Goal: Task Accomplishment & Management: Complete application form

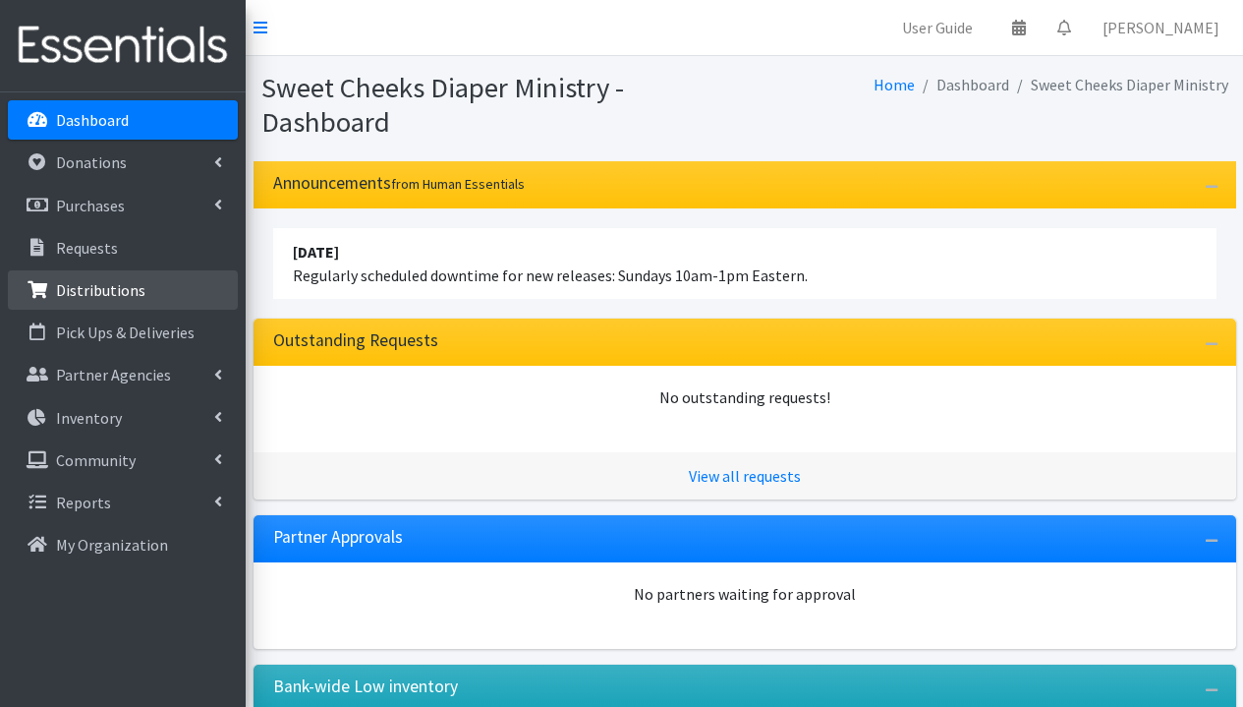
click at [101, 284] on p "Distributions" at bounding box center [100, 290] width 89 height 20
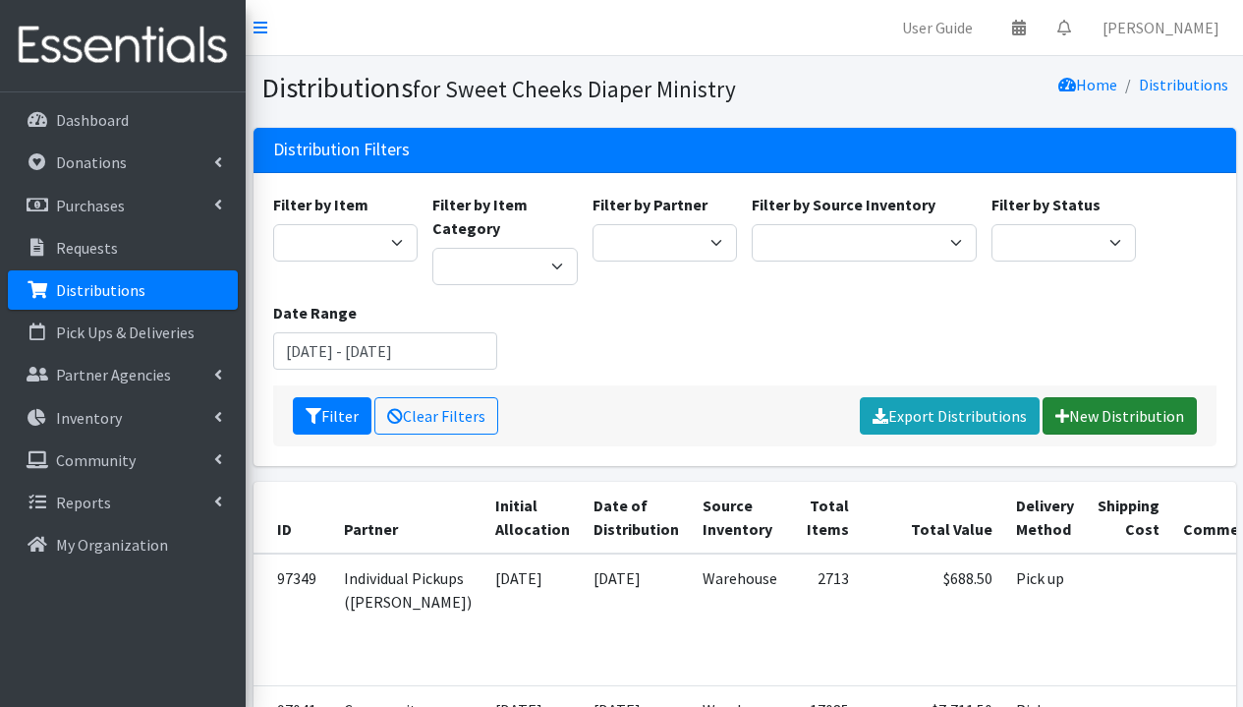
click at [1111, 412] on link "New Distribution" at bounding box center [1120, 415] width 154 height 37
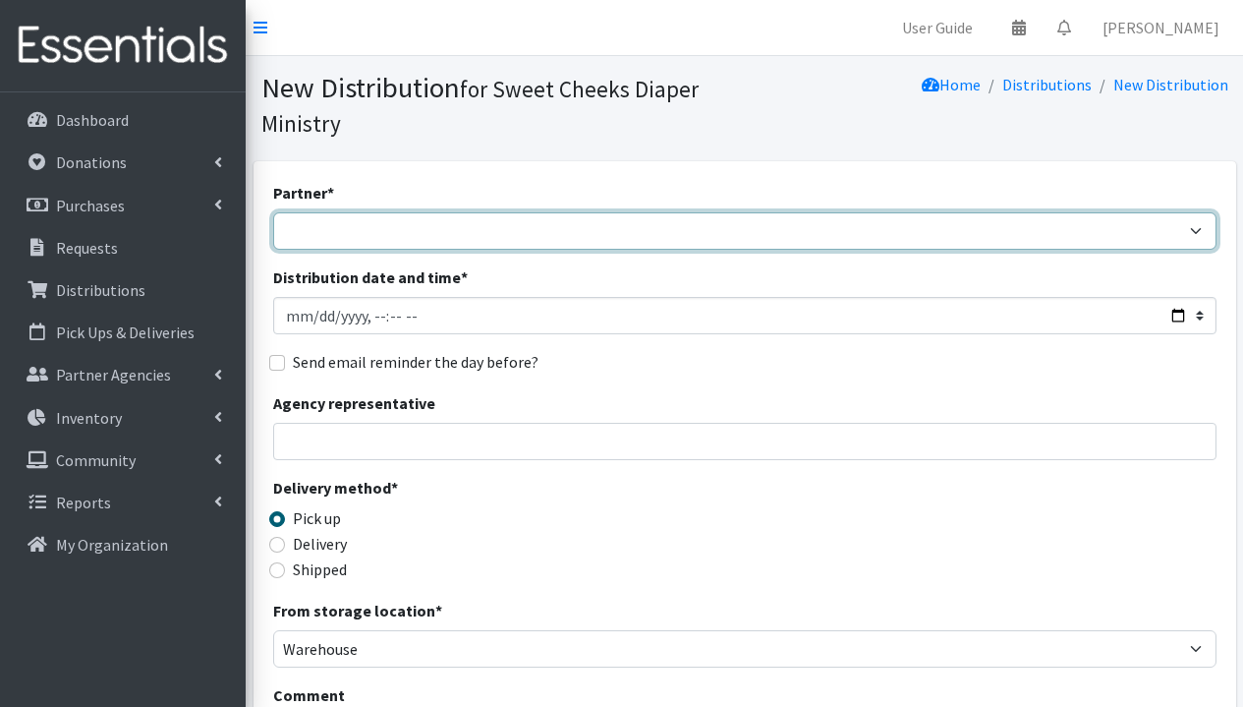
select select "5170"
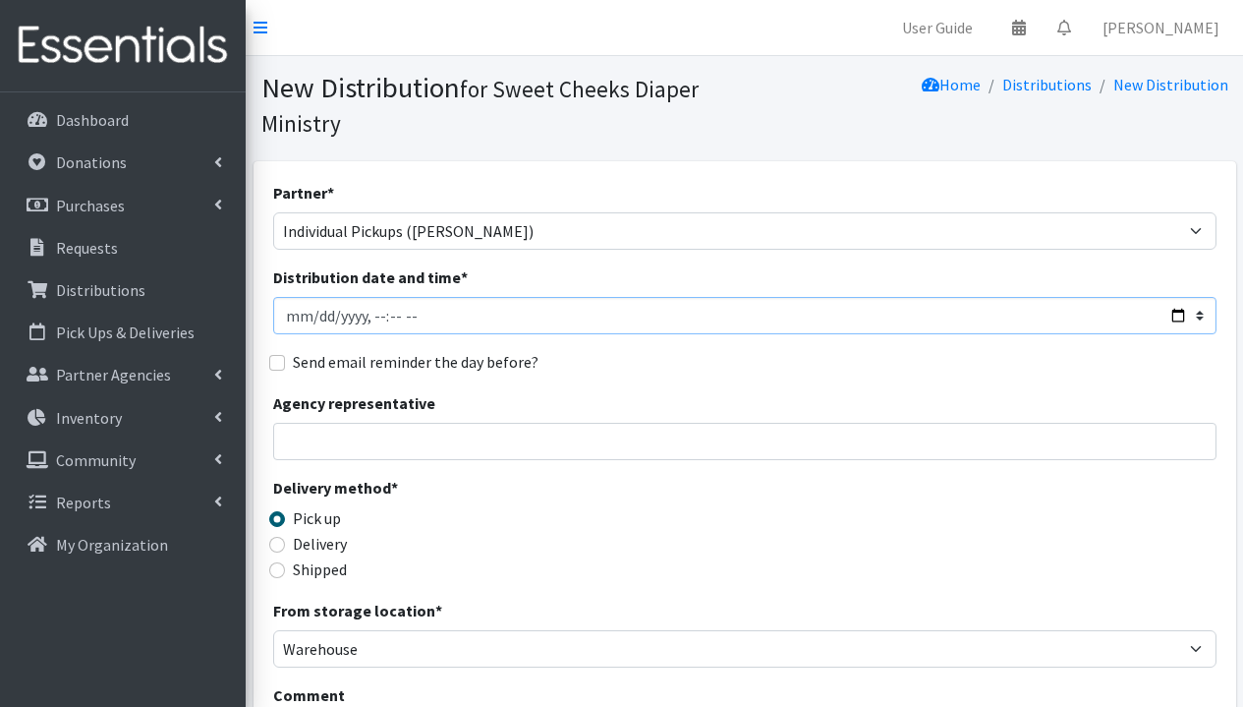
click at [535, 307] on input "Distribution date and time *" at bounding box center [744, 315] width 943 height 37
click at [613, 398] on div "Agency representative" at bounding box center [744, 425] width 943 height 69
click at [369, 317] on input "Distribution date and time *" at bounding box center [744, 315] width 943 height 37
click at [396, 317] on input "Distribution date and time *" at bounding box center [744, 315] width 943 height 37
type input "2025-09-26T12:00"
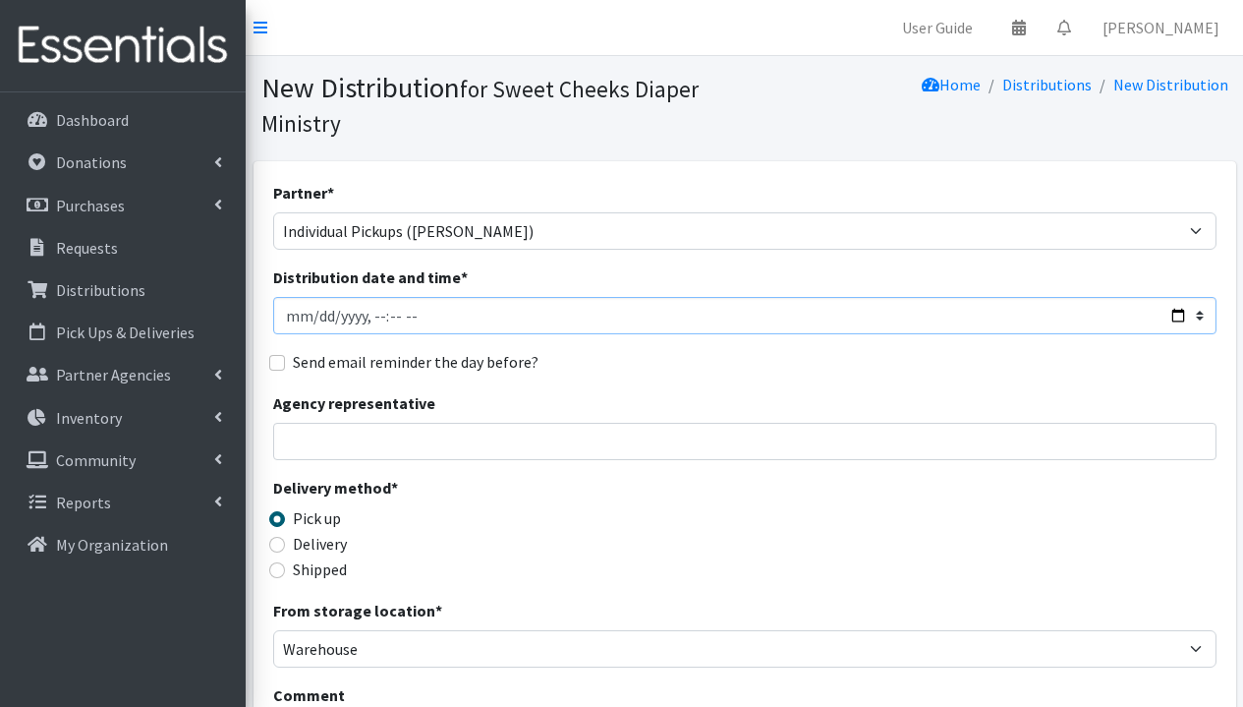
click at [530, 315] on input "Distribution date and time *" at bounding box center [744, 315] width 943 height 37
click at [522, 413] on div "Agency representative" at bounding box center [744, 425] width 943 height 69
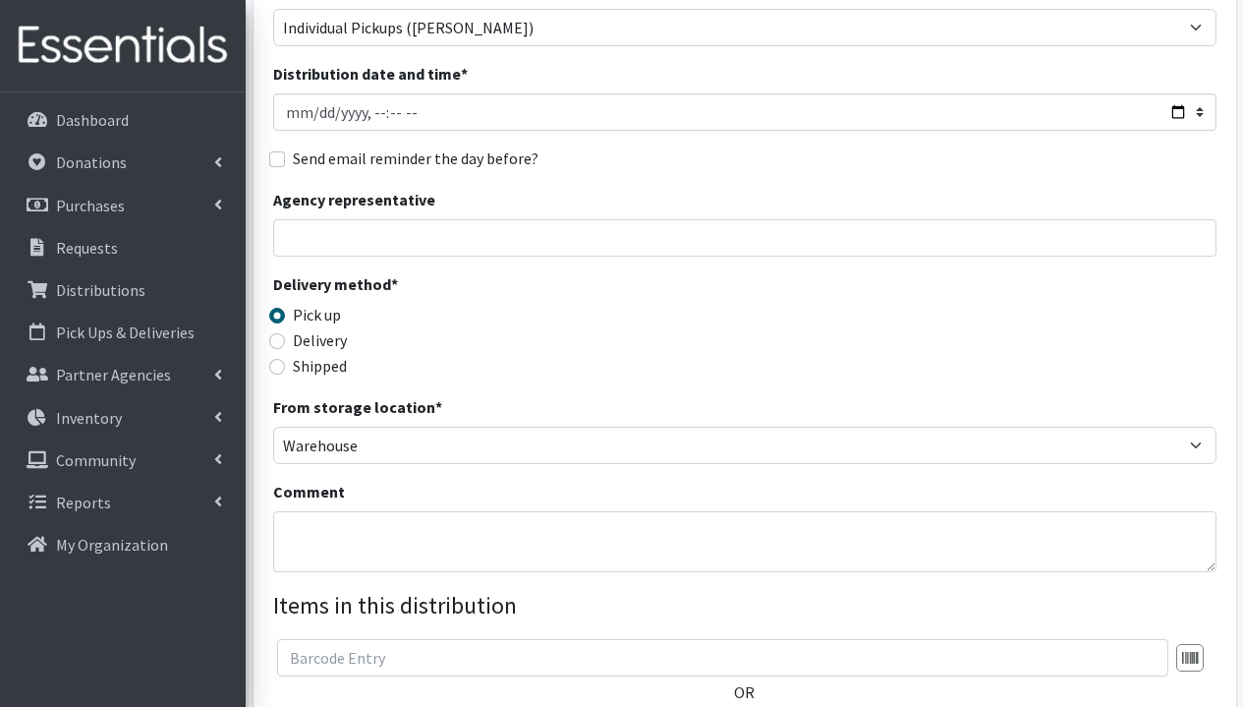
scroll to position [355, 0]
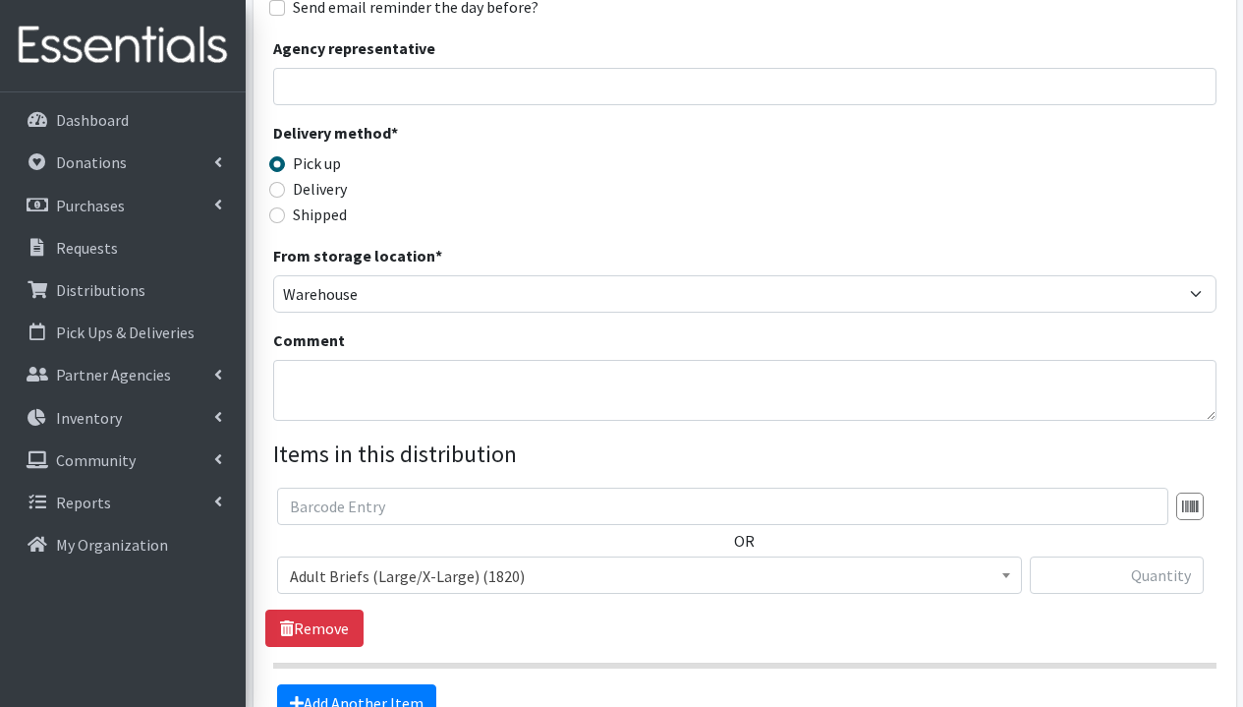
click at [439, 571] on span "Adult Briefs (Large/X-Large) (1820)" at bounding box center [649, 576] width 719 height 28
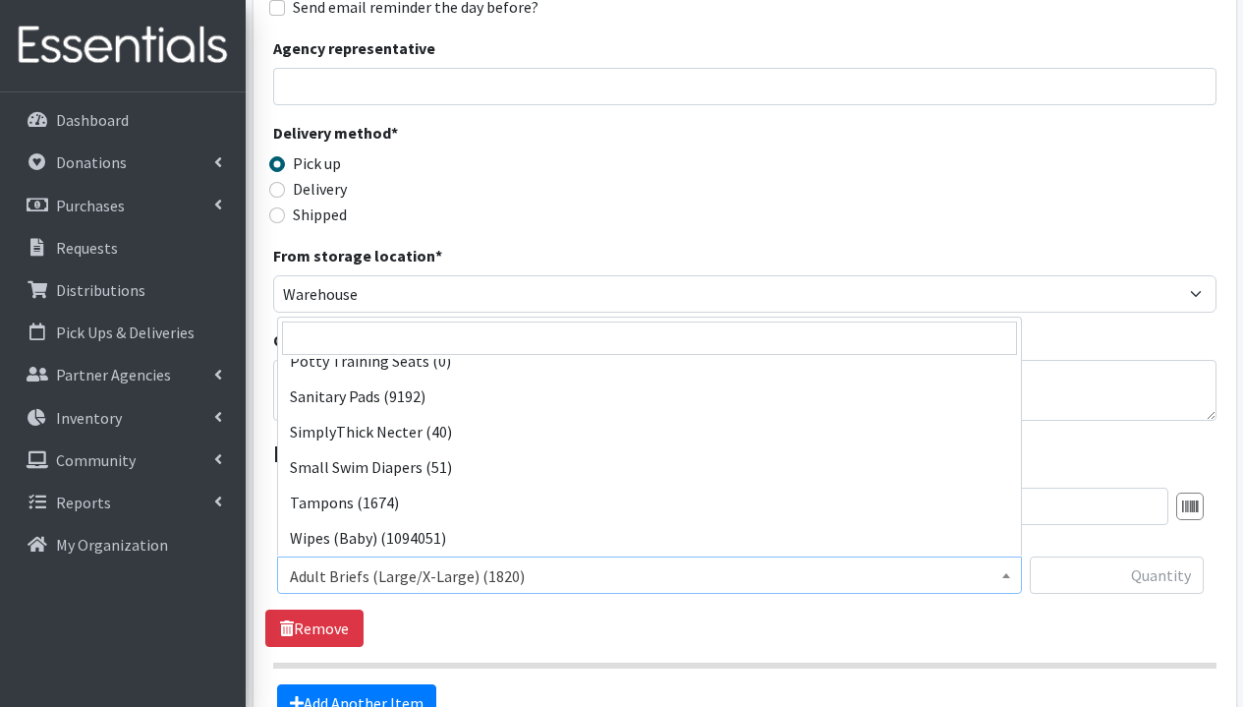
scroll to position [570, 0]
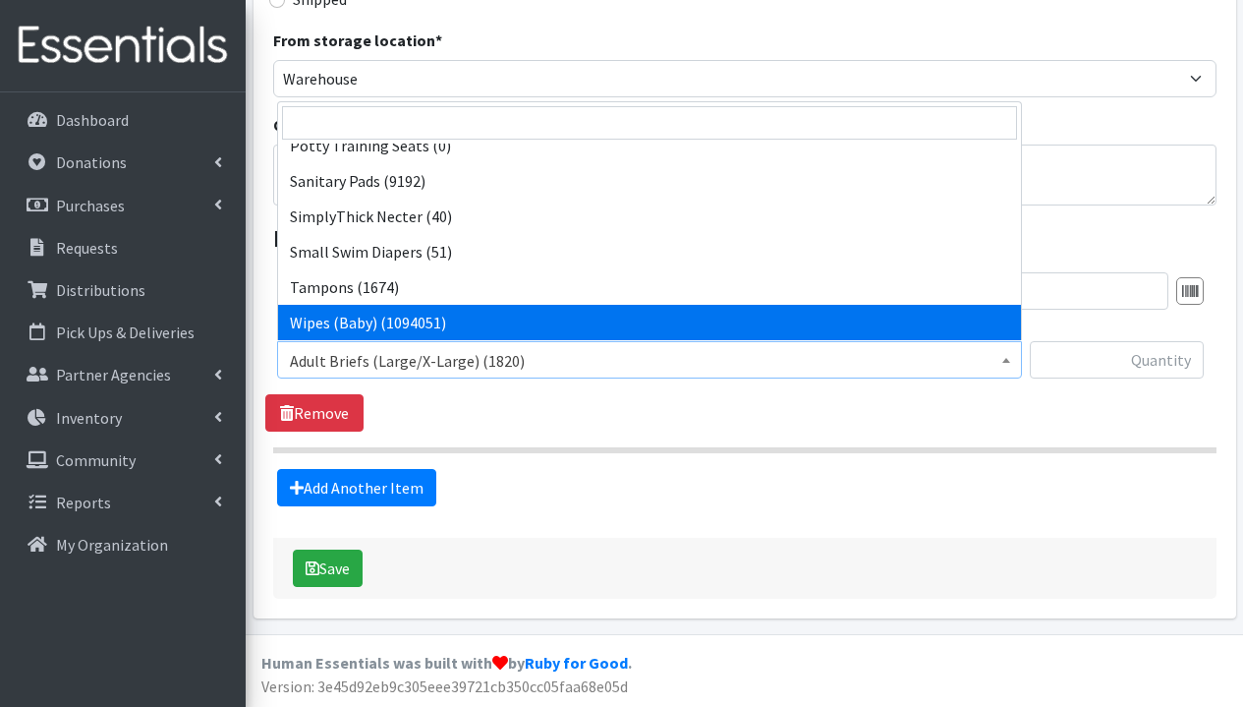
select select "1281"
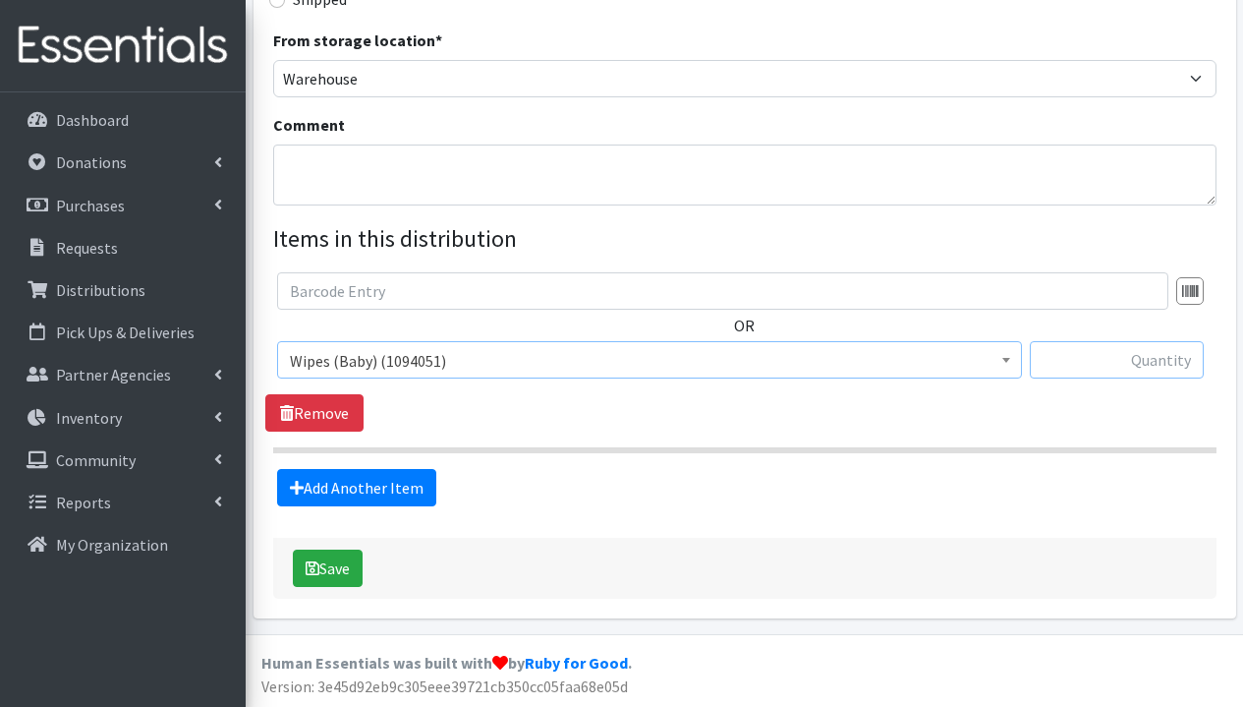
click at [1083, 362] on input "text" at bounding box center [1117, 359] width 174 height 37
type input "740"
click at [350, 487] on link "Add Another Item" at bounding box center [356, 487] width 159 height 37
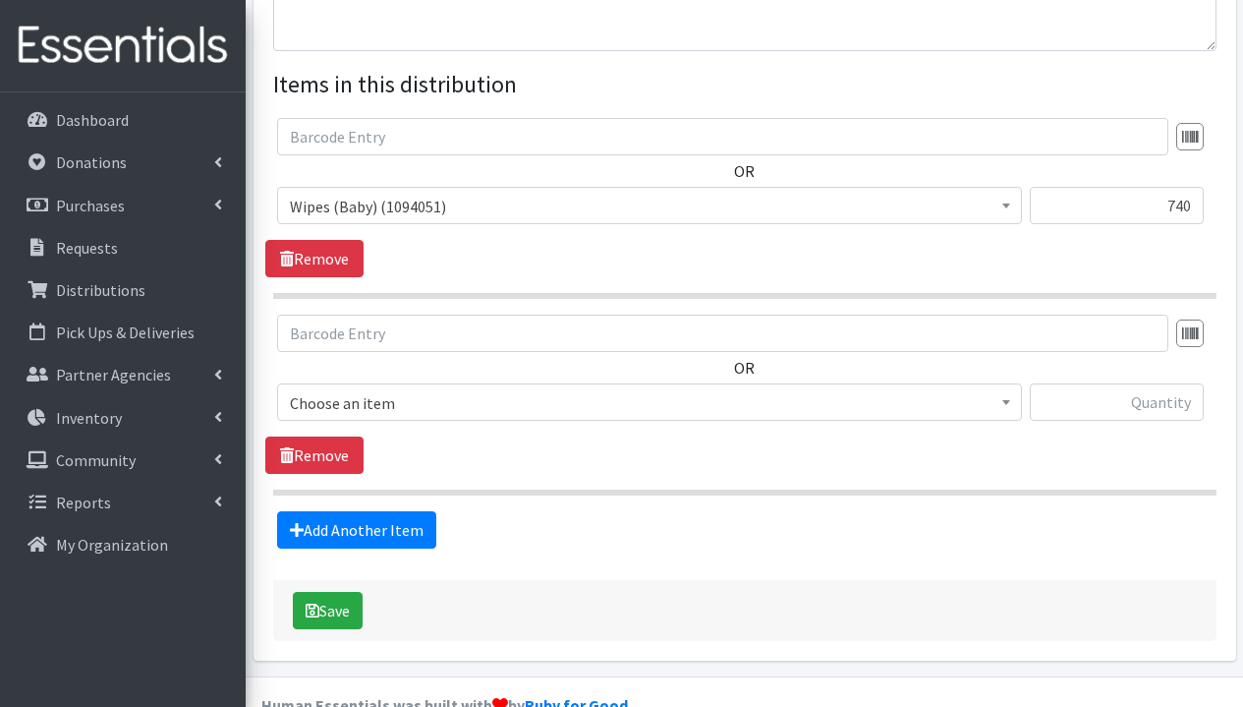
scroll to position [767, 0]
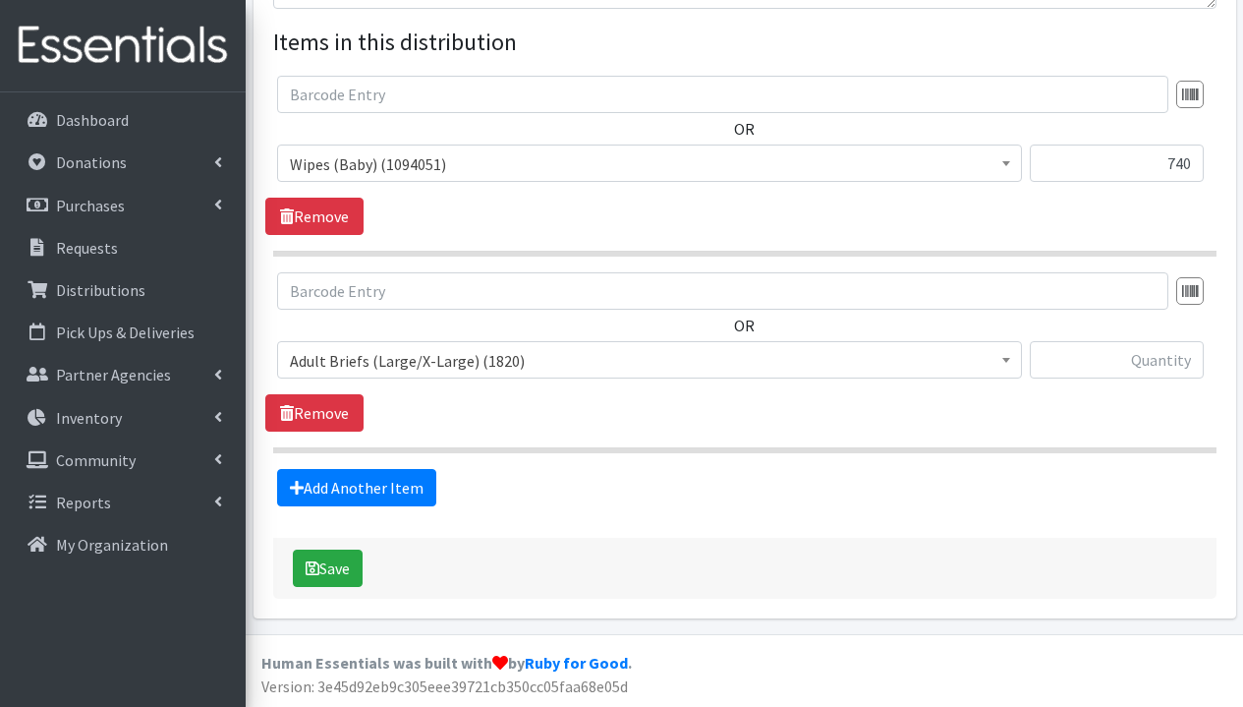
click at [457, 367] on span "Adult Briefs (Large/X-Large) (1820)" at bounding box center [649, 361] width 719 height 28
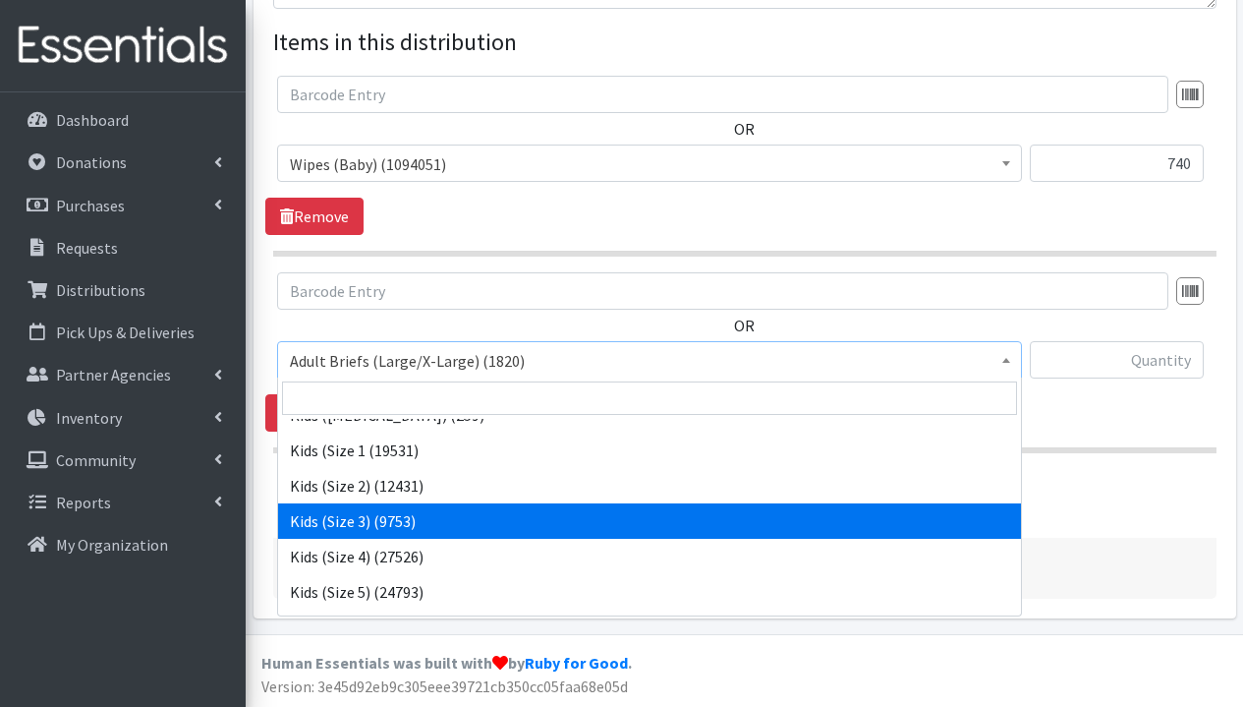
scroll to position [679, 0]
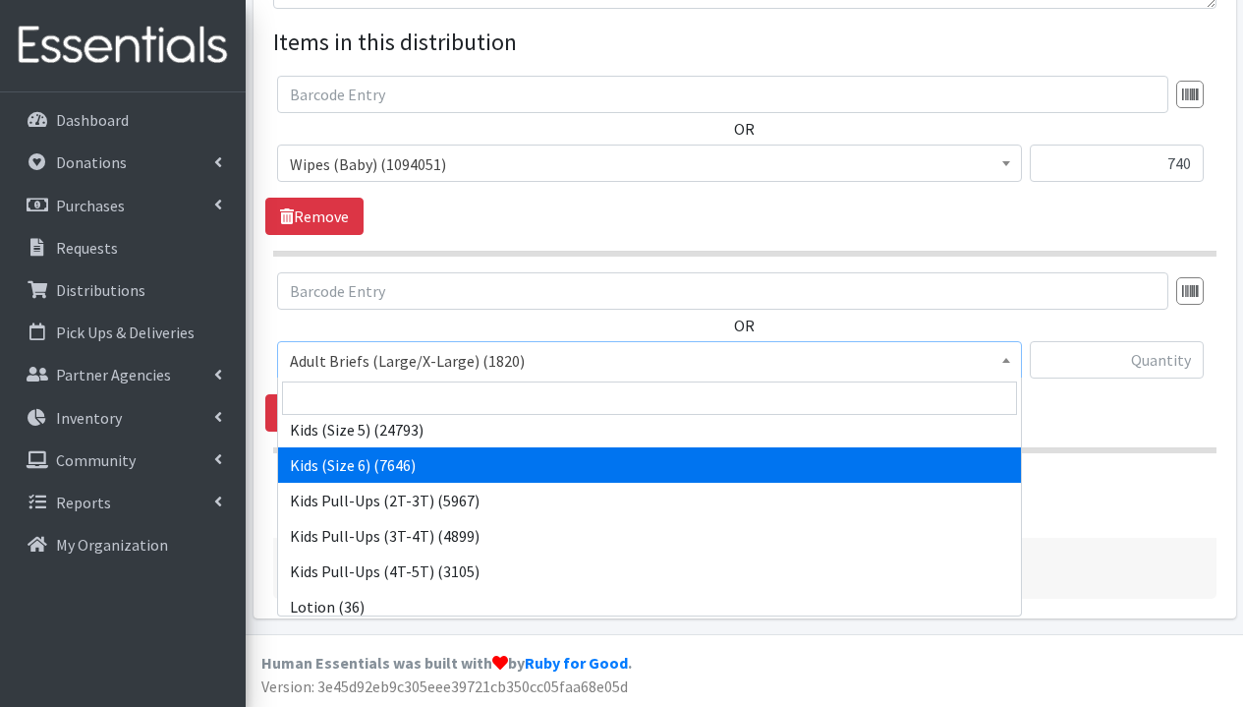
select select "1286"
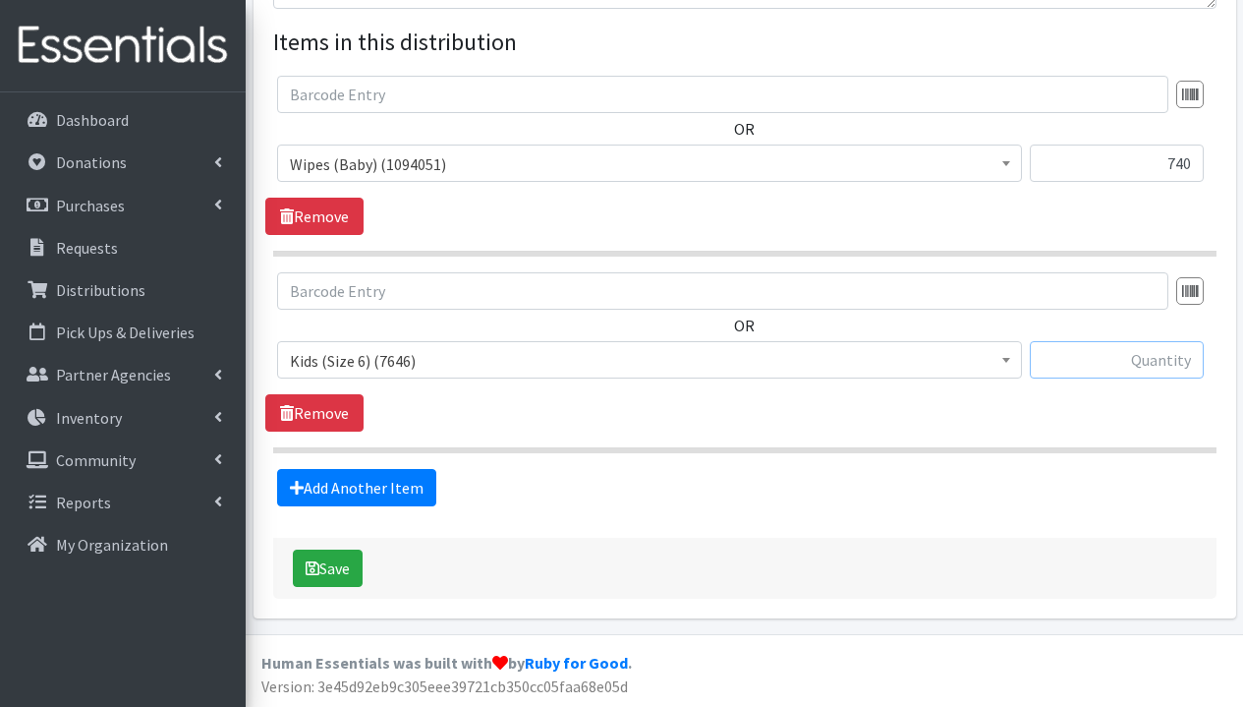
click at [1134, 353] on input "text" at bounding box center [1117, 359] width 174 height 37
type input "360"
click at [968, 425] on div "OR Adult Briefs (Large/X-Large) (1820) Adult Briefs (Medium/Large) (385) Adult …" at bounding box center [744, 351] width 958 height 159
click at [323, 574] on button "Save" at bounding box center [328, 567] width 70 height 37
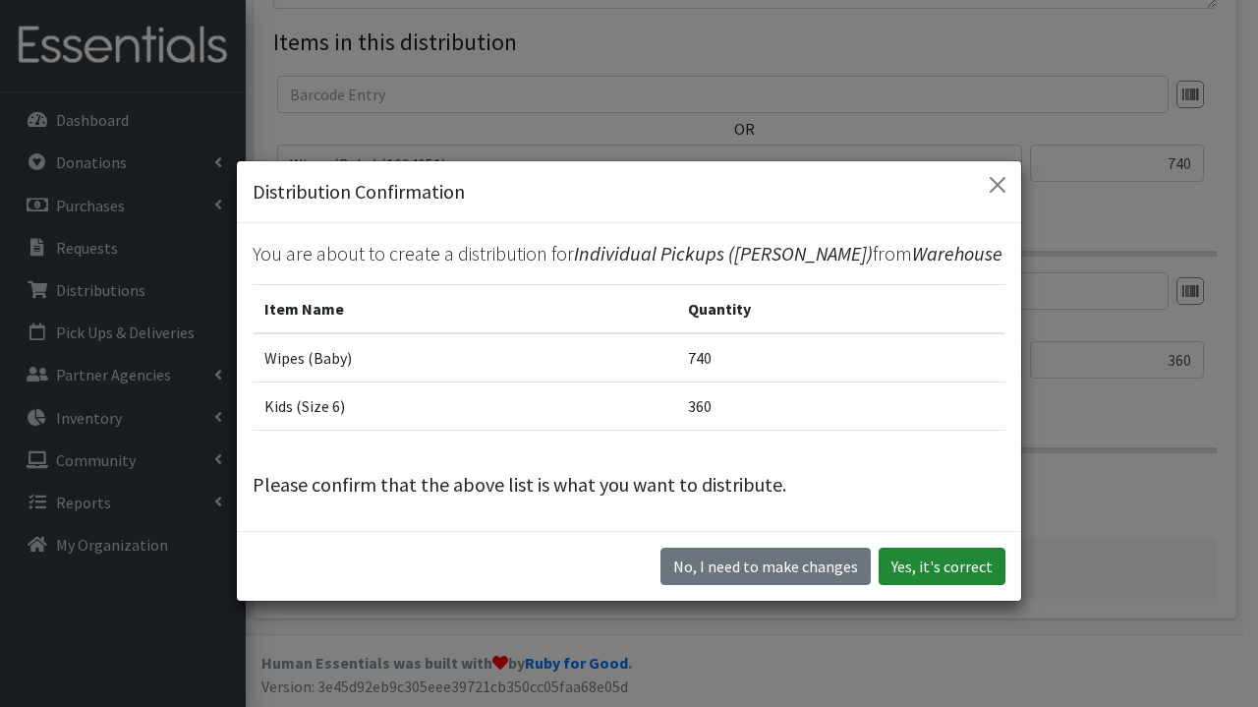
click at [930, 571] on button "Yes, it's correct" at bounding box center [942, 565] width 127 height 37
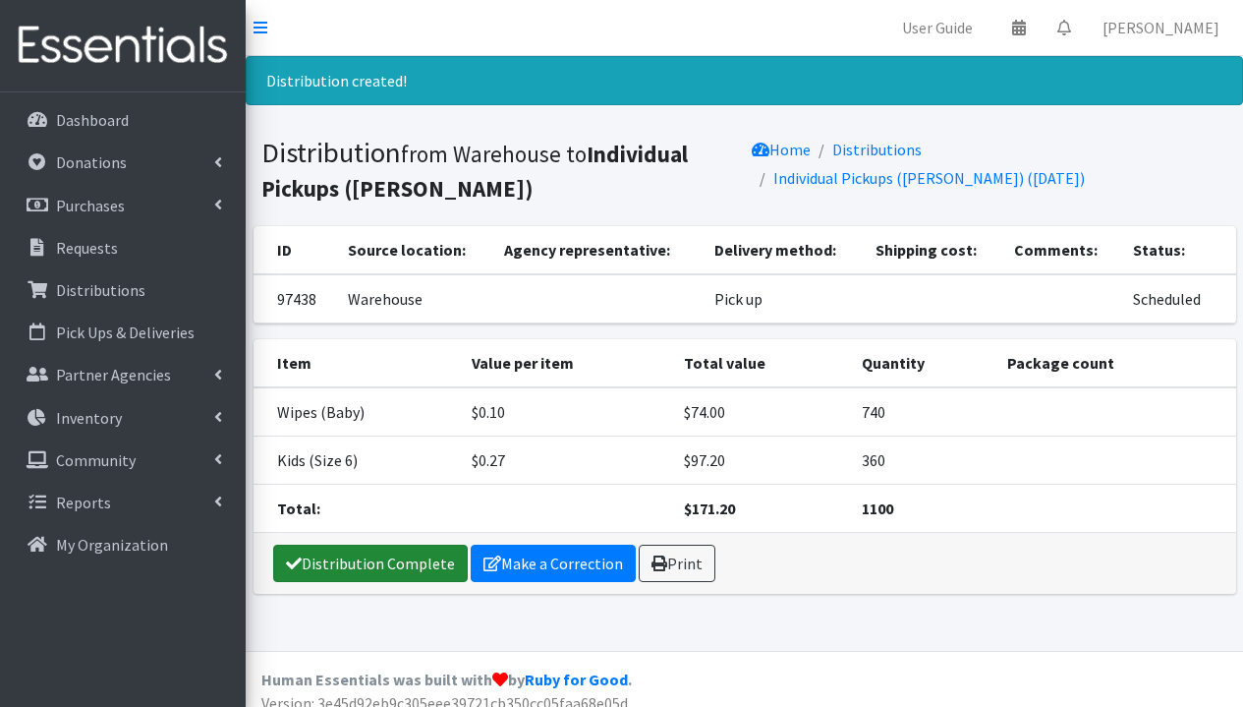
click at [399, 568] on link "Distribution Complete" at bounding box center [370, 562] width 195 height 37
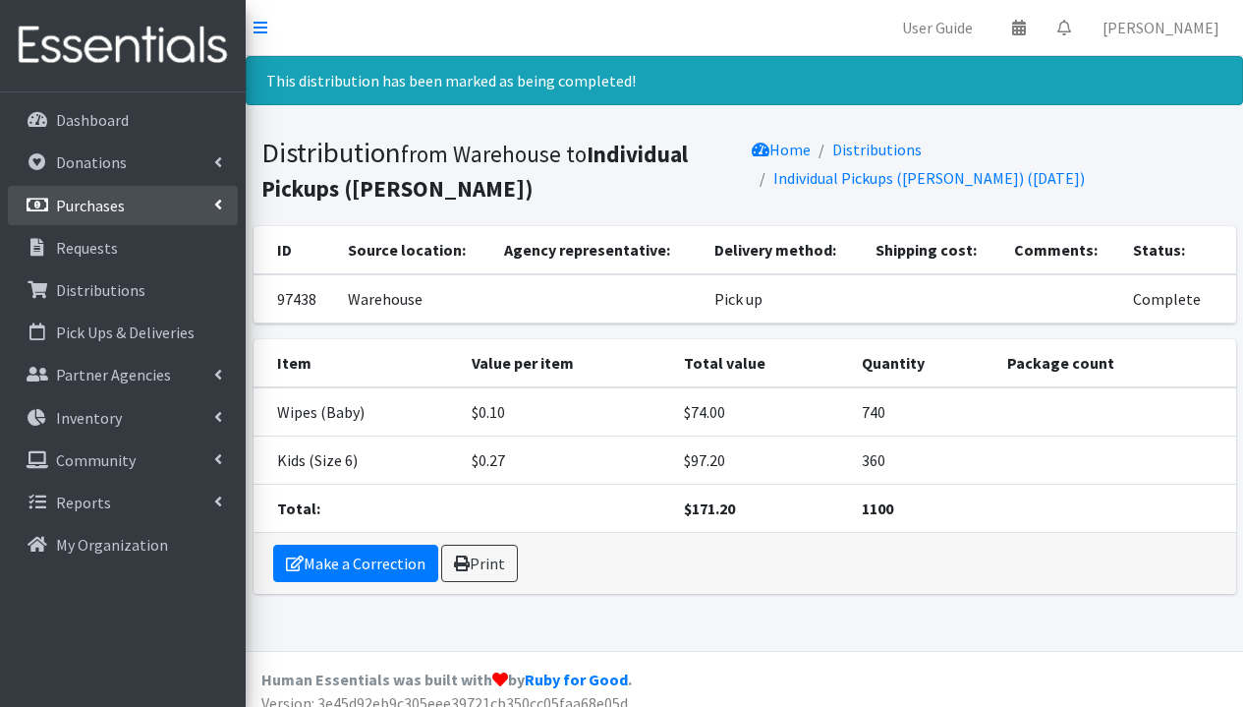
click at [82, 210] on p "Purchases" at bounding box center [90, 206] width 69 height 20
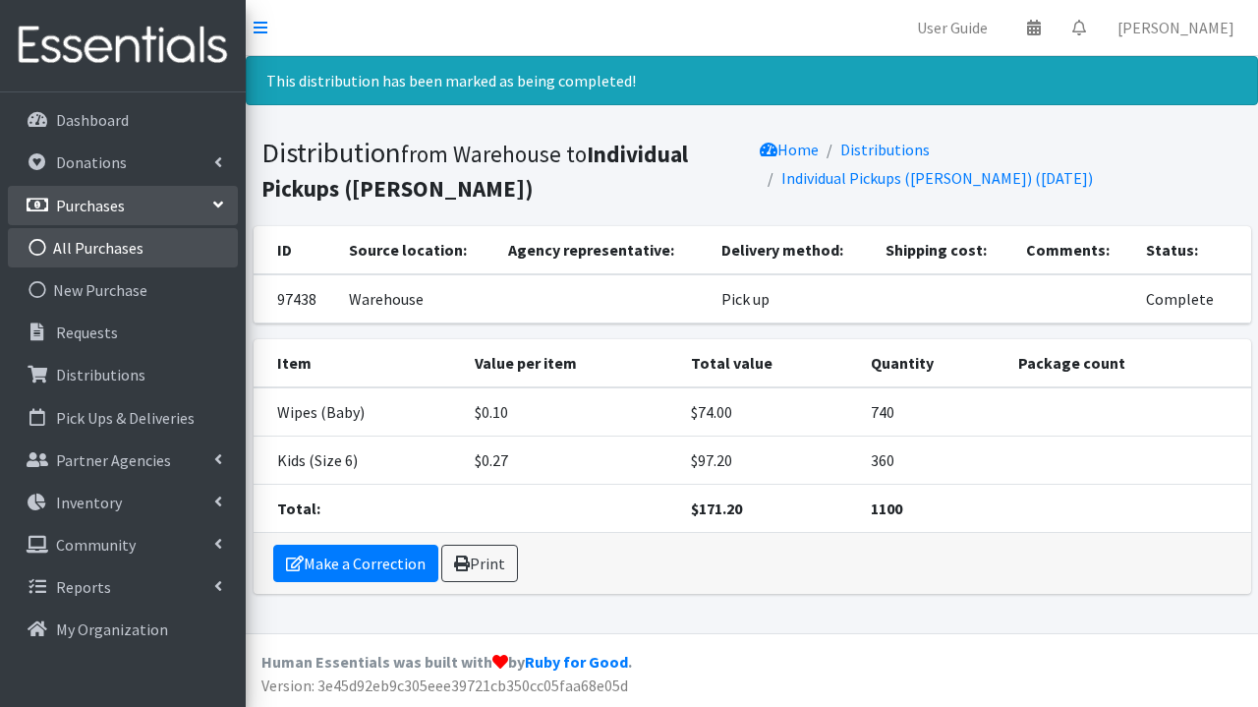
click at [129, 246] on link "All Purchases" at bounding box center [123, 247] width 230 height 39
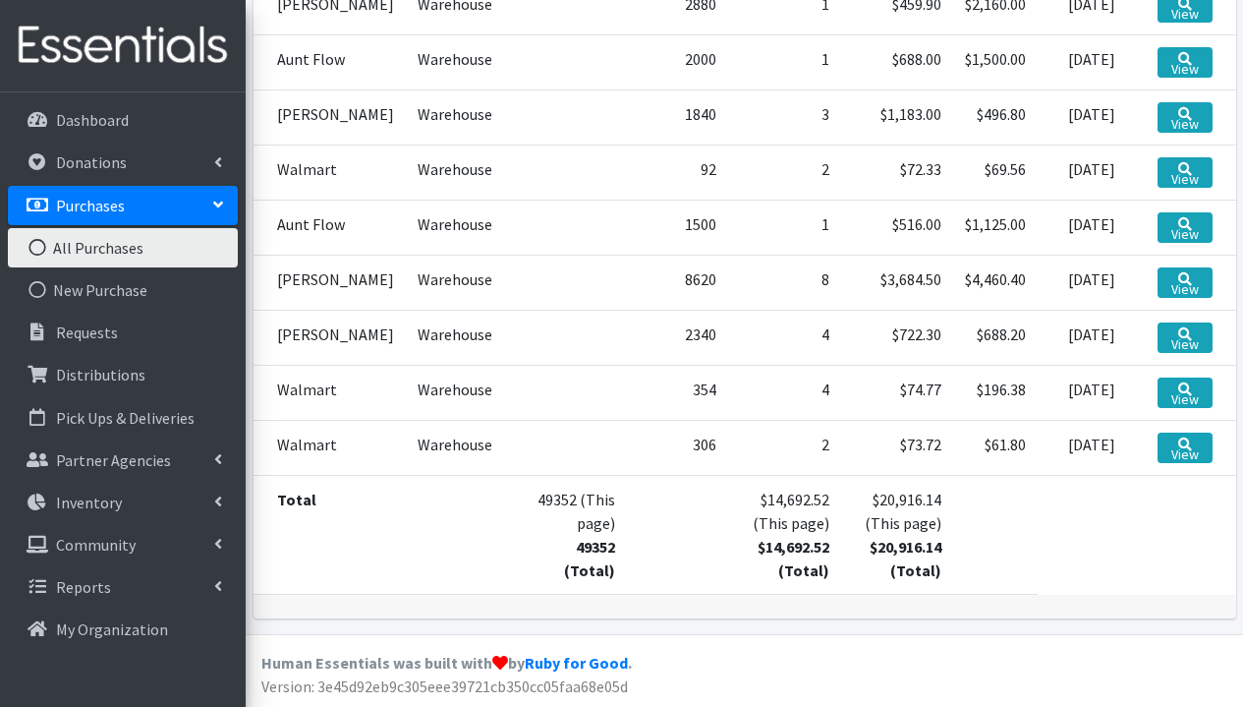
scroll to position [29, 0]
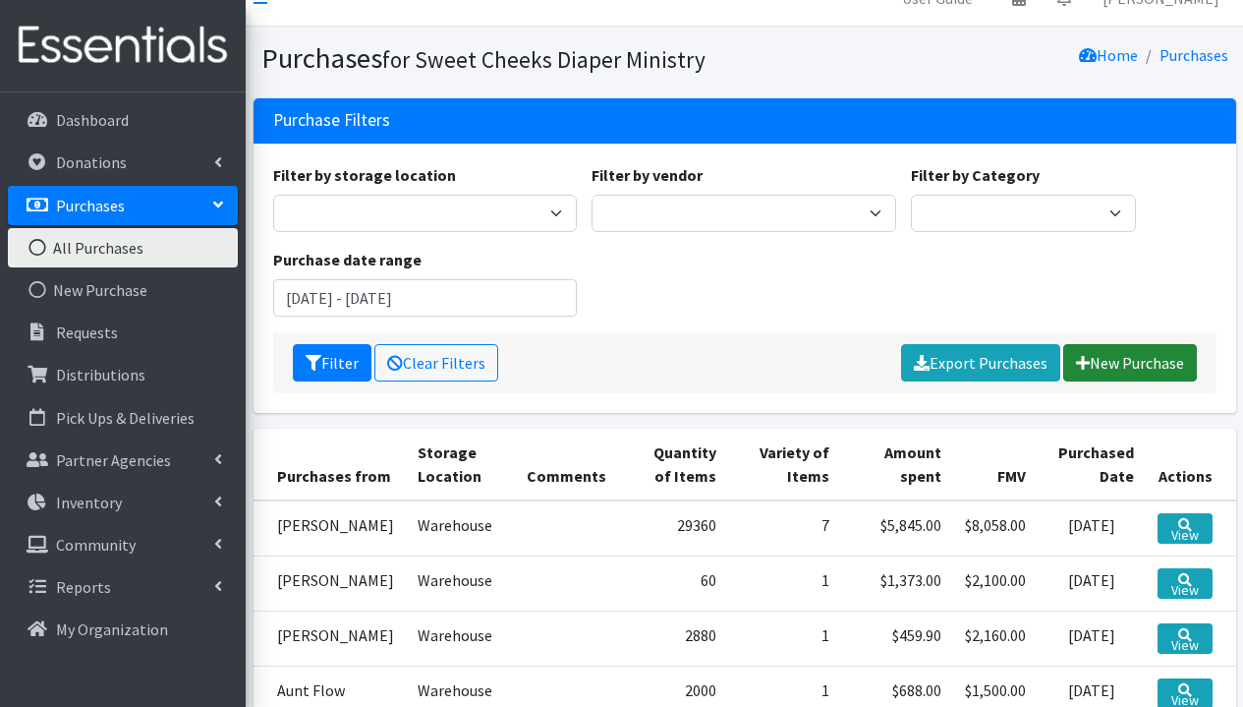
click at [1145, 369] on link "New Purchase" at bounding box center [1130, 362] width 134 height 37
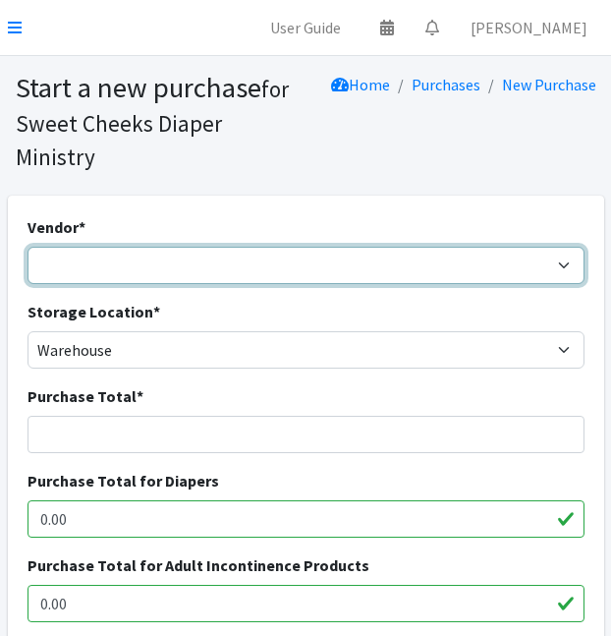
select select "123"
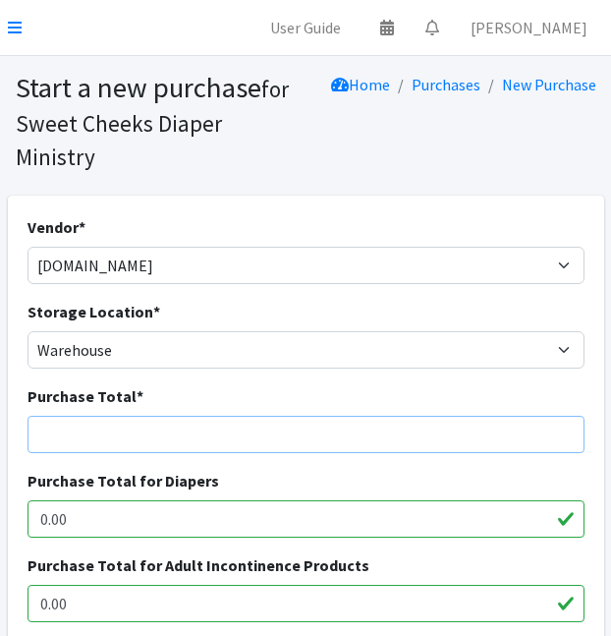
click at [239, 416] on input "Purchase Total *" at bounding box center [306, 434] width 557 height 37
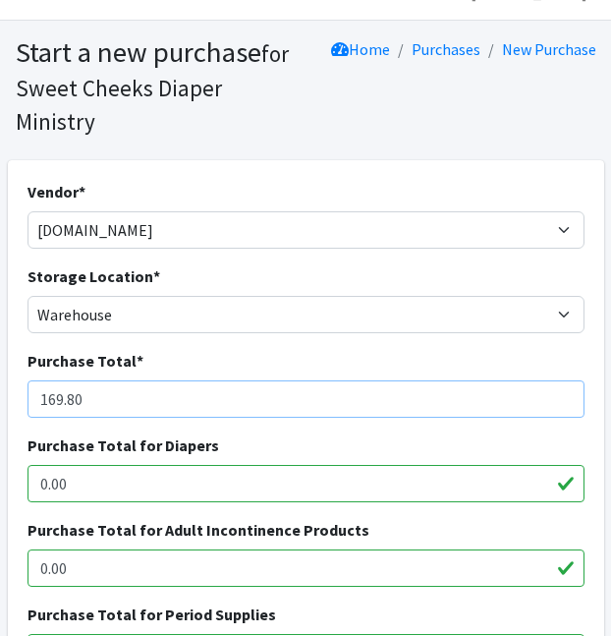
scroll to position [110, 0]
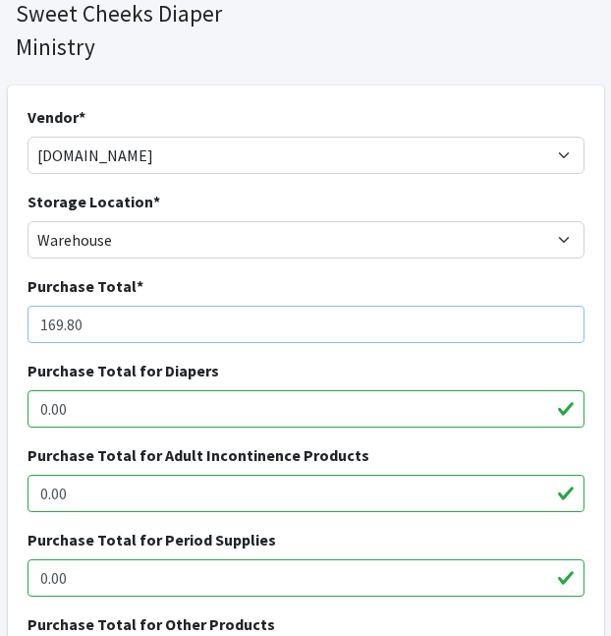
type input "169.80"
click at [276, 404] on div "Purchase Total for Diapers 0.00" at bounding box center [306, 401] width 572 height 85
click at [280, 390] on input "0.00" at bounding box center [306, 408] width 557 height 37
type input "0"
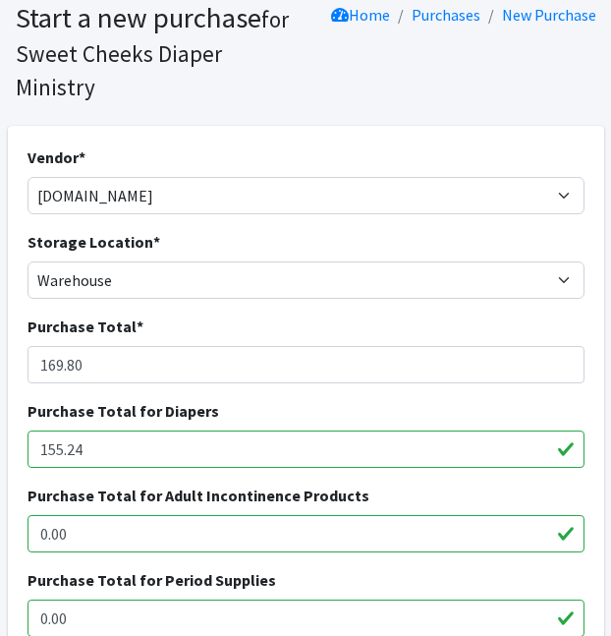
scroll to position [216, 0]
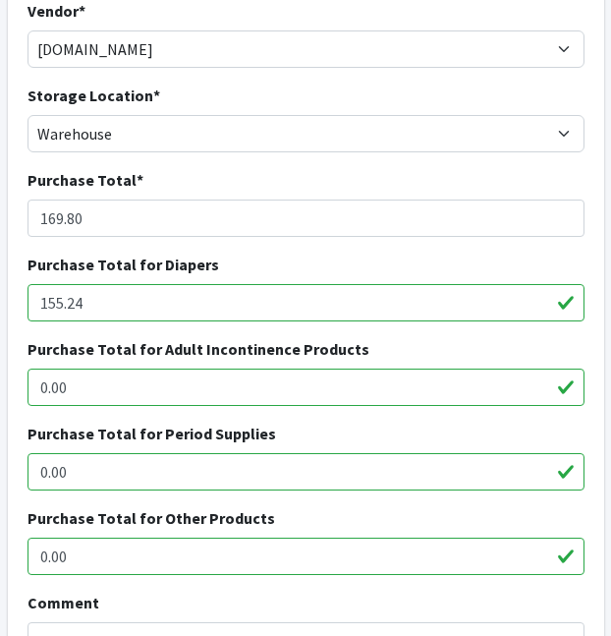
type input "155.24"
click at [233, 538] on input "0.00" at bounding box center [306, 556] width 557 height 37
type input "0"
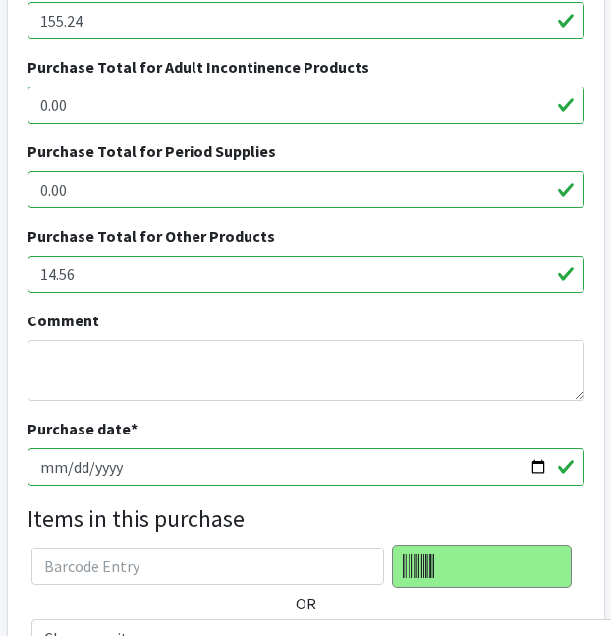
scroll to position [813, 0]
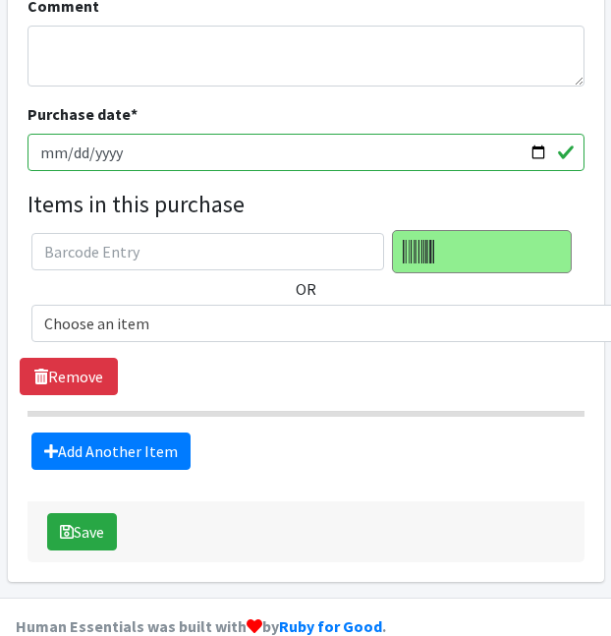
type input "14.56"
click at [110, 134] on input "2025-09-30" at bounding box center [306, 152] width 557 height 37
type input "2025-09-23"
click at [237, 187] on legend "Items in this purchase" at bounding box center [306, 204] width 557 height 35
click at [170, 310] on span "Choose an item" at bounding box center [403, 324] width 719 height 28
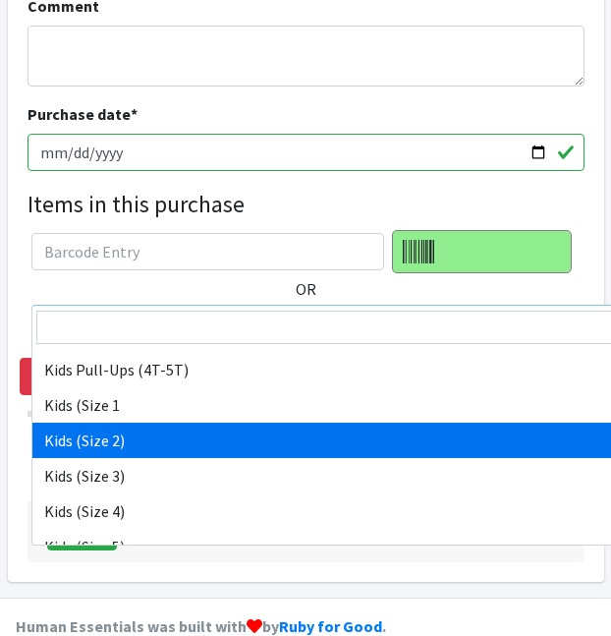
scroll to position [1054, 0]
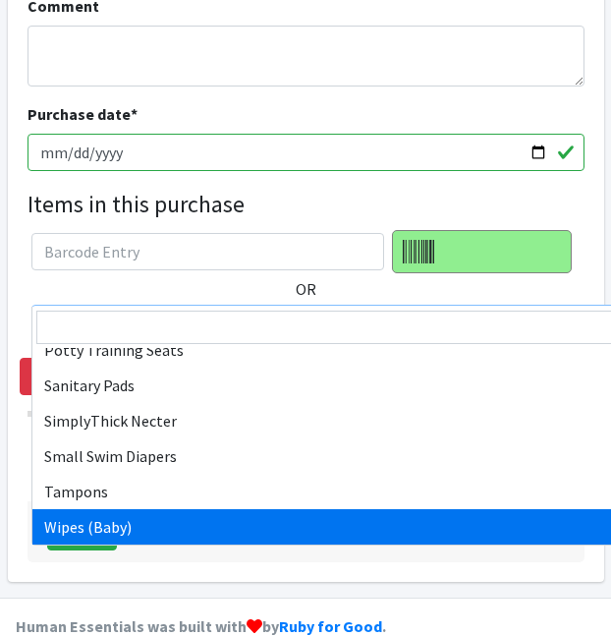
select select "1281"
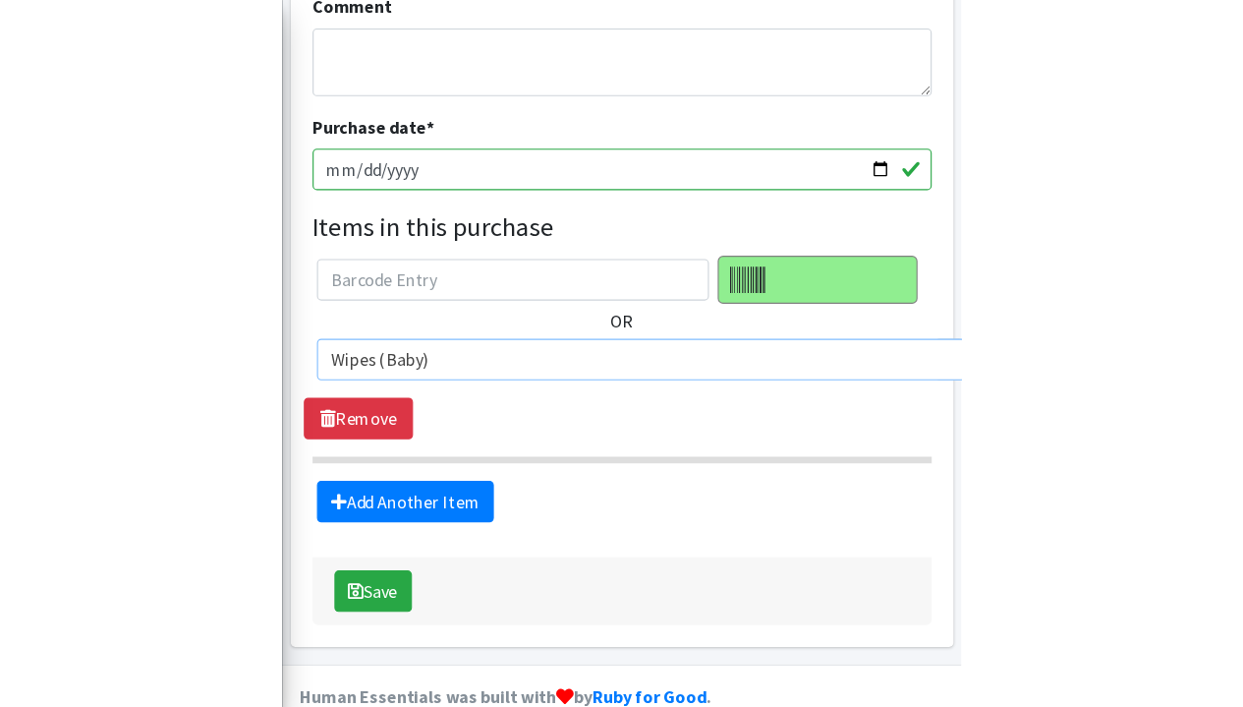
scroll to position [703, 0]
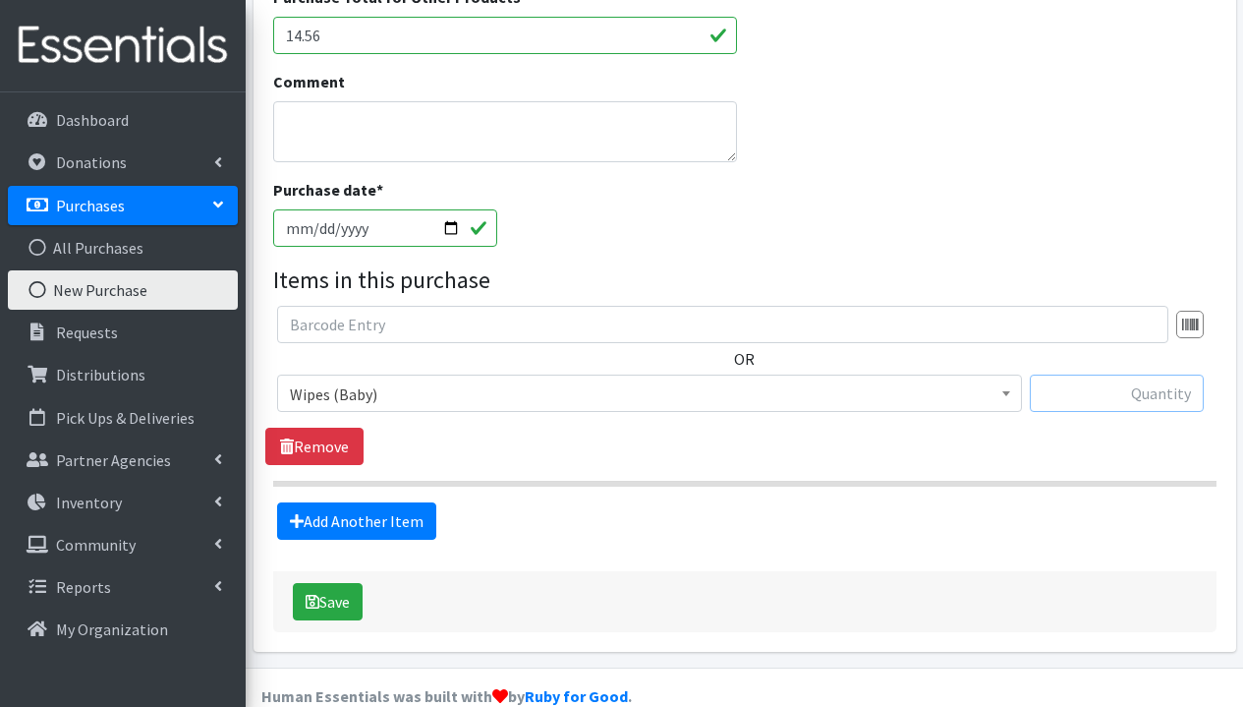
click at [1132, 404] on input "text" at bounding box center [1117, 392] width 174 height 37
type input "704"
click at [373, 526] on link "Add Another Item" at bounding box center [356, 520] width 159 height 37
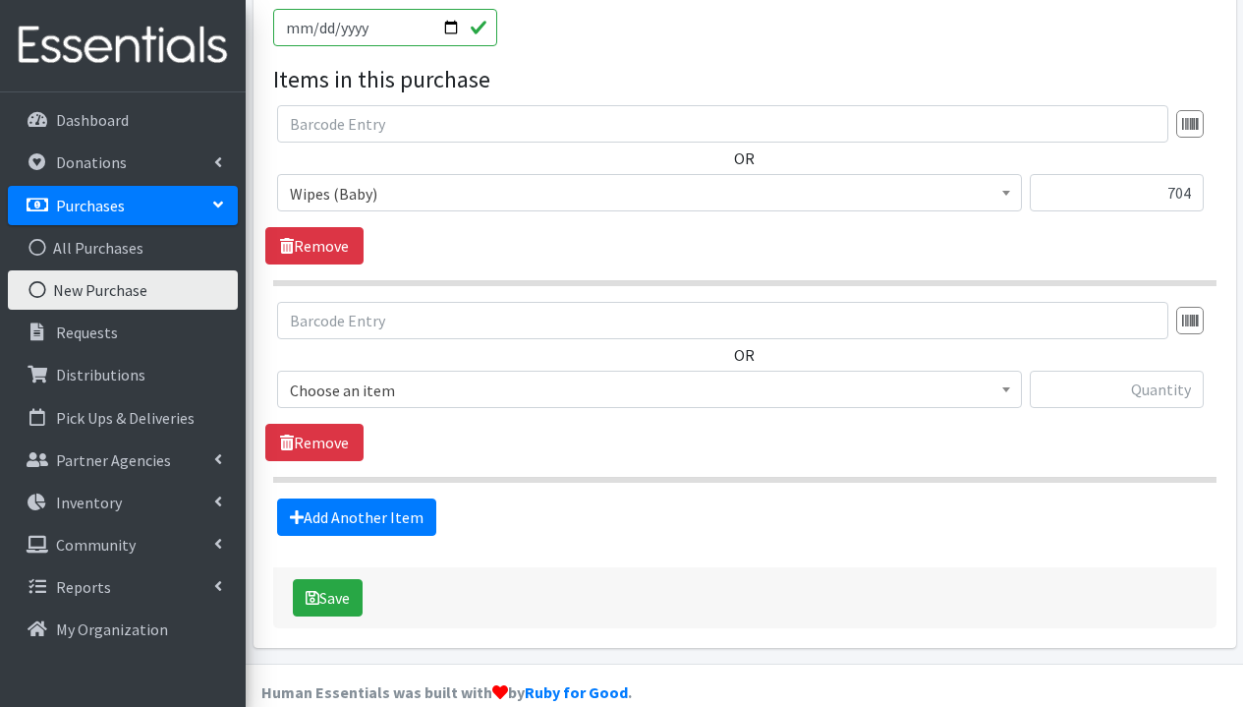
scroll to position [933, 0]
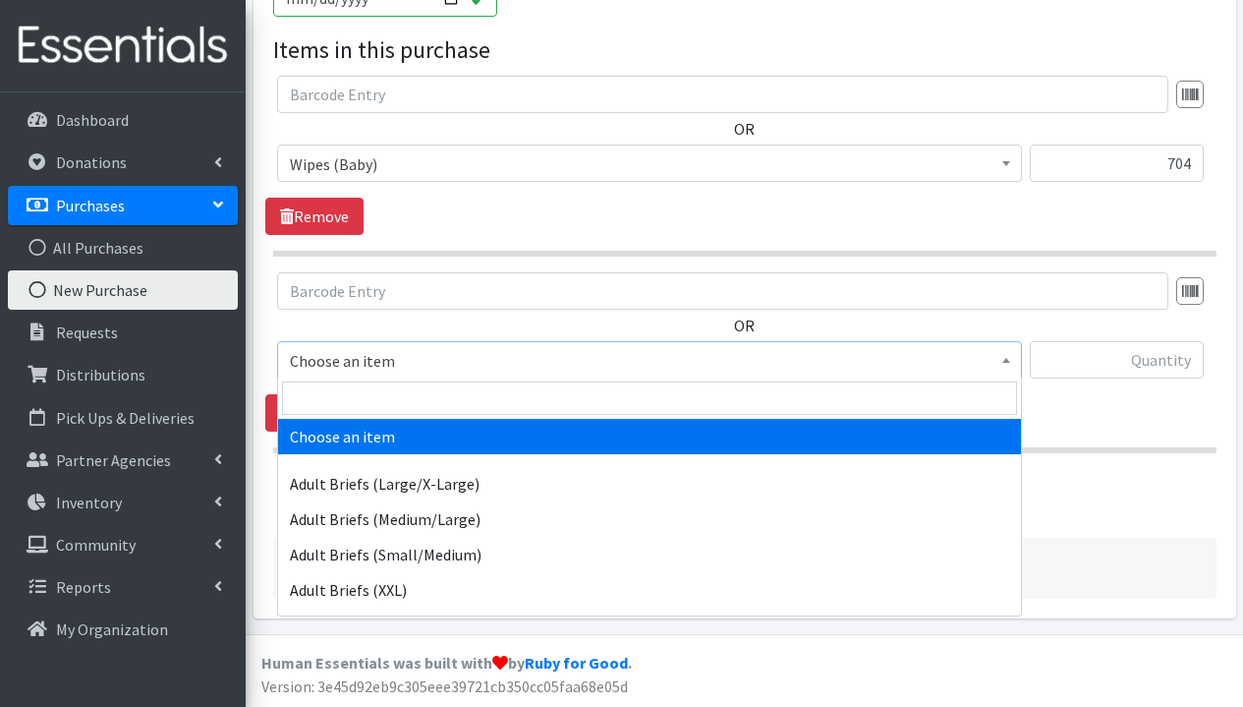
click at [450, 356] on span "Choose an item" at bounding box center [649, 361] width 719 height 28
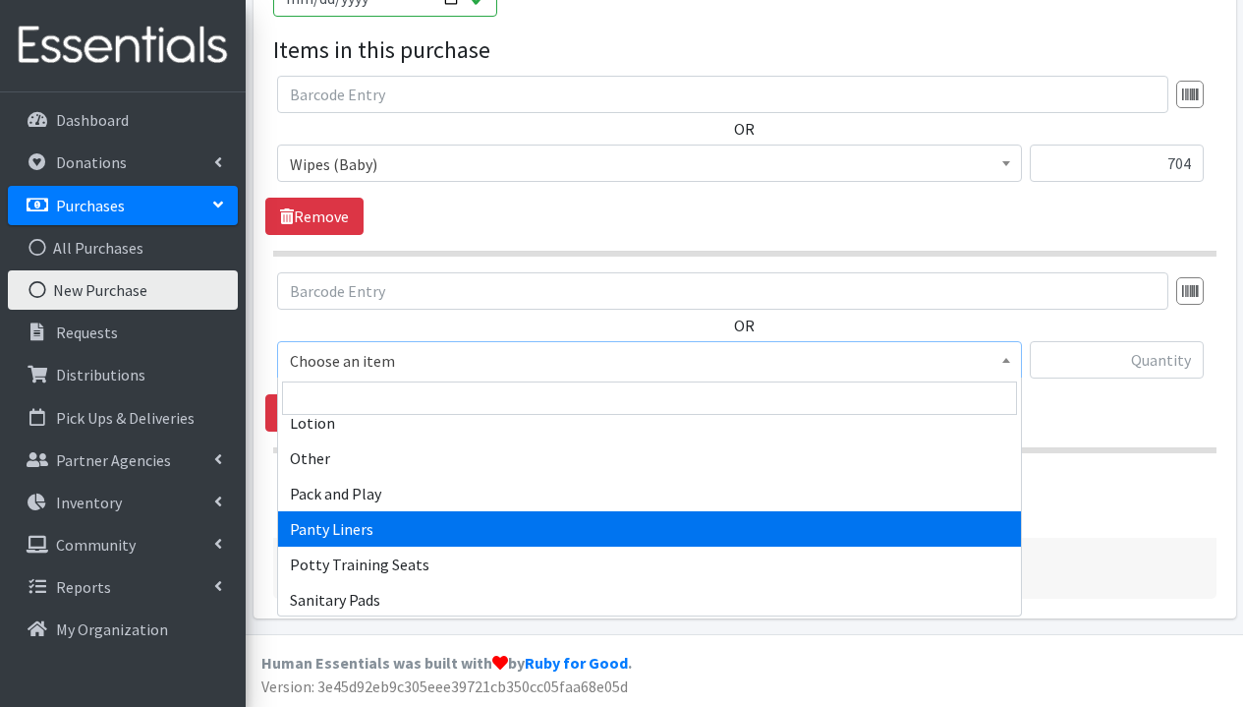
scroll to position [792, 0]
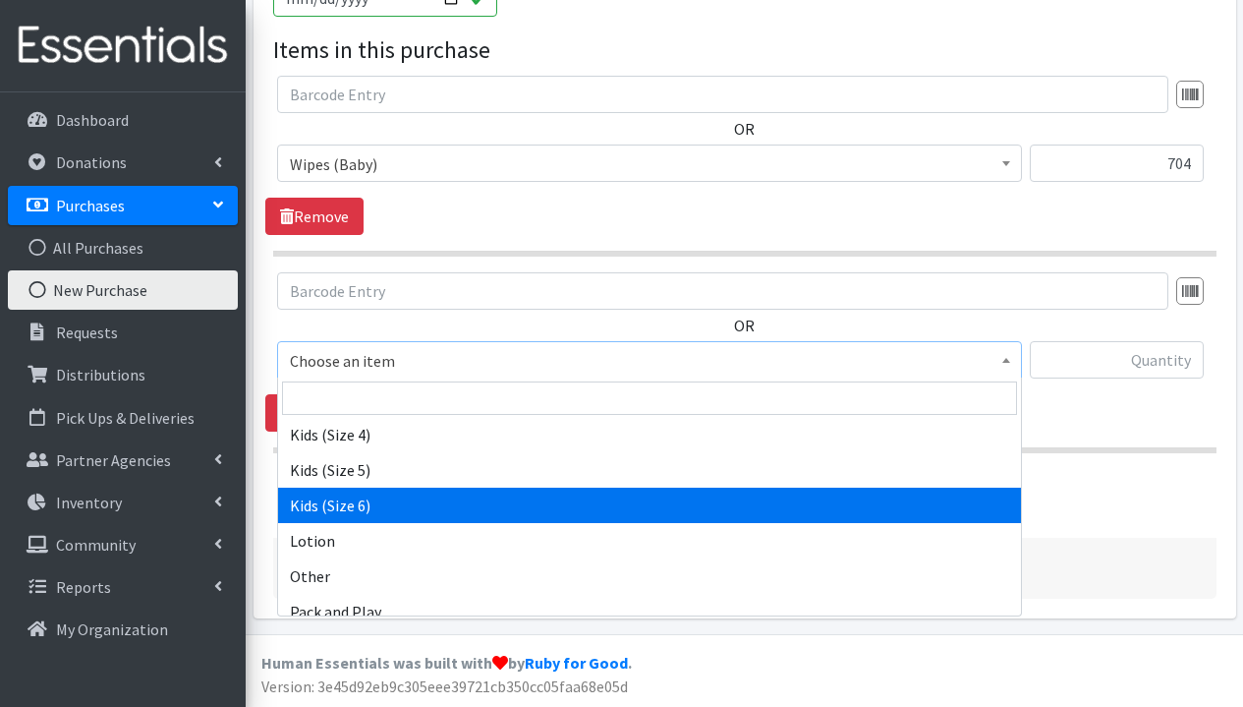
select select "1286"
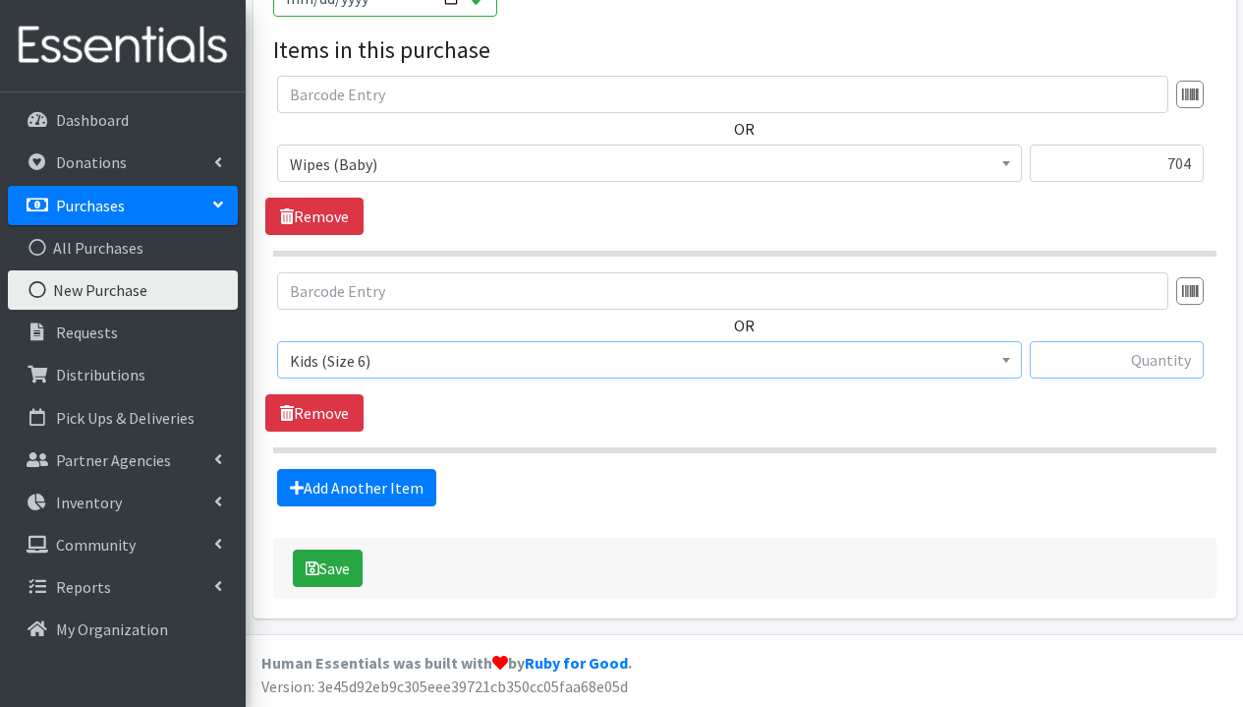
click at [1148, 371] on input "text" at bounding box center [1117, 359] width 174 height 37
type input "360"
click at [1128, 400] on div "OR Choose an item Adult Briefs (Large/X-Large) Adult Briefs (Medium/Large) Adul…" at bounding box center [744, 351] width 958 height 159
click at [340, 568] on button "Save" at bounding box center [328, 567] width 70 height 37
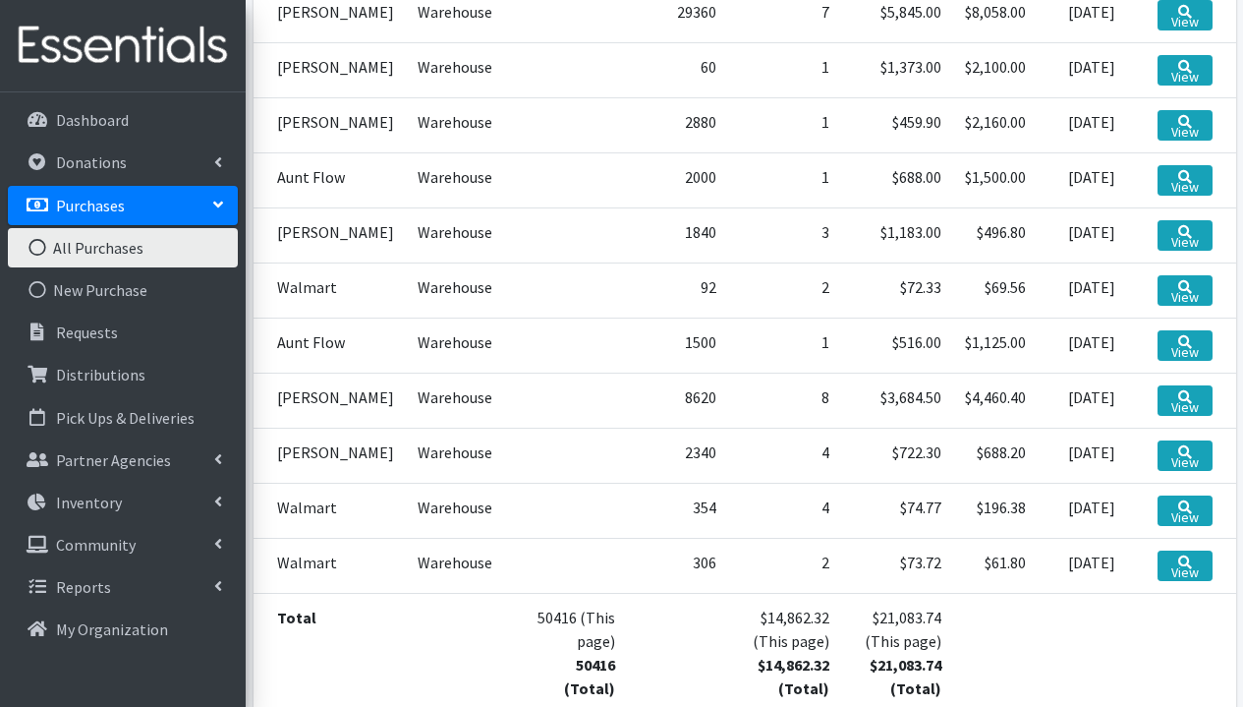
scroll to position [630, 0]
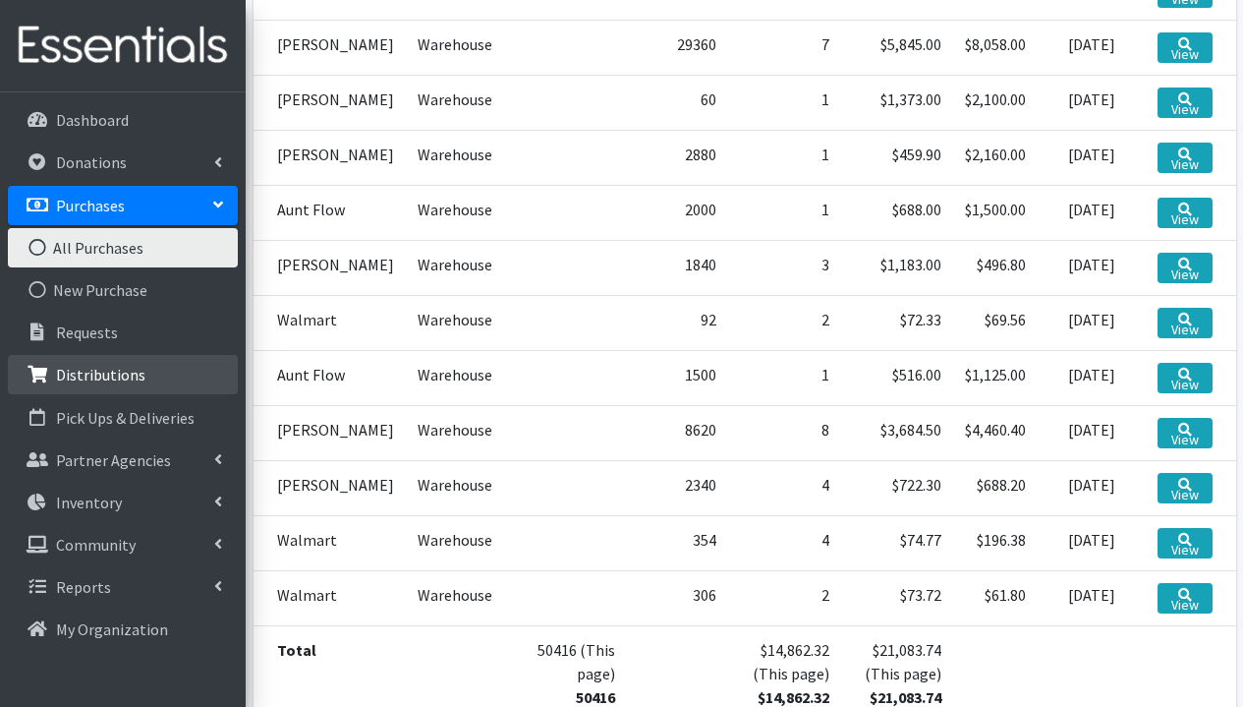
click at [98, 382] on p "Distributions" at bounding box center [100, 375] width 89 height 20
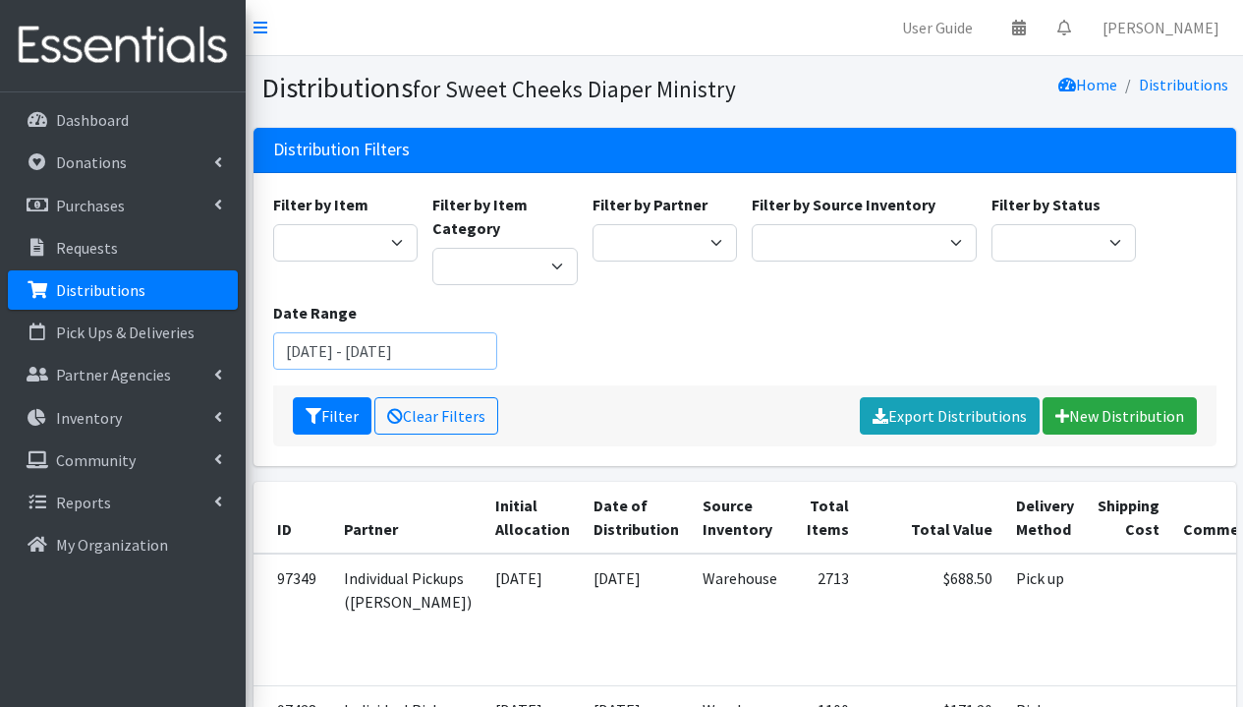
click at [414, 345] on input "July 30, 2025 - October 30, 2025" at bounding box center [385, 350] width 225 height 37
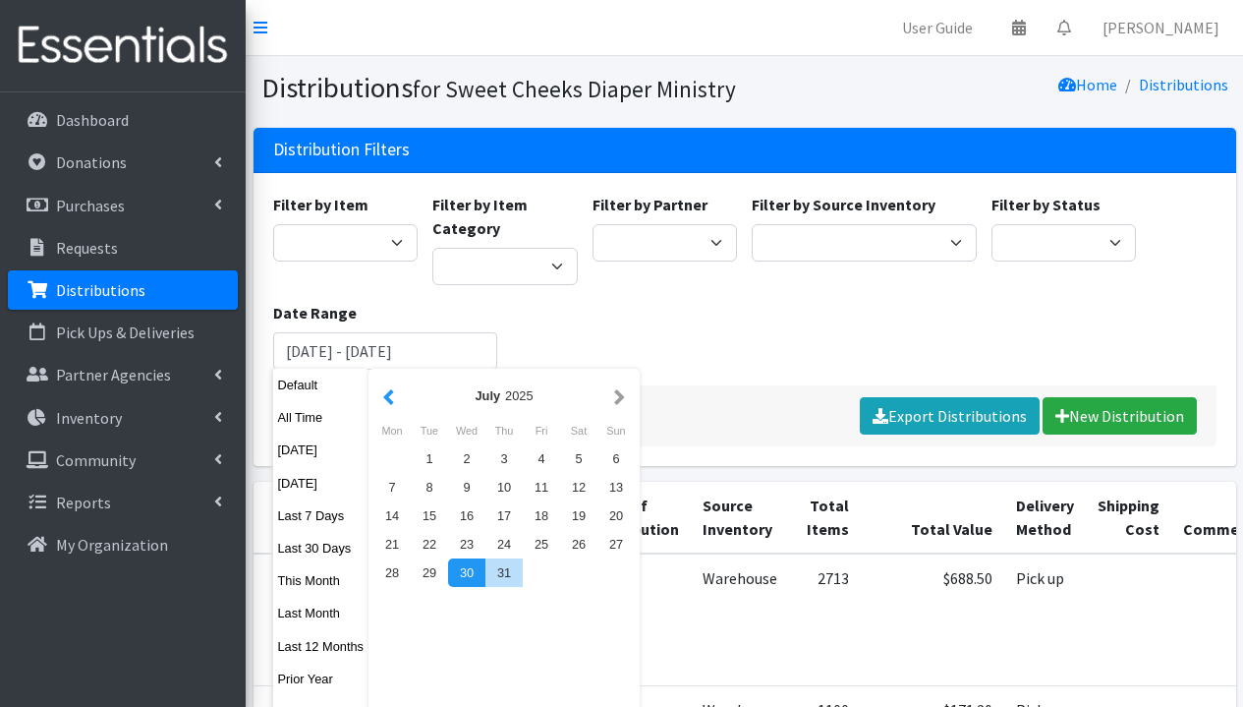
click at [388, 383] on button "button" at bounding box center [388, 395] width 21 height 25
click at [625, 397] on button "button" at bounding box center [619, 395] width 21 height 25
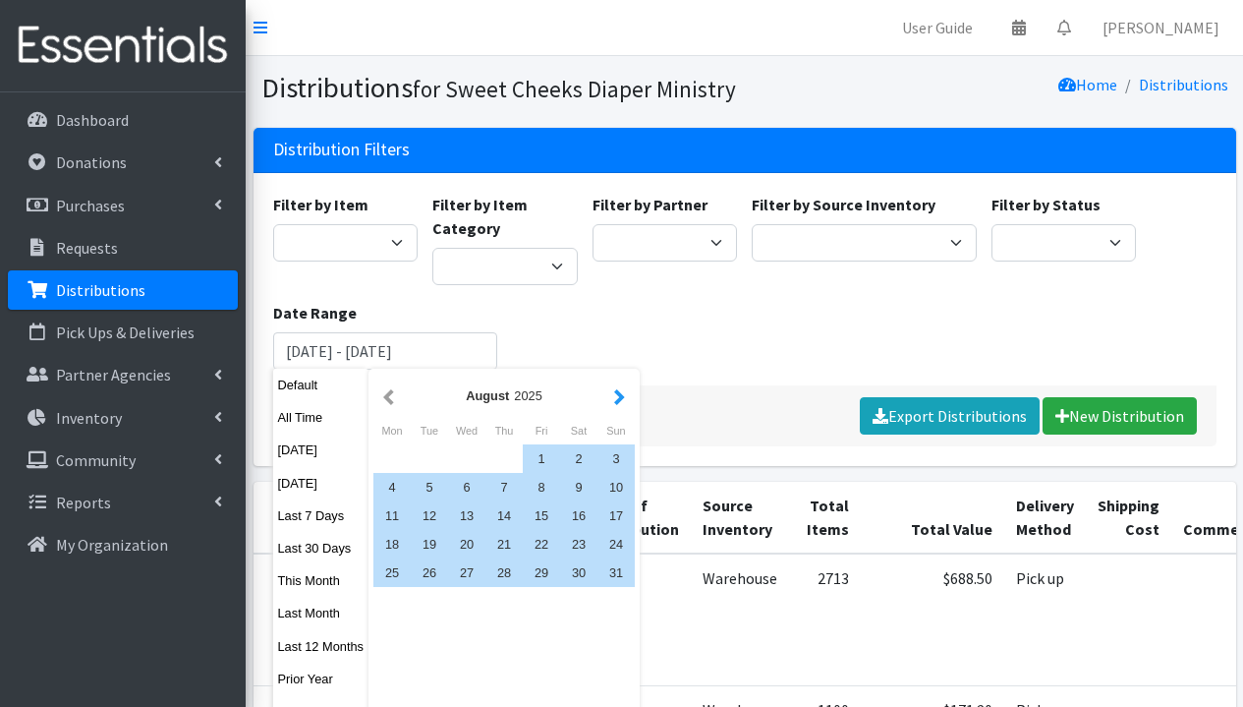
click at [617, 398] on button "button" at bounding box center [619, 395] width 21 height 25
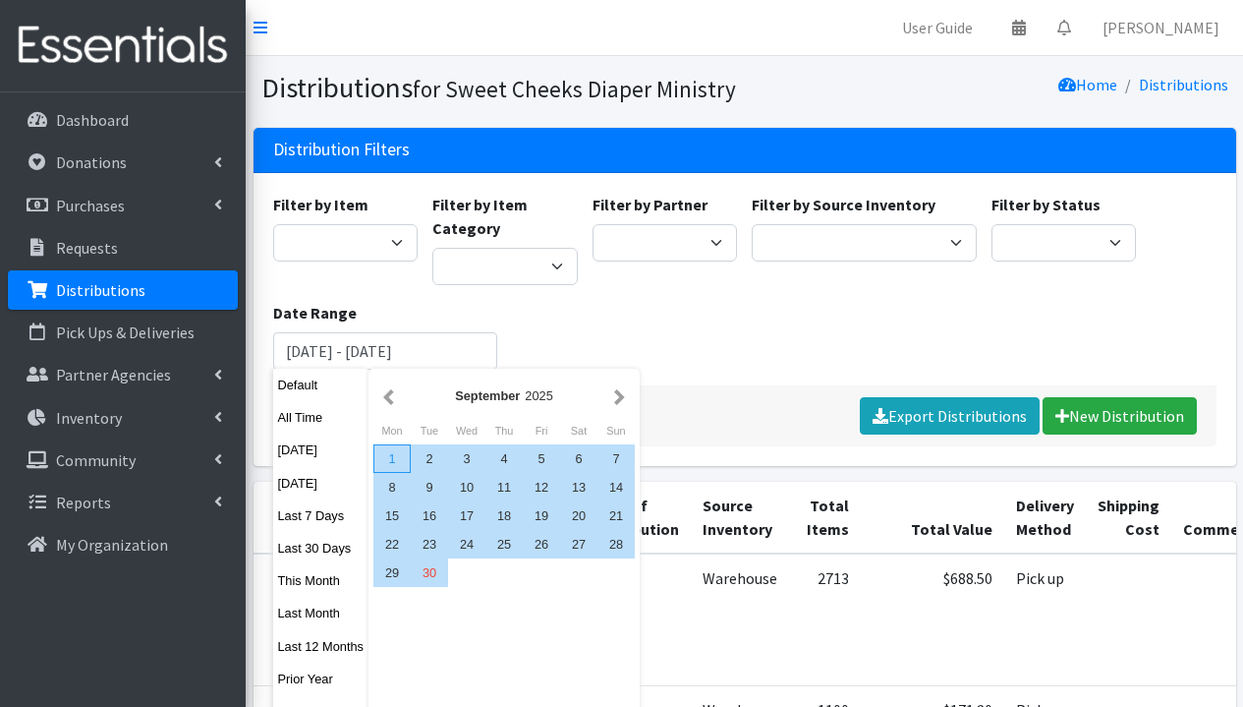
click at [404, 454] on div "1" at bounding box center [391, 458] width 37 height 29
click at [423, 576] on div "30" at bounding box center [429, 572] width 37 height 29
type input "September 1, 2025 - September 30, 2025"
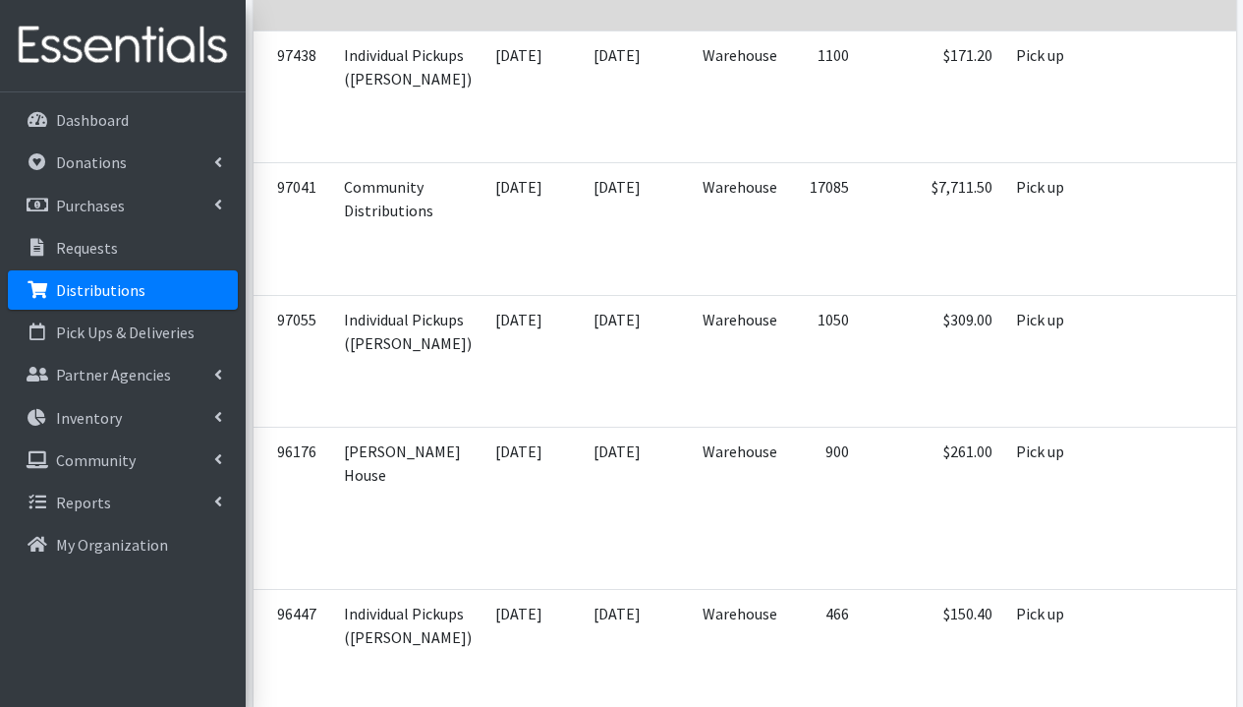
scroll to position [149, 0]
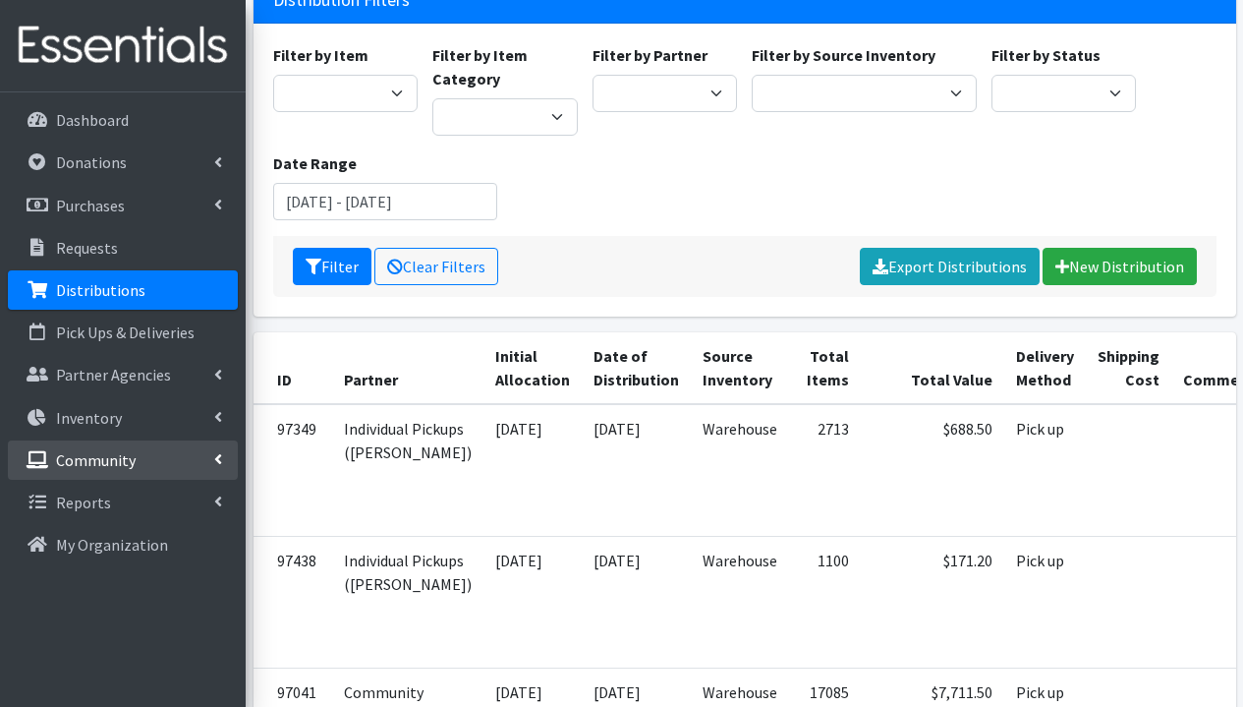
click at [159, 463] on link "Community" at bounding box center [123, 459] width 230 height 39
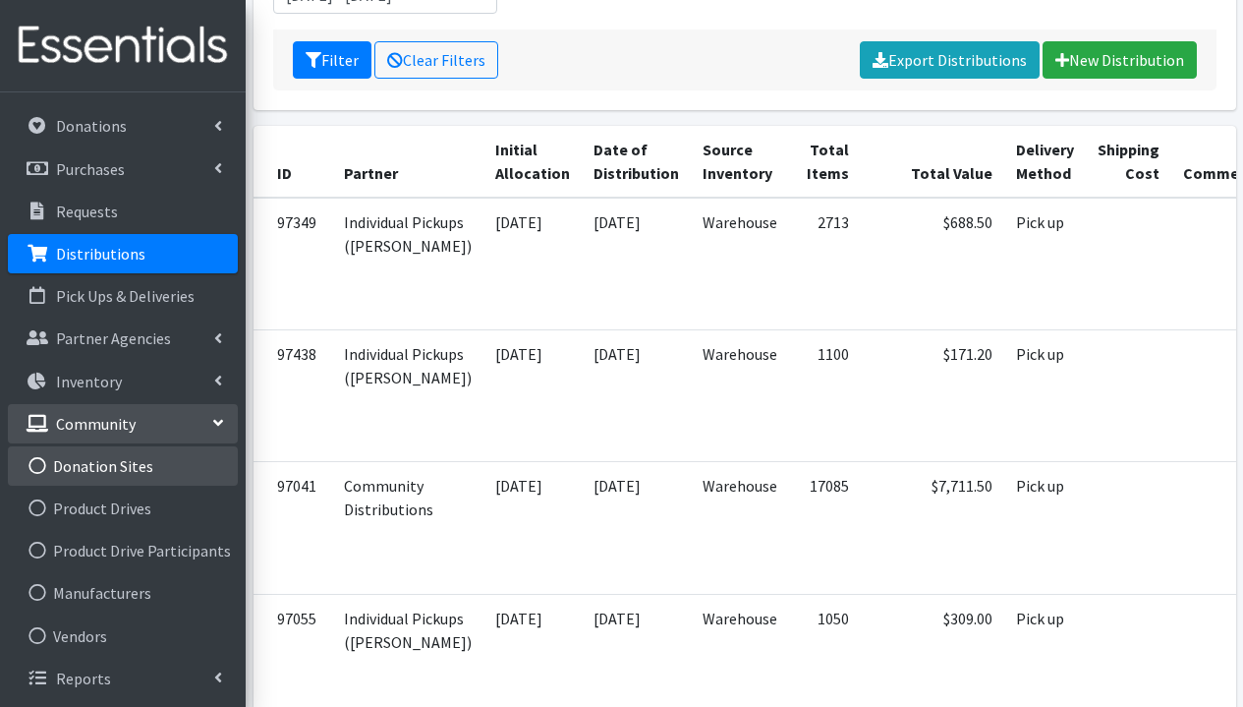
scroll to position [654, 0]
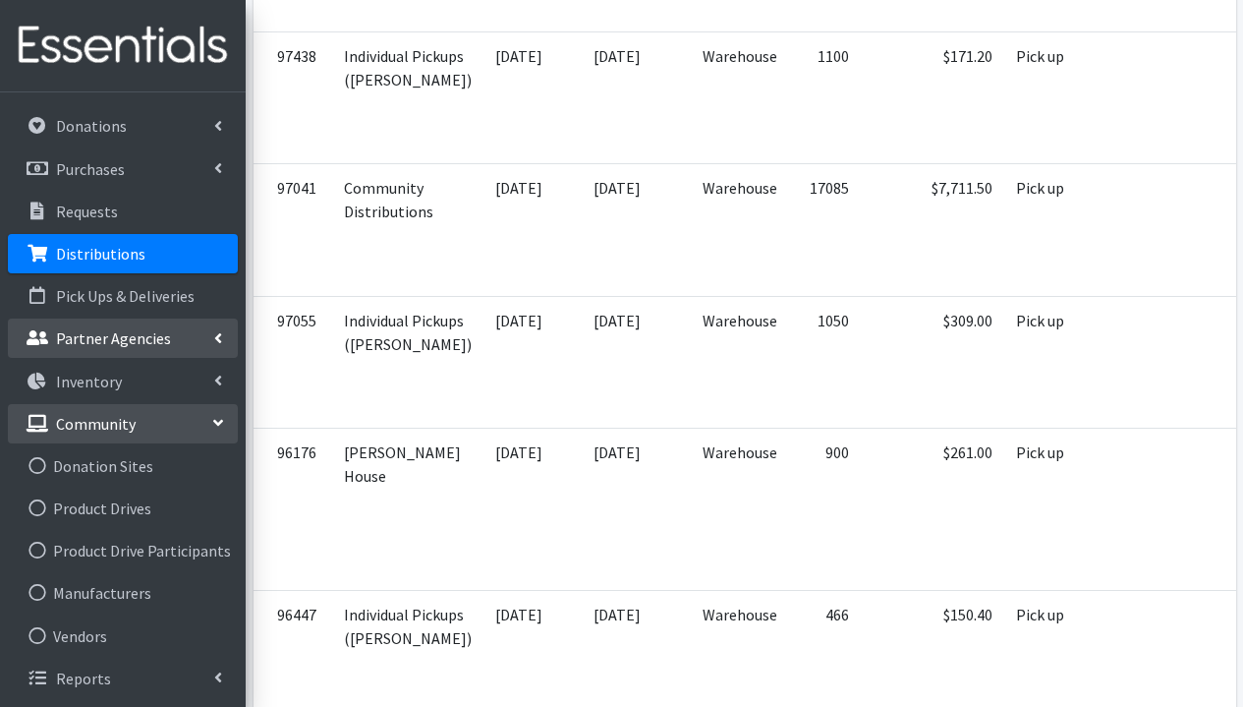
click at [172, 341] on link "Partner Agencies" at bounding box center [123, 337] width 230 height 39
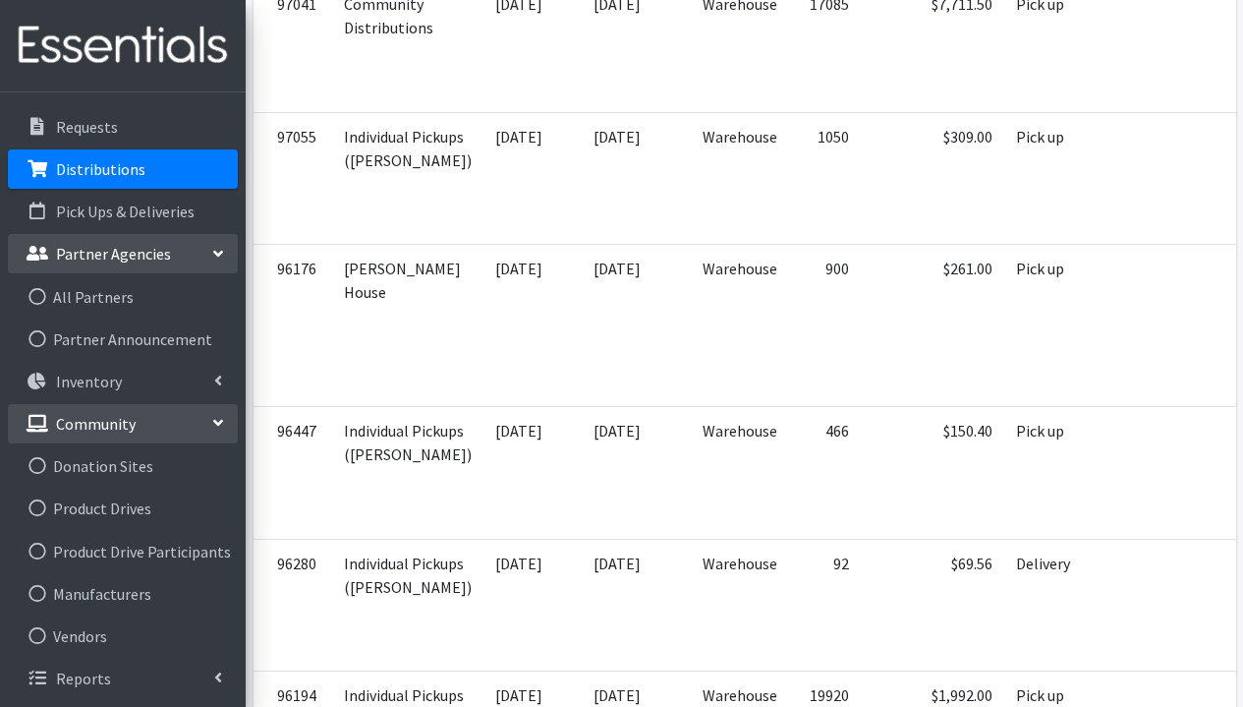
scroll to position [1175, 0]
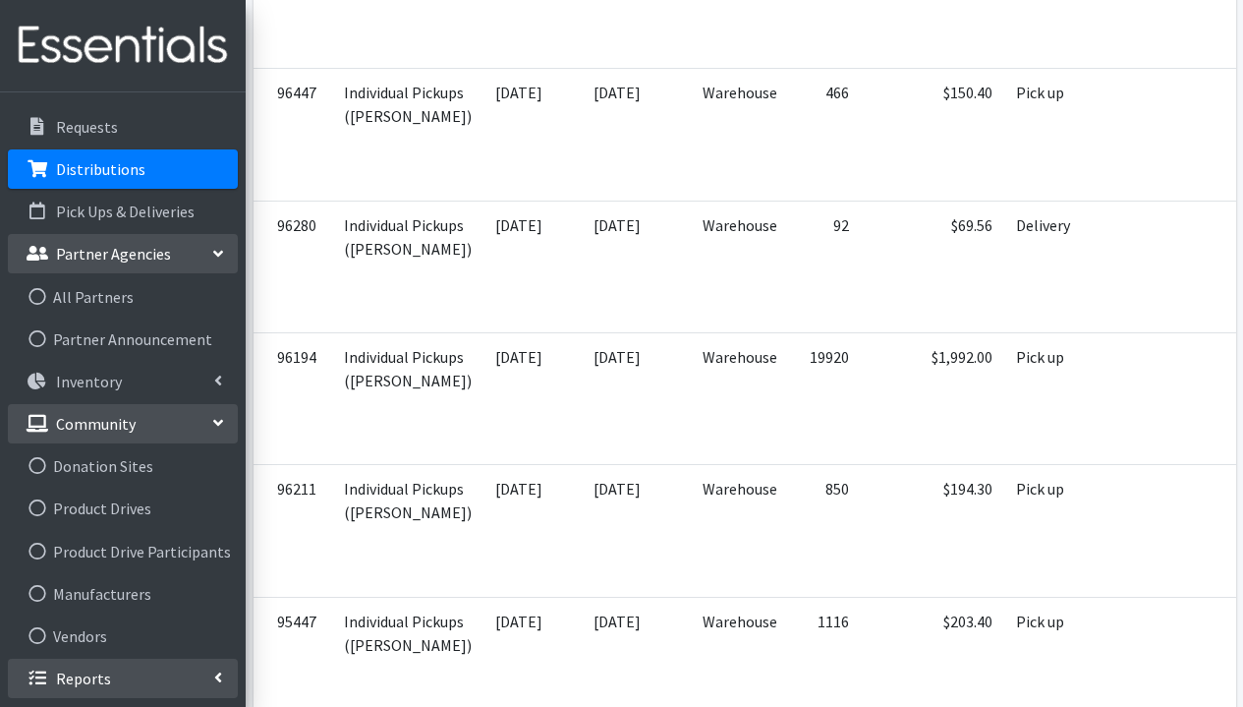
click at [107, 682] on link "Reports" at bounding box center [123, 677] width 230 height 39
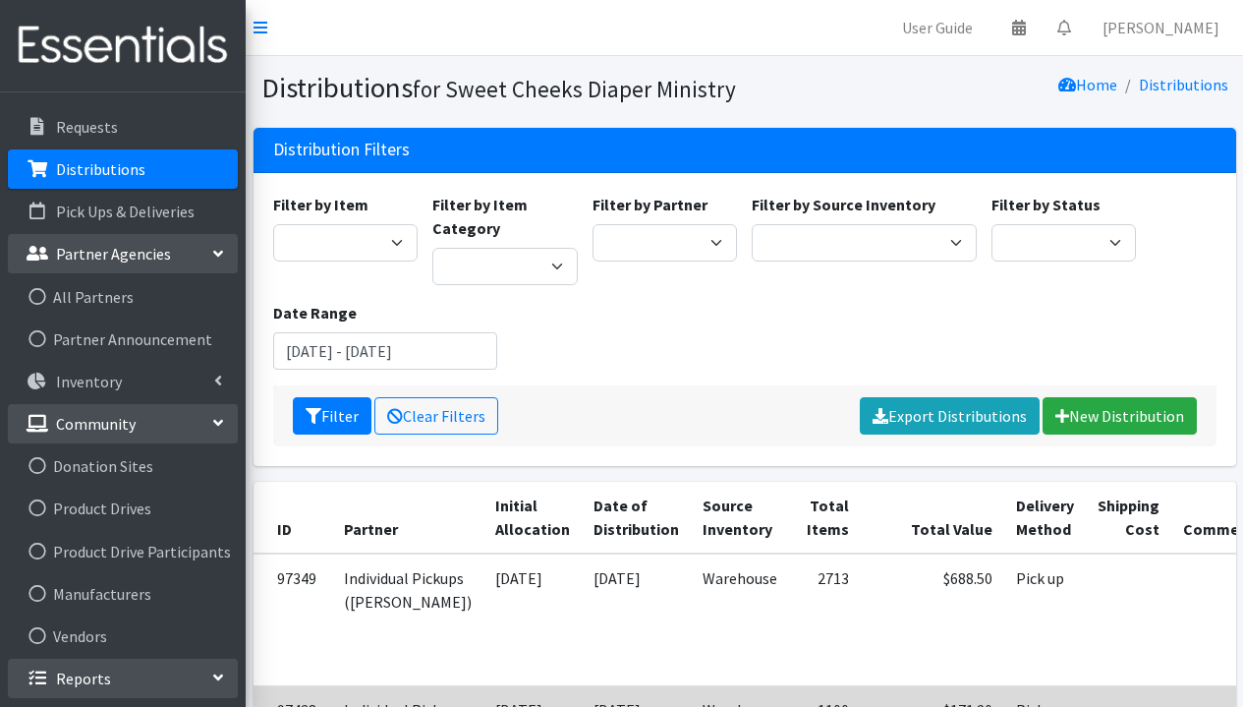
scroll to position [306, 0]
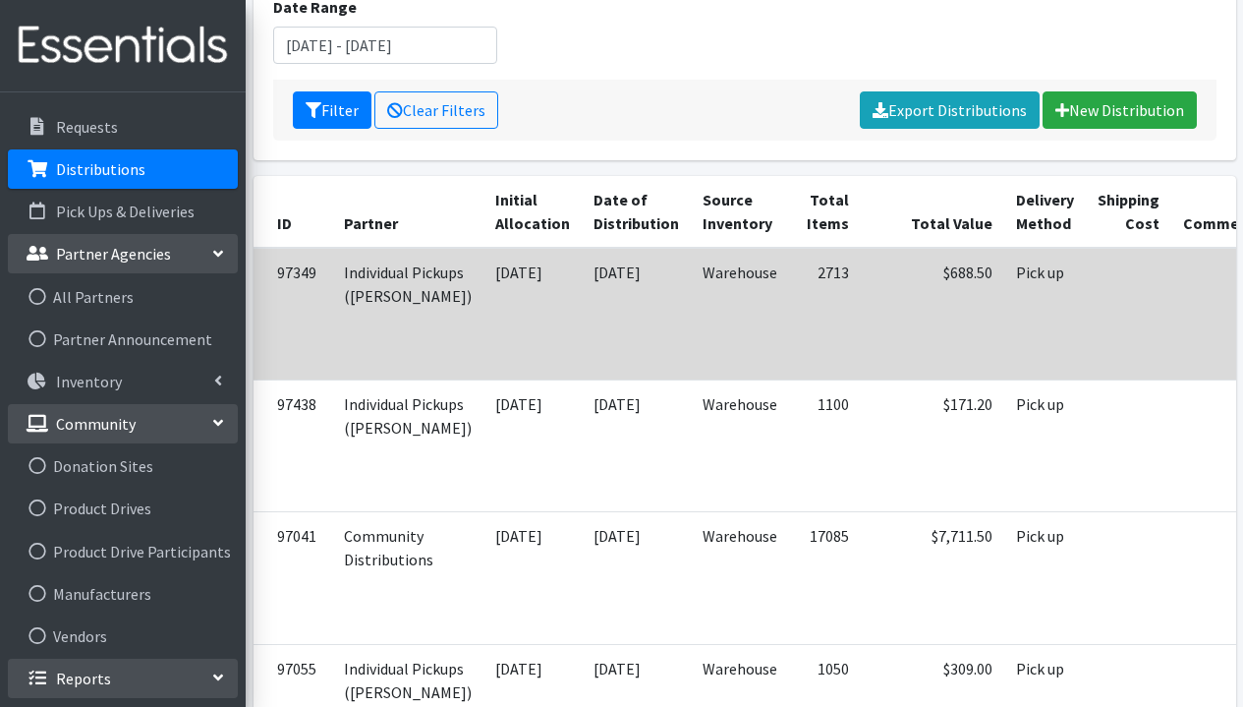
click at [604, 282] on td "09/27/2025" at bounding box center [636, 314] width 109 height 133
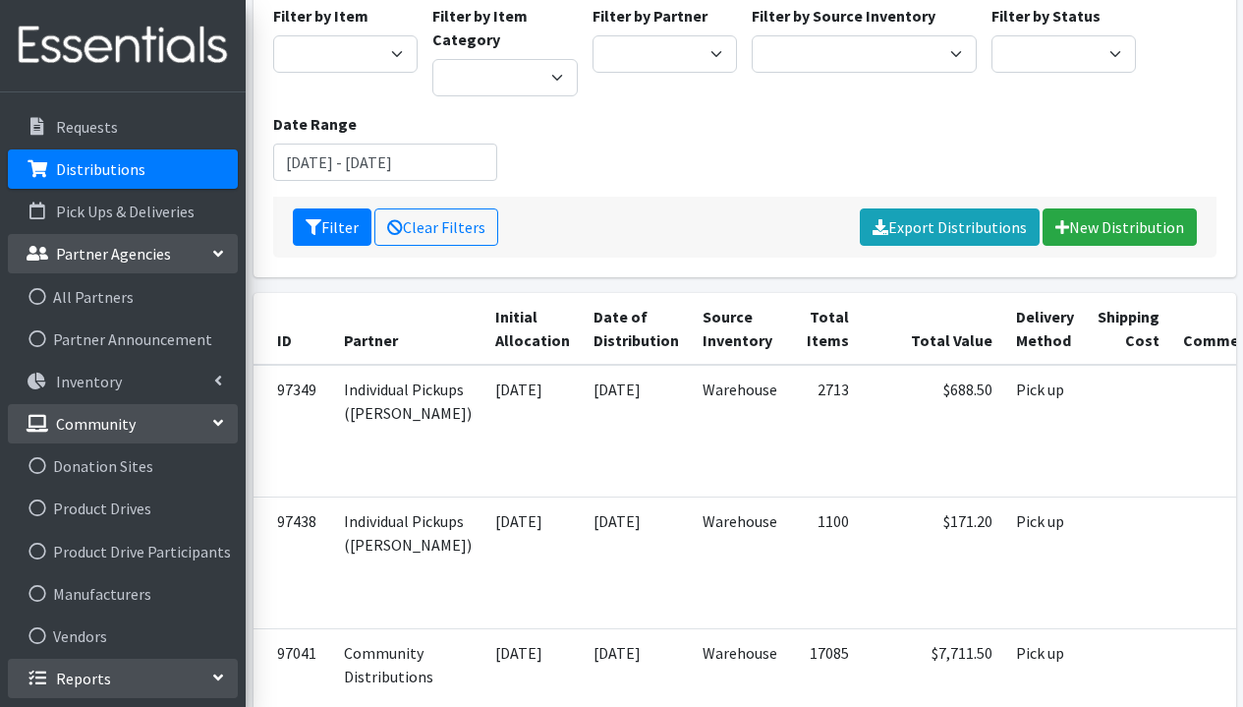
scroll to position [0, 0]
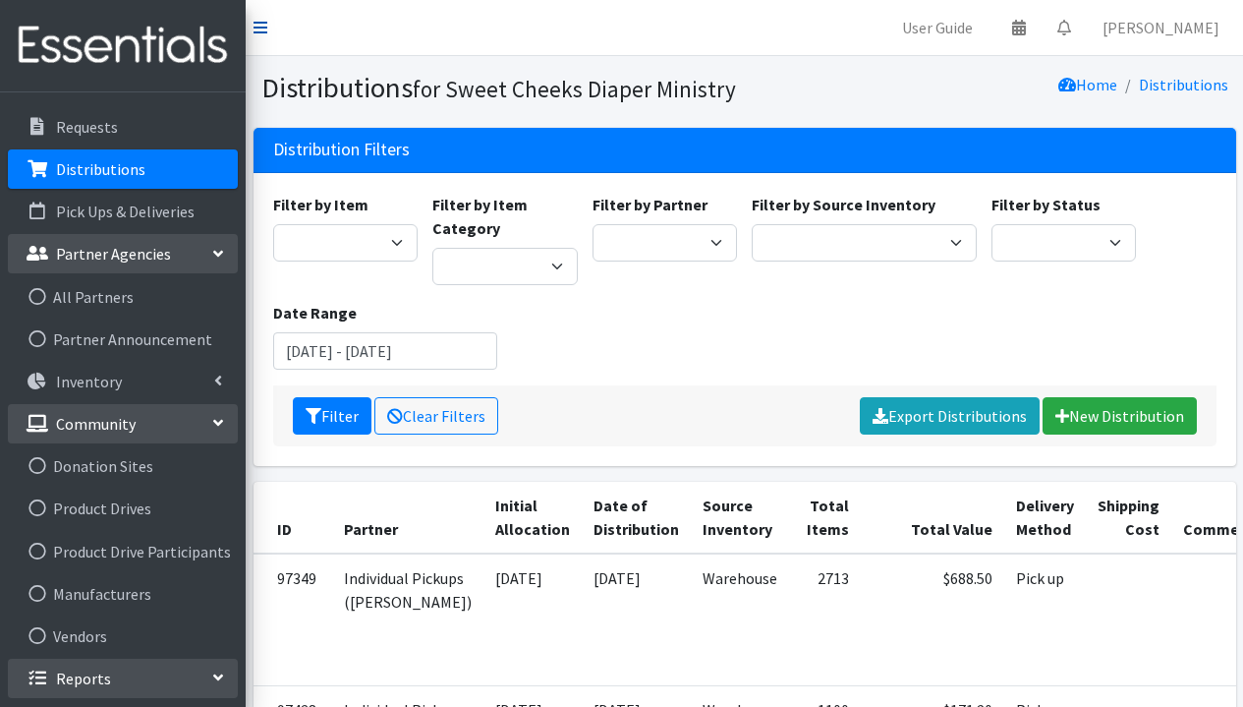
click at [262, 20] on icon at bounding box center [261, 28] width 14 height 16
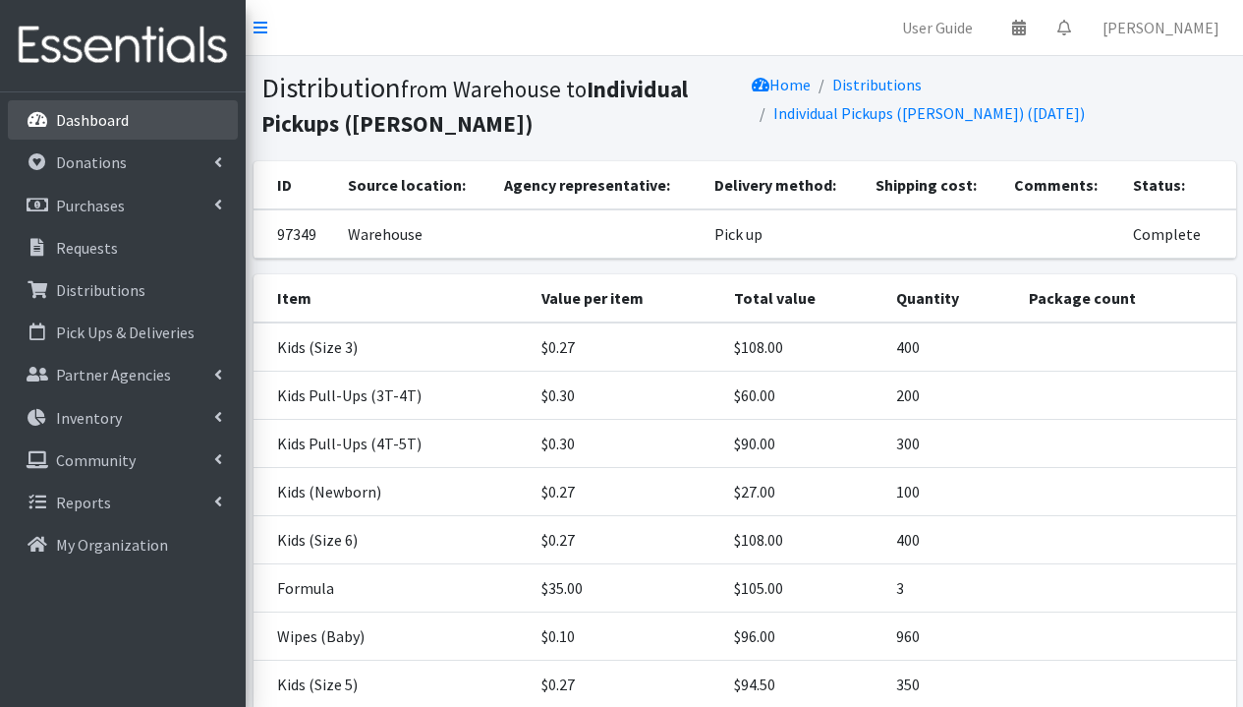
click at [114, 115] on p "Dashboard" at bounding box center [92, 120] width 73 height 20
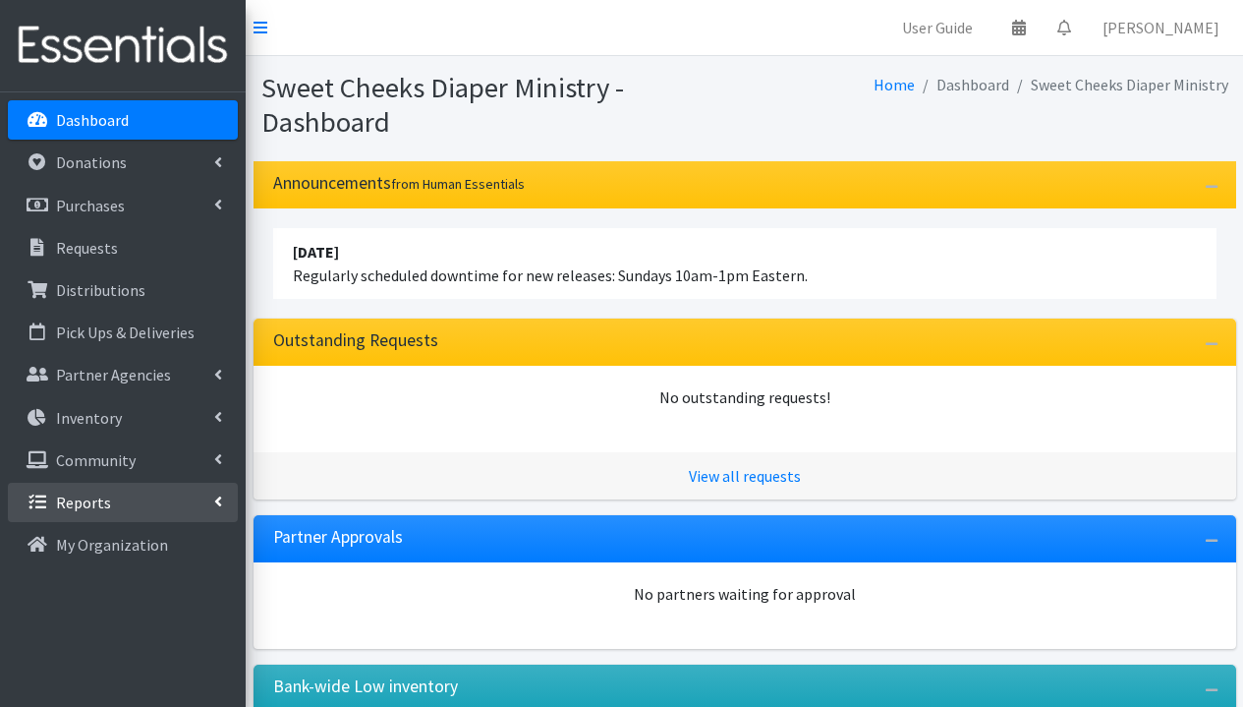
click at [134, 505] on link "Reports" at bounding box center [123, 502] width 230 height 39
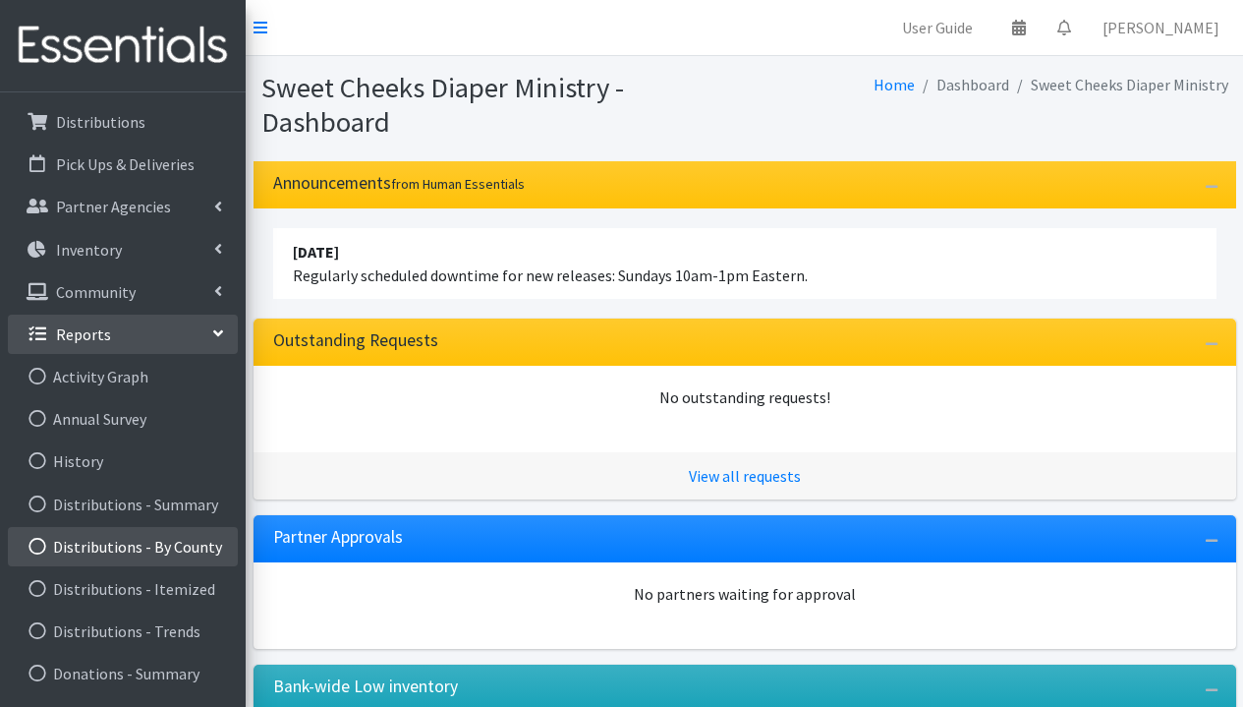
click at [142, 543] on link "Distributions - By County" at bounding box center [123, 546] width 230 height 39
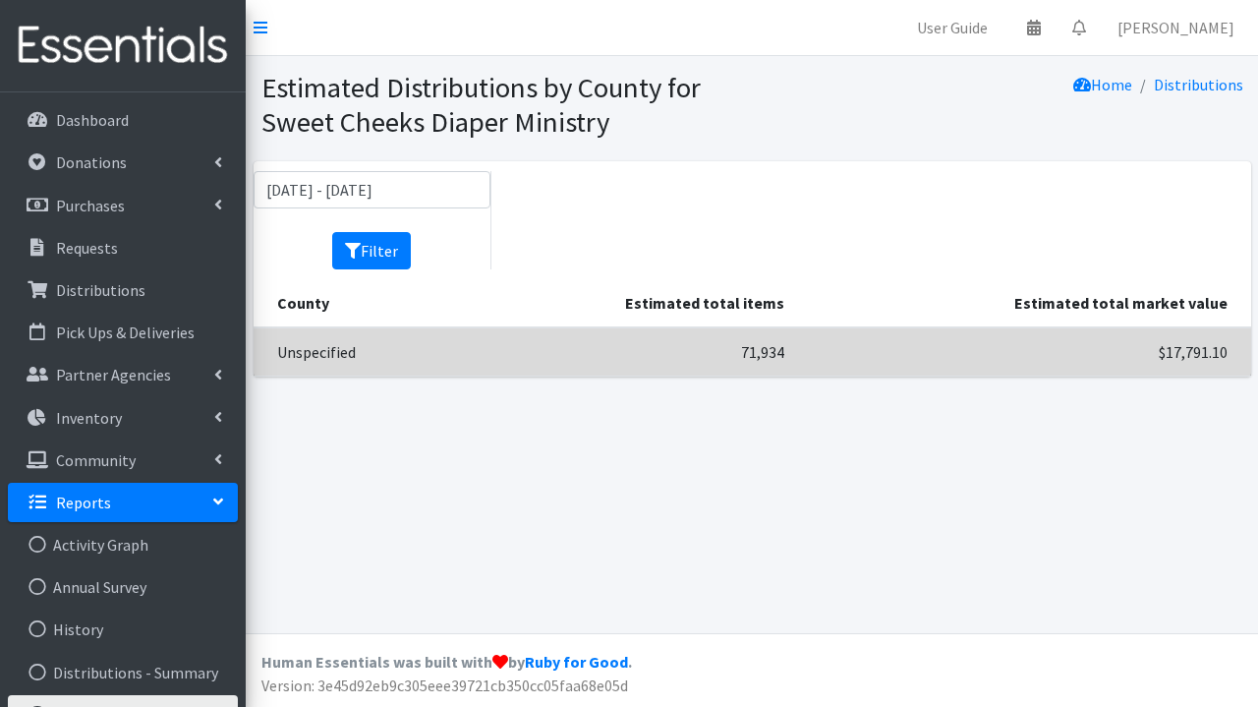
click at [295, 355] on td "Unspecified" at bounding box center [358, 351] width 208 height 49
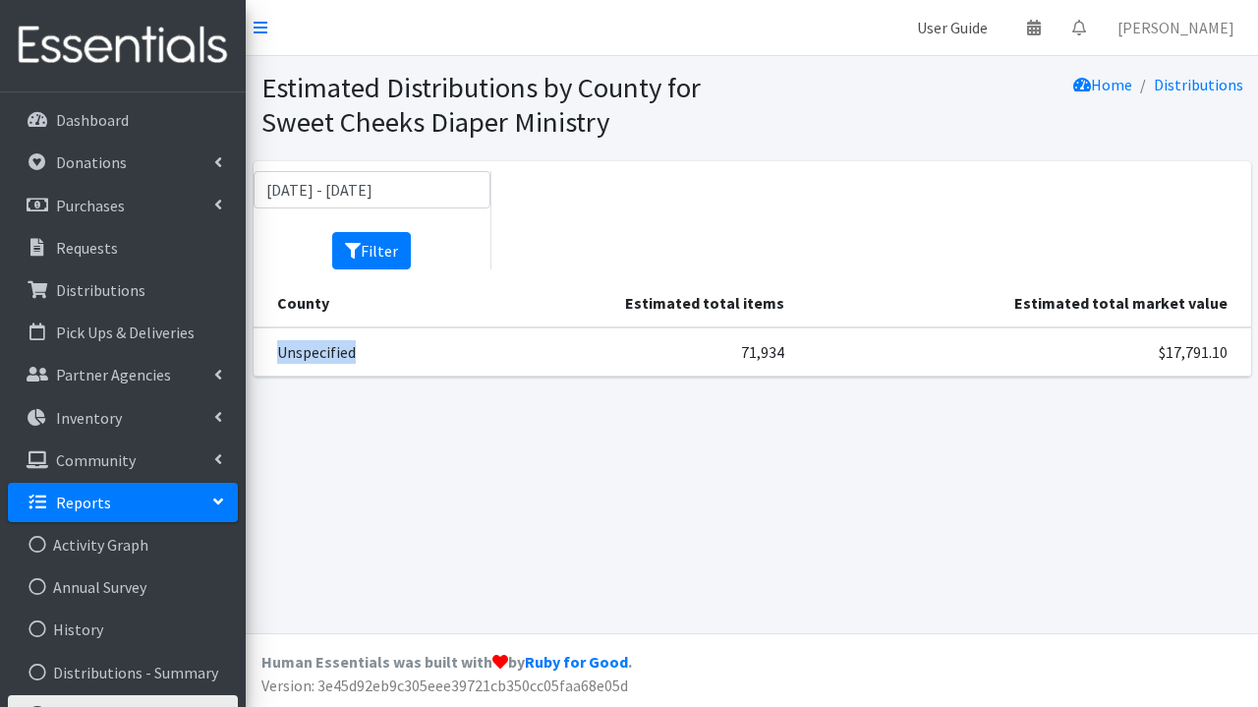
click at [1003, 29] on link "User Guide" at bounding box center [952, 27] width 102 height 39
click at [110, 371] on p "Partner Agencies" at bounding box center [113, 375] width 115 height 20
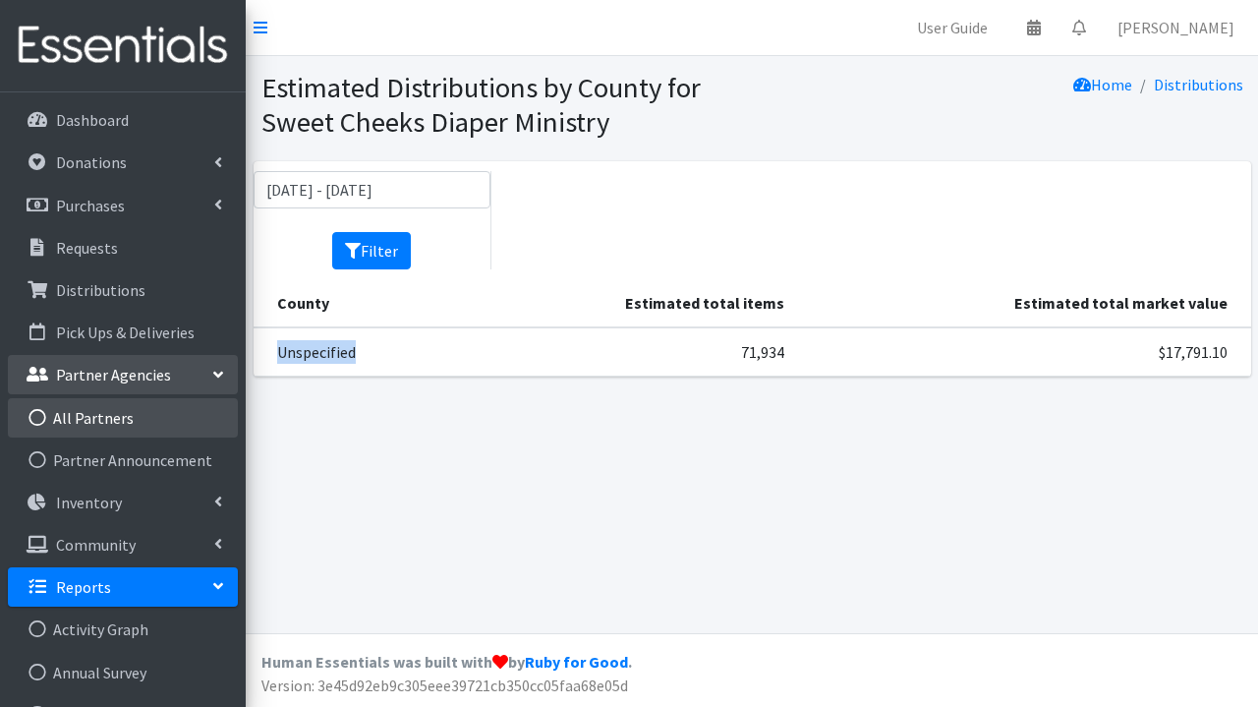
click at [128, 431] on link "All Partners" at bounding box center [123, 417] width 230 height 39
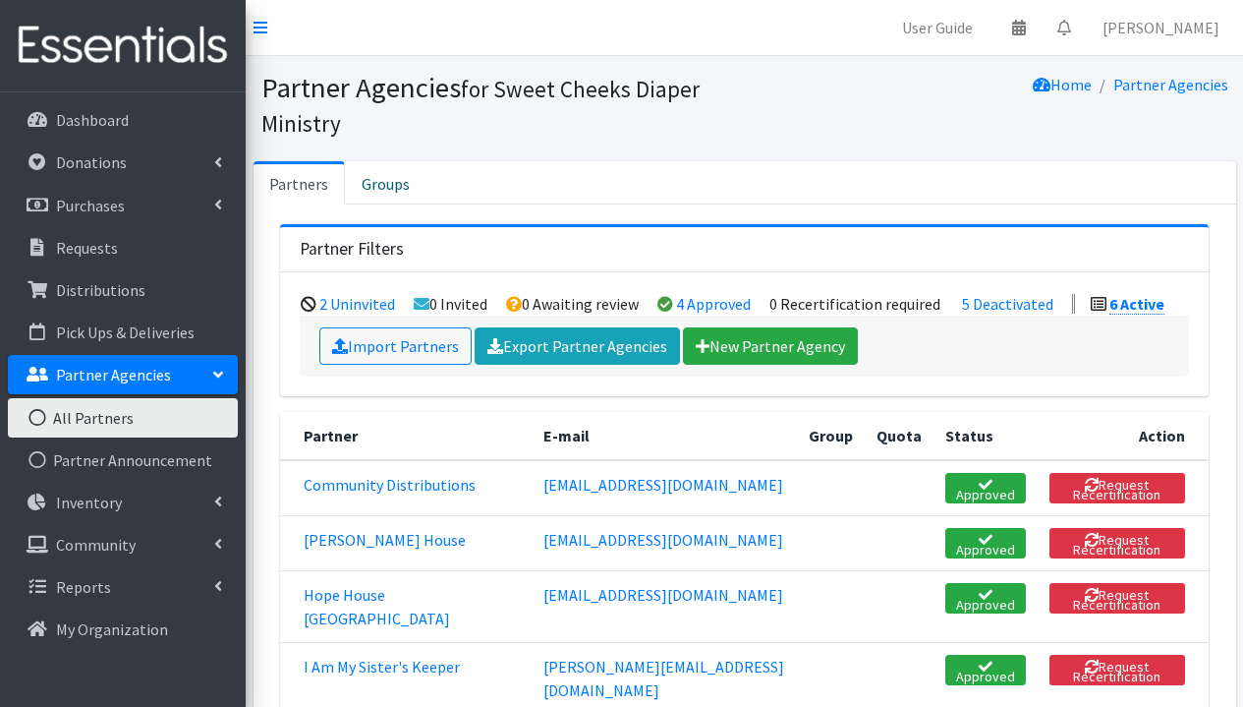
scroll to position [150, 0]
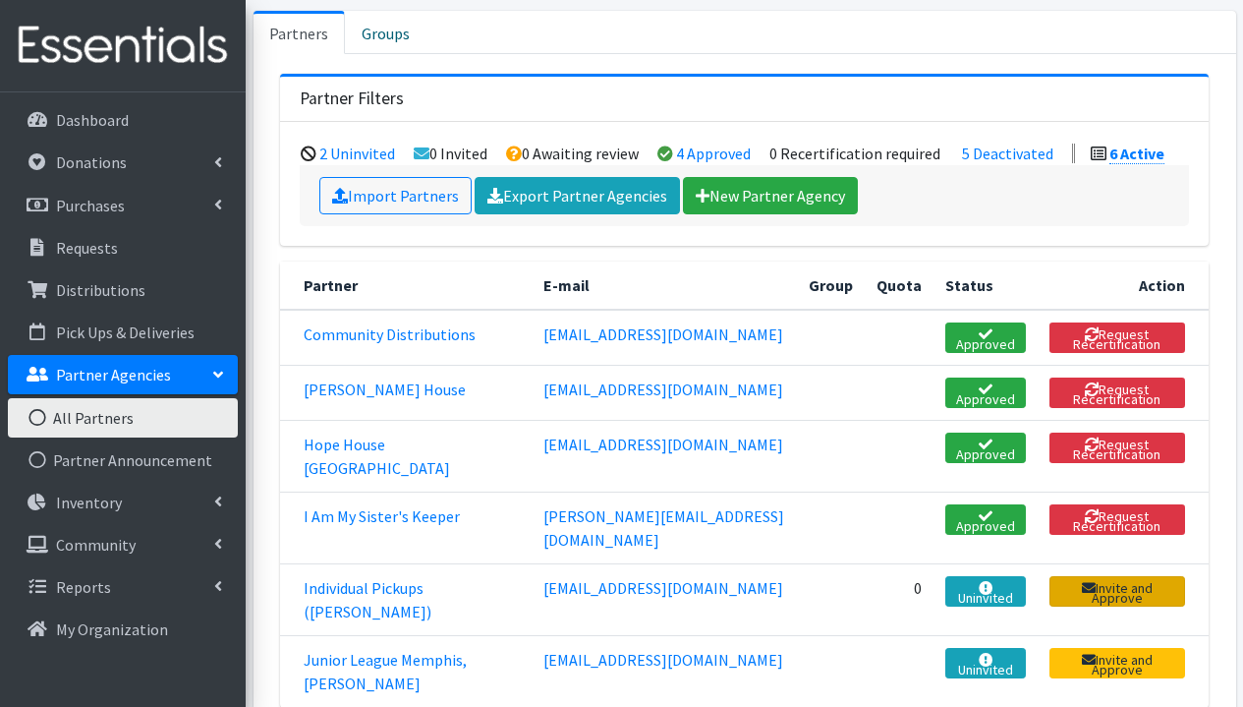
click at [1148, 576] on link "Invite and Approve" at bounding box center [1118, 591] width 136 height 30
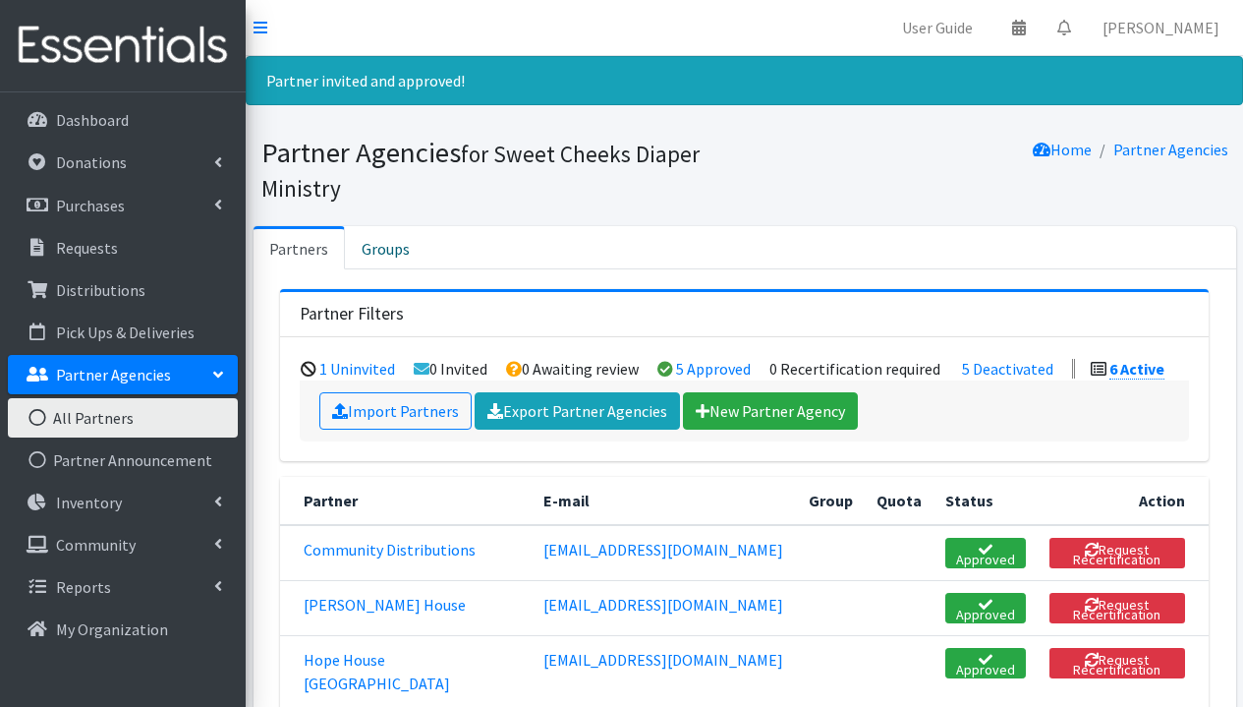
scroll to position [343, 0]
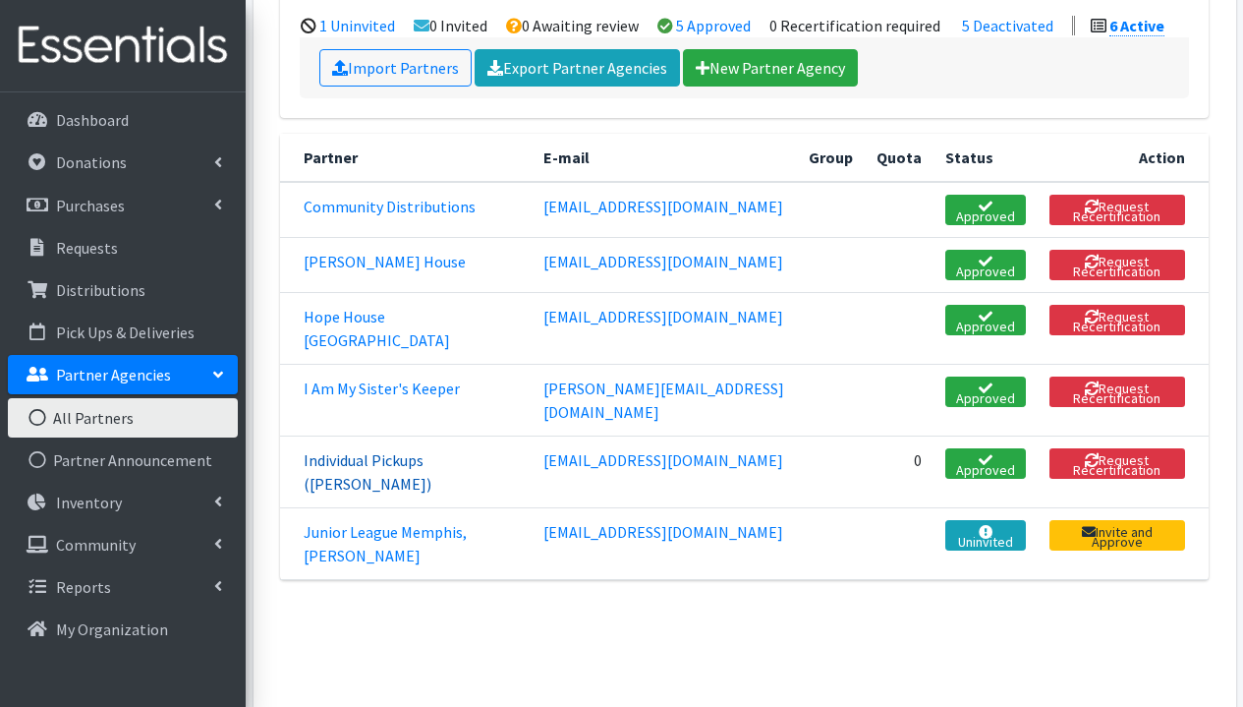
click at [431, 450] on link "Individual Pickups ([PERSON_NAME])" at bounding box center [368, 471] width 128 height 43
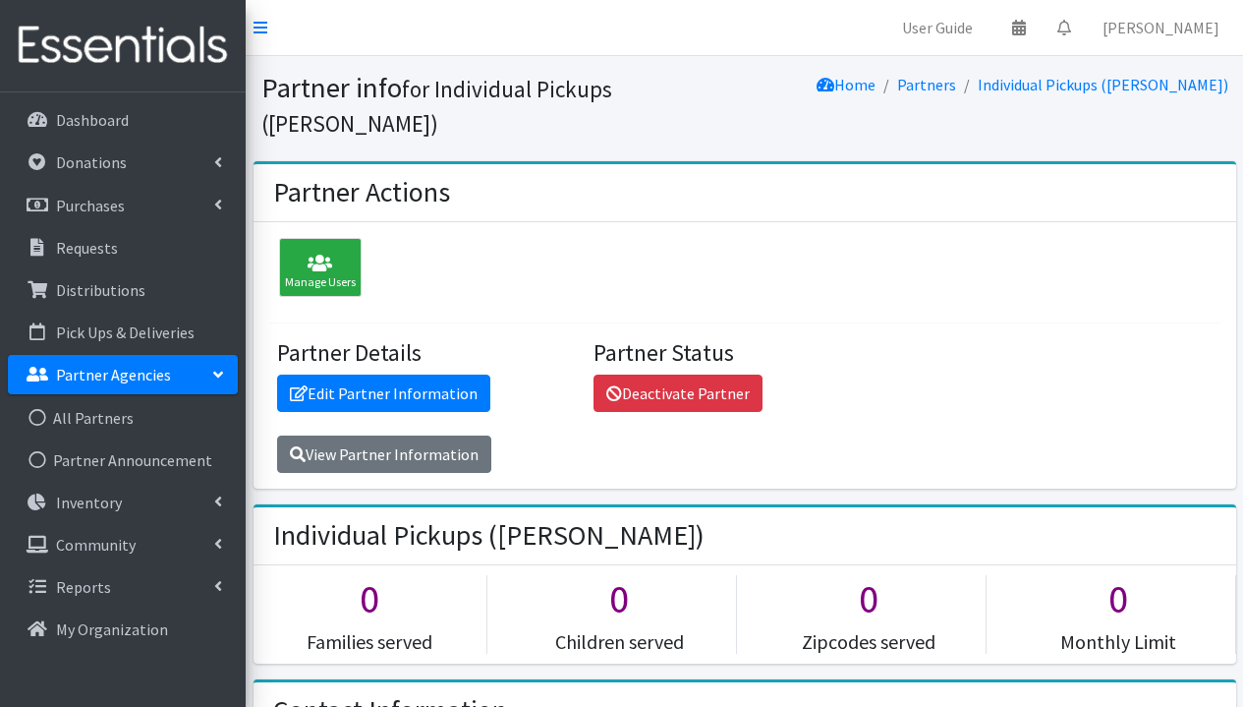
click at [115, 381] on p "Partner Agencies" at bounding box center [113, 375] width 115 height 20
click at [924, 390] on div "Partner Details Edit Partner Information View Partner Information Partner Statu…" at bounding box center [744, 406] width 966 height 135
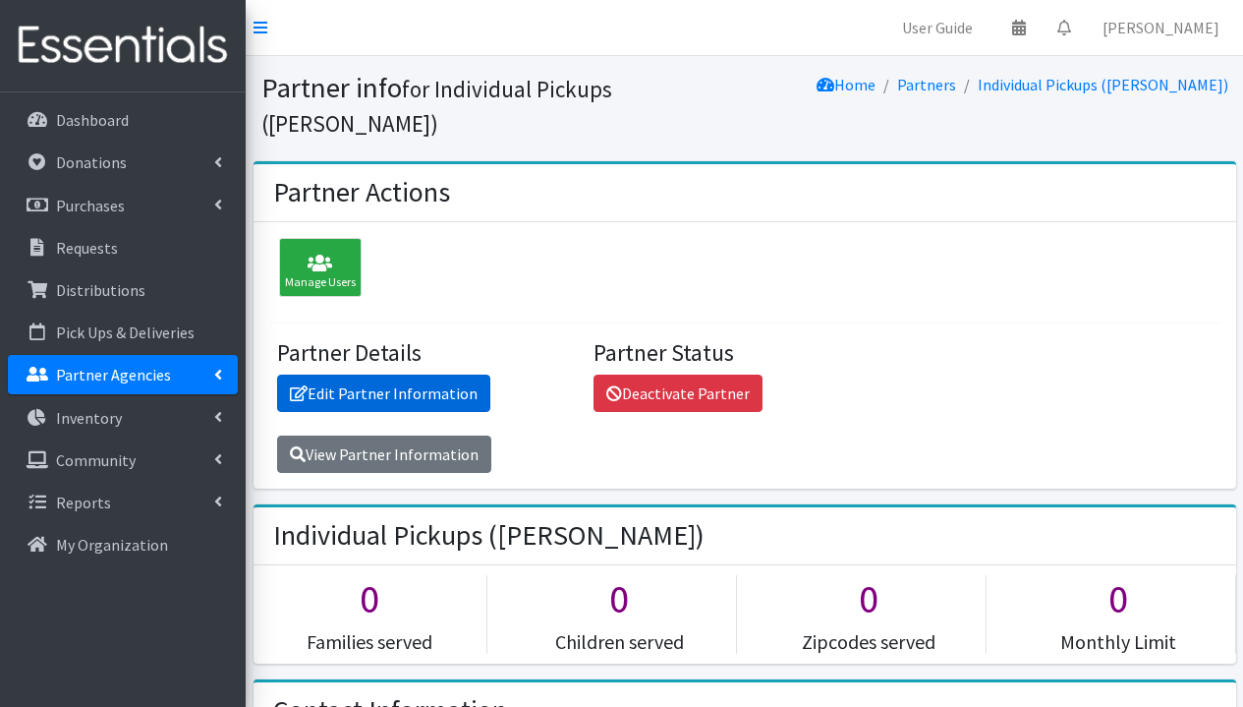
click at [434, 374] on link "Edit Partner Information" at bounding box center [383, 392] width 213 height 37
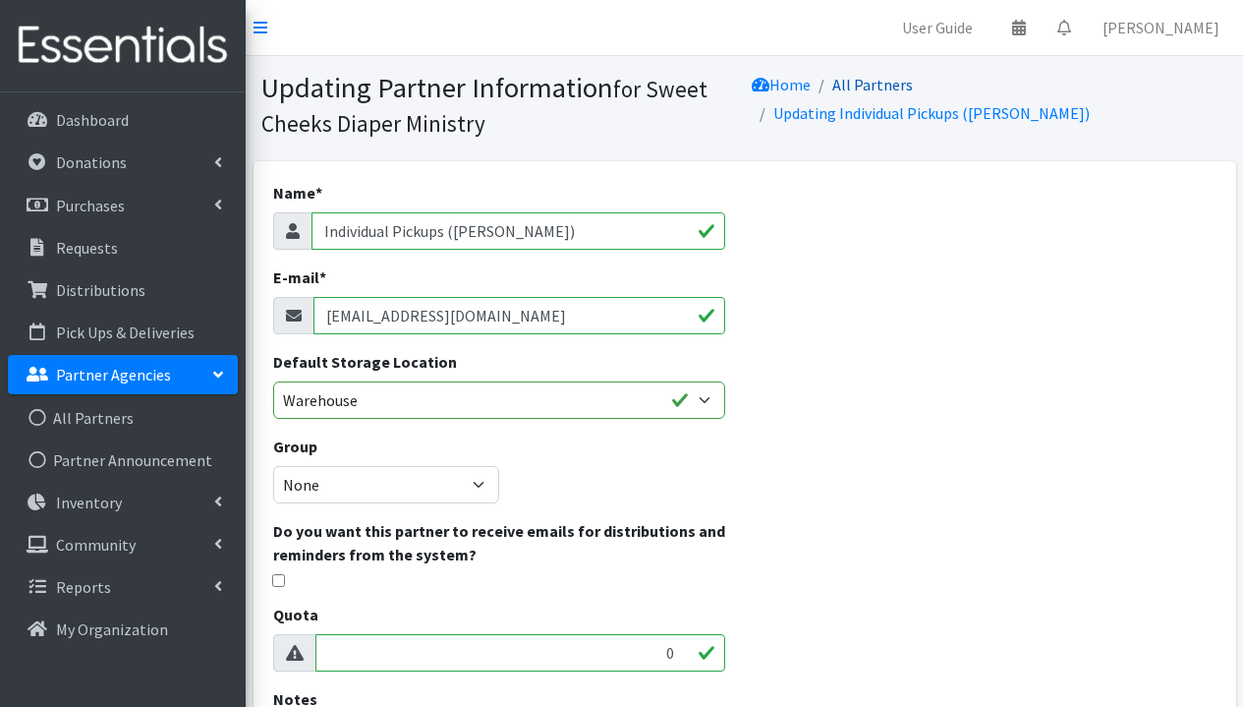
click at [913, 88] on link "All Partners" at bounding box center [872, 85] width 81 height 20
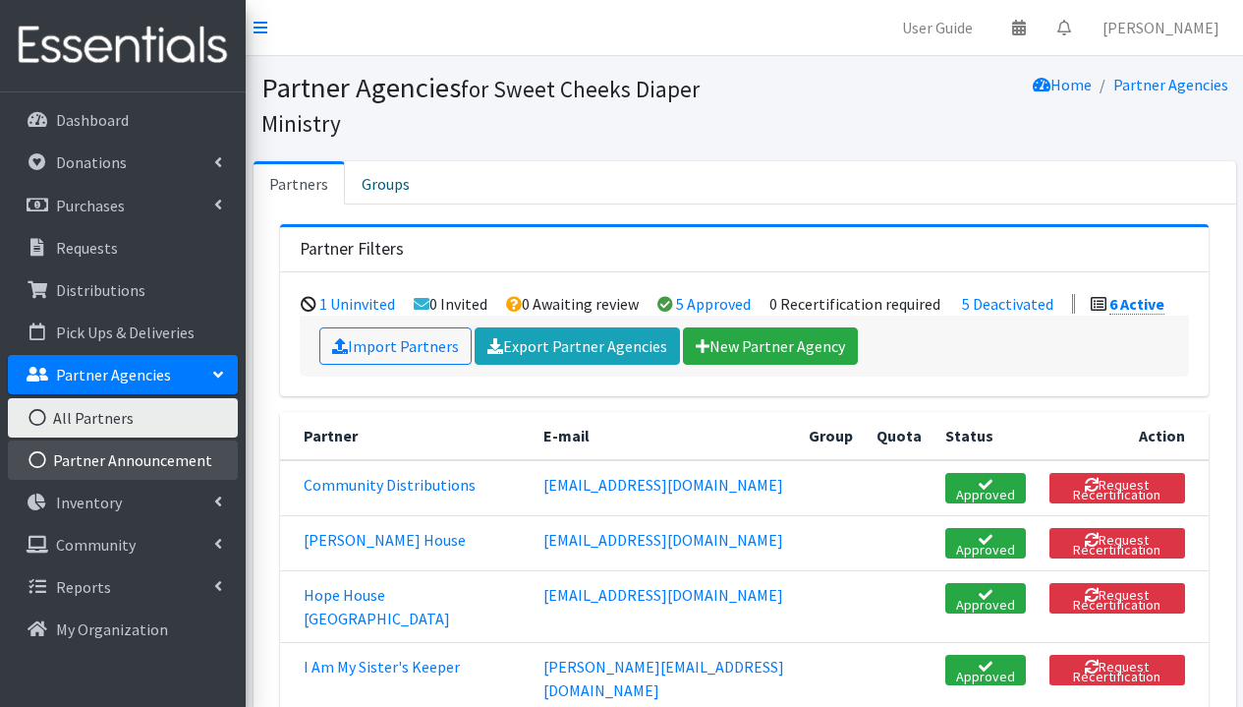
click at [178, 464] on link "Partner Announcement" at bounding box center [123, 459] width 230 height 39
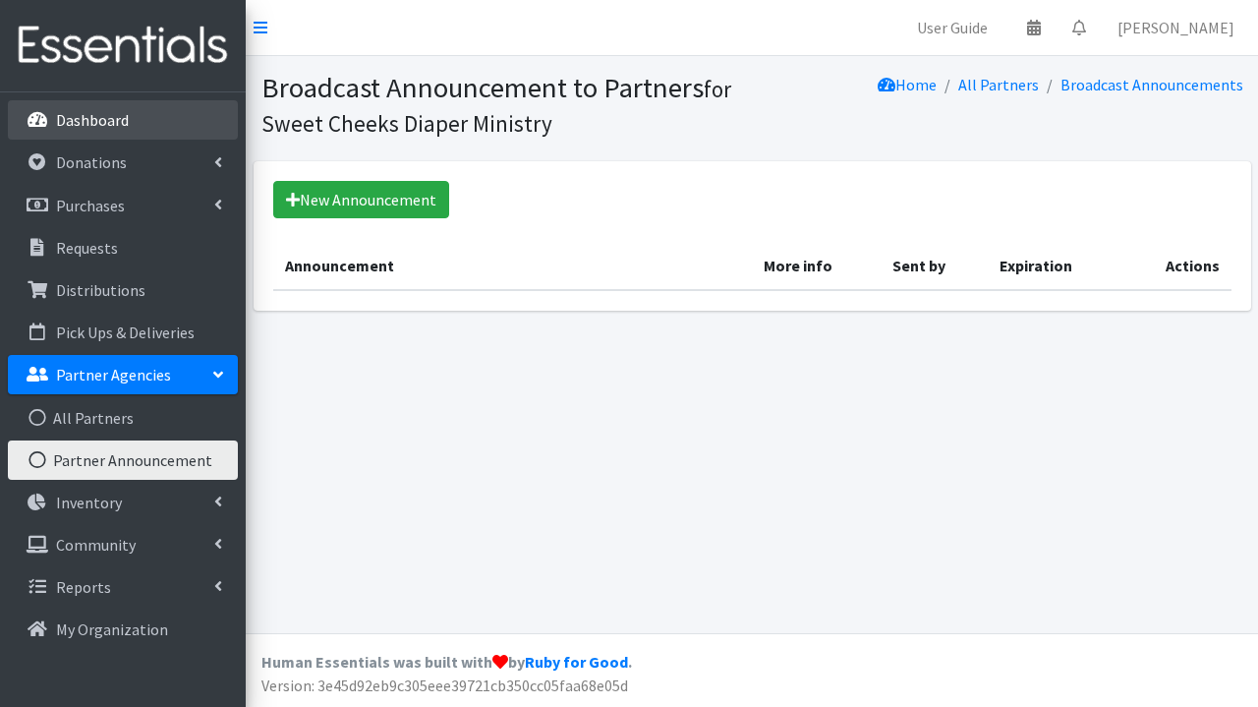
click at [89, 131] on link "Dashboard" at bounding box center [123, 119] width 230 height 39
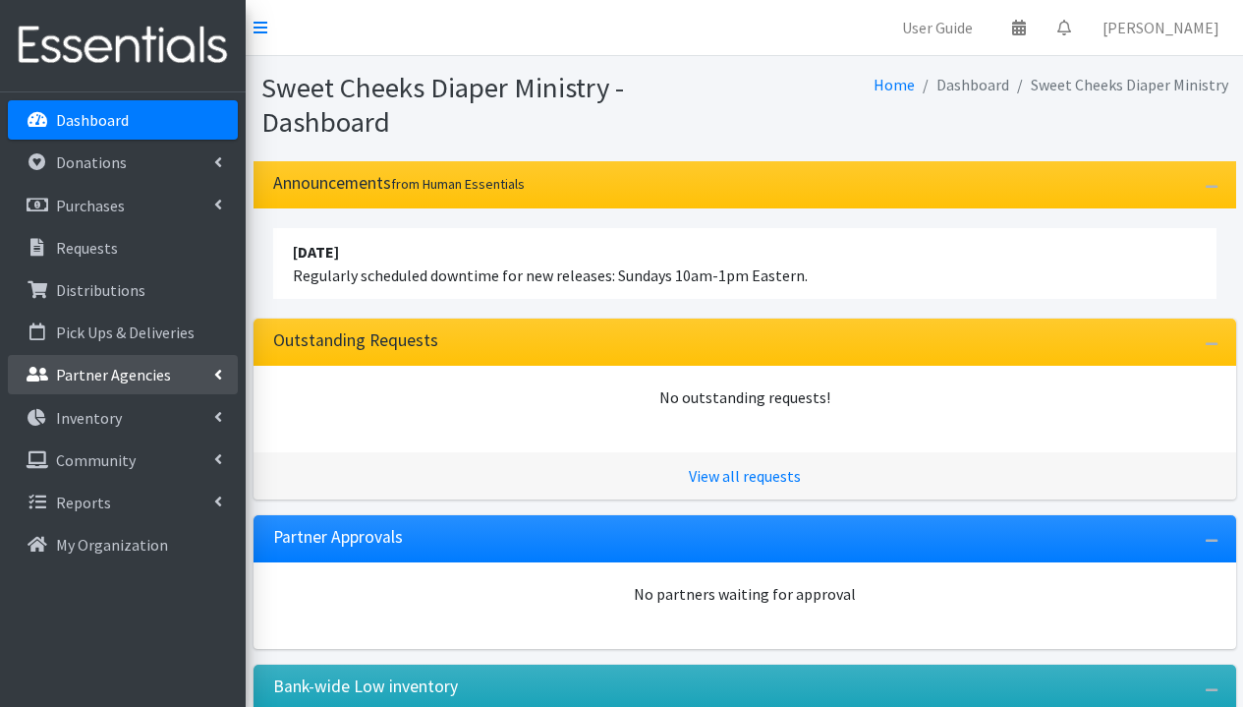
click at [98, 369] on p "Partner Agencies" at bounding box center [113, 375] width 115 height 20
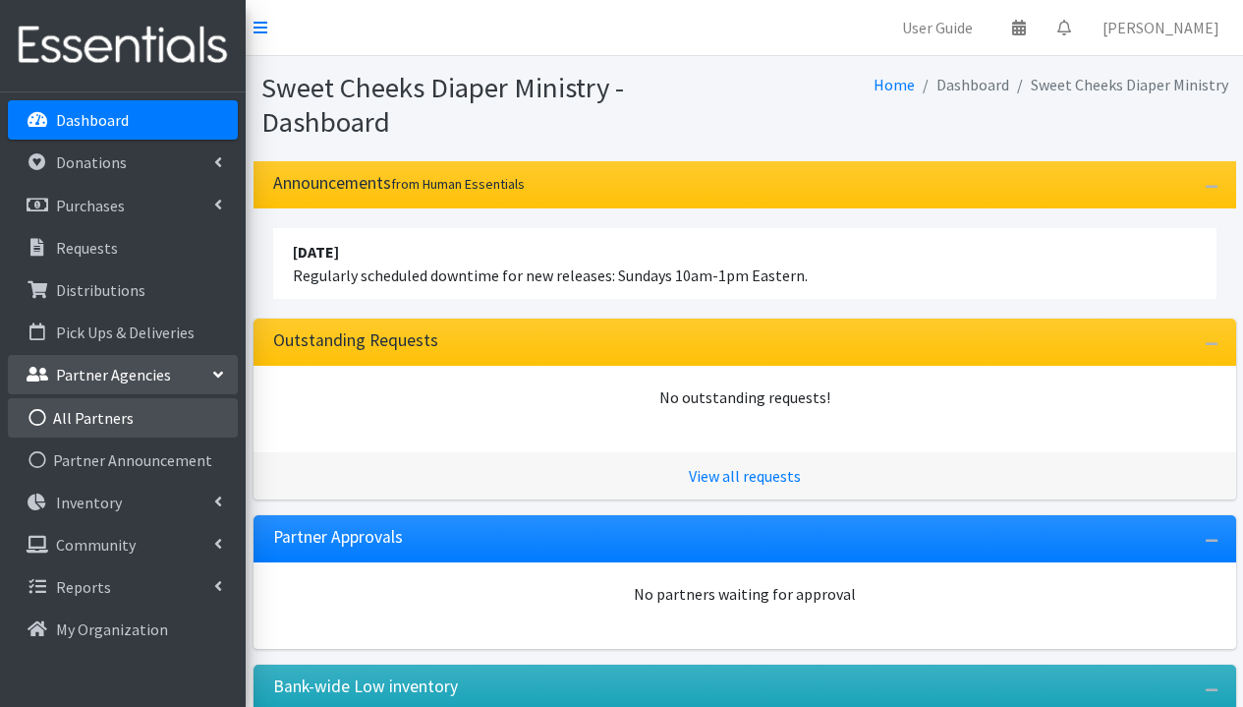
click at [130, 427] on link "All Partners" at bounding box center [123, 417] width 230 height 39
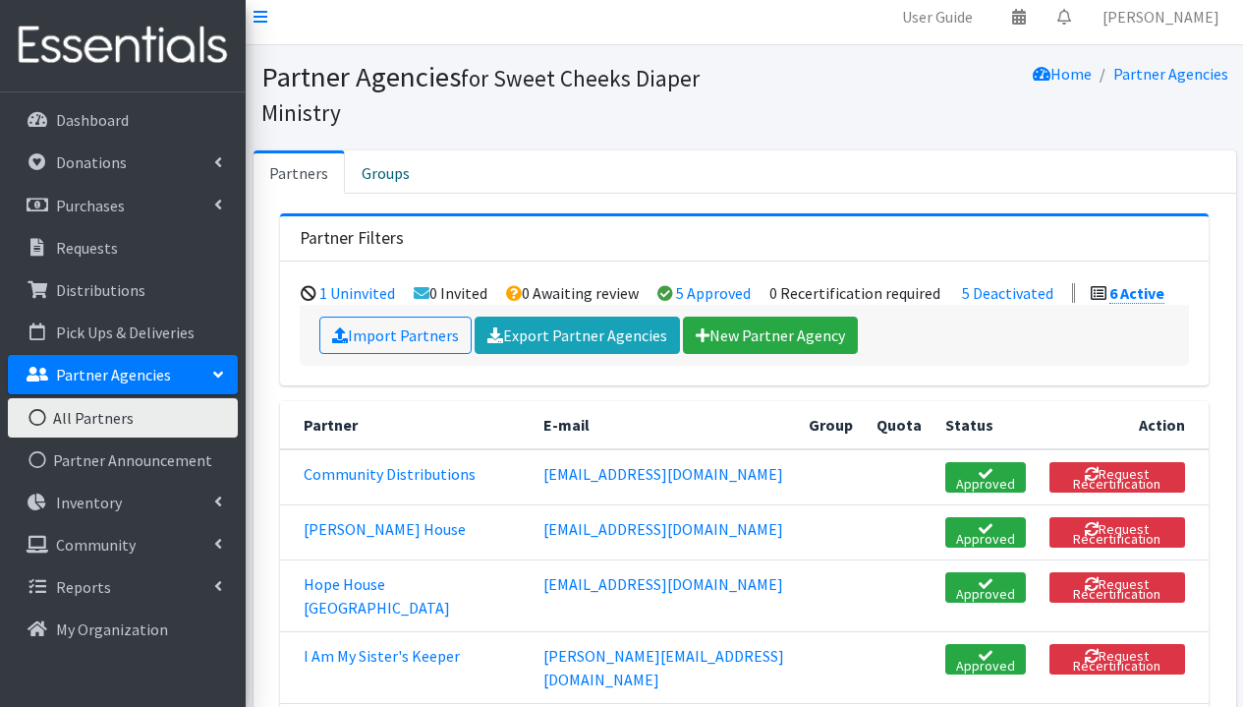
scroll to position [167, 0]
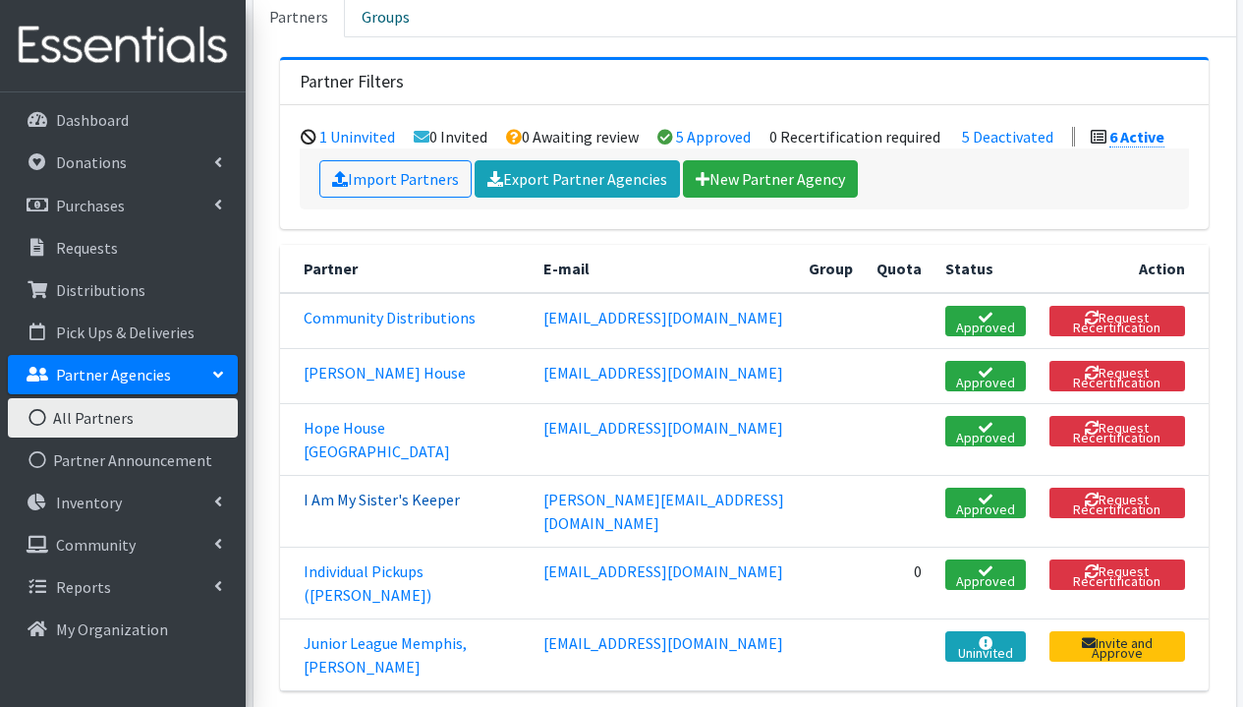
click at [401, 489] on link "I Am My Sister's Keeper" at bounding box center [382, 499] width 156 height 20
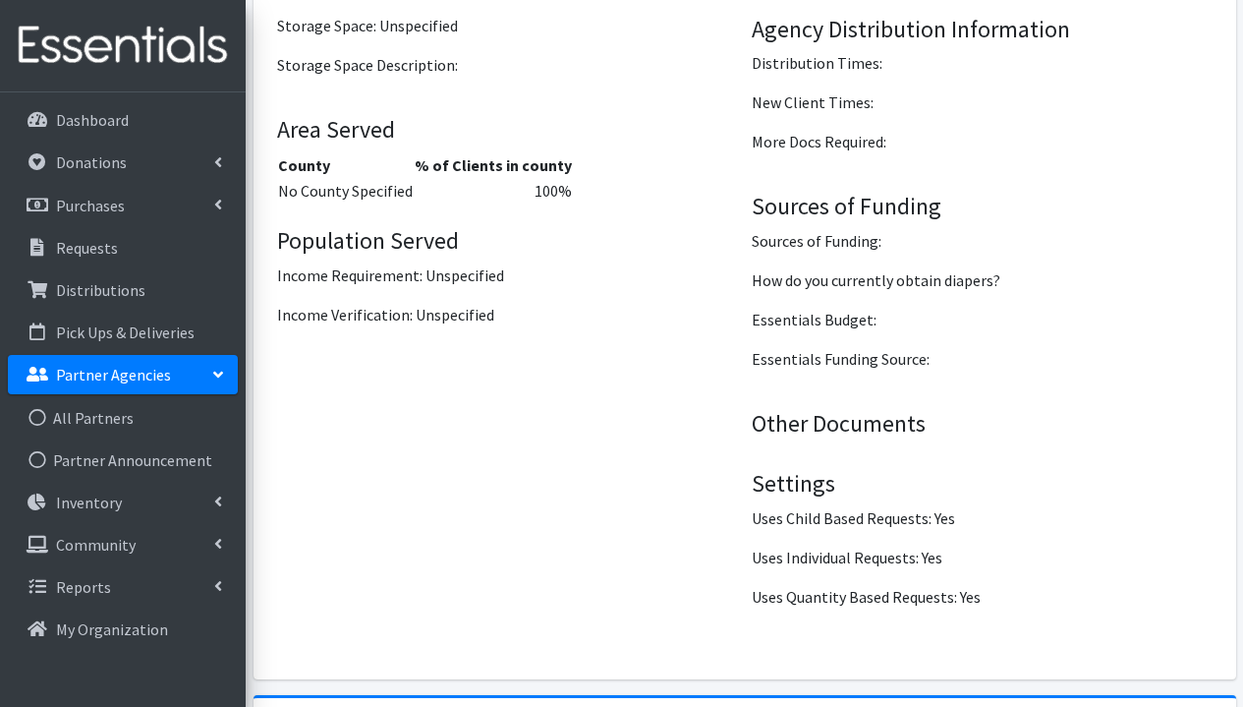
scroll to position [2533, 0]
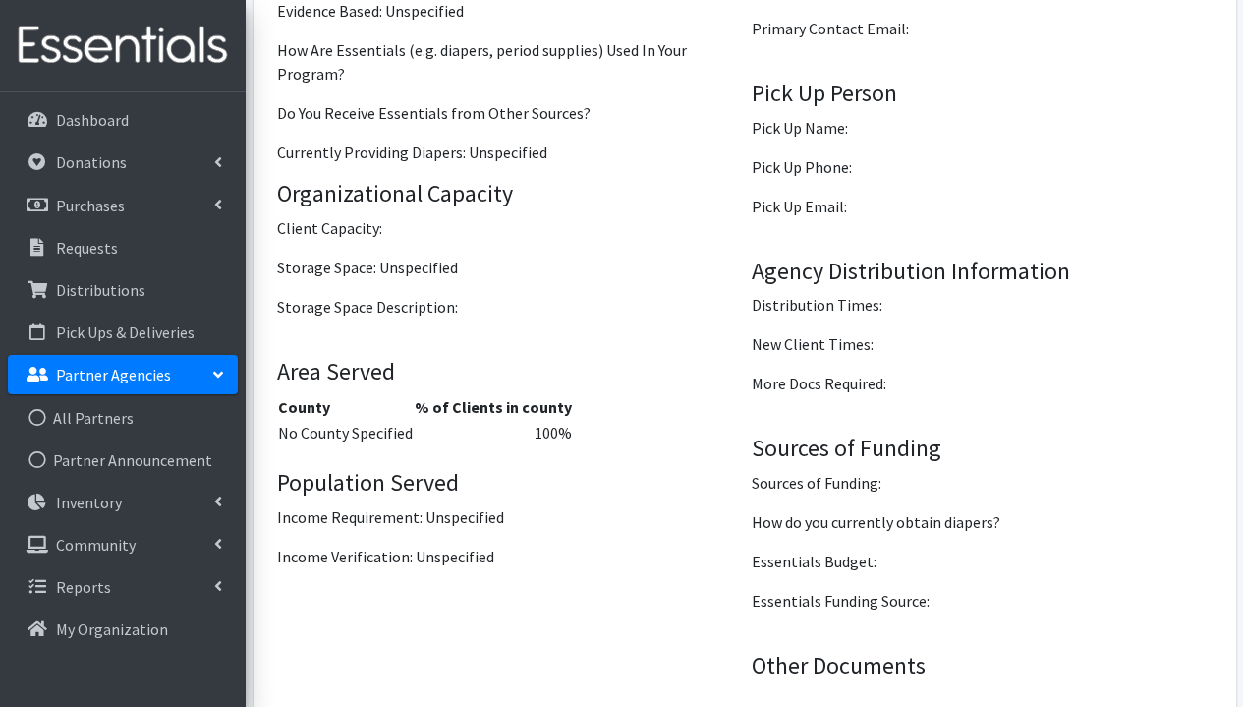
click at [115, 380] on p "Partner Agencies" at bounding box center [113, 375] width 115 height 20
click at [121, 377] on p "Partner Agencies" at bounding box center [113, 375] width 115 height 20
click at [121, 421] on link "All Partners" at bounding box center [123, 417] width 230 height 39
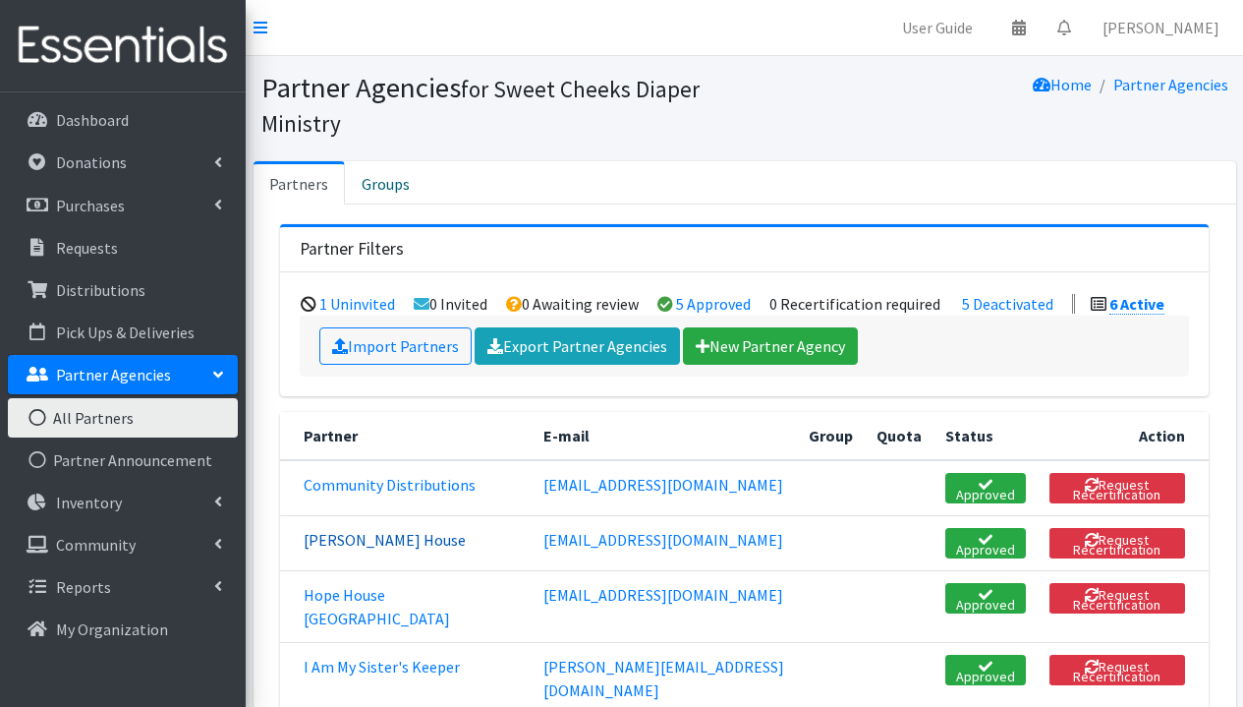
click at [394, 535] on link "[PERSON_NAME] House" at bounding box center [385, 540] width 162 height 20
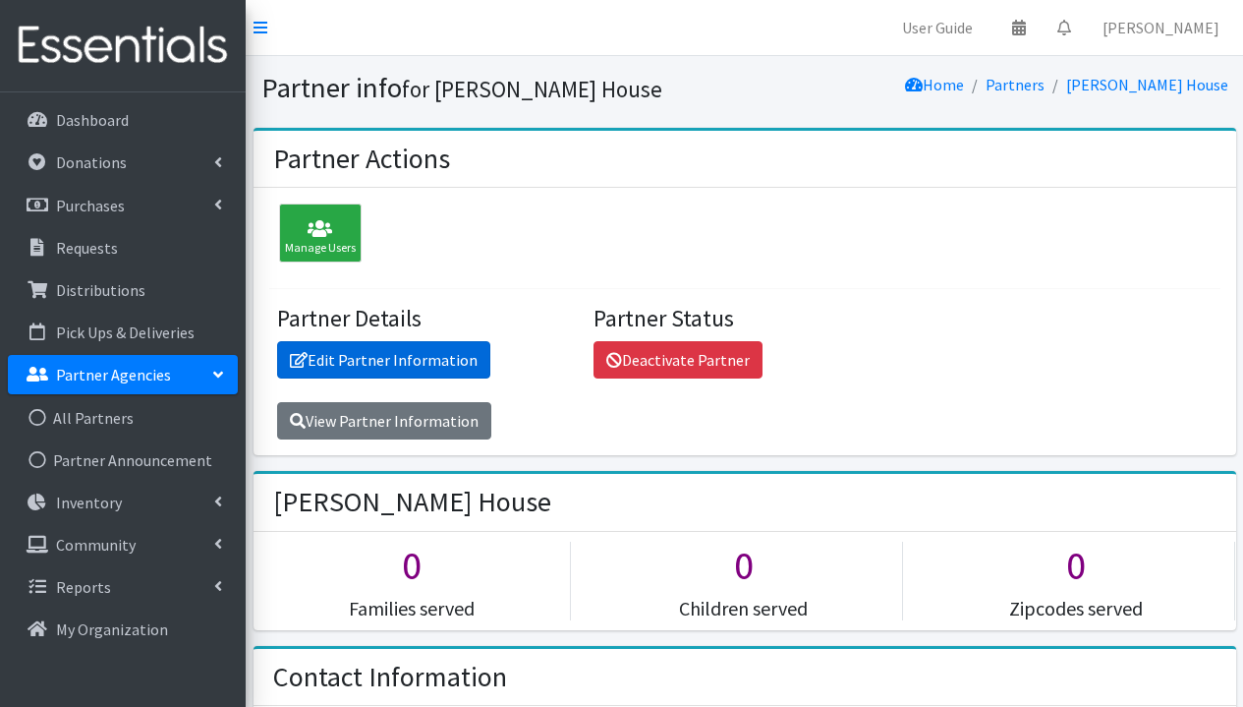
click at [429, 362] on link "Edit Partner Information" at bounding box center [383, 359] width 213 height 37
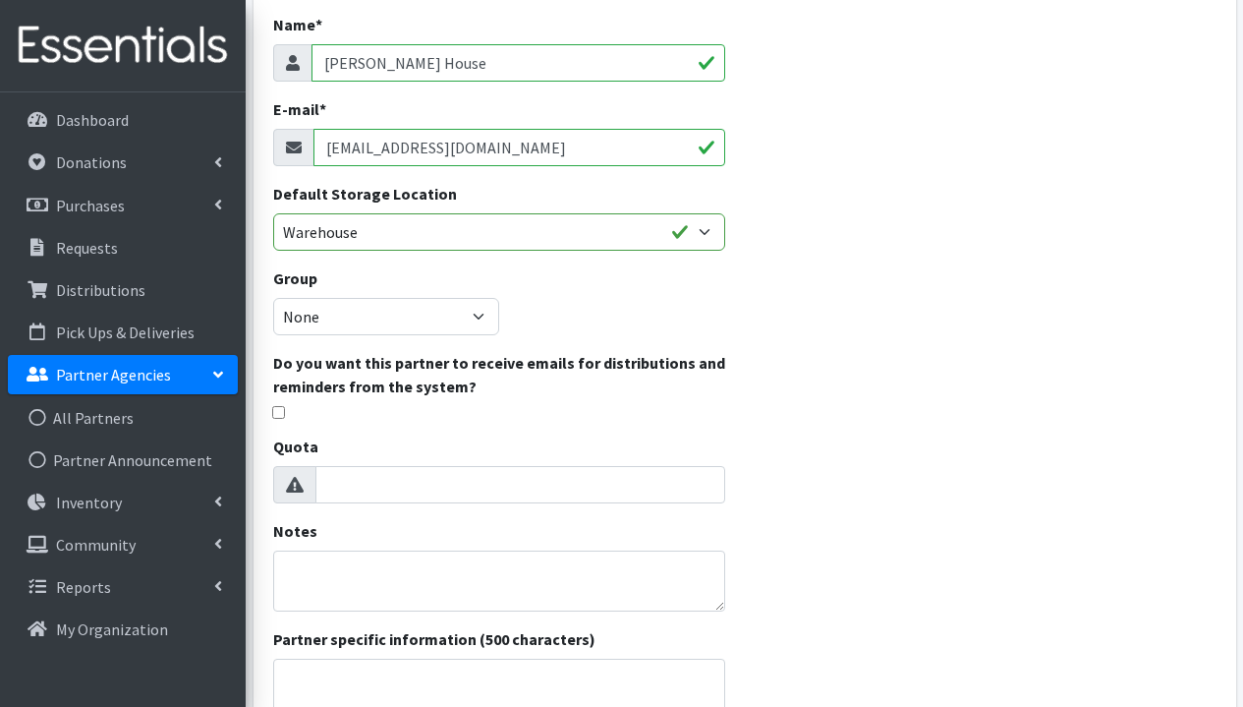
scroll to position [353, 0]
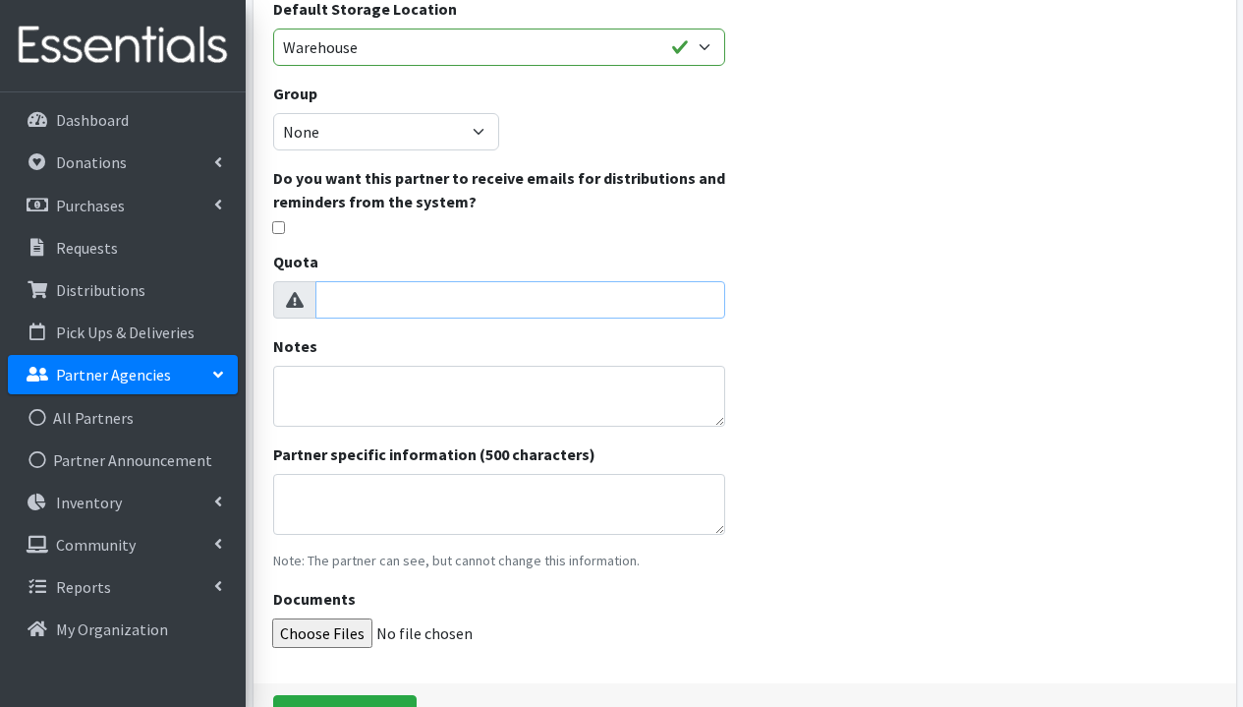
click at [595, 288] on input "Quota" at bounding box center [520, 299] width 410 height 37
click at [595, 308] on input "Quota" at bounding box center [520, 299] width 410 height 37
click at [892, 295] on div "Name * Dorothy Day House E-mail * srall@dorothydaymemphis.org Default Storage L…" at bounding box center [745, 276] width 983 height 936
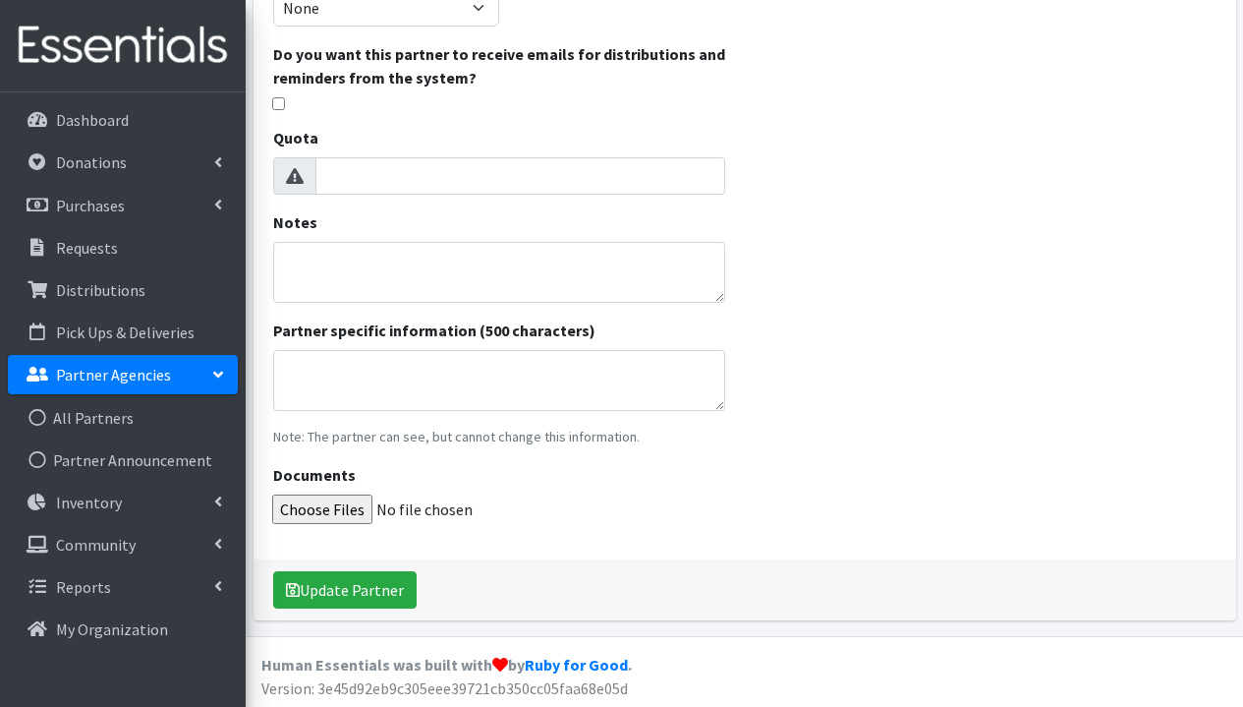
scroll to position [0, 0]
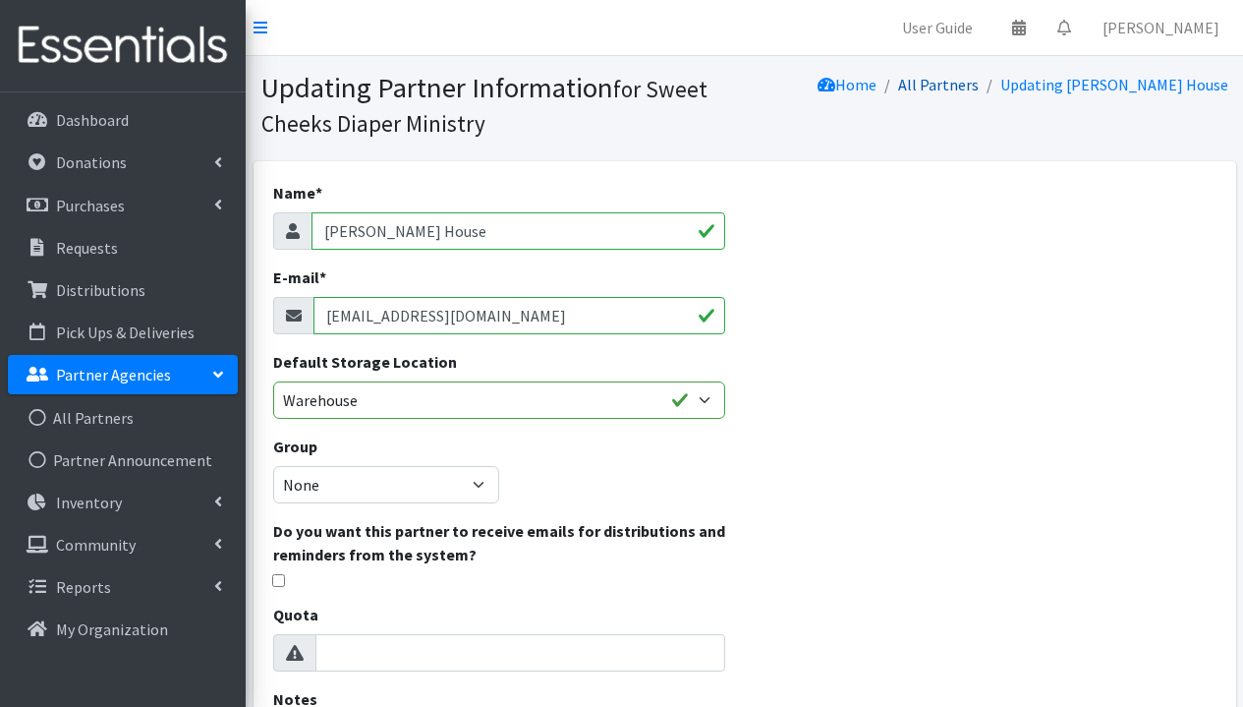
click at [979, 85] on link "All Partners" at bounding box center [938, 85] width 81 height 20
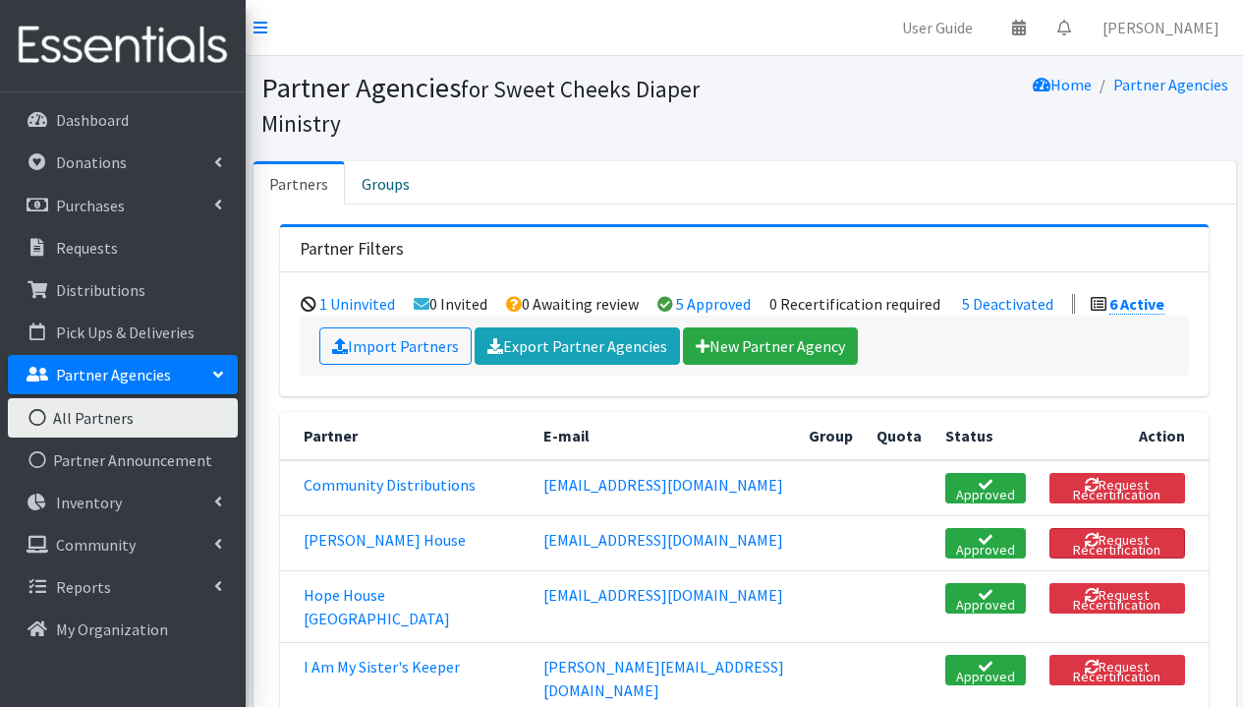
click at [1149, 541] on button "Request Recertification" at bounding box center [1118, 543] width 136 height 30
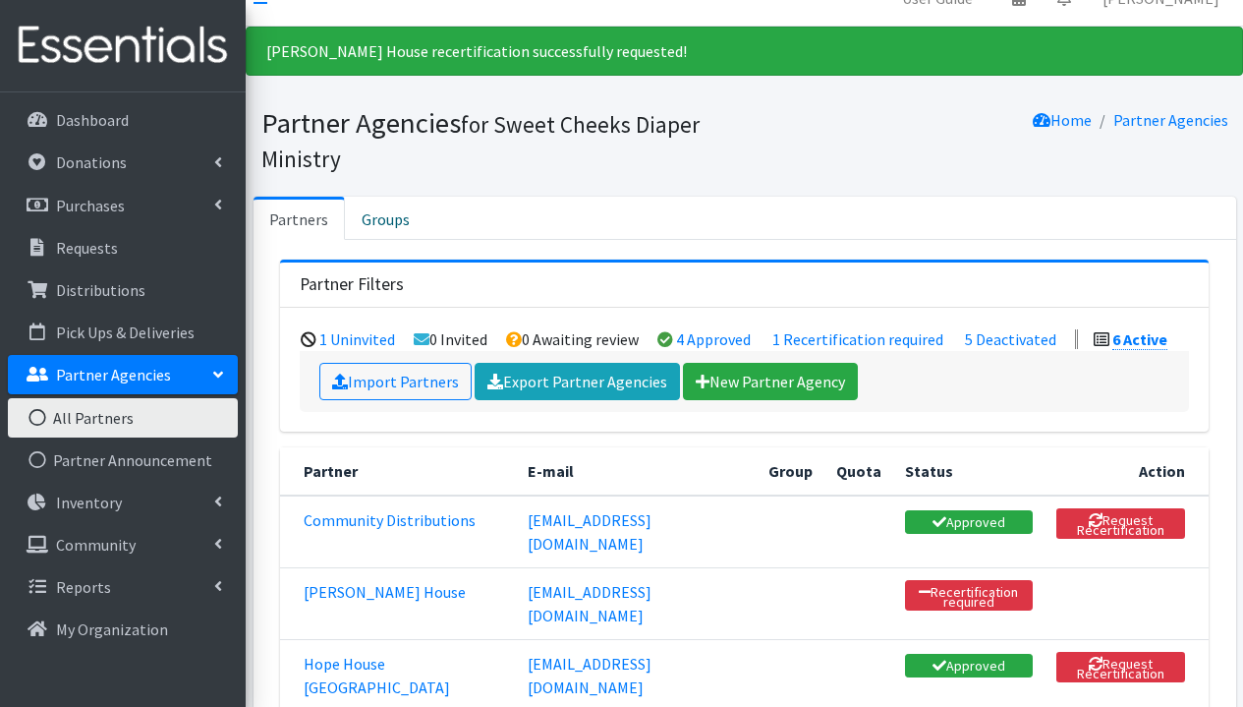
scroll to position [97, 0]
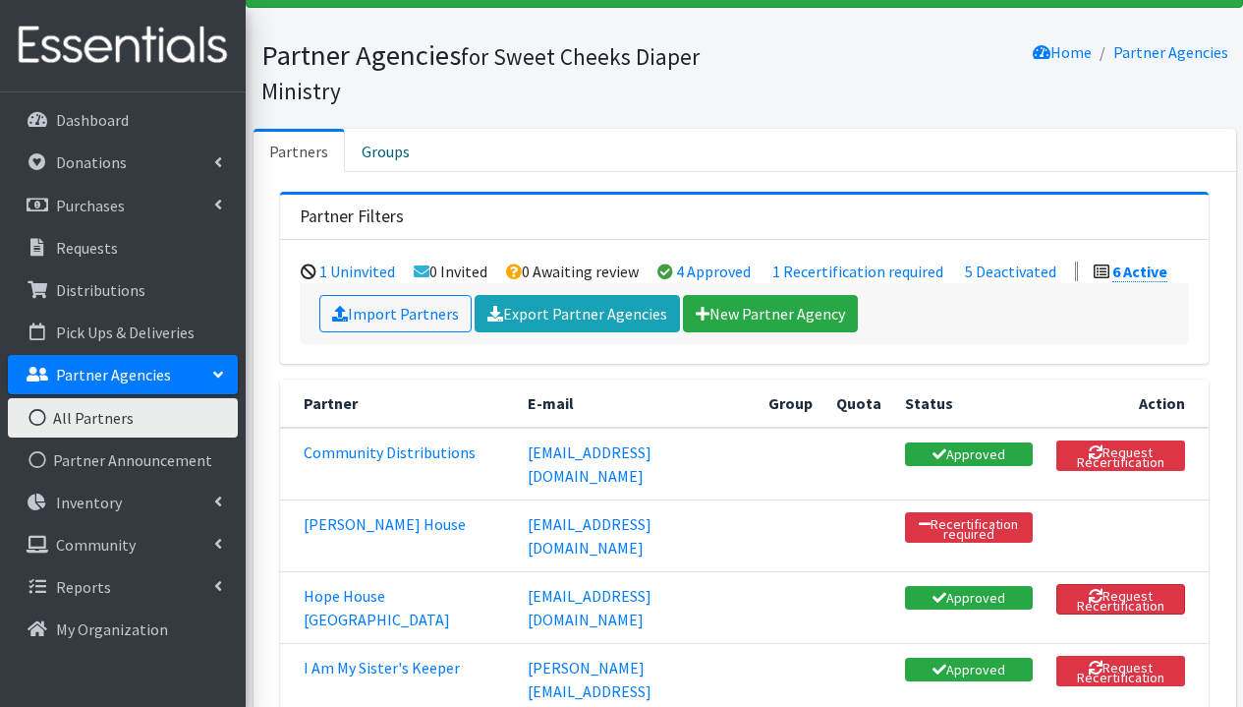
click at [1150, 584] on button "Request Recertification" at bounding box center [1121, 599] width 129 height 30
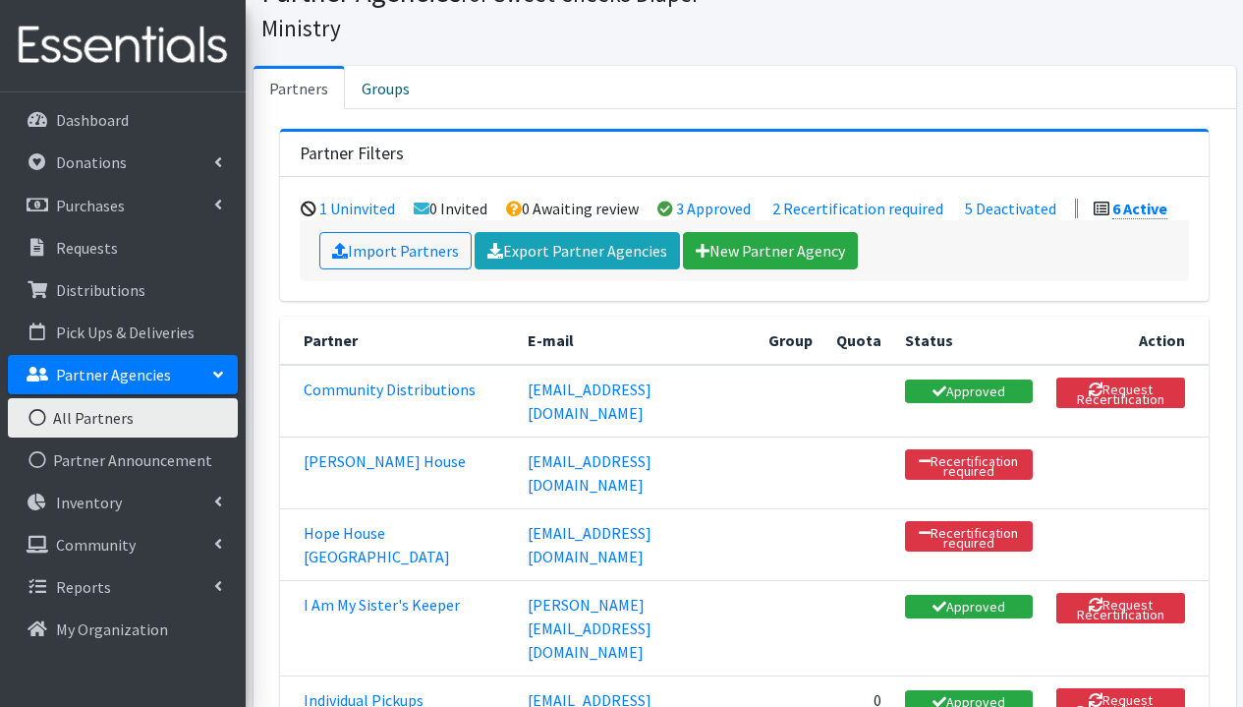
scroll to position [319, 0]
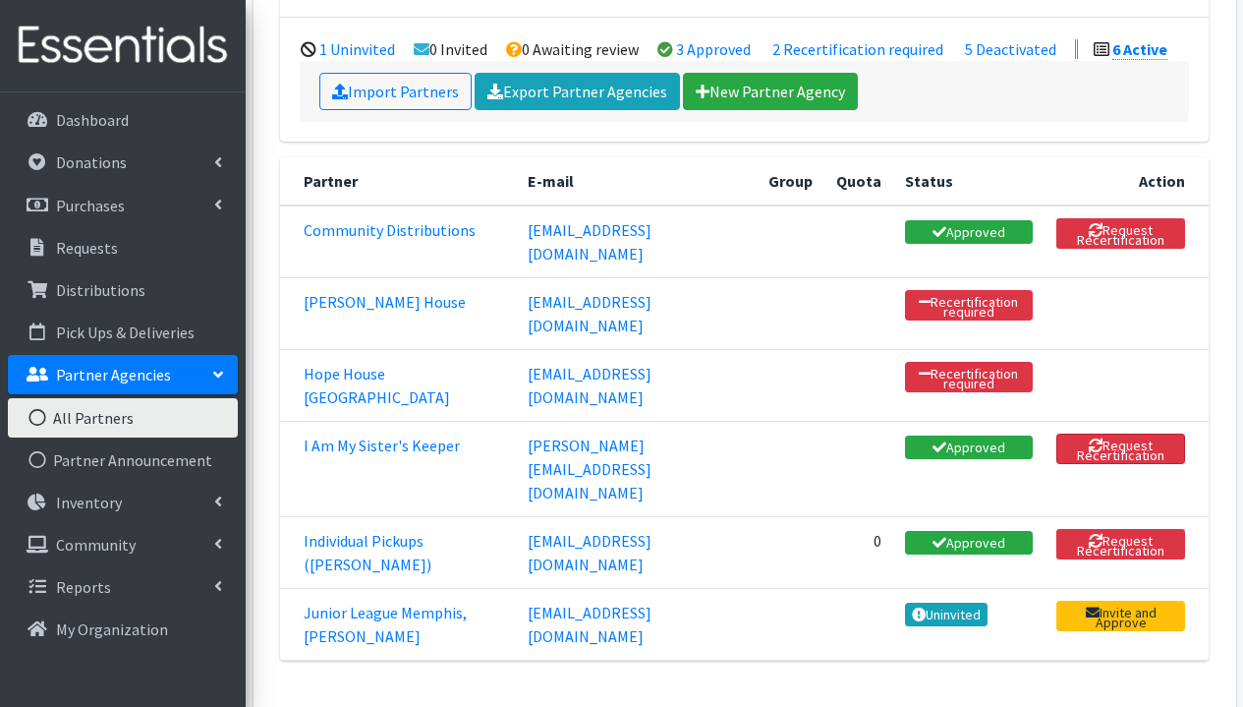
click at [1145, 433] on button "Request Recertification" at bounding box center [1121, 448] width 129 height 30
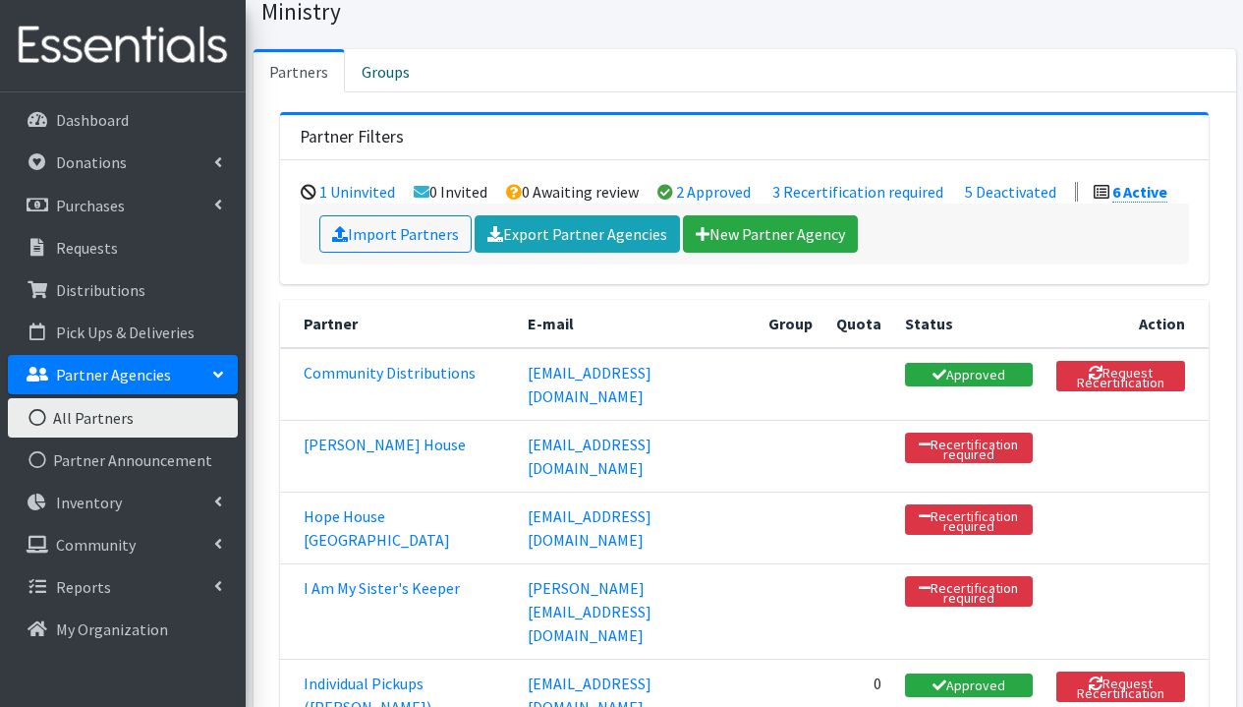
scroll to position [362, 0]
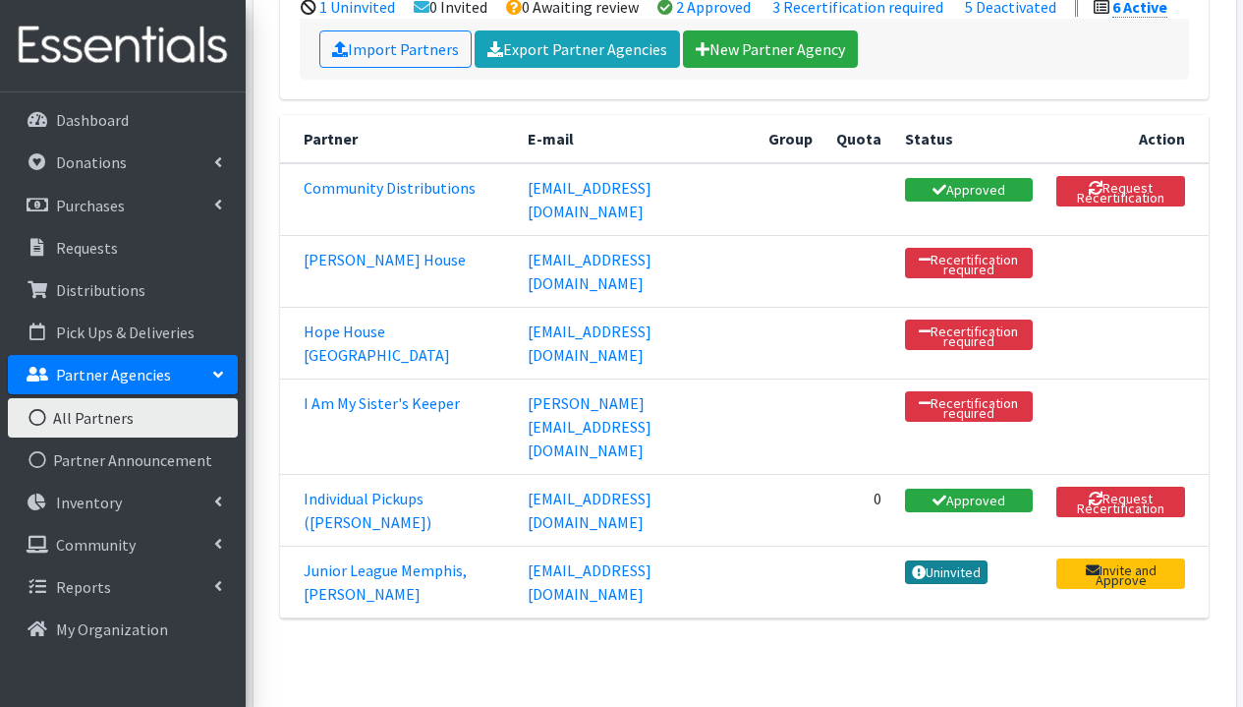
click at [989, 560] on link "Uninvited" at bounding box center [947, 572] width 84 height 24
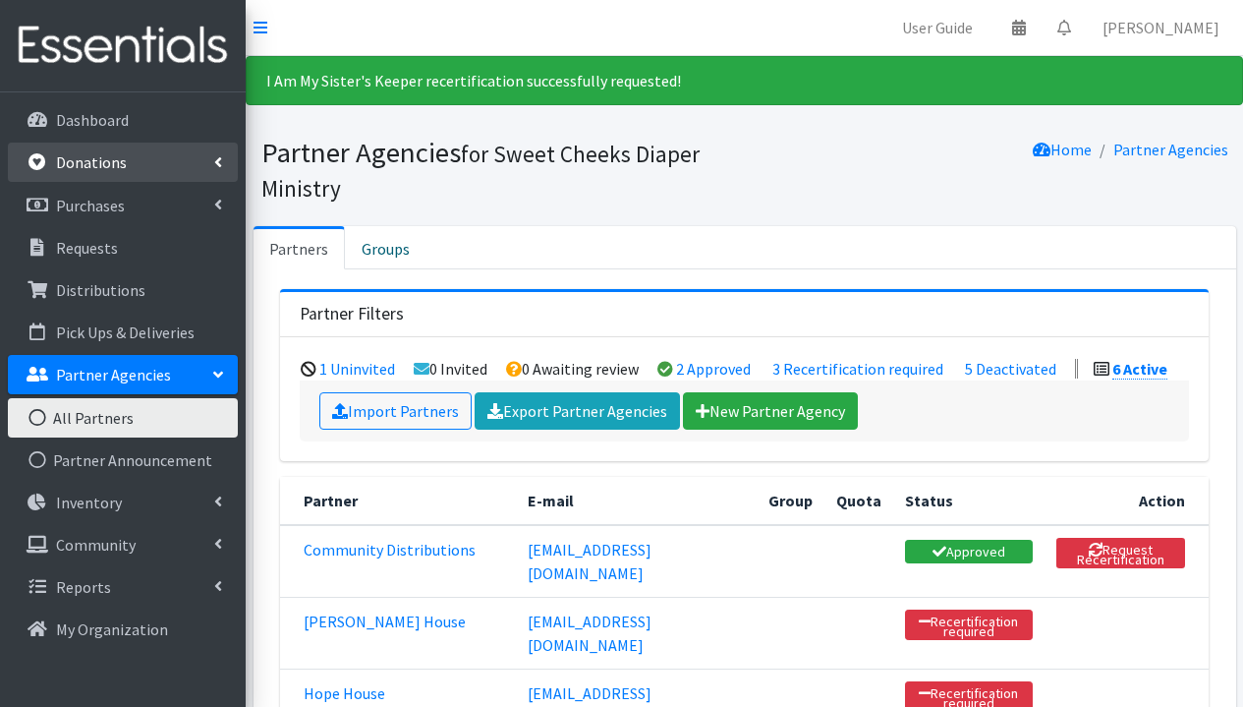
click at [124, 157] on link "Donations" at bounding box center [123, 162] width 230 height 39
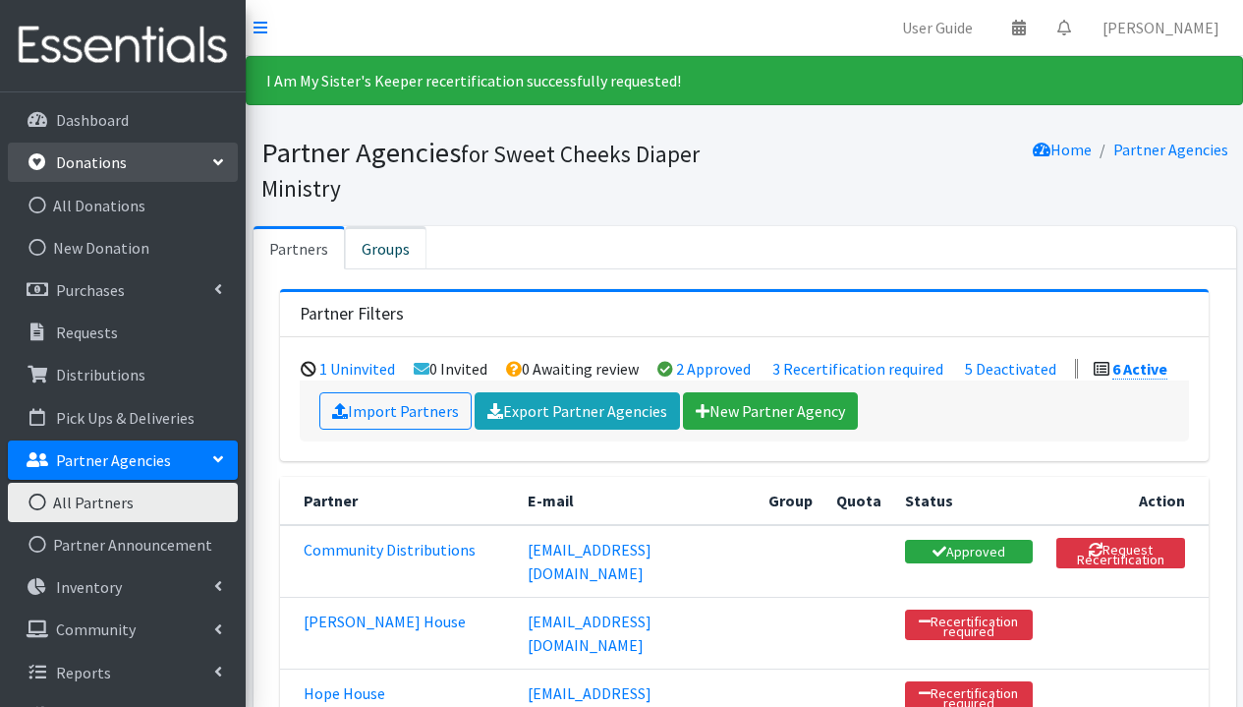
click at [394, 251] on link "Groups" at bounding box center [386, 247] width 82 height 43
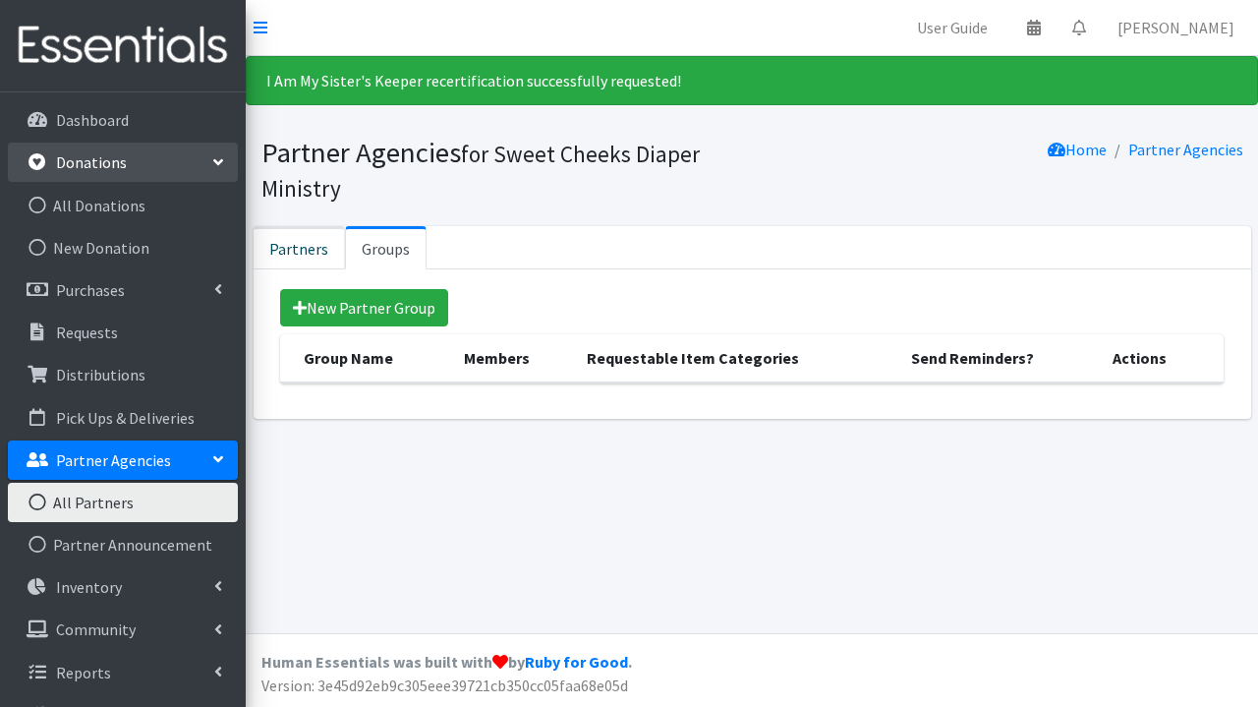
click at [305, 247] on link "Partners" at bounding box center [299, 247] width 91 height 43
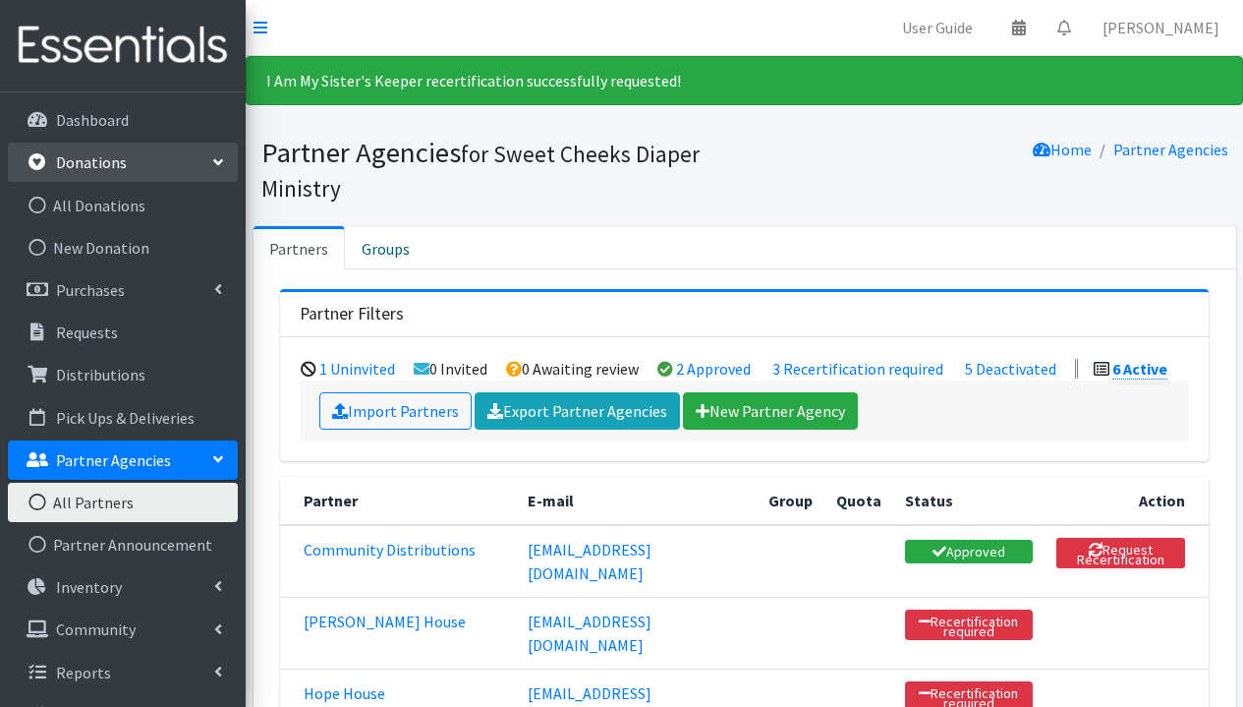
click at [215, 467] on link "Partner Agencies" at bounding box center [123, 459] width 230 height 39
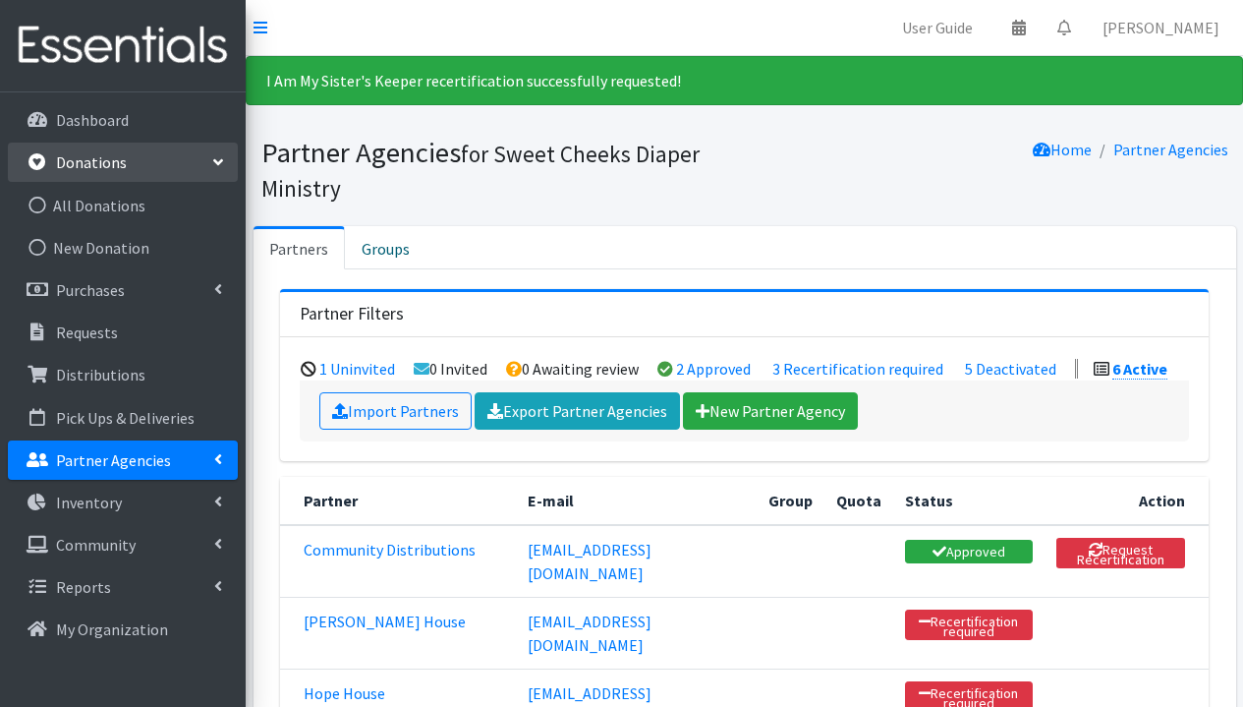
click at [183, 459] on link "Partner Agencies" at bounding box center [123, 459] width 230 height 39
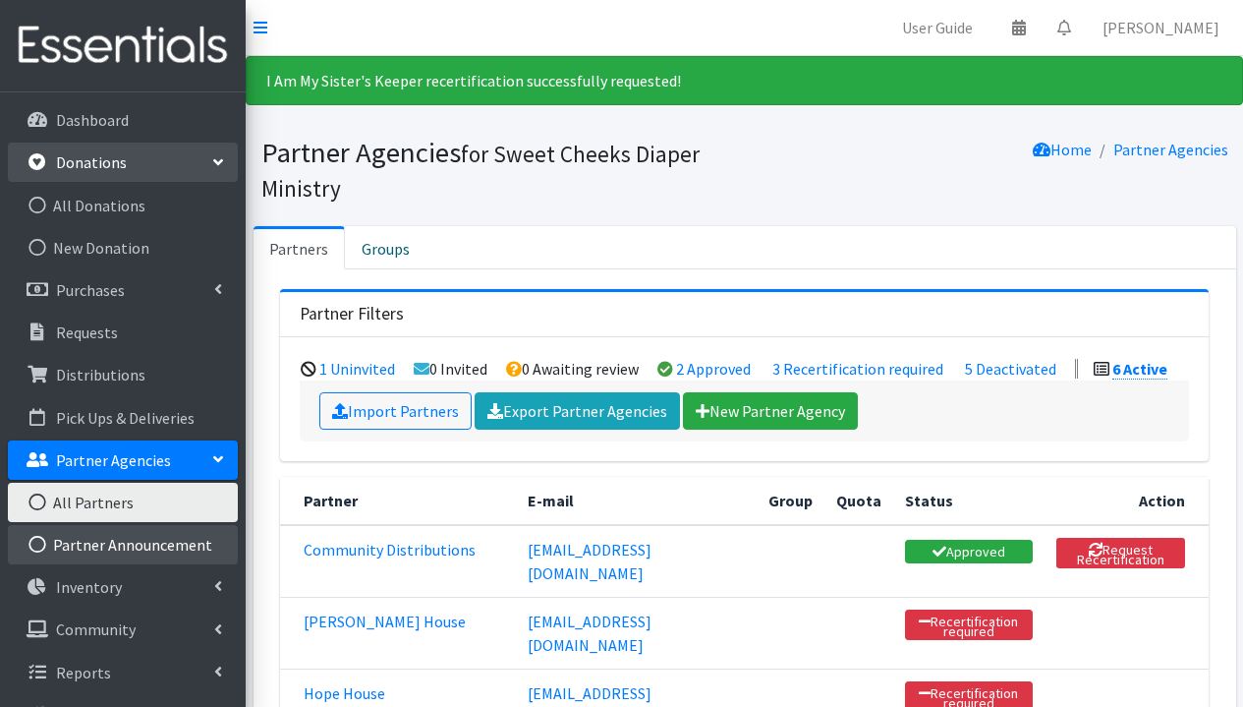
click at [117, 545] on link "Partner Announcement" at bounding box center [123, 544] width 230 height 39
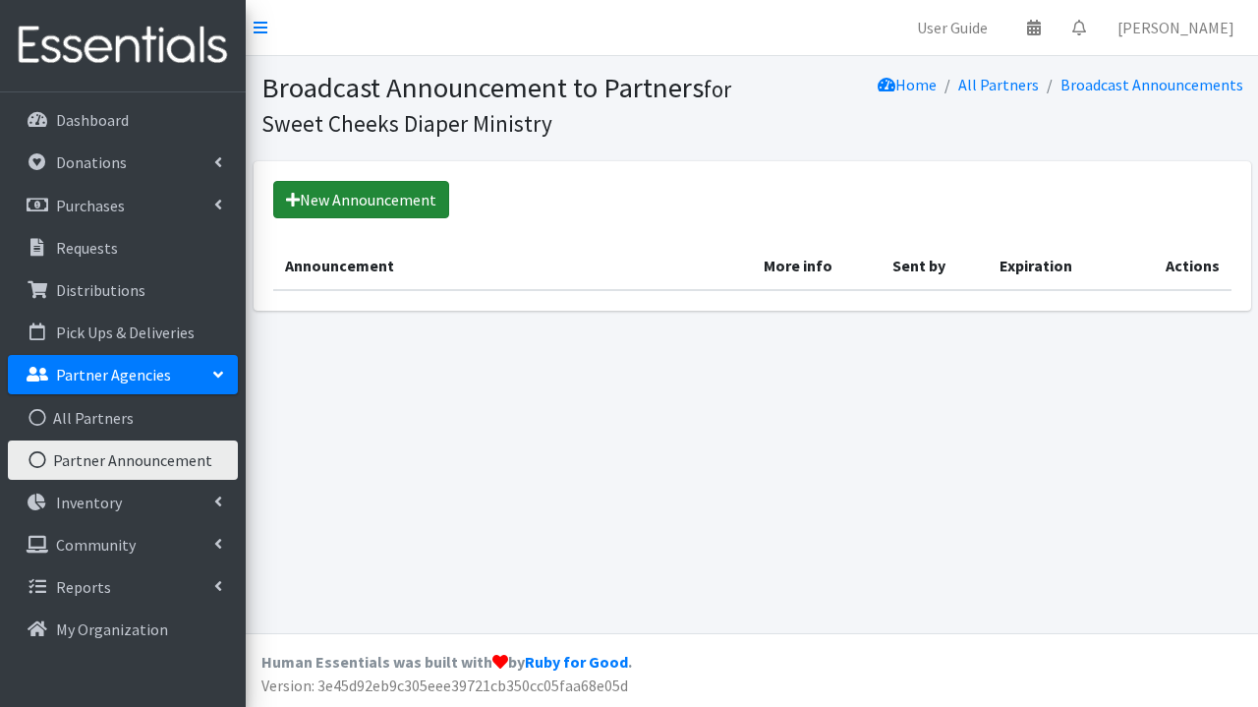
click at [369, 200] on link "New Announcement" at bounding box center [361, 199] width 176 height 37
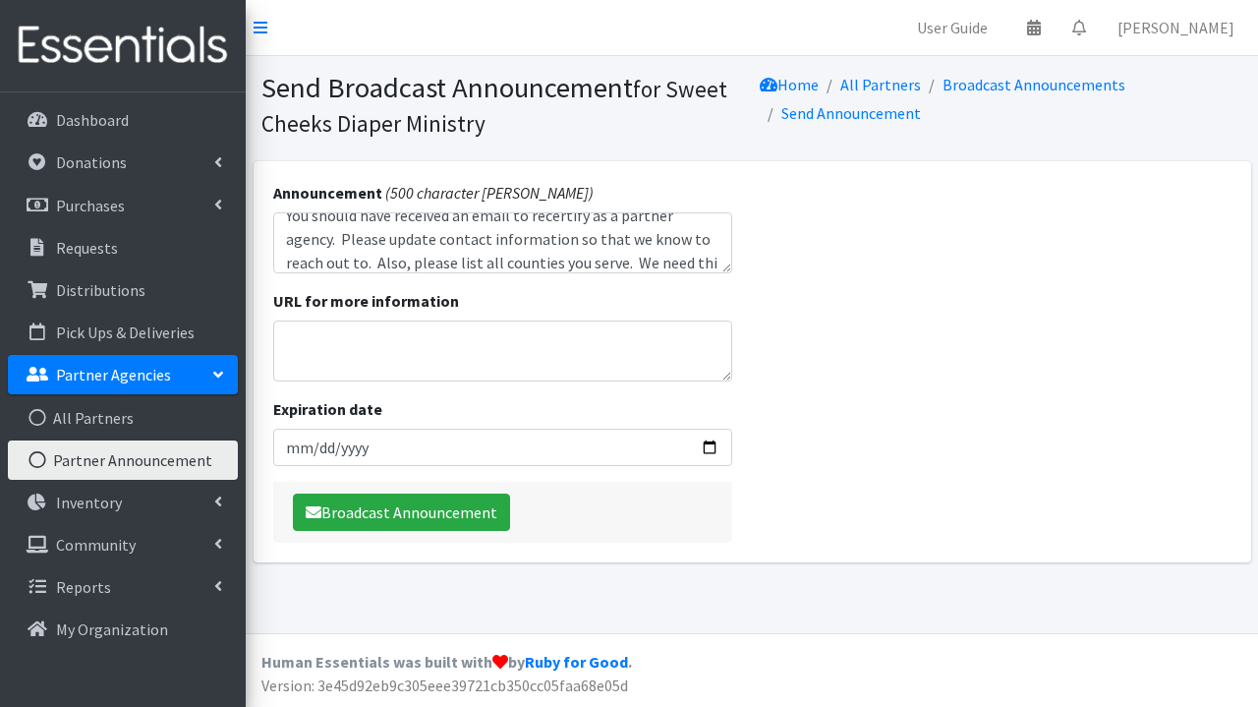
scroll to position [94, 0]
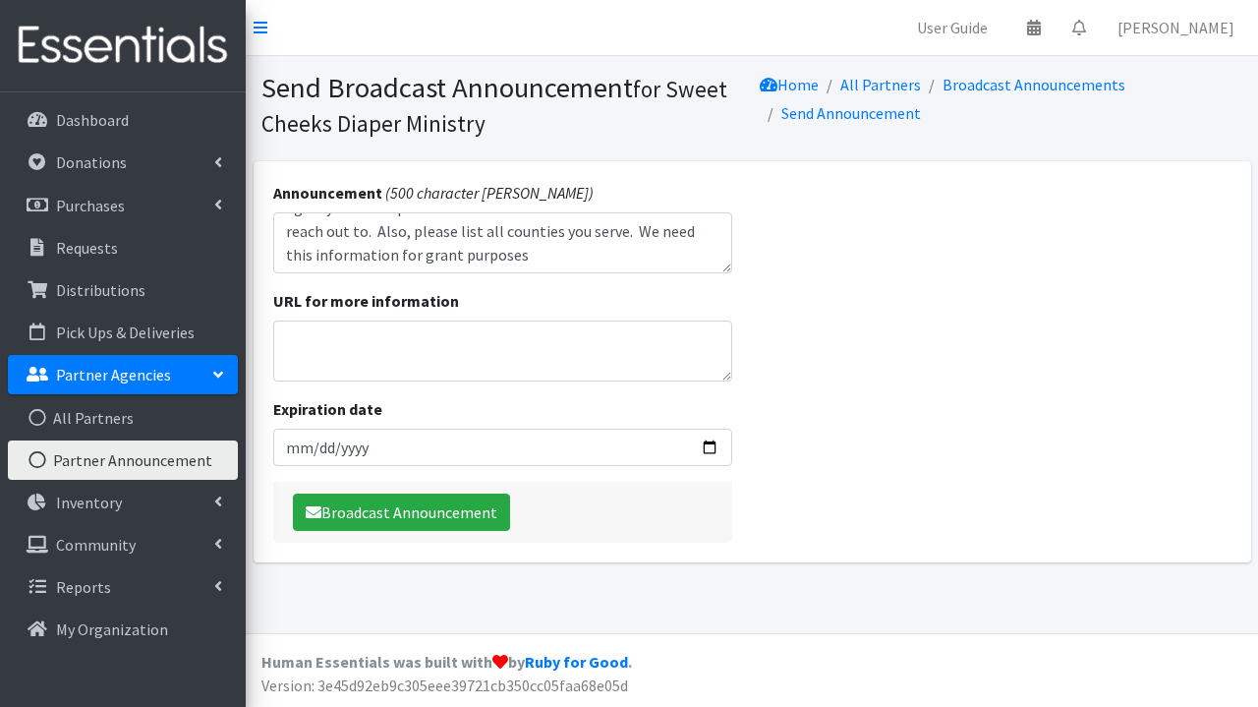
type textarea "Good morning, You should have received an email to recertify as a partner agenc…"
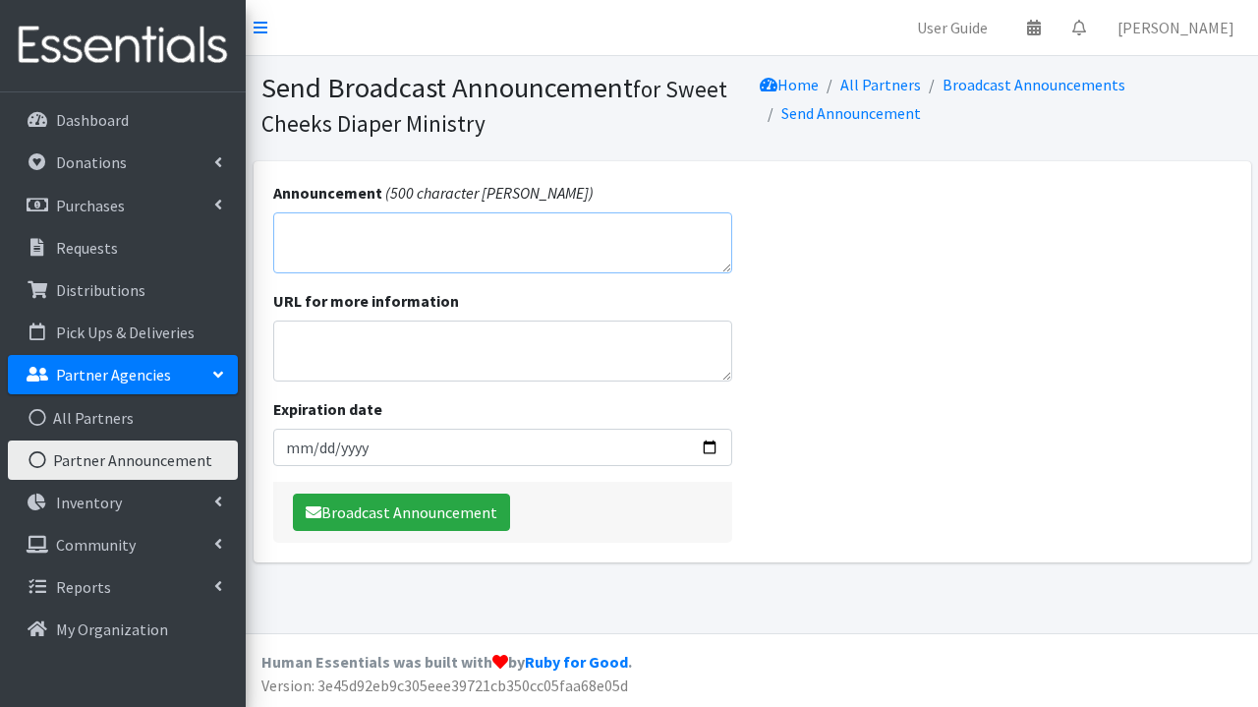
scroll to position [0, 0]
paste textarea "Good morning, Thank you for being a valued partner agency. You should have rece…"
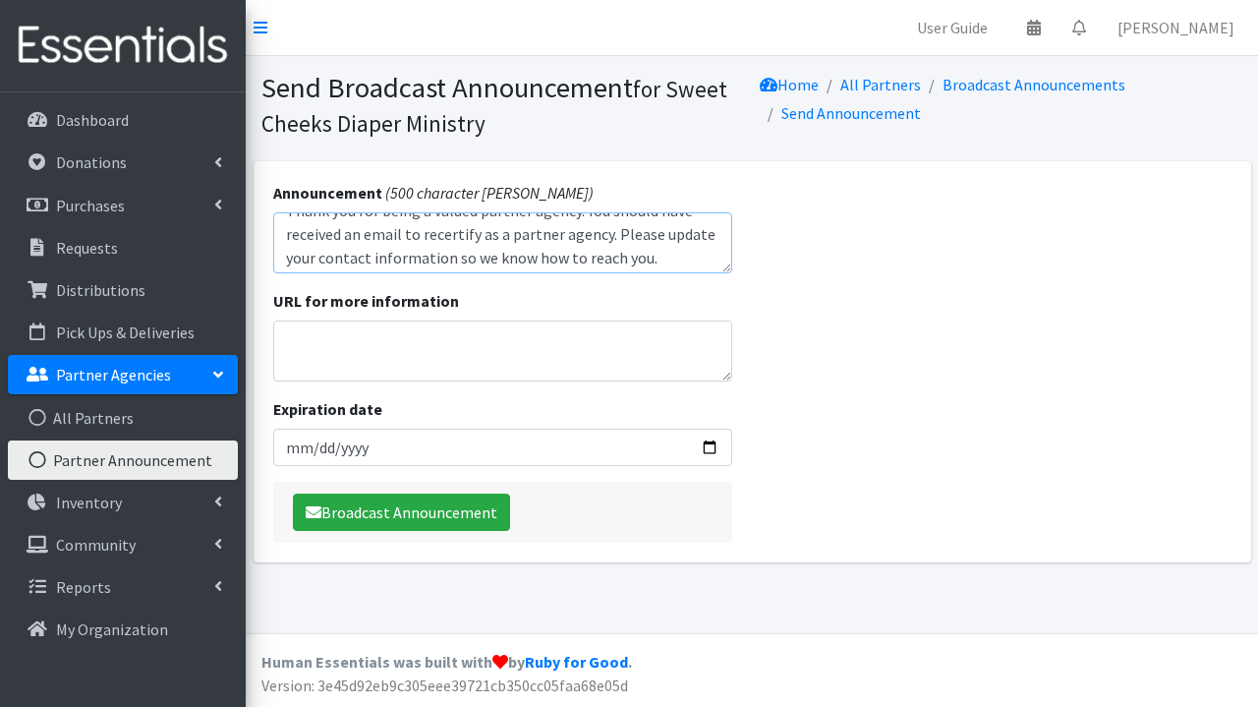
scroll to position [40, 0]
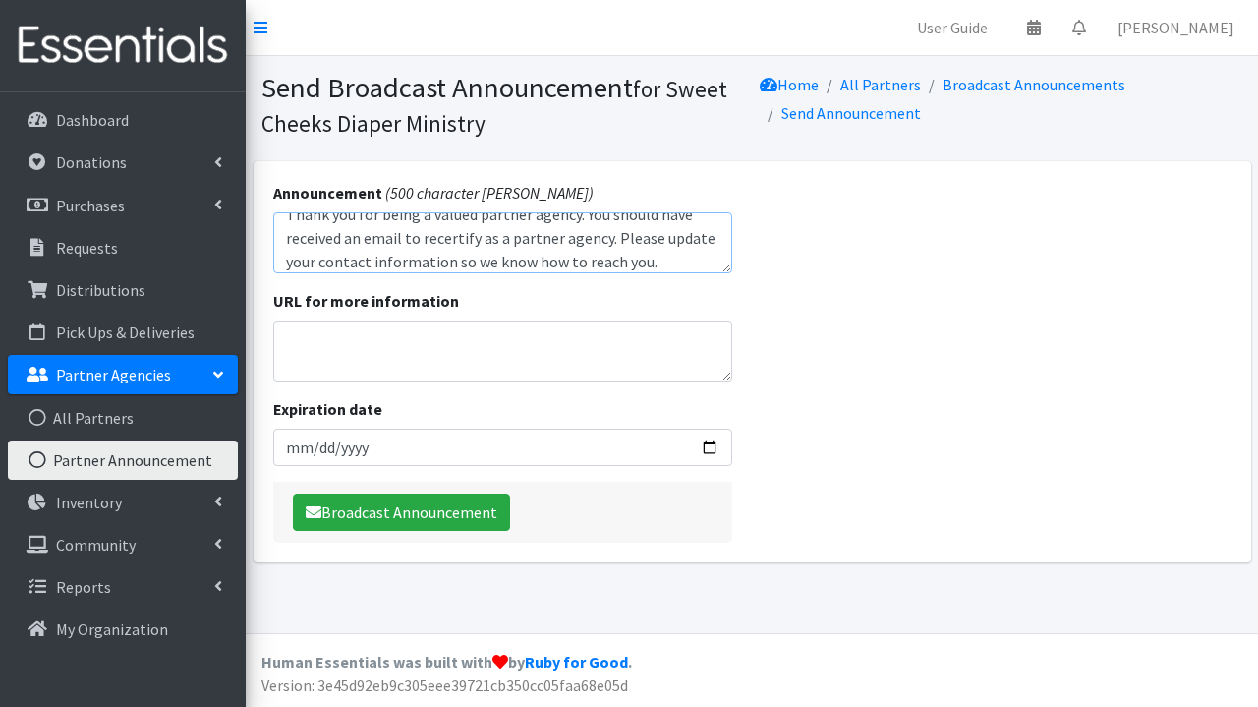
click at [288, 262] on textarea "Good morning, Thank you for being a valued partner agency. You should have rece…" at bounding box center [503, 242] width 460 height 61
click at [695, 262] on textarea "Good morning, Thank you for being a valued partner agency. You should have rece…" at bounding box center [503, 242] width 460 height 61
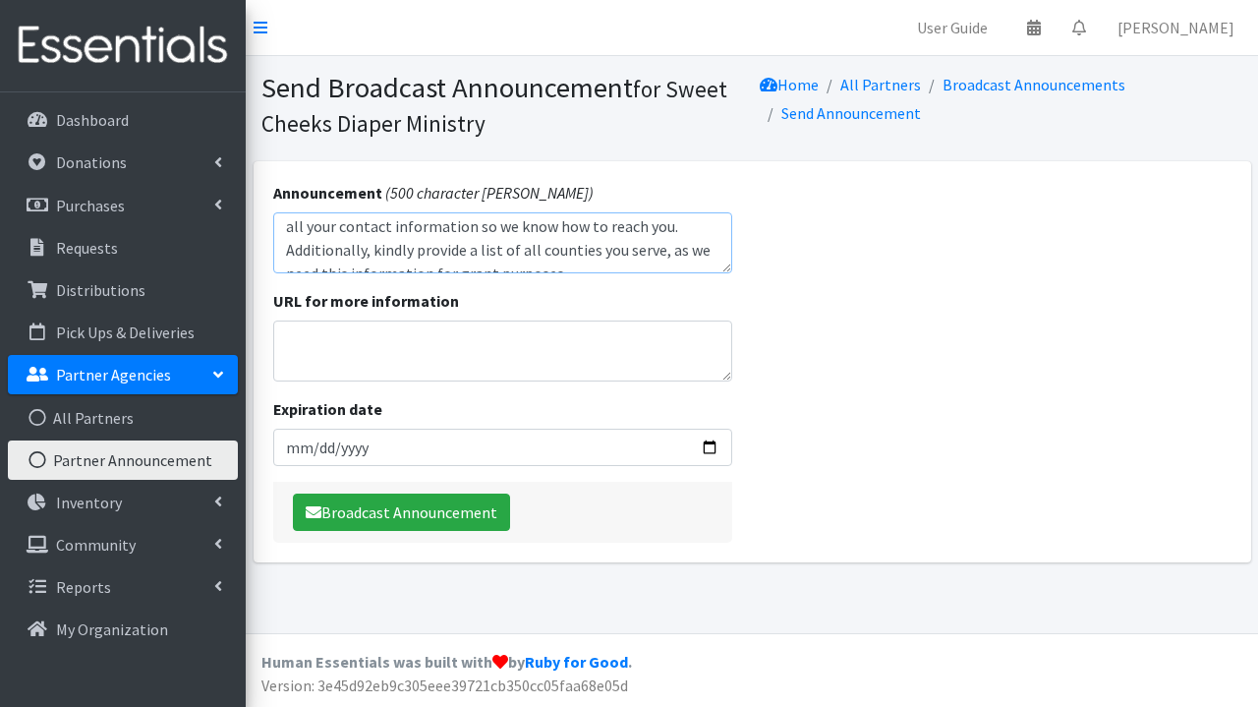
scroll to position [72, 0]
click at [371, 256] on textarea "Good morning, Thank you for being a valued partner agency. You should have rece…" at bounding box center [503, 242] width 460 height 61
click at [682, 228] on textarea "Good morning, Thank you for being a valued partner agency. You should have rece…" at bounding box center [503, 242] width 460 height 61
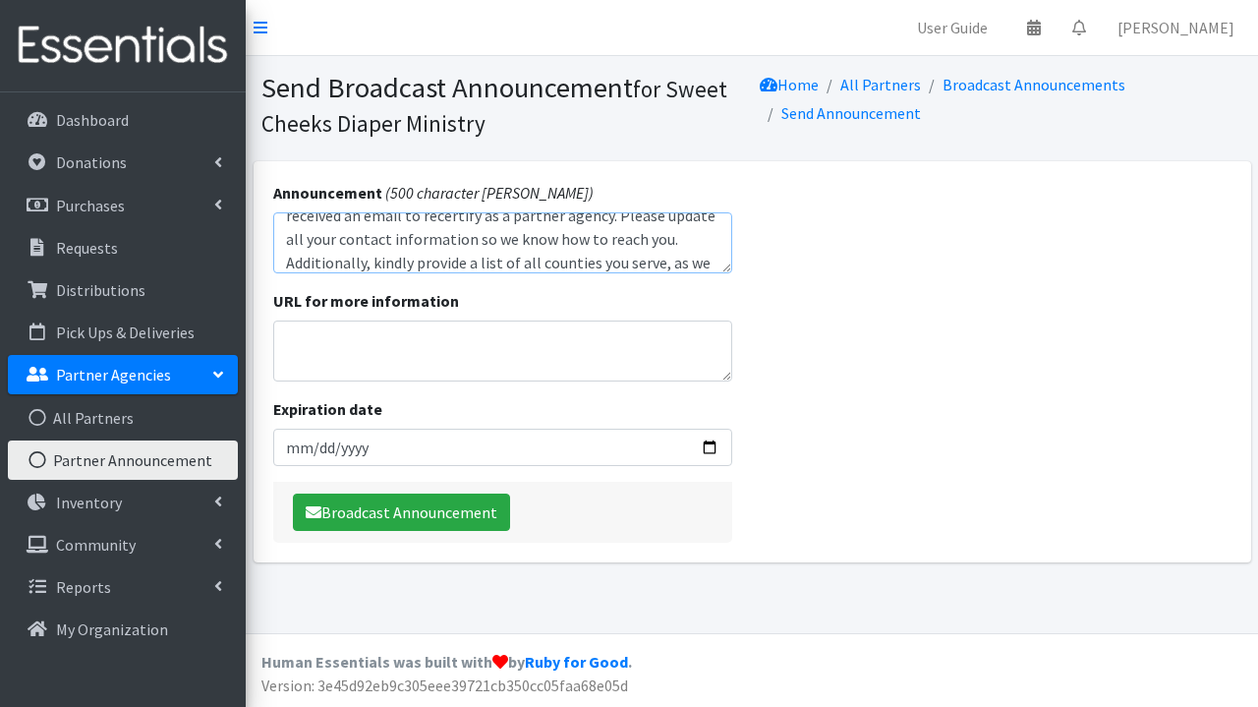
scroll to position [59, 0]
click at [387, 243] on textarea "Good morning, Thank you for being a valued partner agency. You should have rece…" at bounding box center [503, 242] width 460 height 61
type textarea "Good morning, Thank you for being a valued partner agency. You should have rece…"
click at [332, 440] on input "Expiration date" at bounding box center [503, 447] width 460 height 37
type input "2025-10-10"
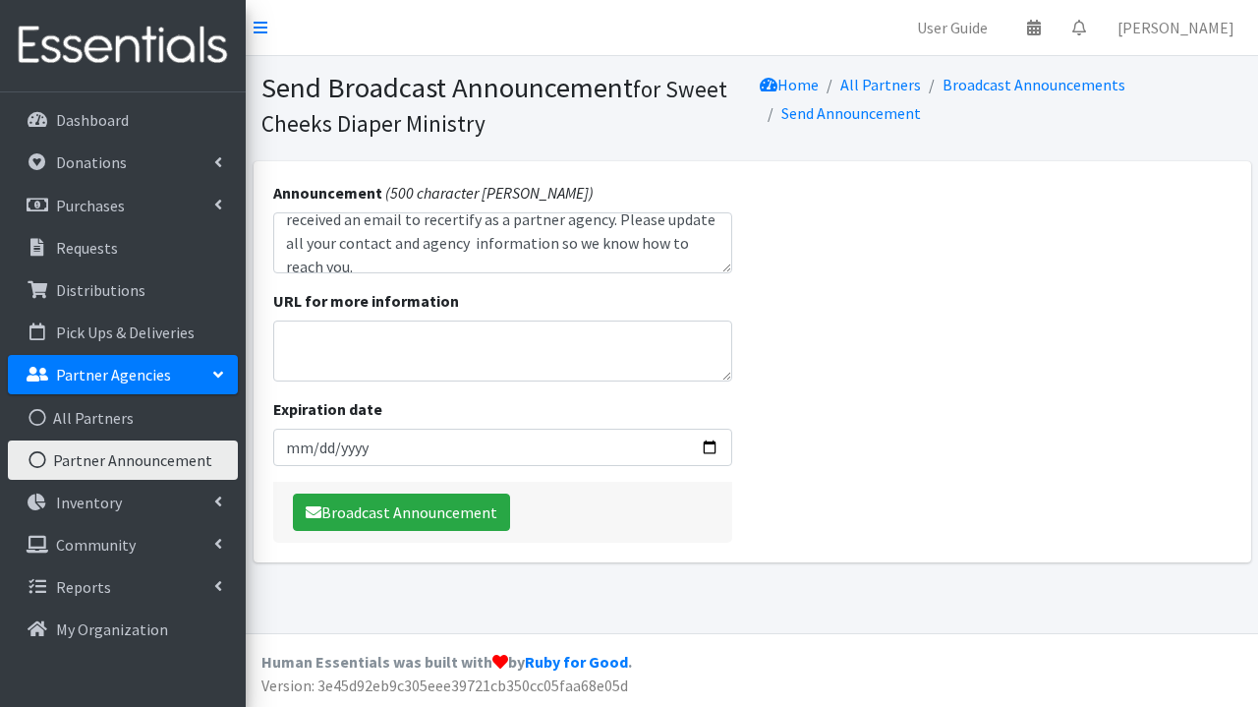
click at [839, 435] on div "Announcement (500 character max) Good morning, Thank you for being a valued par…" at bounding box center [753, 361] width 998 height 401
click at [448, 514] on button "Broadcast Announcement" at bounding box center [401, 511] width 217 height 37
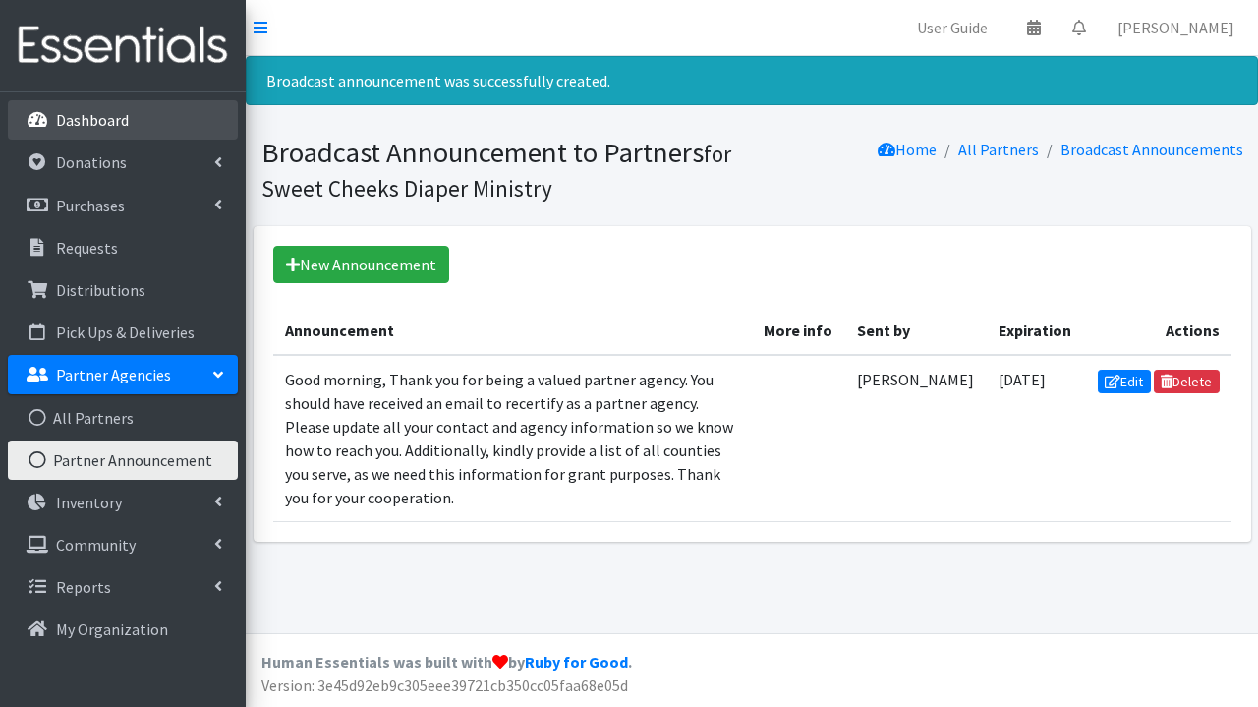
click at [111, 122] on p "Dashboard" at bounding box center [92, 120] width 73 height 20
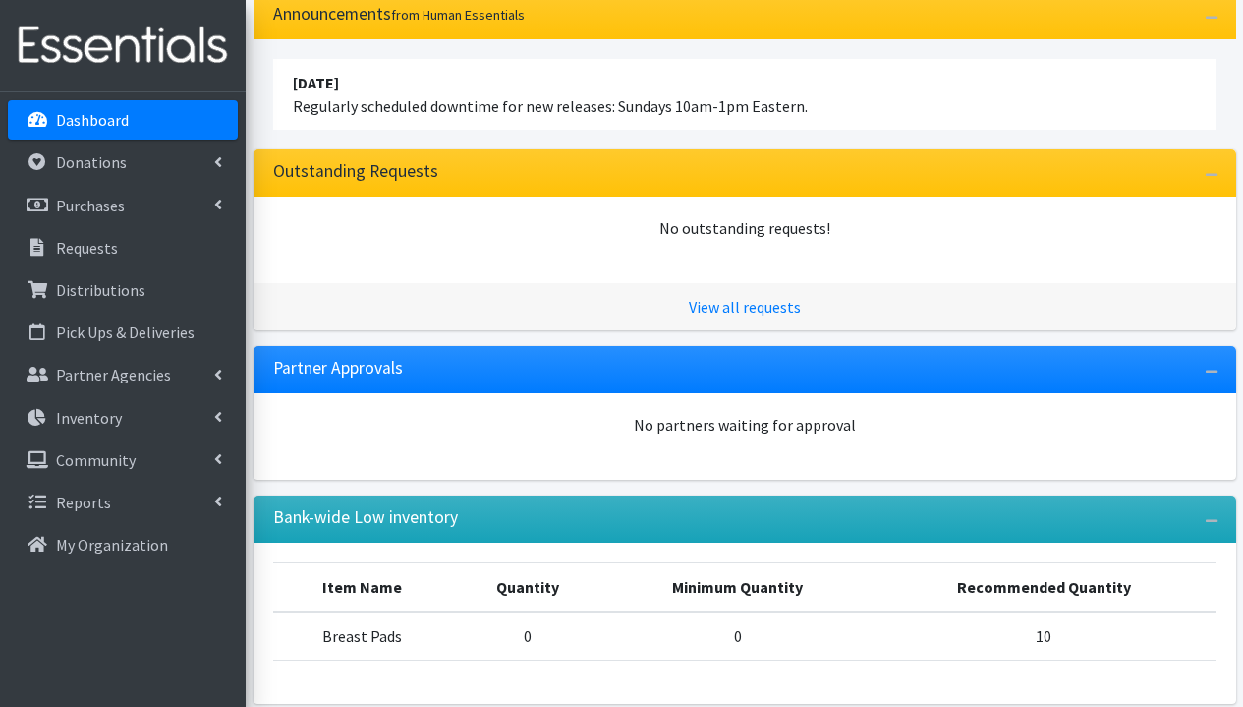
scroll to position [255, 0]
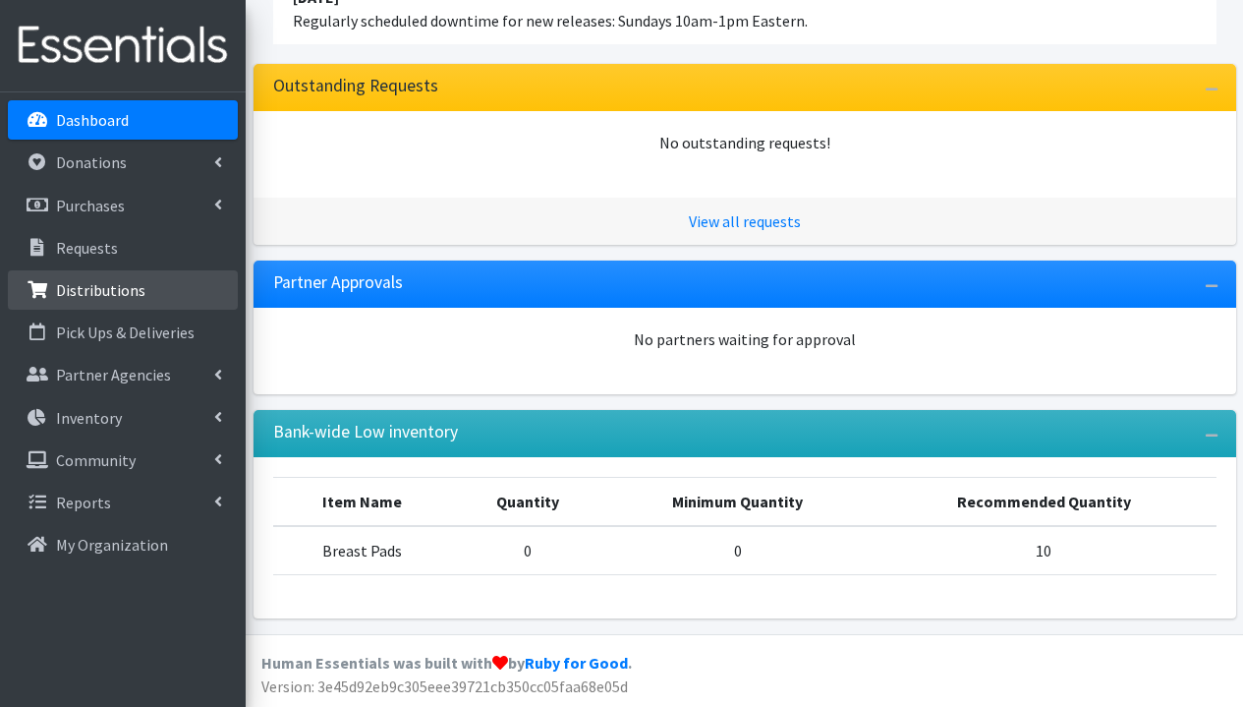
click at [129, 299] on p "Distributions" at bounding box center [100, 290] width 89 height 20
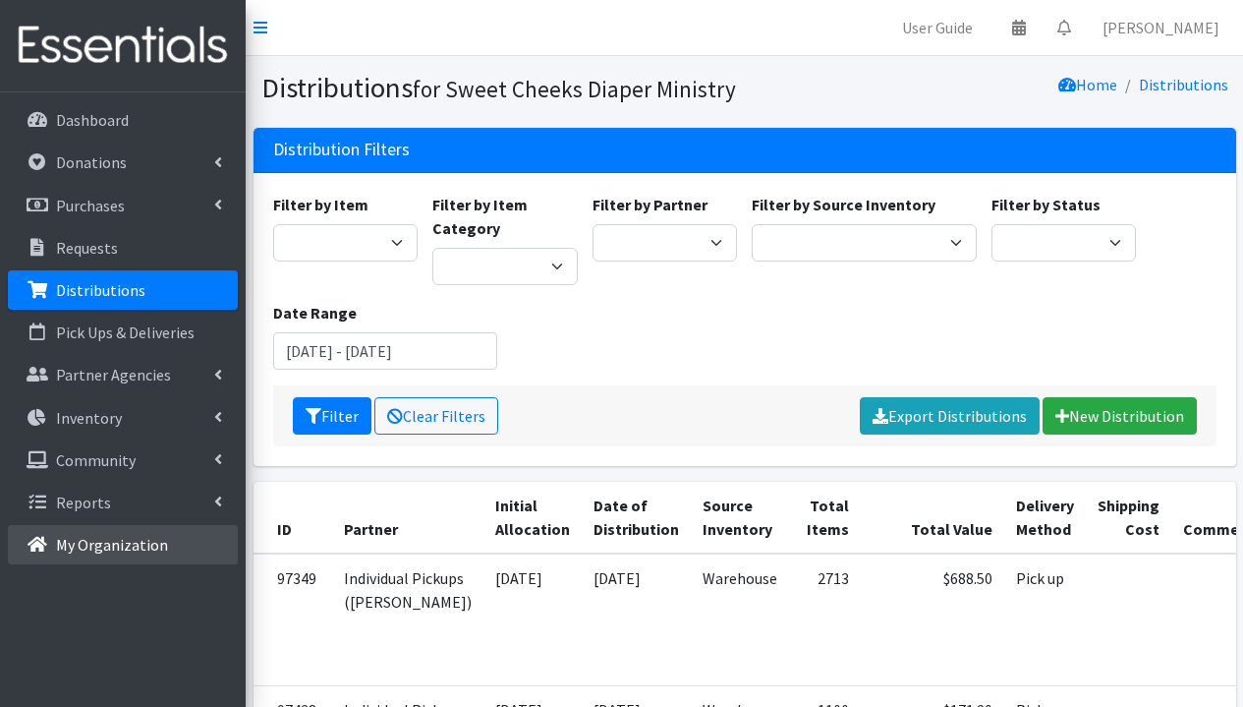
click at [133, 542] on p "My Organization" at bounding box center [112, 545] width 112 height 20
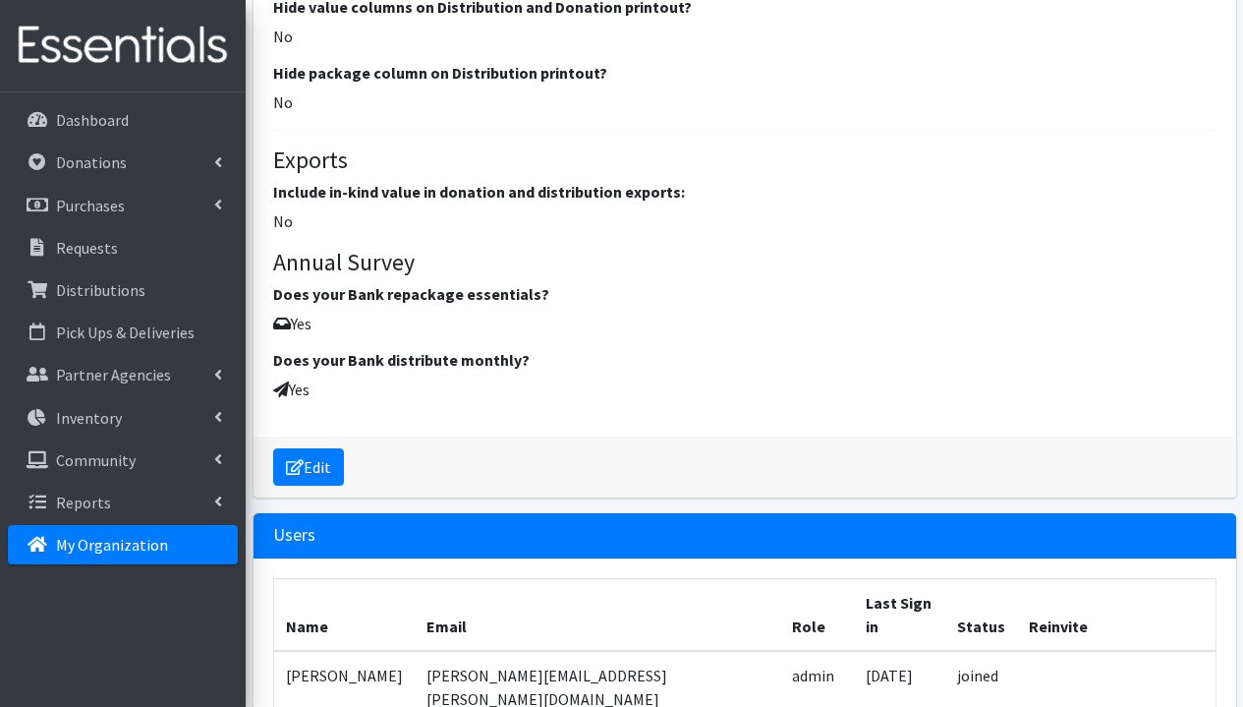
scroll to position [3306, 0]
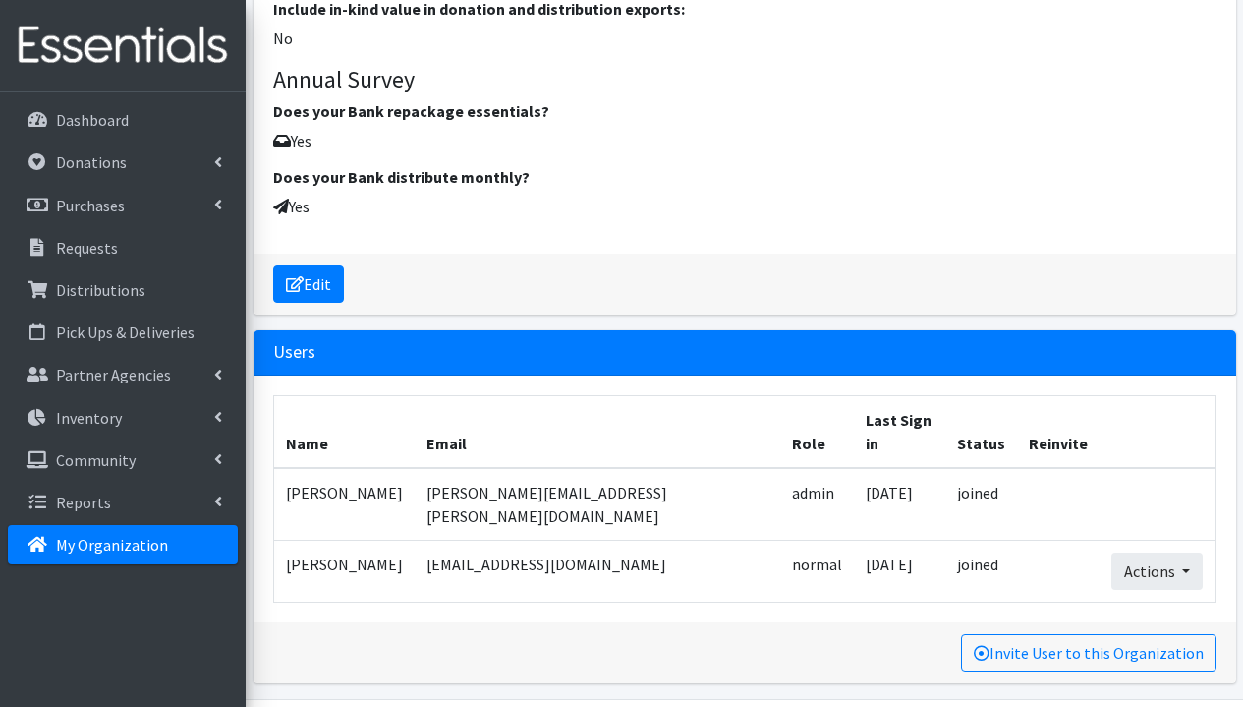
click at [1170, 552] on button "Actions" at bounding box center [1157, 570] width 91 height 37
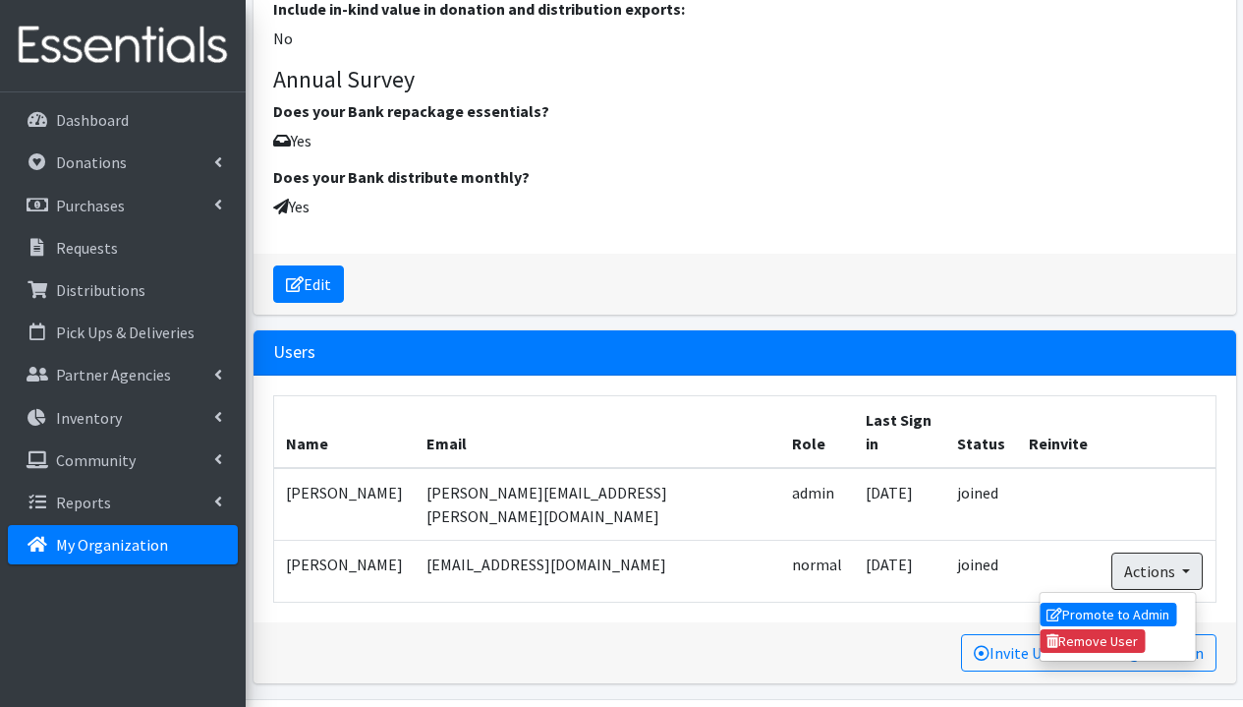
click at [1170, 552] on button "Actions" at bounding box center [1157, 570] width 91 height 37
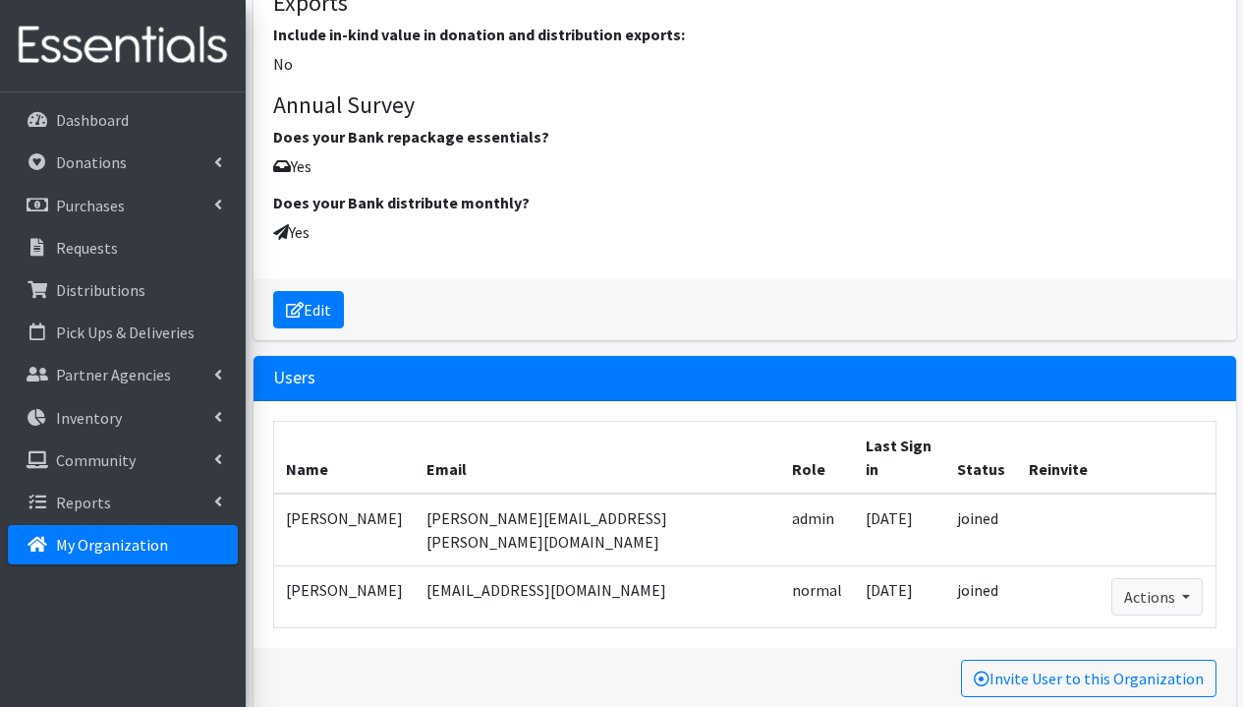
scroll to position [2926, 0]
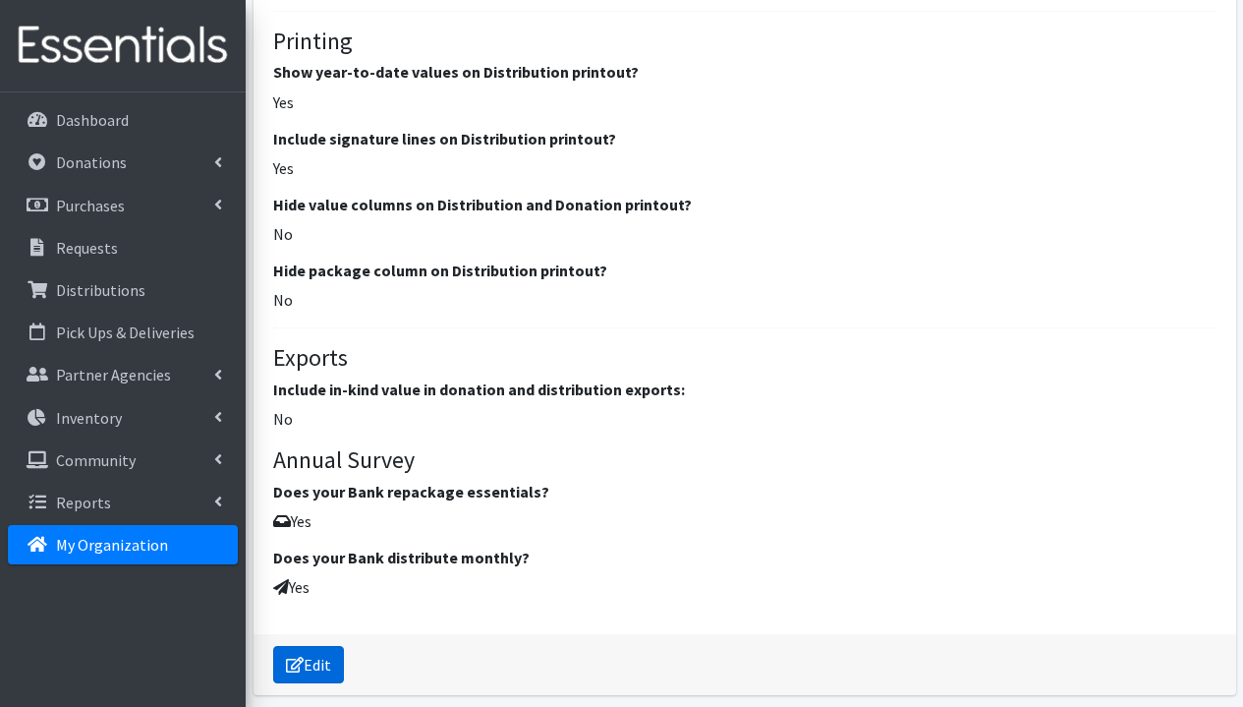
click at [326, 657] on link "Edit" at bounding box center [308, 664] width 71 height 37
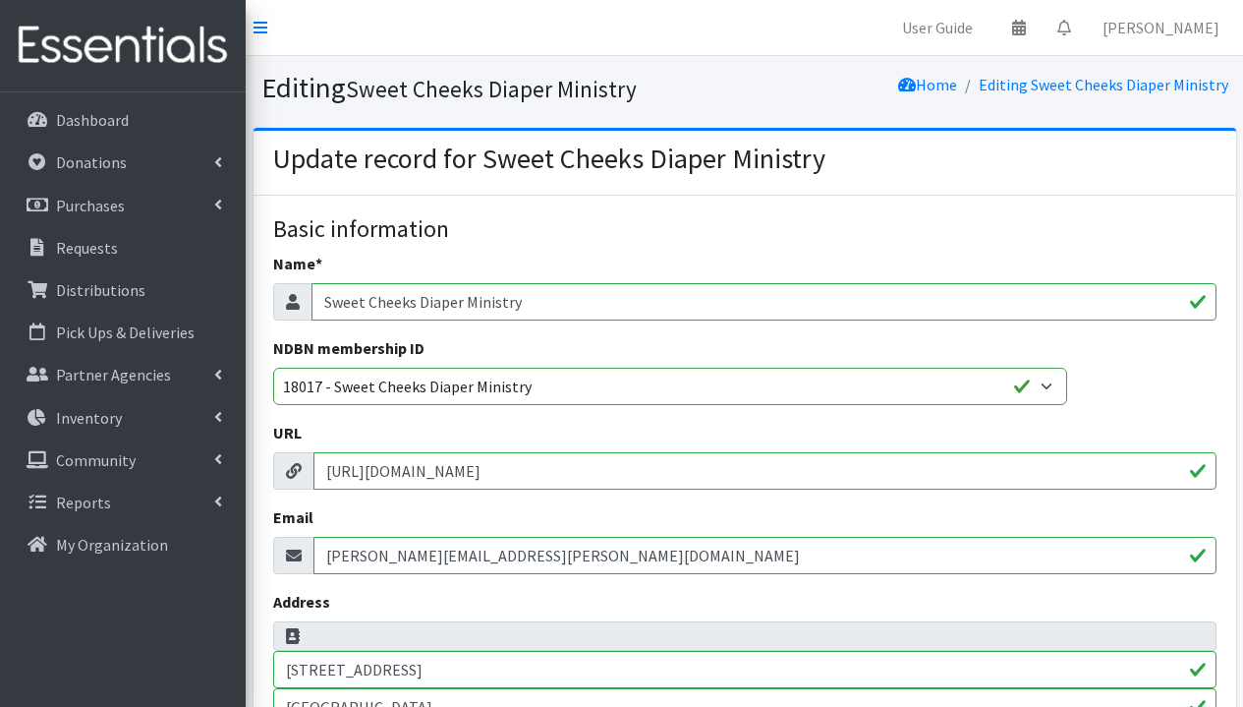
select select
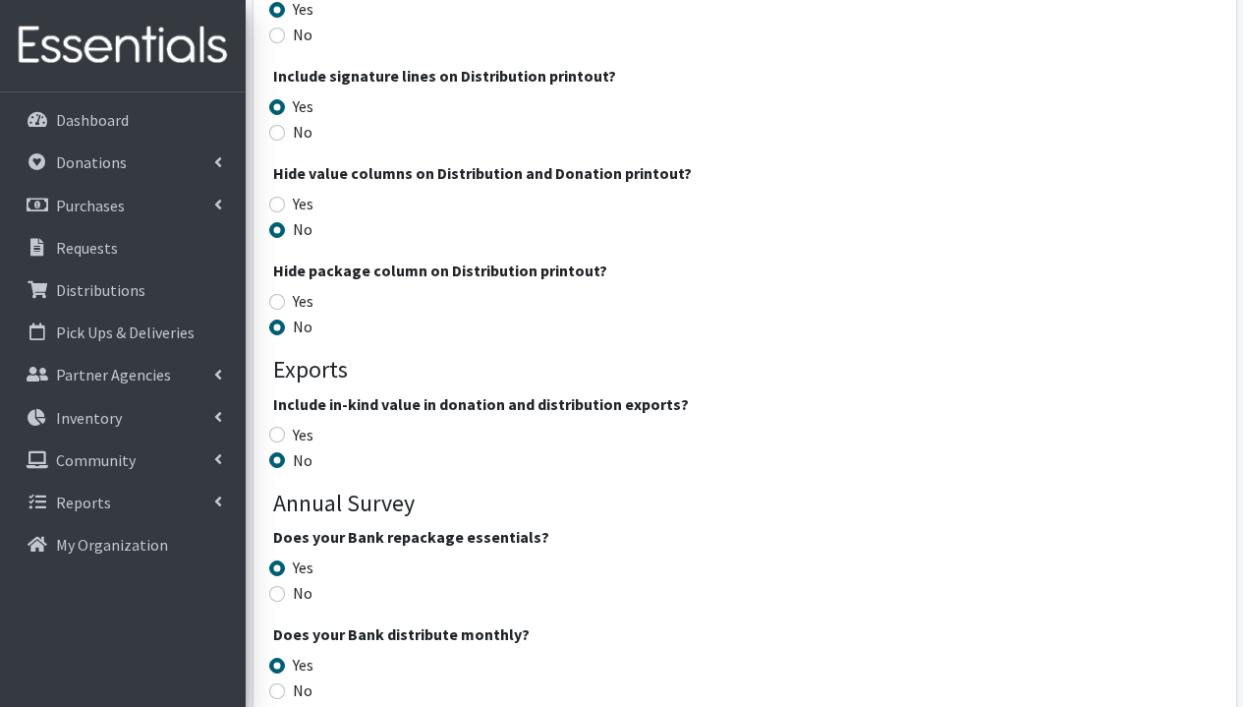
scroll to position [3847, 0]
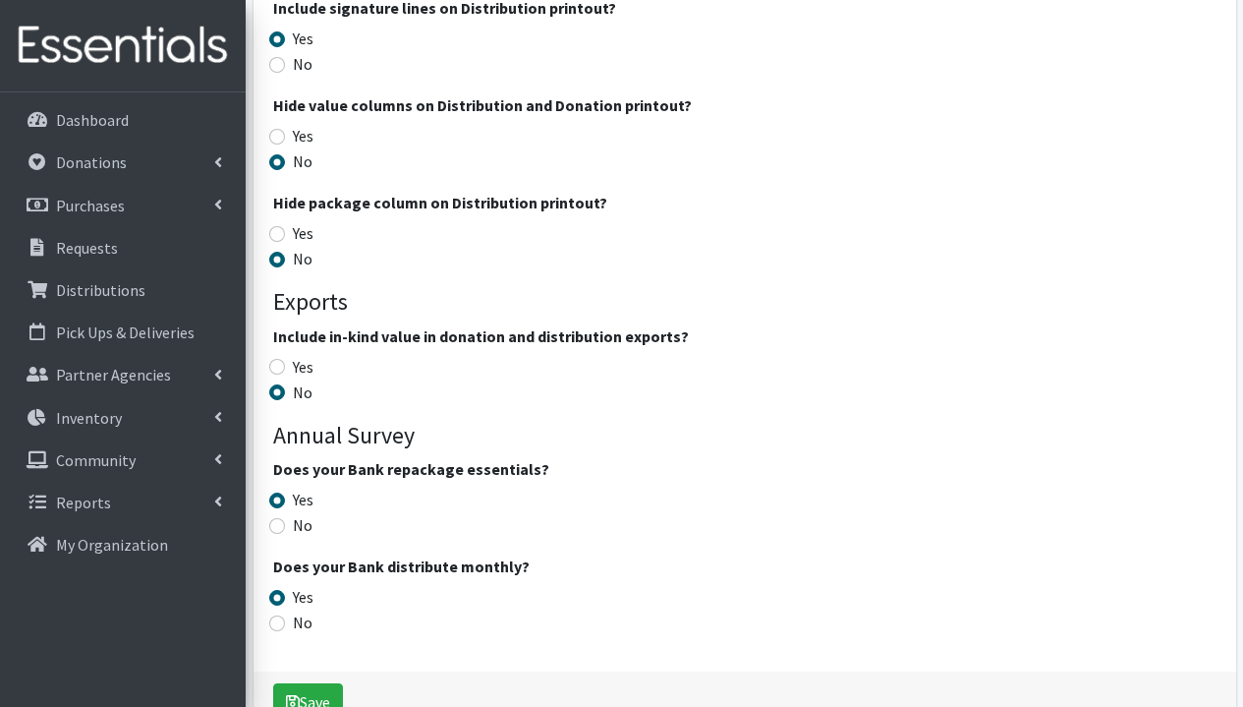
click at [300, 358] on label "Yes" at bounding box center [303, 367] width 21 height 24
click at [285, 359] on input "Yes" at bounding box center [277, 367] width 16 height 16
radio input "true"
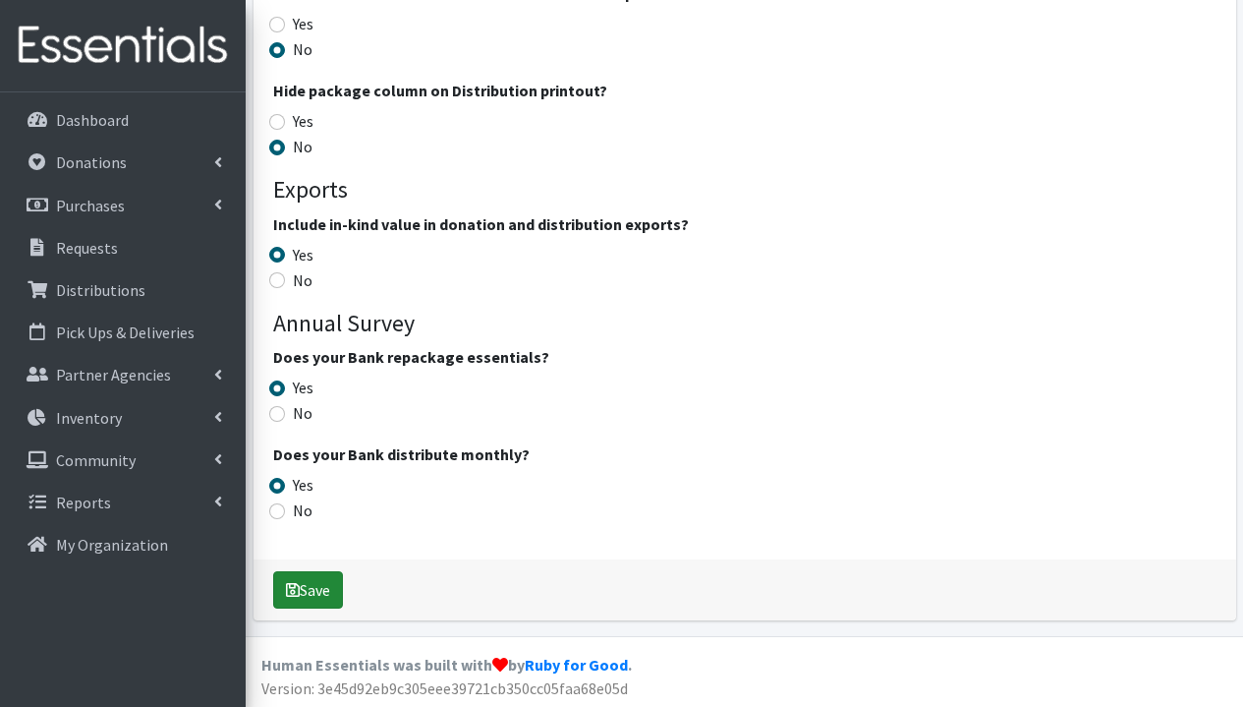
click at [319, 586] on button "Save" at bounding box center [308, 589] width 70 height 37
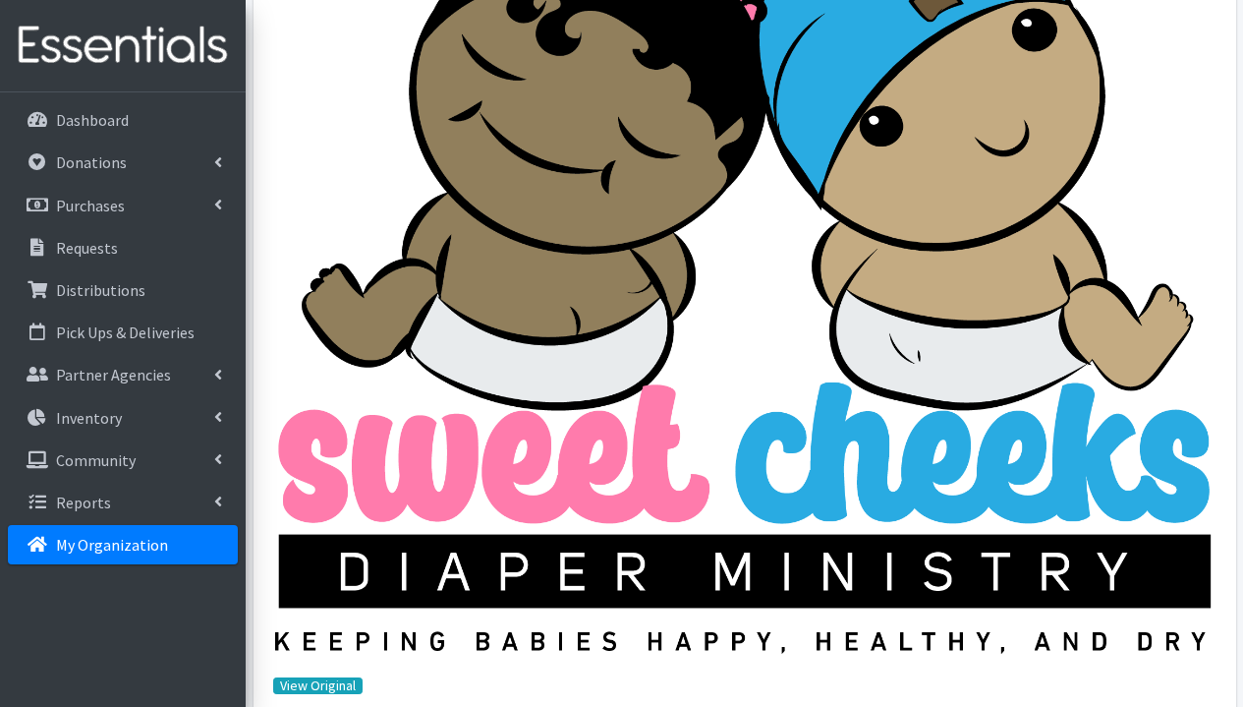
scroll to position [1267, 0]
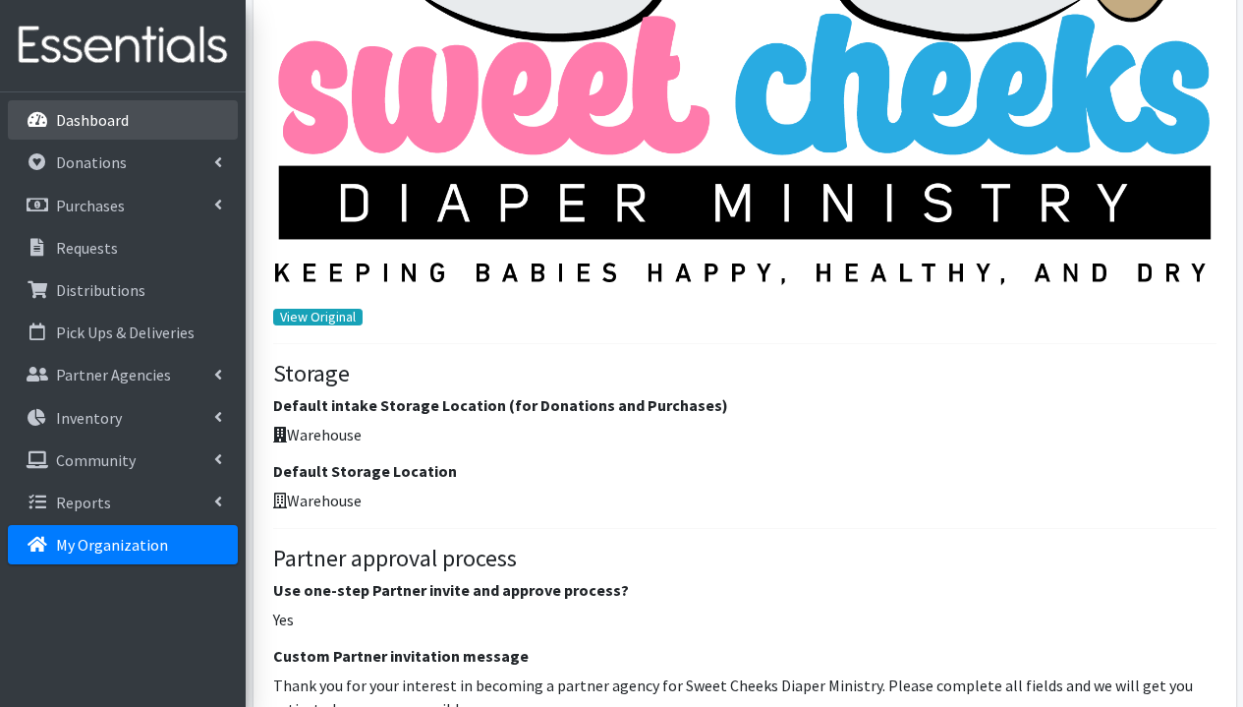
click at [116, 120] on p "Dashboard" at bounding box center [92, 120] width 73 height 20
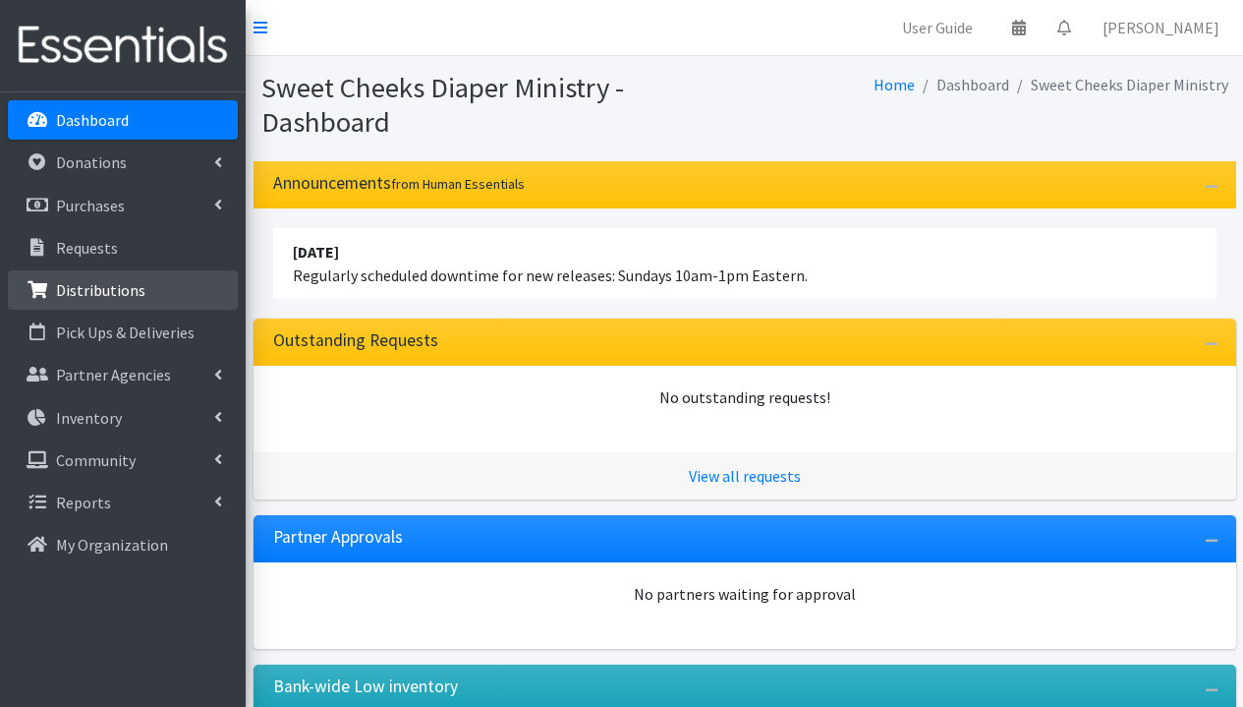
click at [123, 286] on p "Distributions" at bounding box center [100, 290] width 89 height 20
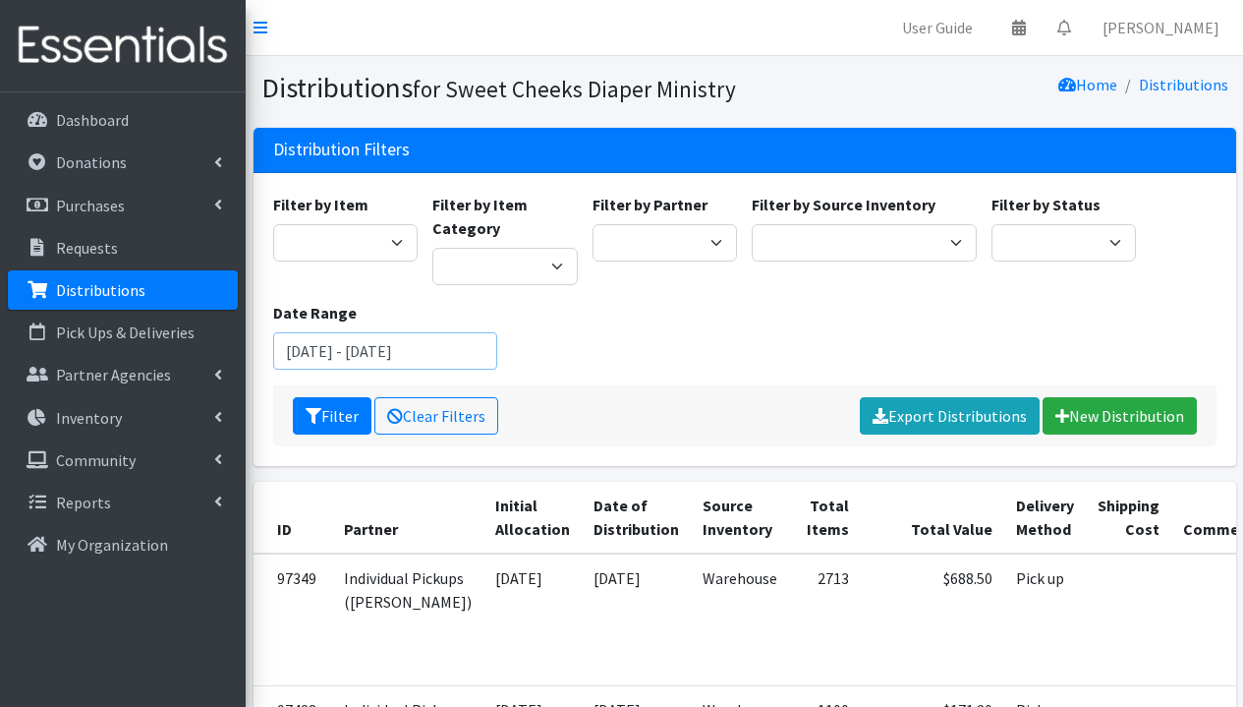
click at [348, 360] on input "[DATE] - [DATE]" at bounding box center [385, 350] width 225 height 37
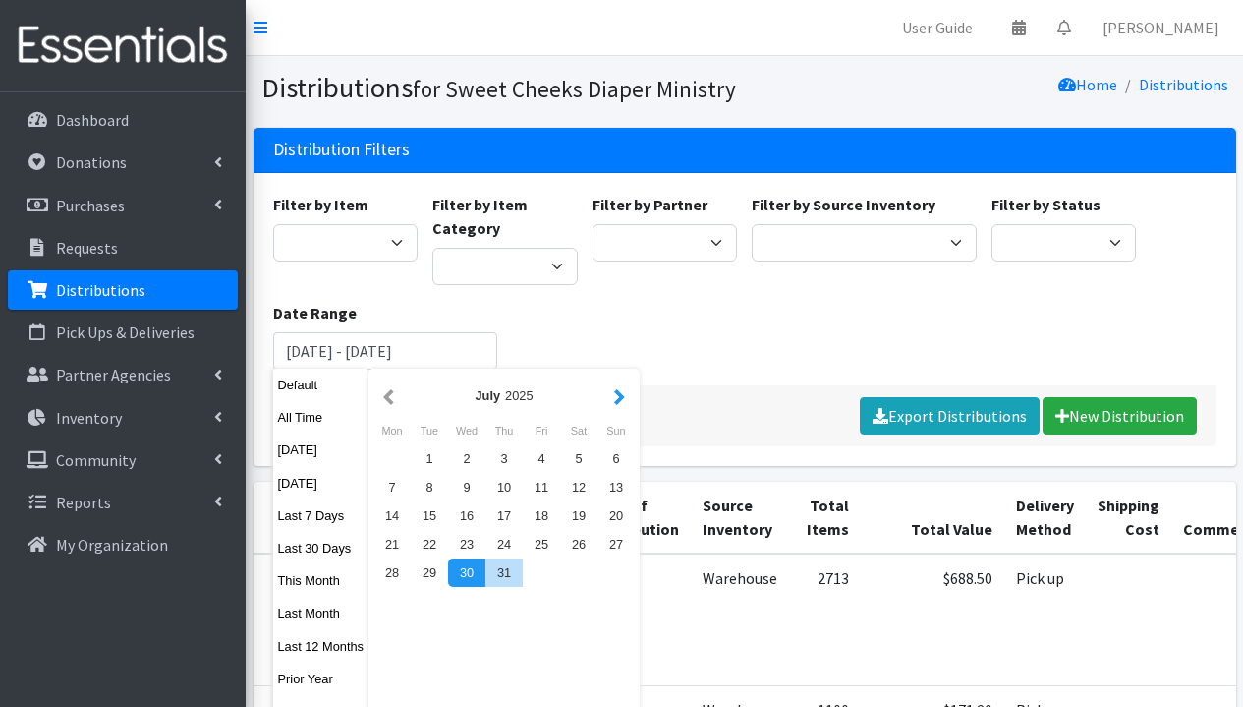
click at [616, 396] on button "button" at bounding box center [619, 395] width 21 height 25
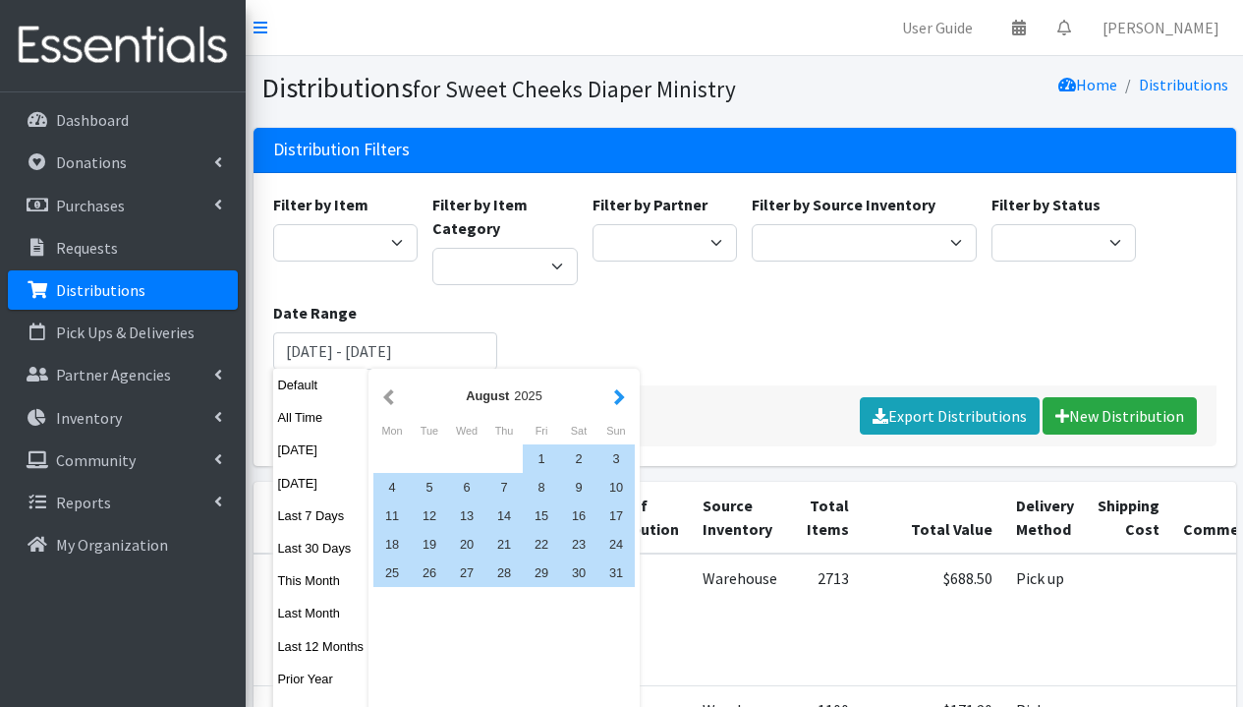
click at [619, 396] on button "button" at bounding box center [619, 395] width 21 height 25
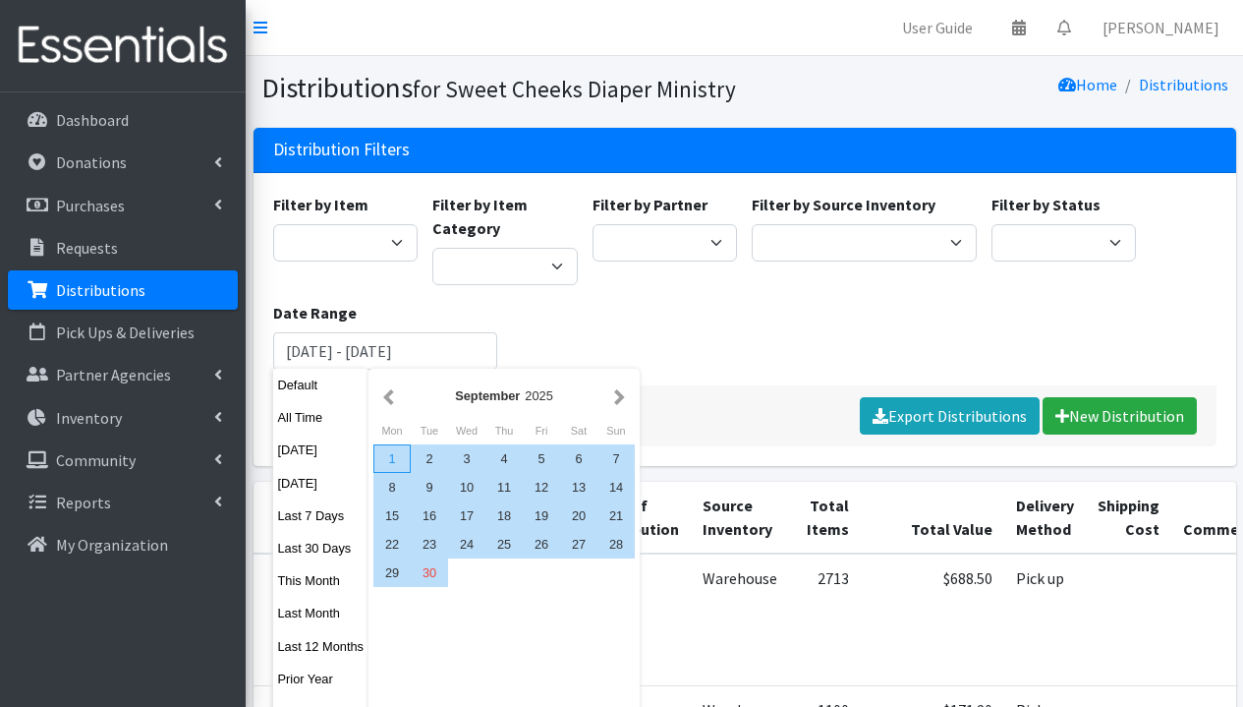
click at [397, 449] on div "1" at bounding box center [391, 458] width 37 height 29
click at [447, 567] on div "30" at bounding box center [429, 572] width 37 height 29
type input "September 1, 2025 - September 30, 2025"
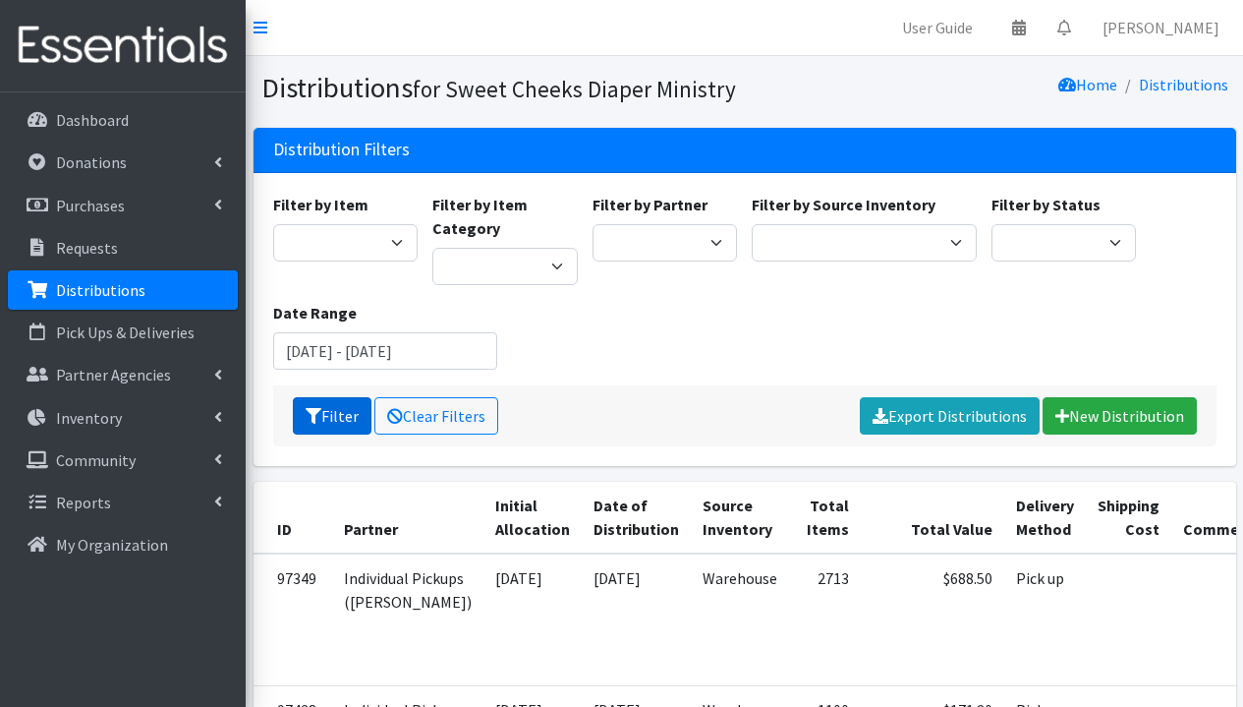
click at [333, 403] on button "Filter" at bounding box center [332, 415] width 79 height 37
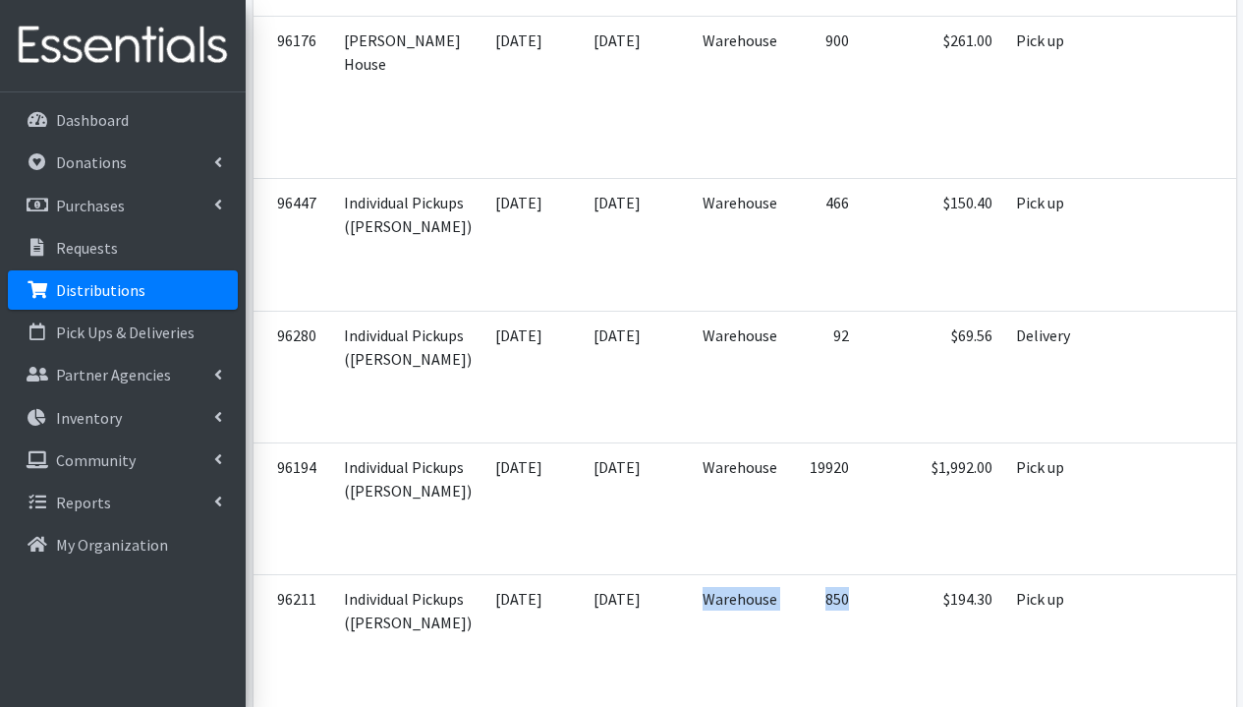
scroll to position [1079, 0]
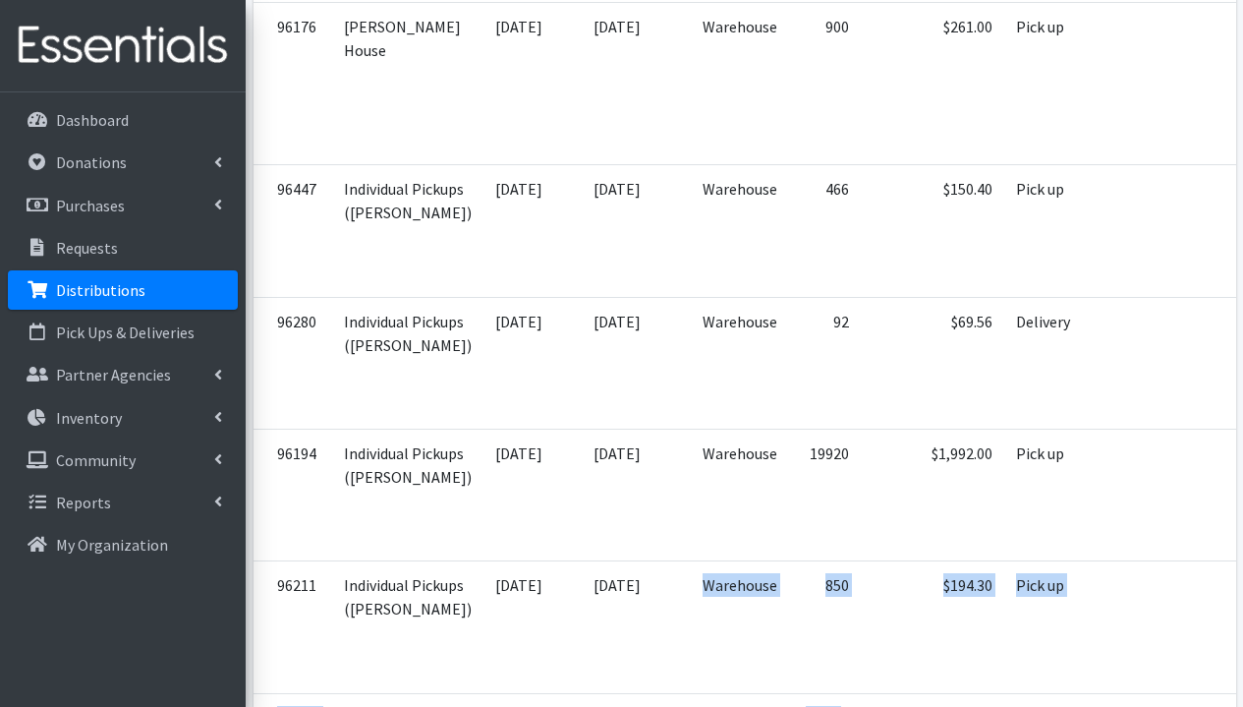
drag, startPoint x: 673, startPoint y: 706, endPoint x: 761, endPoint y: 697, distance: 87.9
click at [761, 697] on table "ID Partner Initial Allocation Date of Distribution Source Inventory Total Items…" at bounding box center [860, 119] width 1213 height 1434
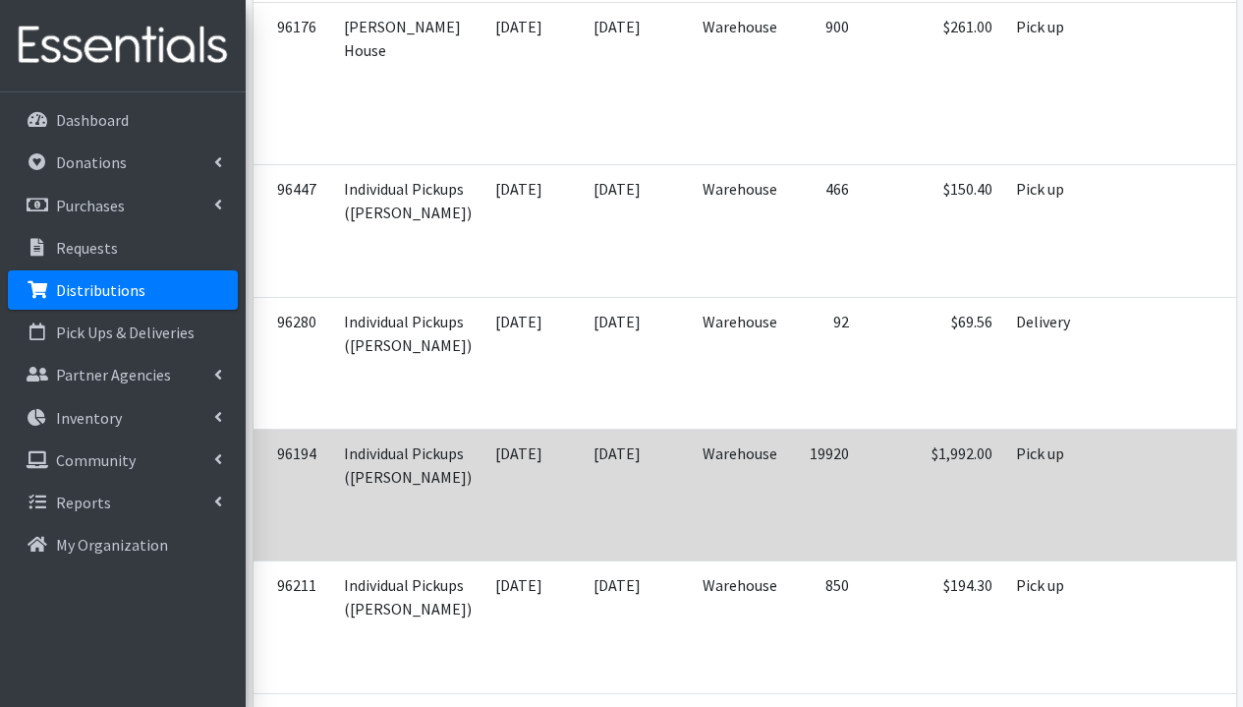
click at [1004, 537] on td "Pick up" at bounding box center [1045, 495] width 82 height 132
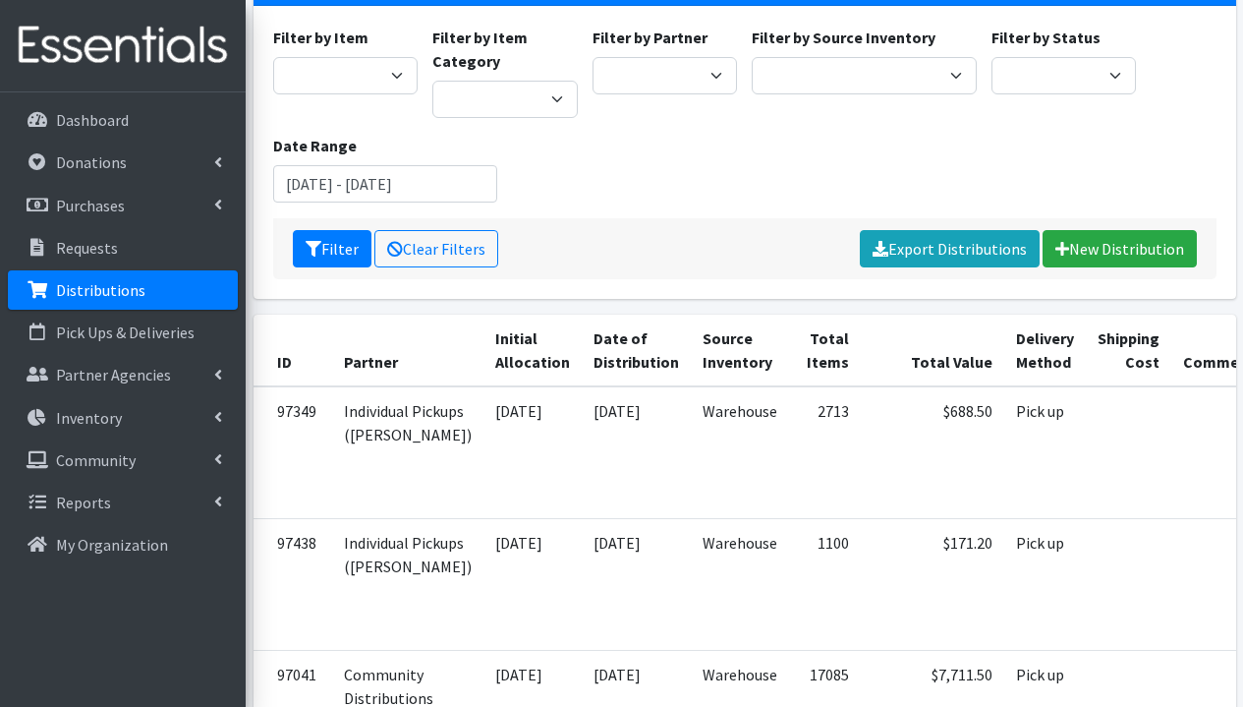
scroll to position [0, 0]
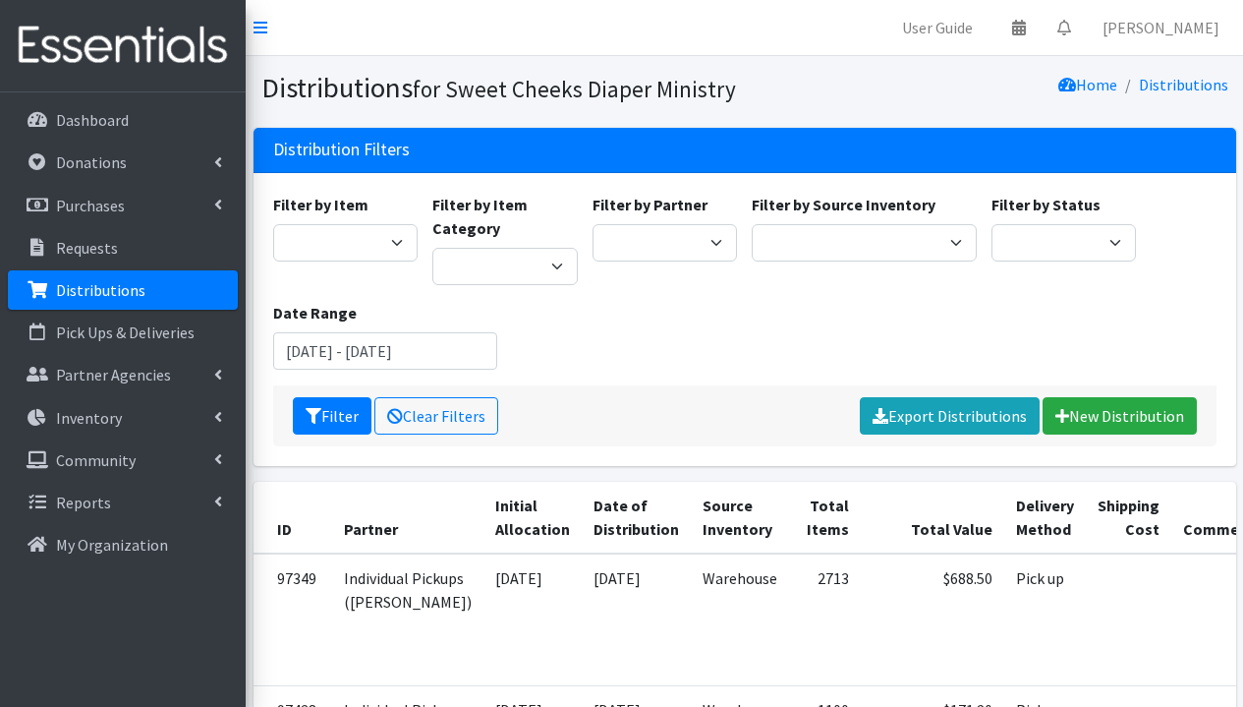
click at [891, 86] on div "Home Distributions" at bounding box center [990, 88] width 491 height 34
click at [755, 339] on div "Filter by Item Adult Briefs (Large/X-Large) Adult Briefs (Medium/Large) Adult B…" at bounding box center [744, 289] width 958 height 193
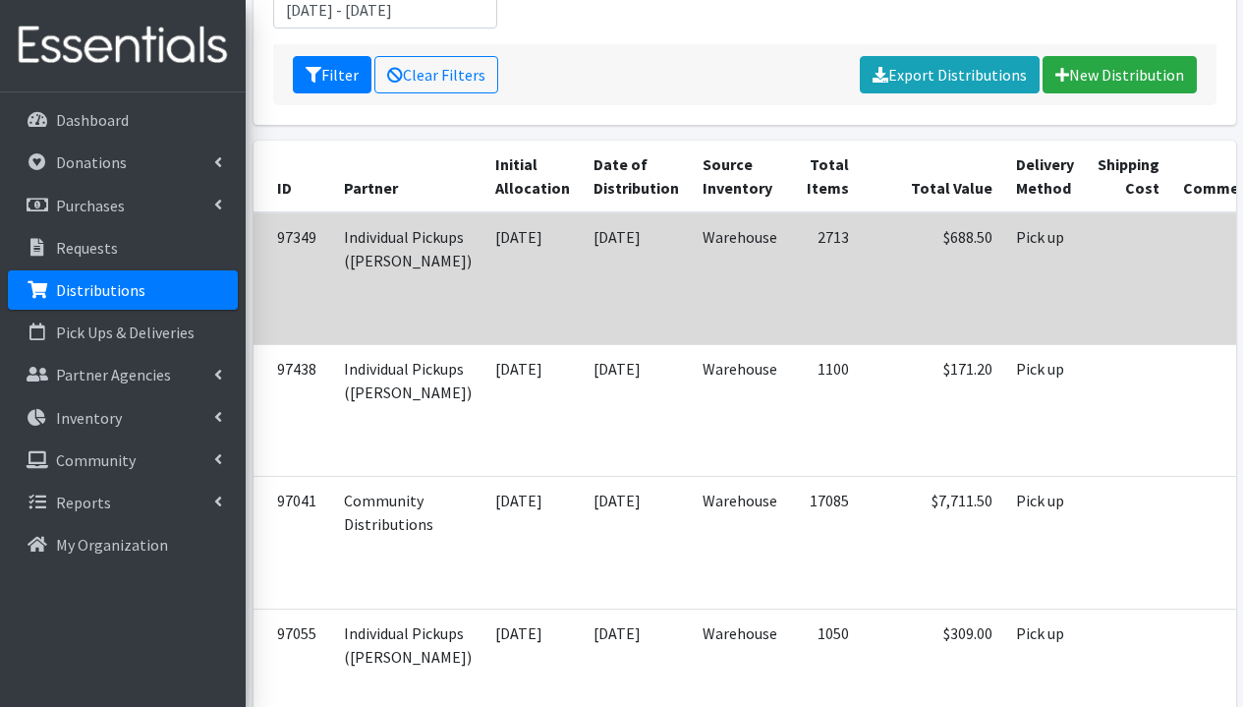
scroll to position [256, 0]
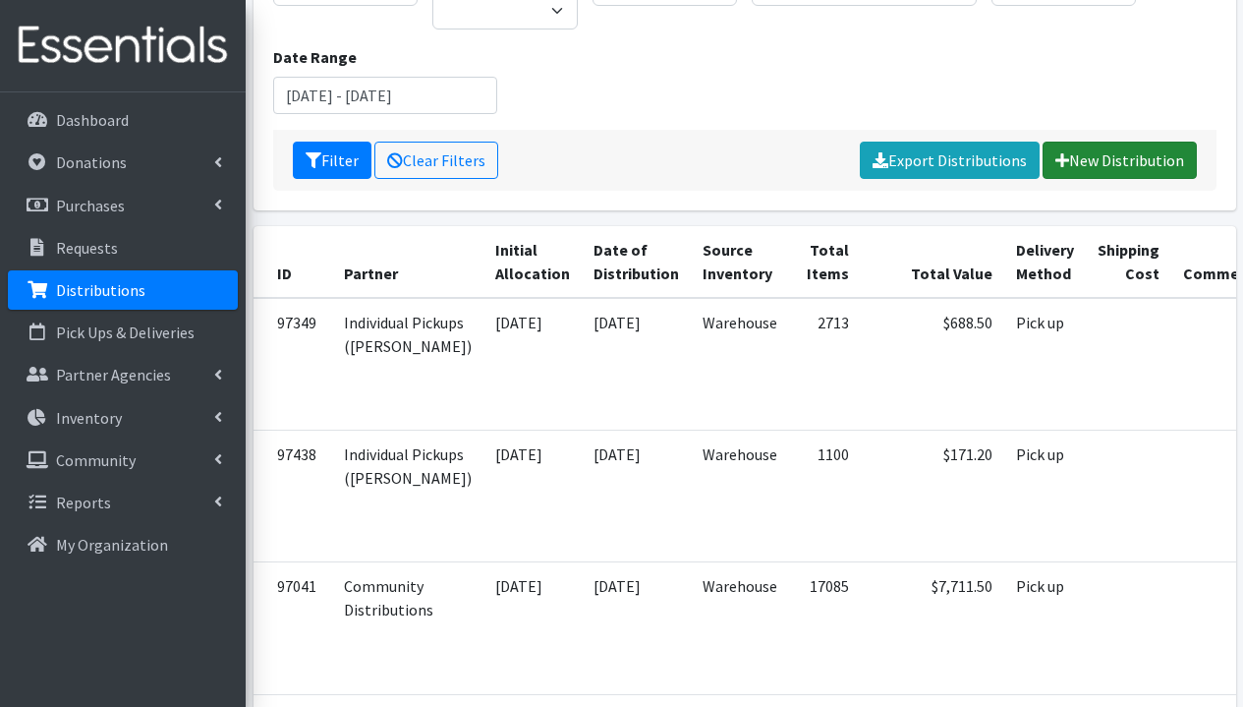
click at [1141, 160] on link "New Distribution" at bounding box center [1120, 160] width 154 height 37
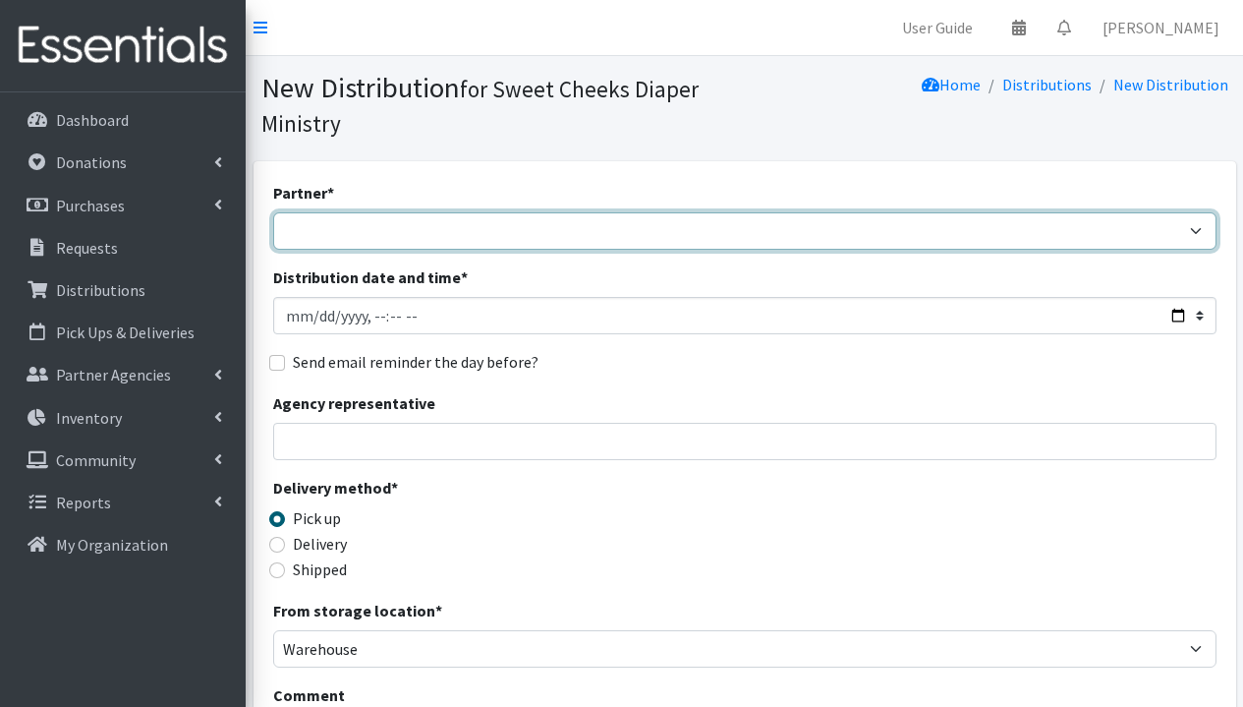
select select "5170"
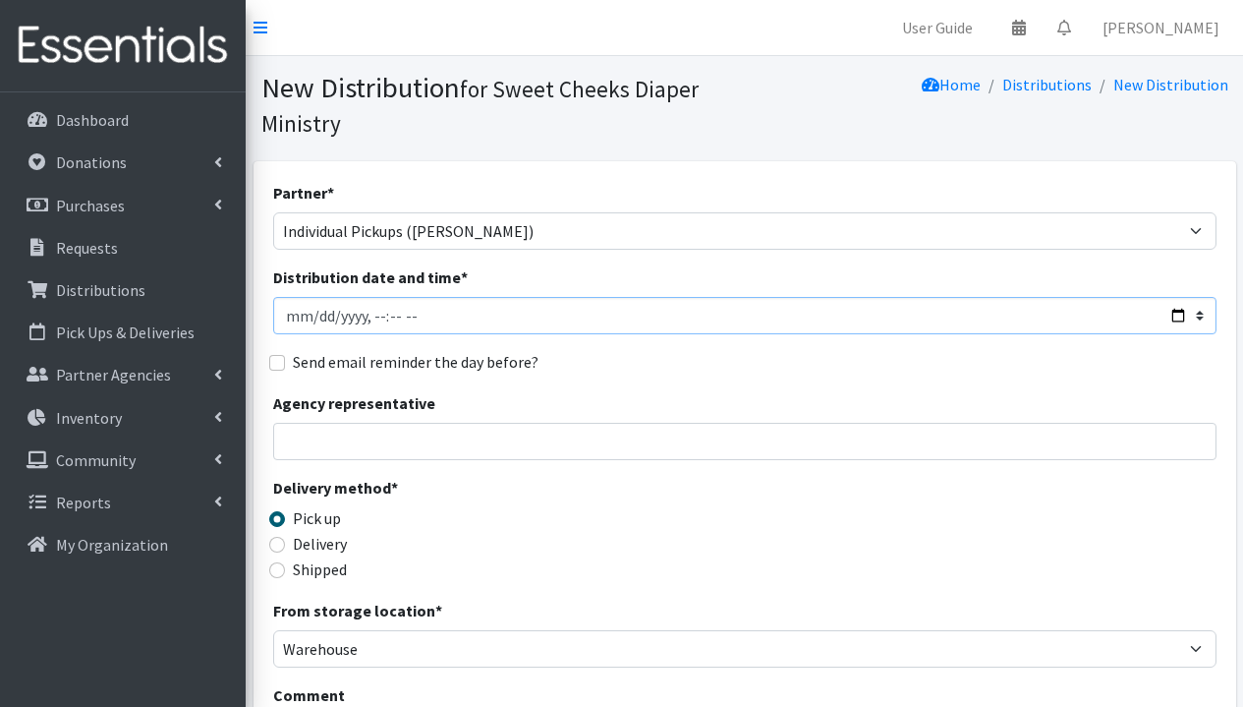
click at [526, 302] on input "Distribution date and time *" at bounding box center [744, 315] width 943 height 37
click at [383, 317] on input "Distribution date and time *" at bounding box center [744, 315] width 943 height 37
click at [376, 318] on input "Distribution date and time *" at bounding box center [744, 315] width 943 height 37
click at [394, 314] on input "Distribution date and time *" at bounding box center [744, 315] width 943 height 37
type input "[DATE]T15:00"
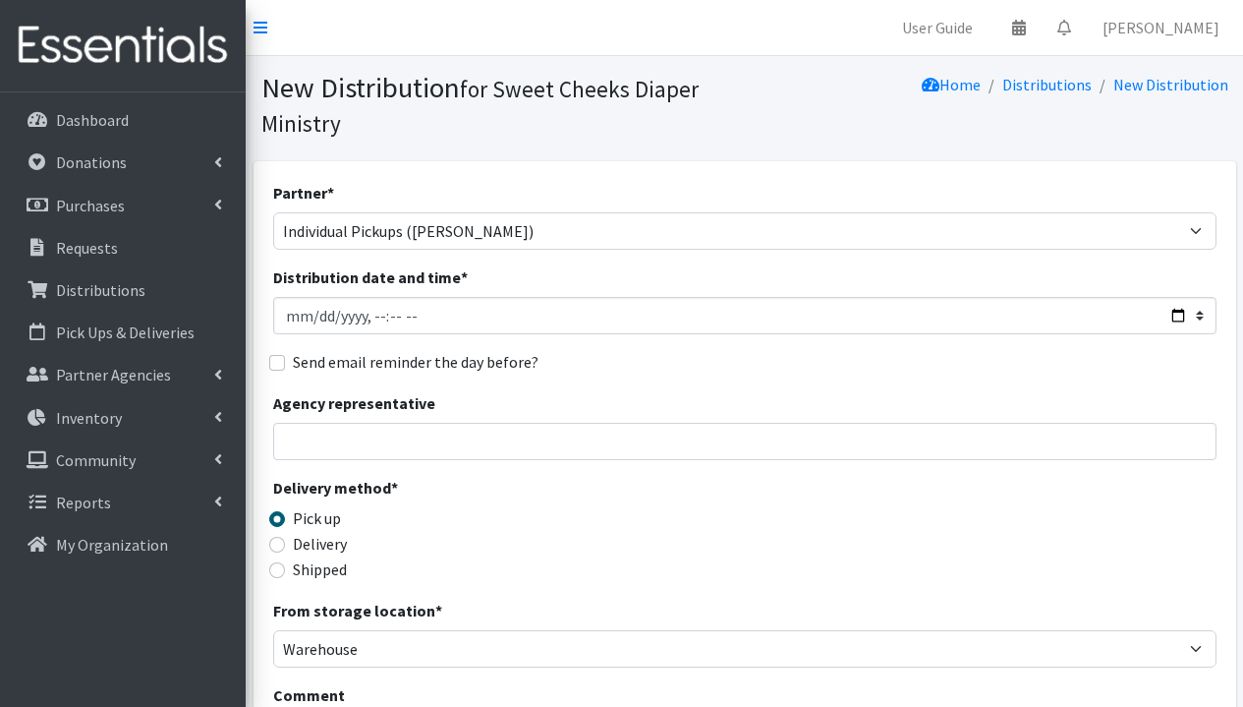
click at [552, 345] on div "Partner * Community Distributions [PERSON_NAME] House [GEOGRAPHIC_DATA] [GEOGRA…" at bounding box center [744, 628] width 943 height 895
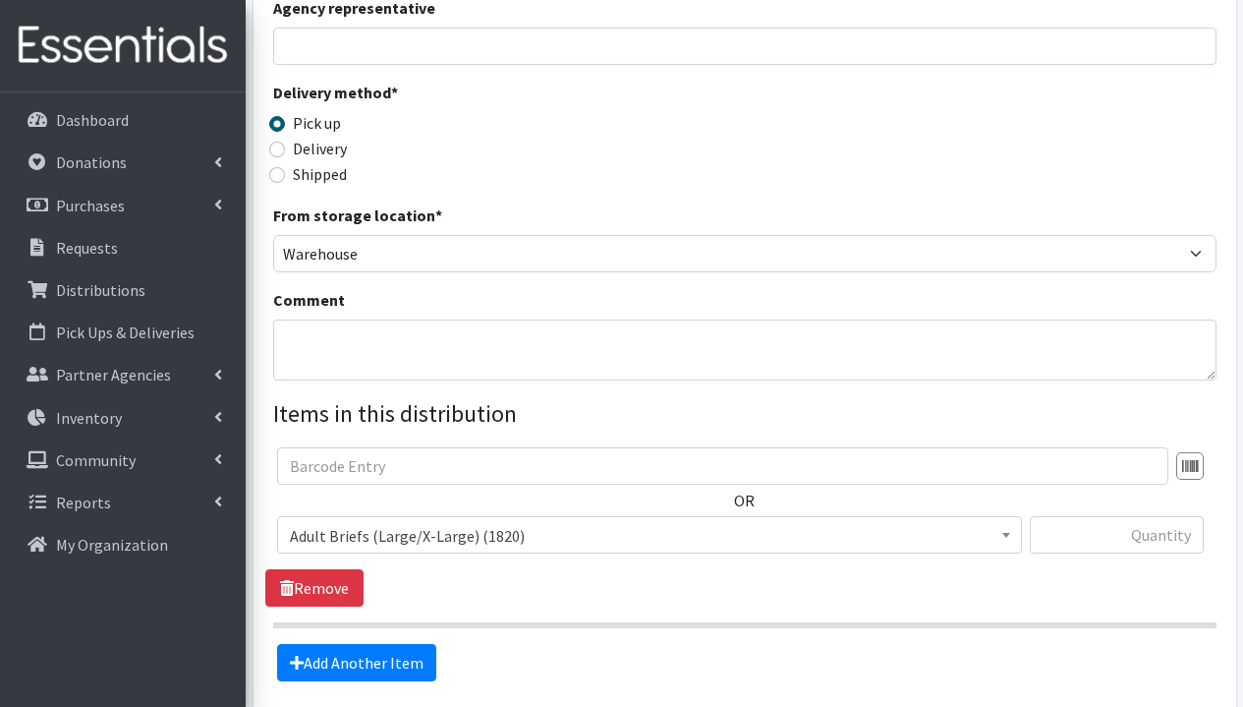
scroll to position [518, 0]
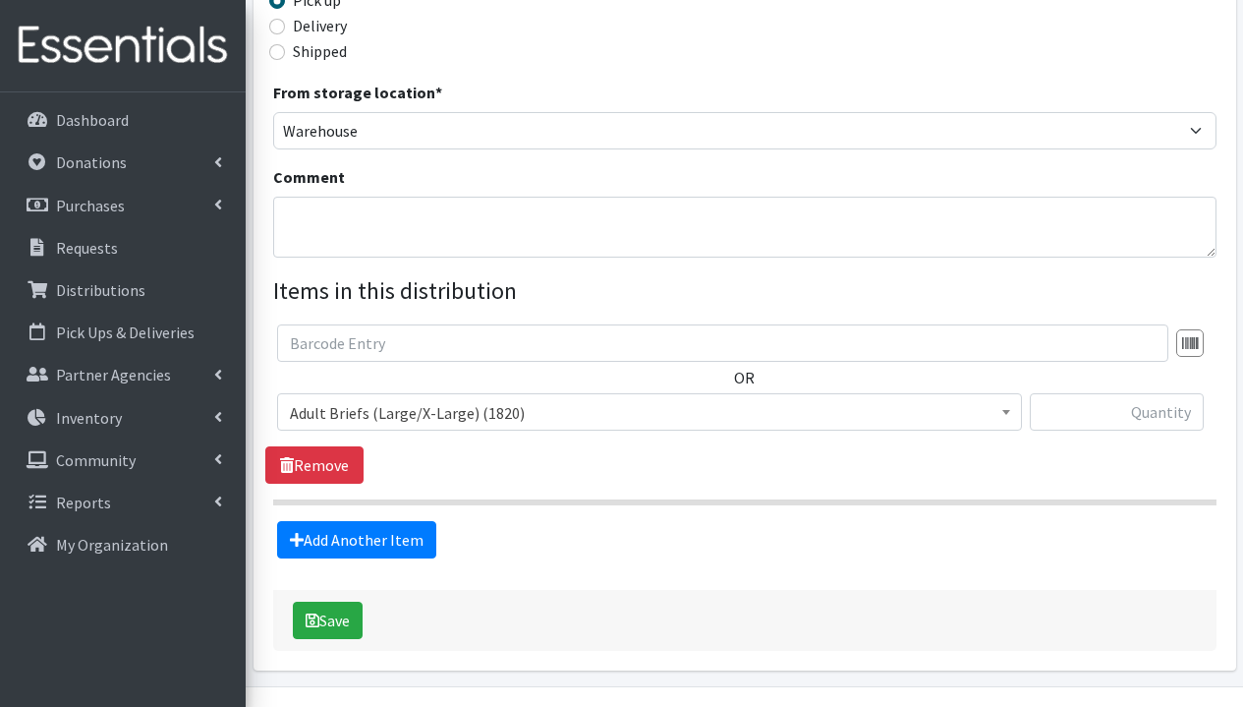
click at [464, 403] on span "Adult Briefs (Large/X-Large) (1820)" at bounding box center [649, 413] width 719 height 28
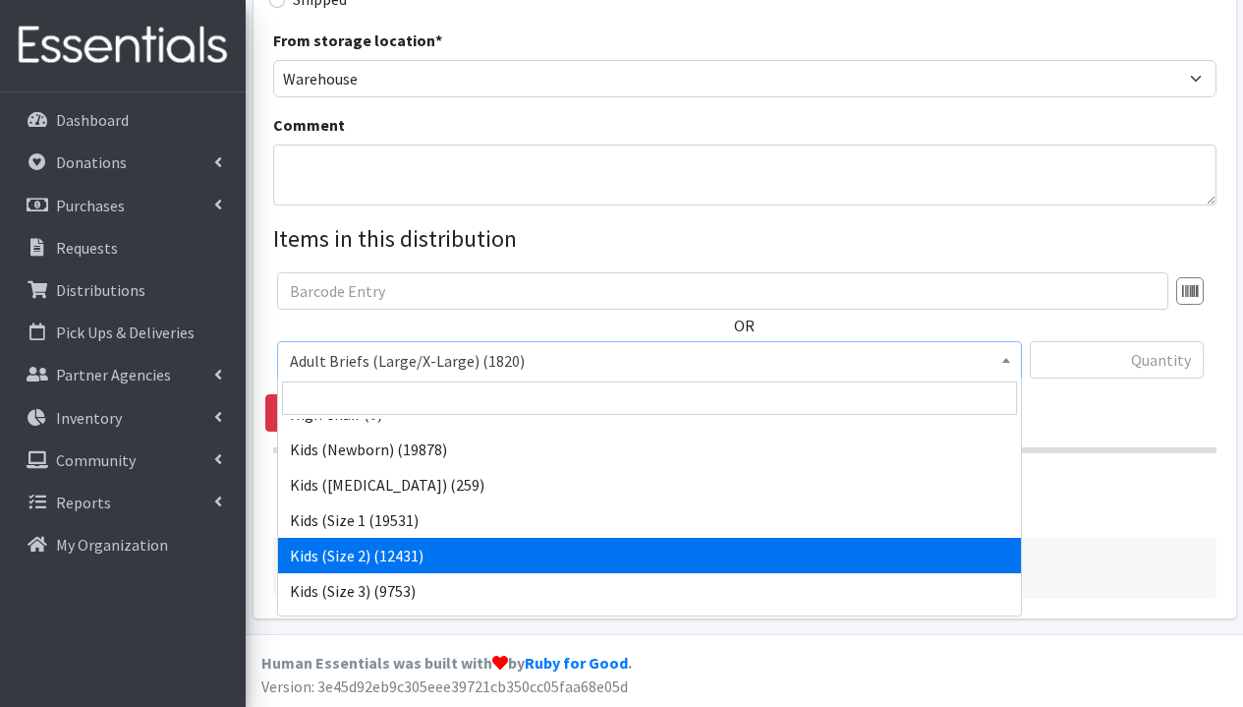
scroll to position [771, 0]
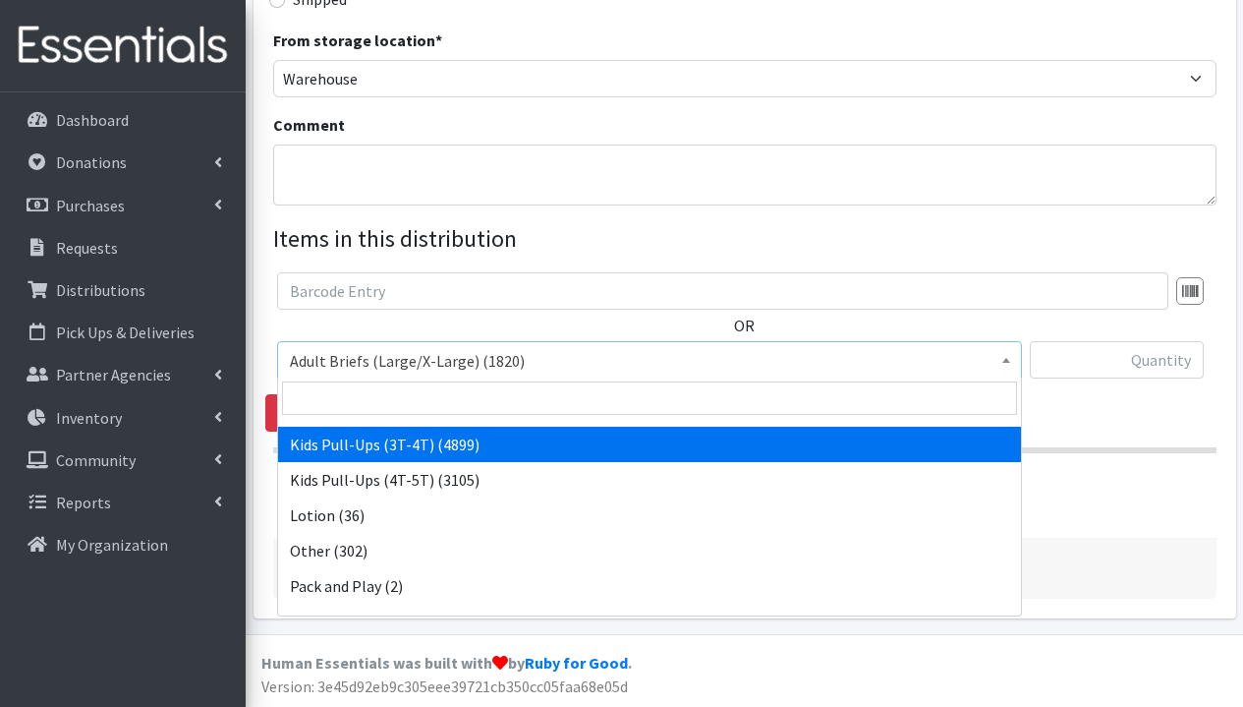
select select "1273"
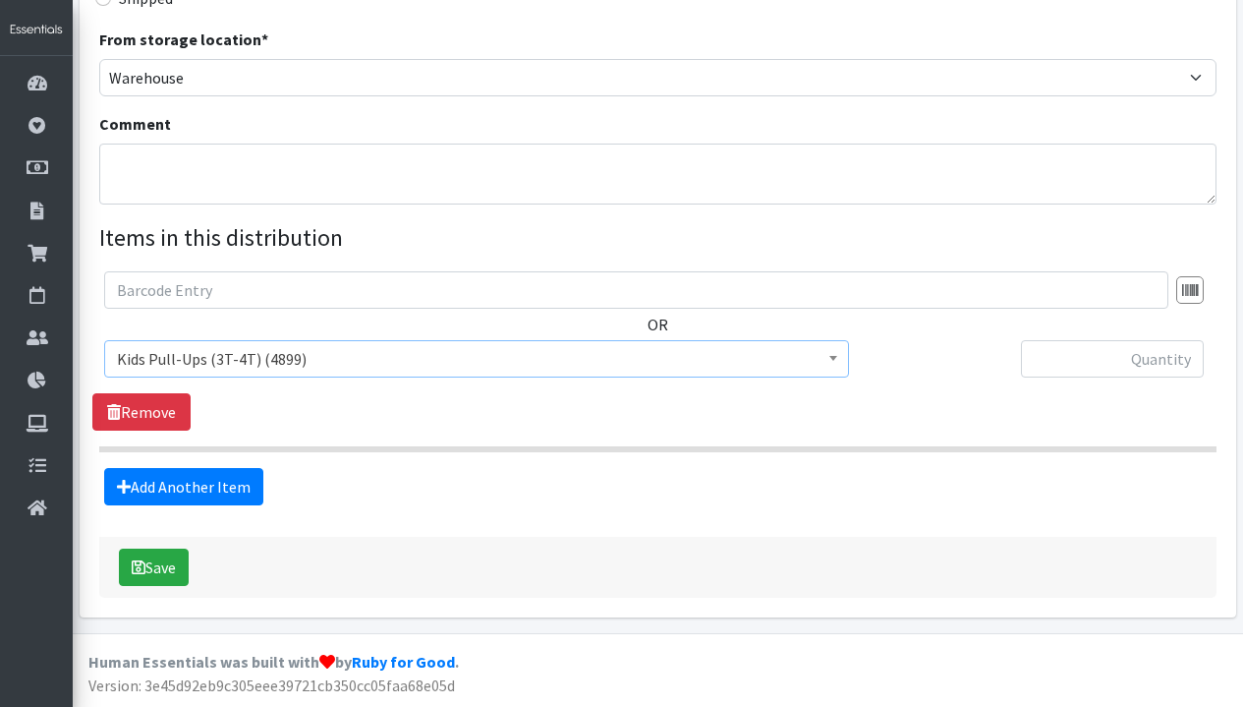
scroll to position [493, 0]
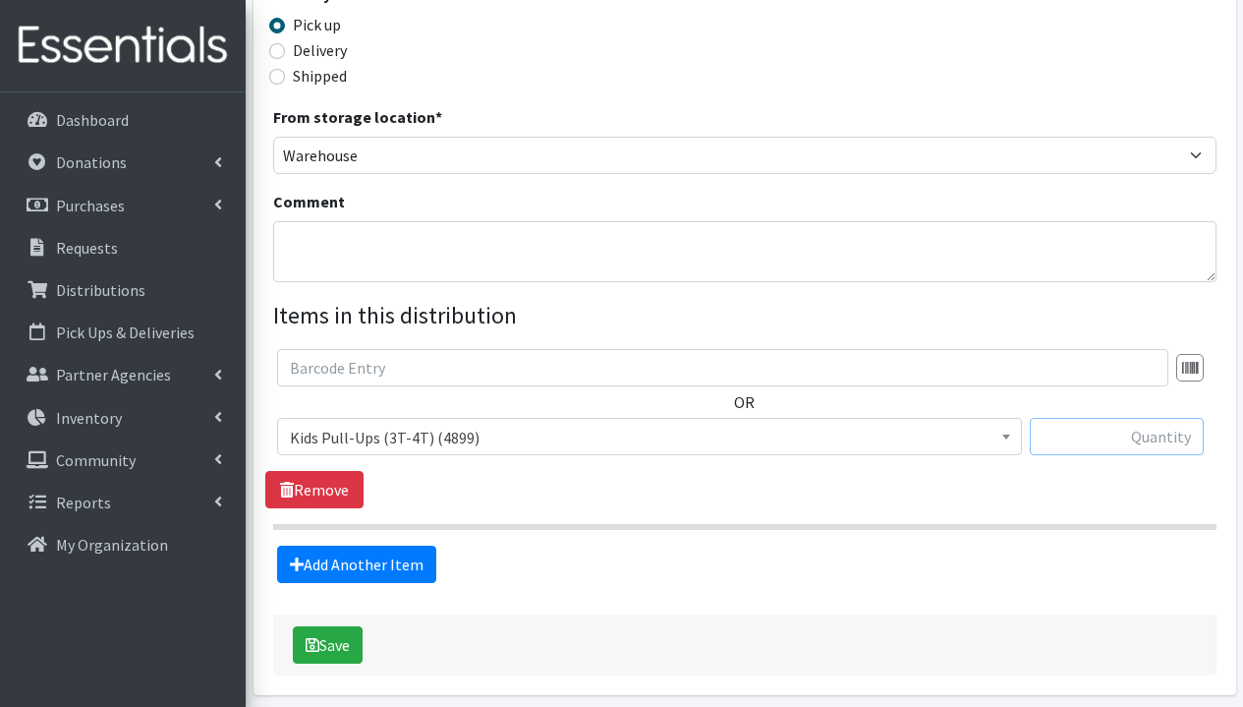
click at [1050, 443] on input "text" at bounding box center [1117, 436] width 174 height 37
type input "100"
click at [404, 562] on link "Add Another Item" at bounding box center [356, 563] width 159 height 37
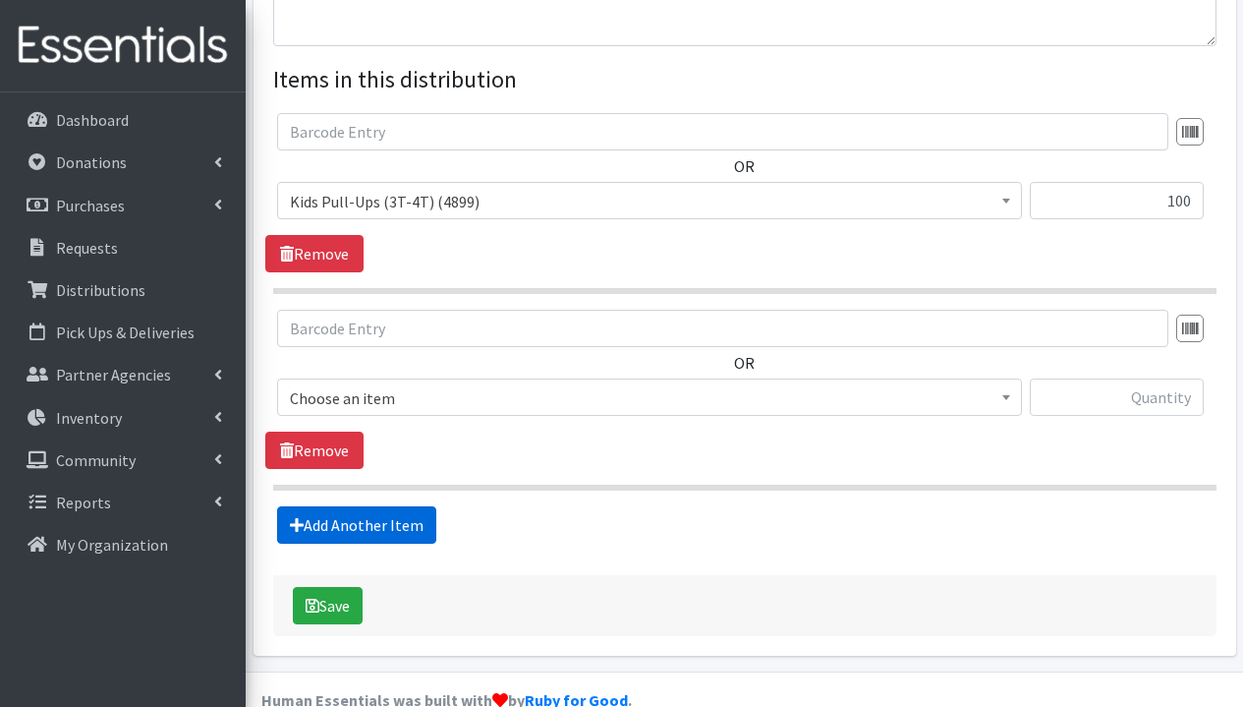
scroll to position [767, 0]
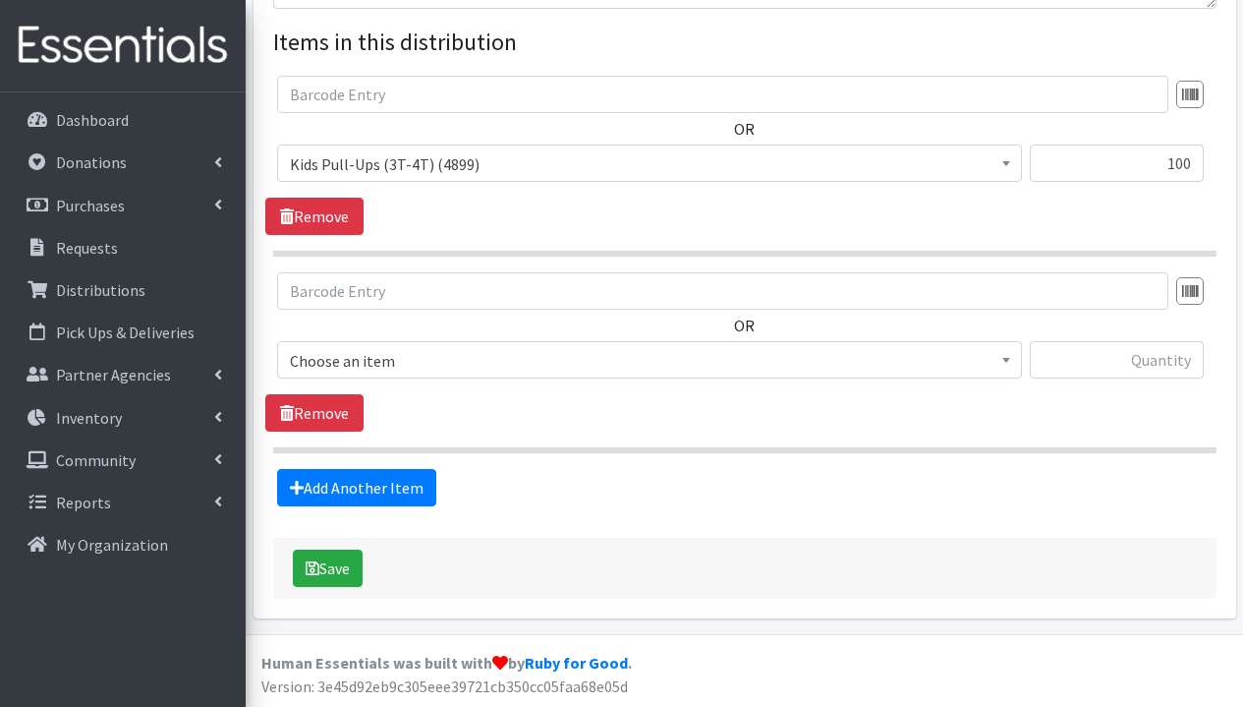
click at [403, 359] on span "Choose an item" at bounding box center [649, 361] width 719 height 28
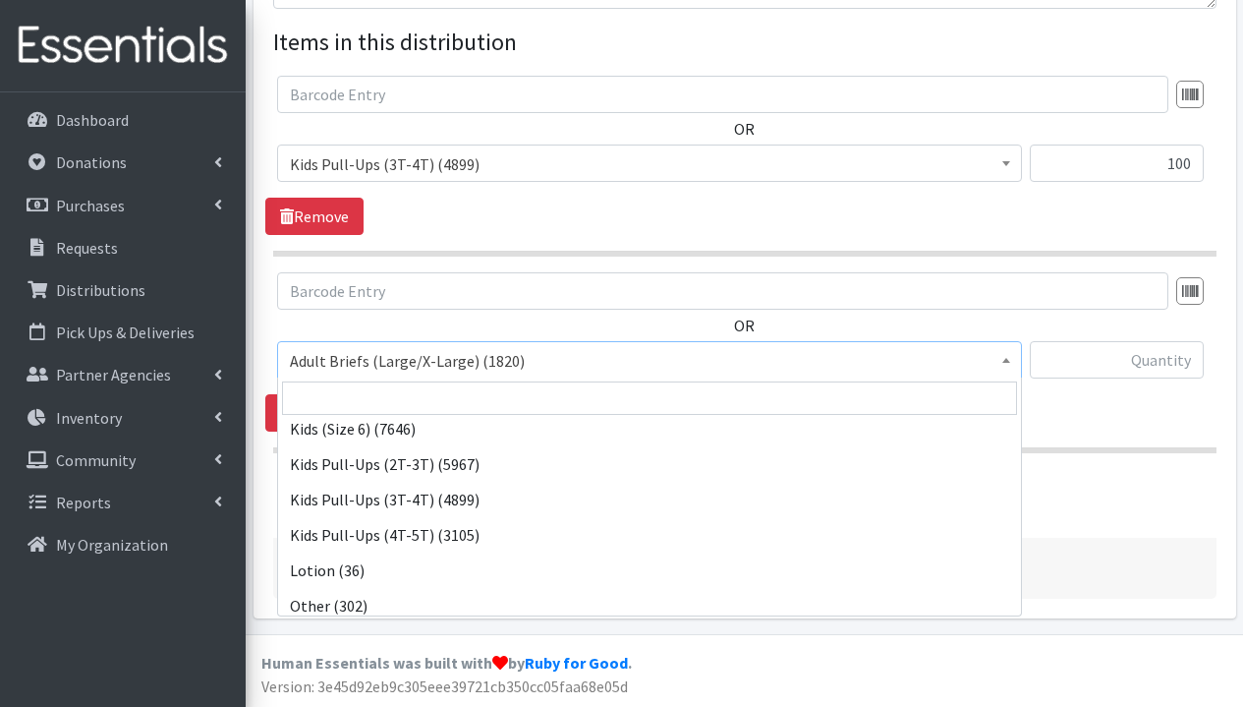
scroll to position [716, 0]
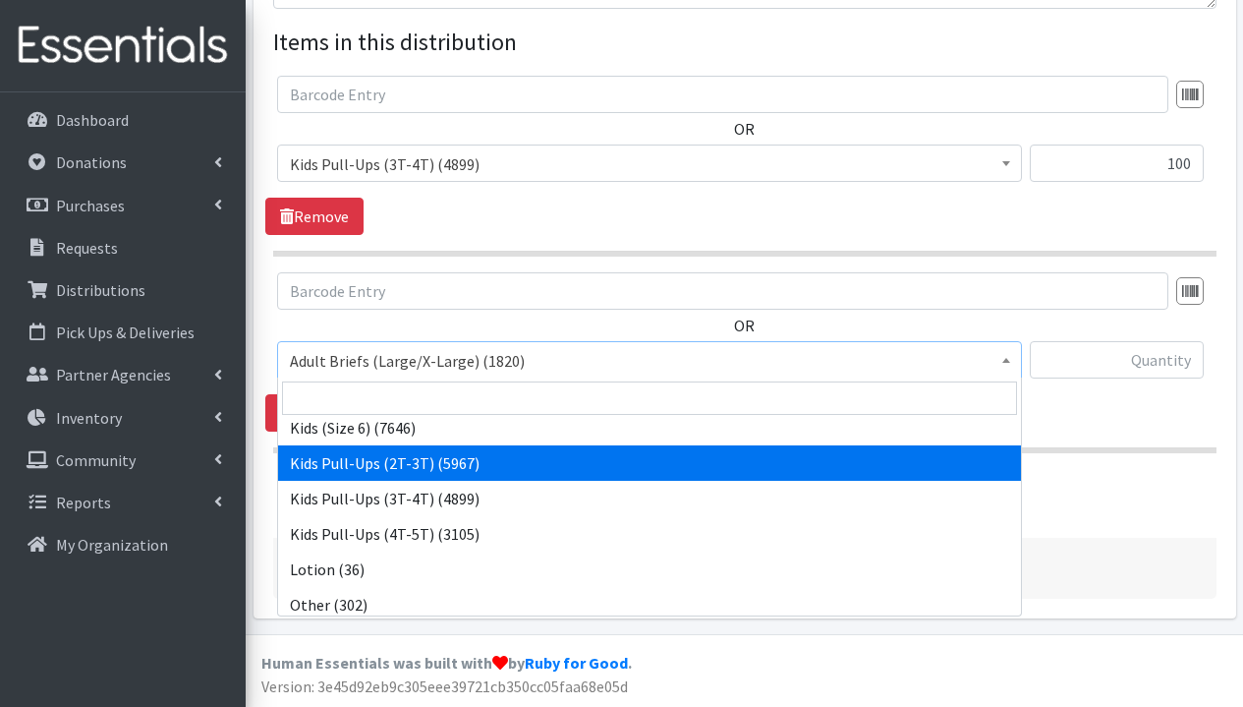
select select "1295"
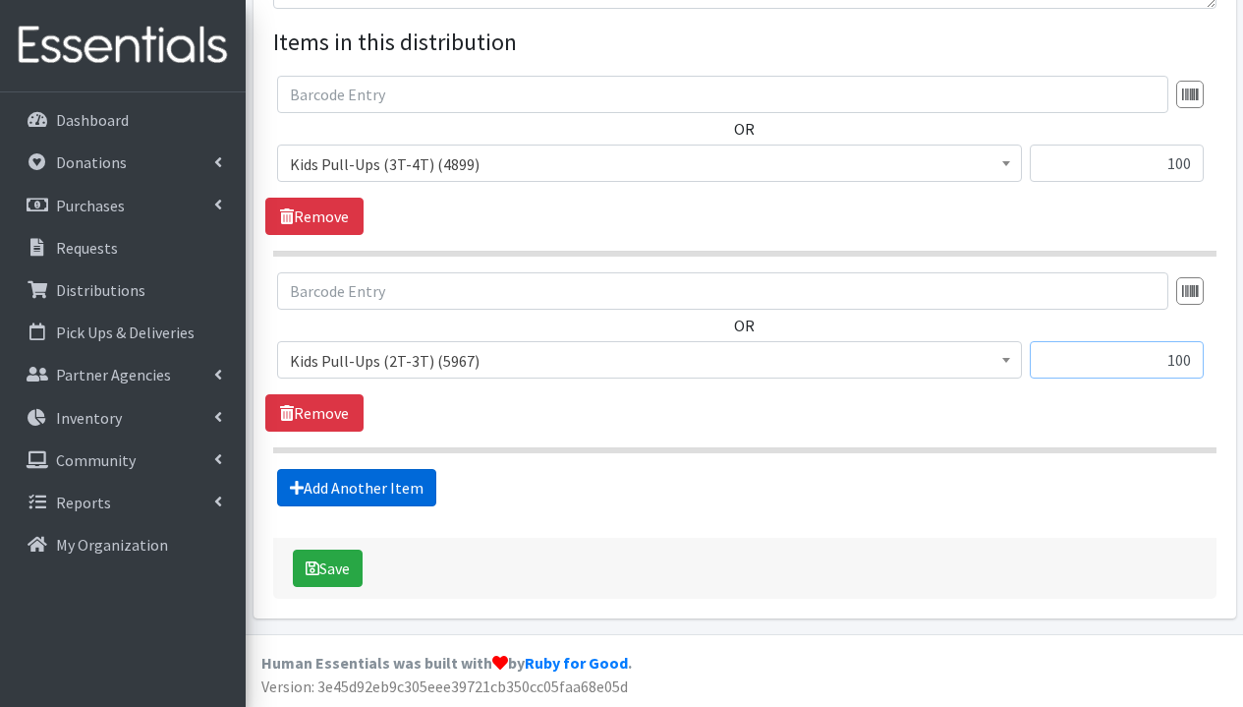
type input "100"
click at [314, 496] on link "Add Another Item" at bounding box center [356, 487] width 159 height 37
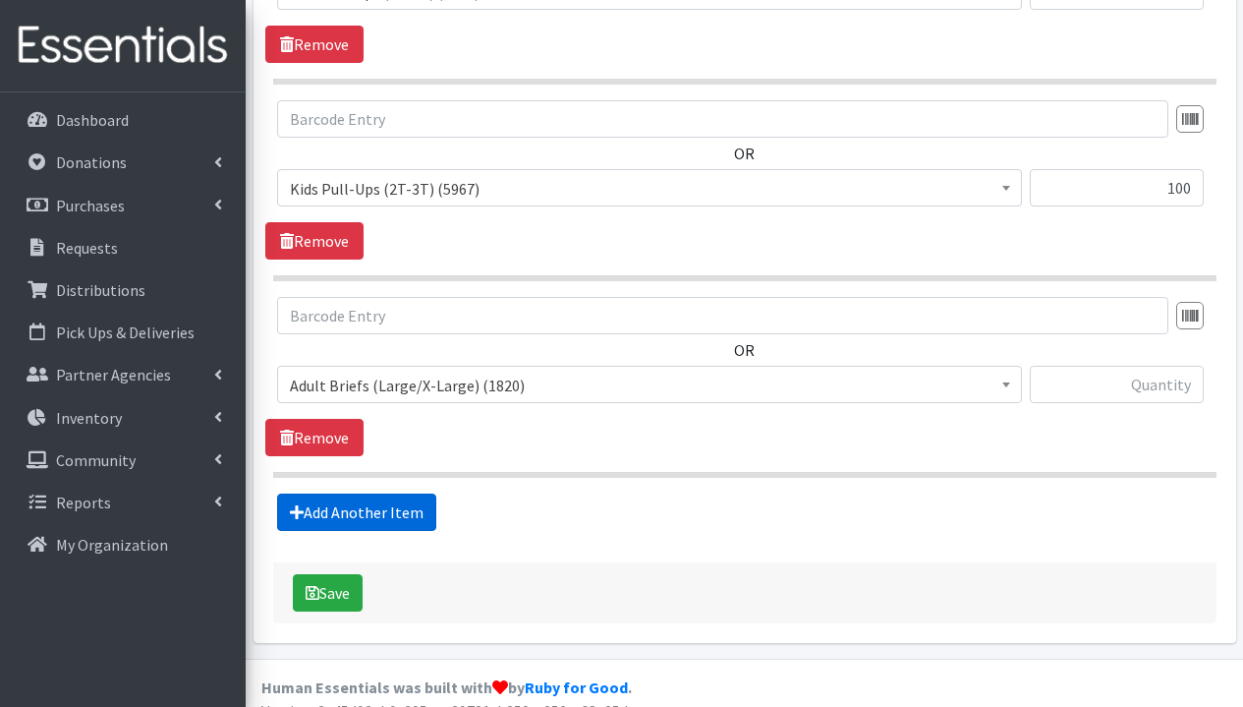
scroll to position [963, 0]
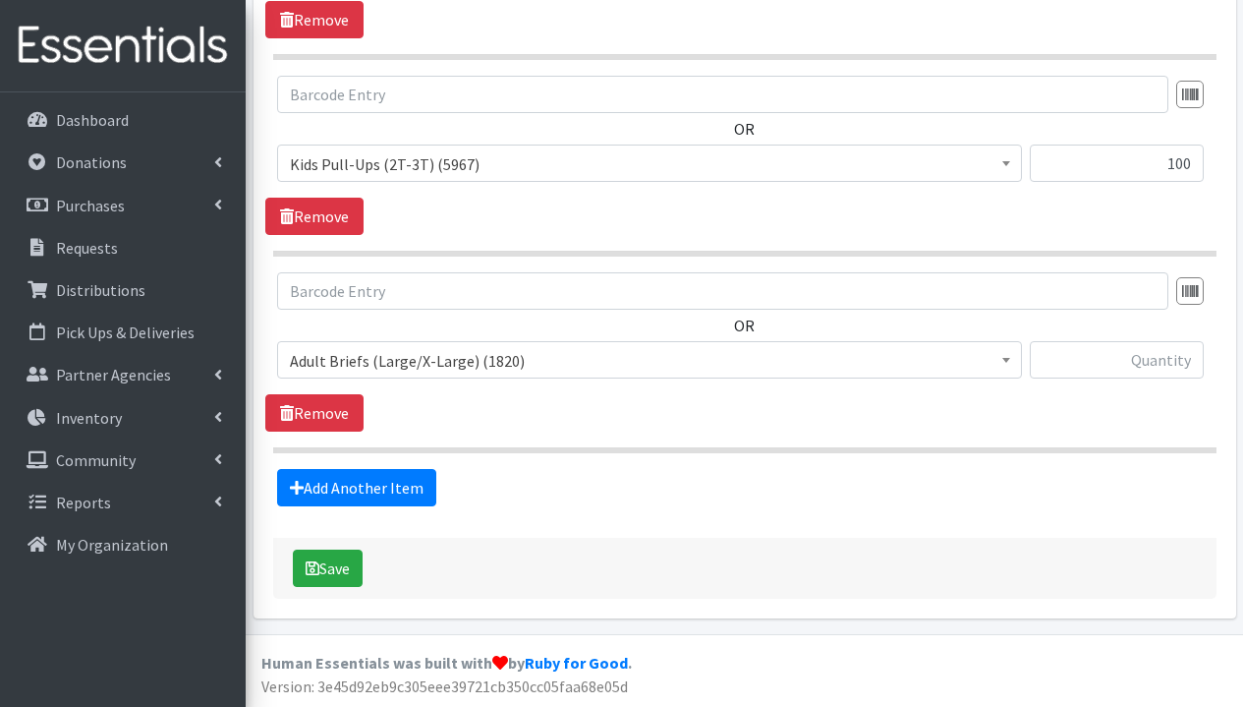
click at [377, 377] on span "Adult Briefs (Large/X-Large) (1820) Adult Briefs (Medium/Large) (385) Adult Bri…" at bounding box center [649, 367] width 745 height 53
click at [381, 369] on span "Adult Briefs (Large/X-Large) (1820)" at bounding box center [649, 361] width 719 height 28
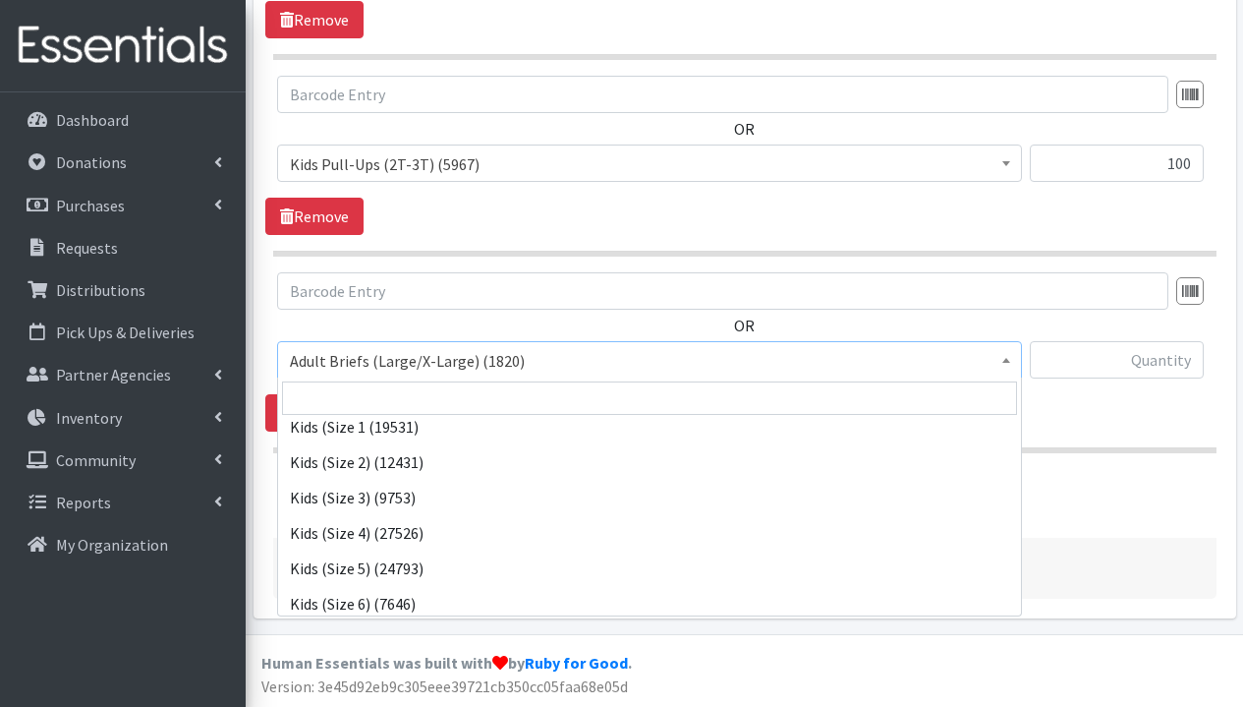
scroll to position [595, 0]
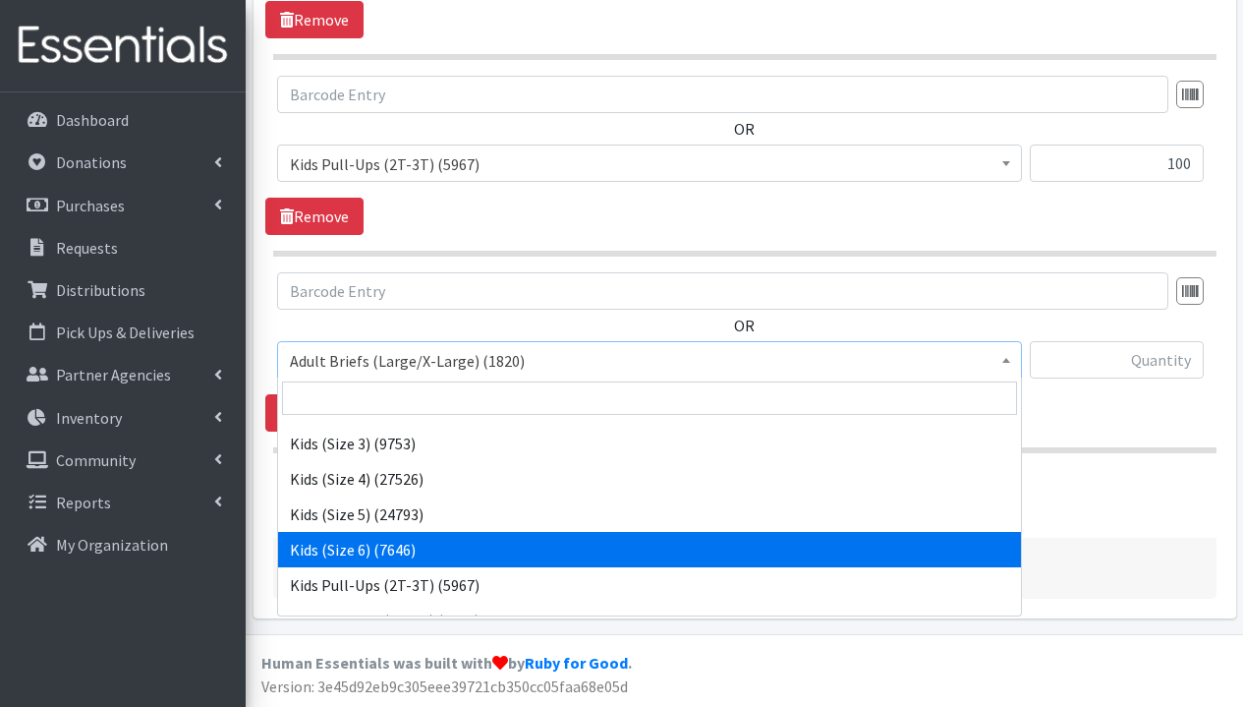
select select "1286"
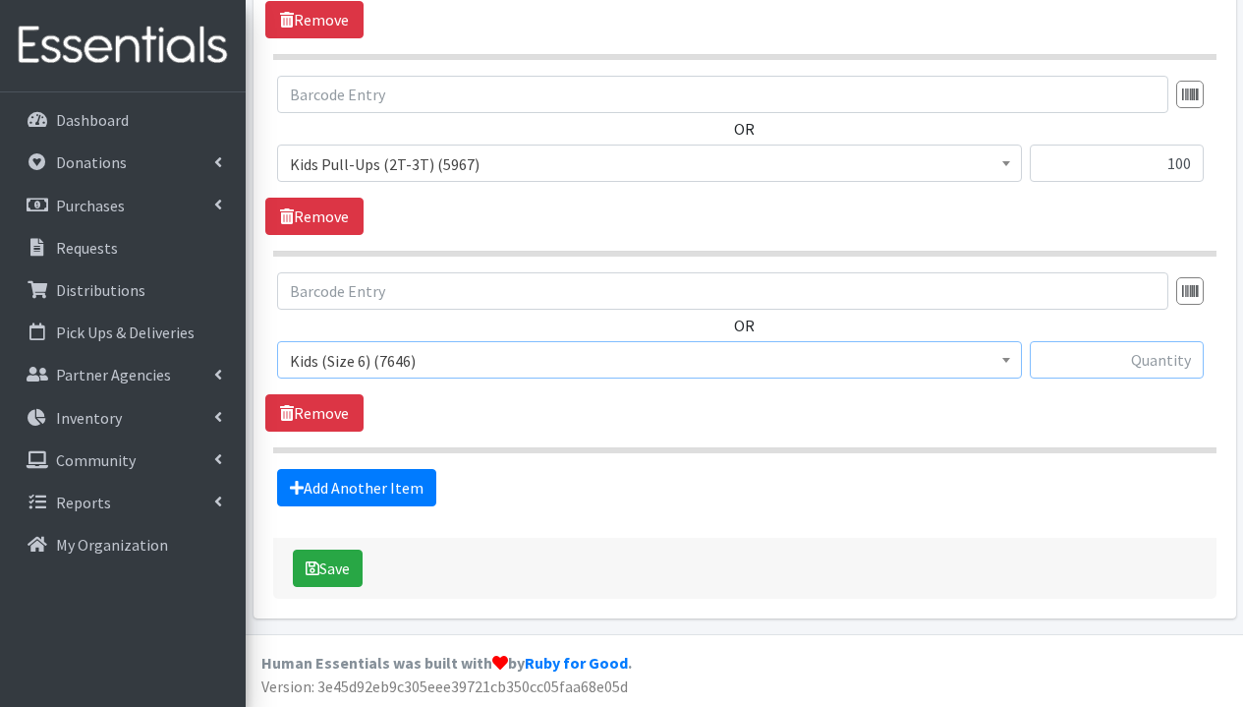
click at [1172, 347] on input "text" at bounding box center [1117, 359] width 174 height 37
type input "400"
click at [403, 497] on link "Add Another Item" at bounding box center [356, 487] width 159 height 37
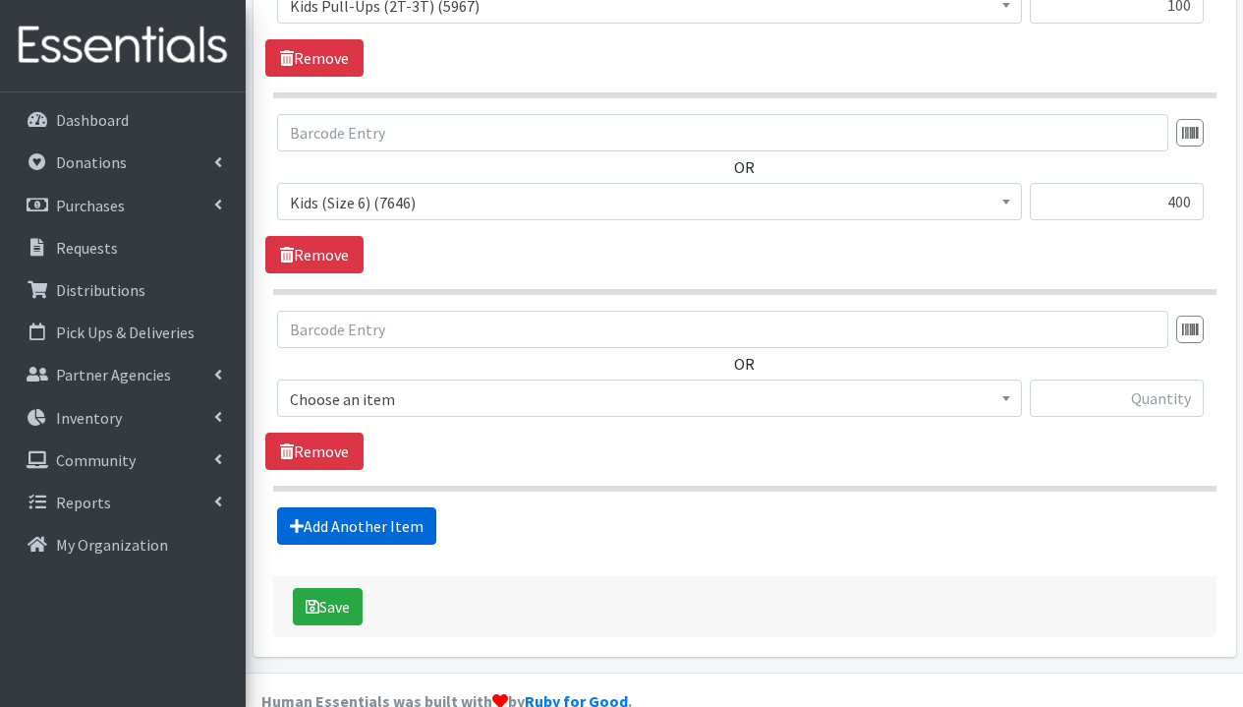
scroll to position [1160, 0]
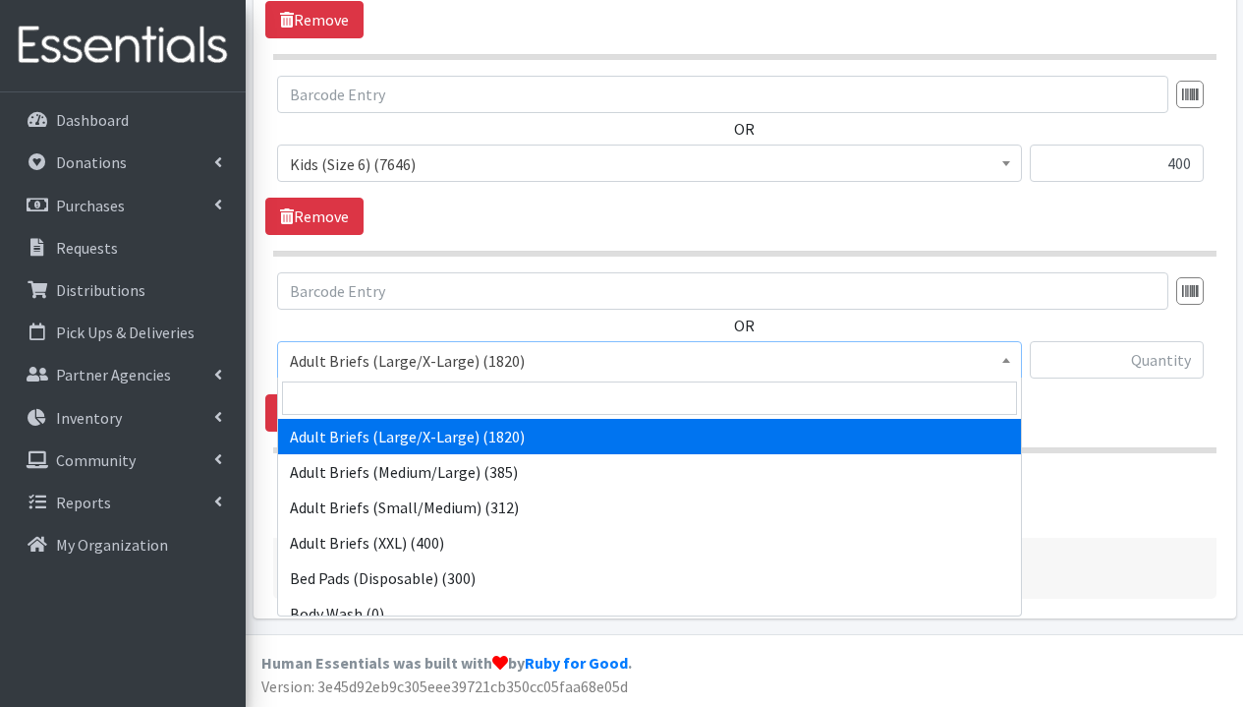
click at [459, 370] on span "Adult Briefs (Large/X-Large) (1820)" at bounding box center [649, 361] width 719 height 28
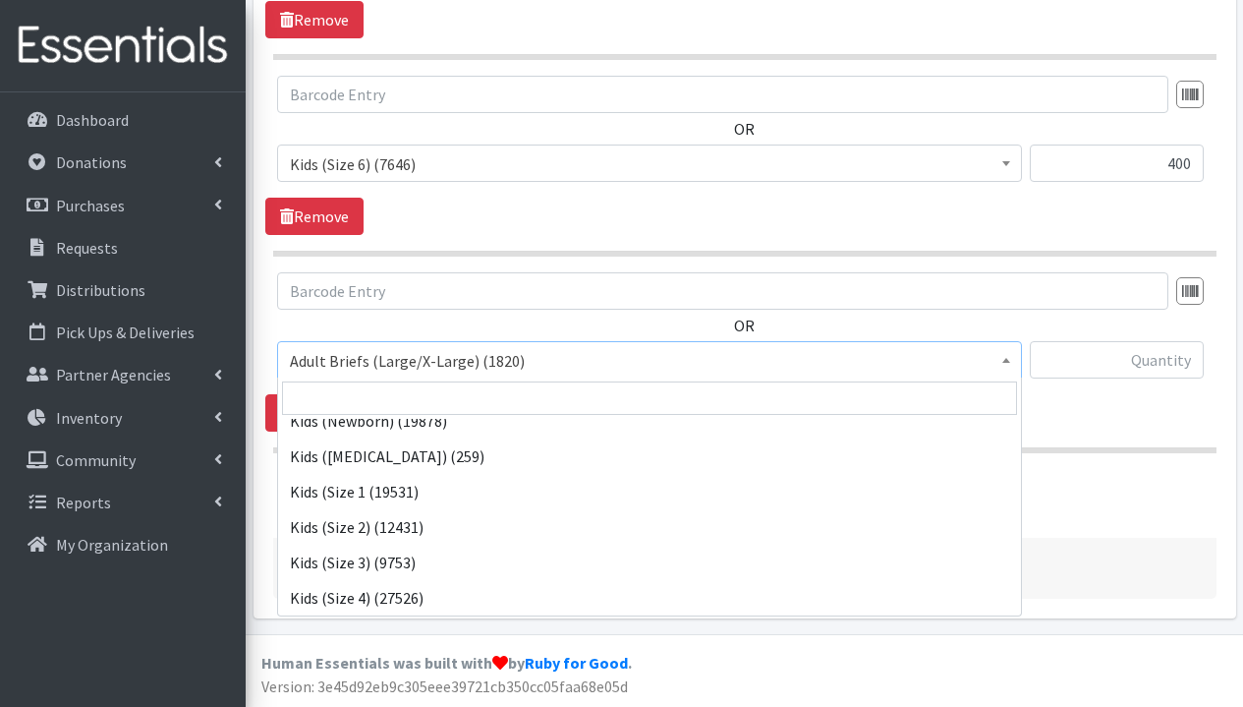
scroll to position [526, 0]
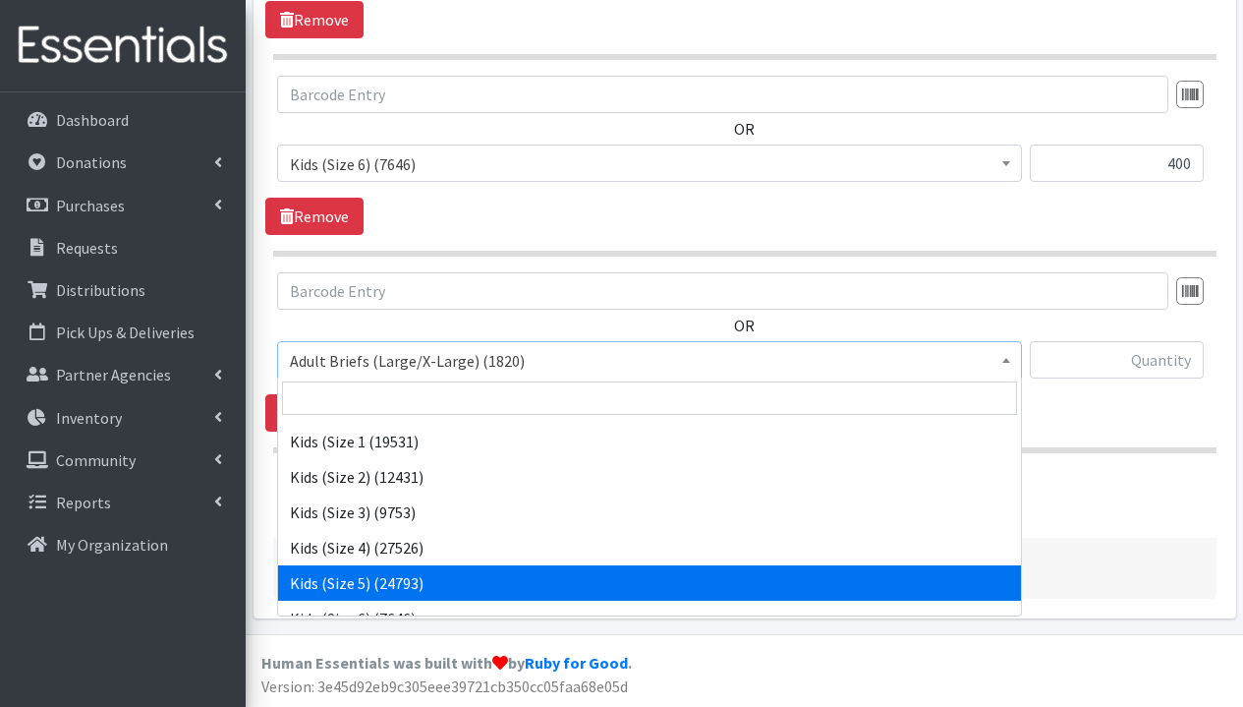
select select "1285"
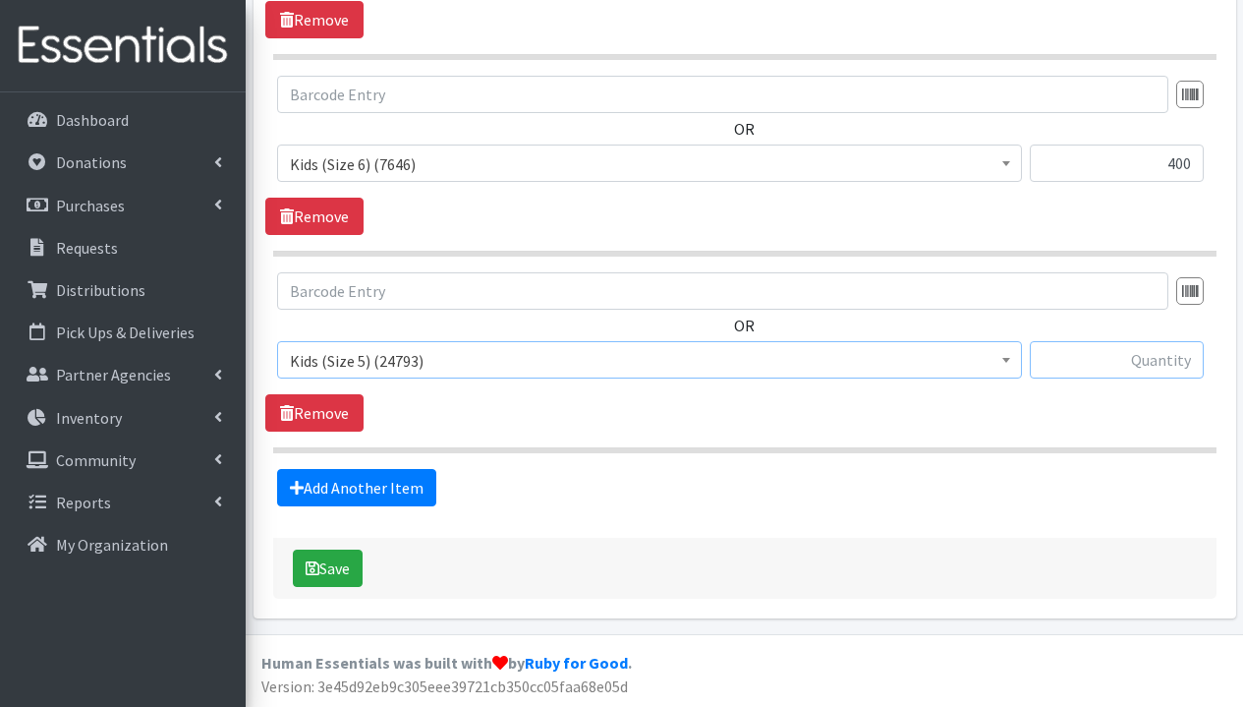
click at [1153, 356] on input "text" at bounding box center [1117, 359] width 174 height 37
type input "350"
click at [349, 568] on button "Save" at bounding box center [328, 567] width 70 height 37
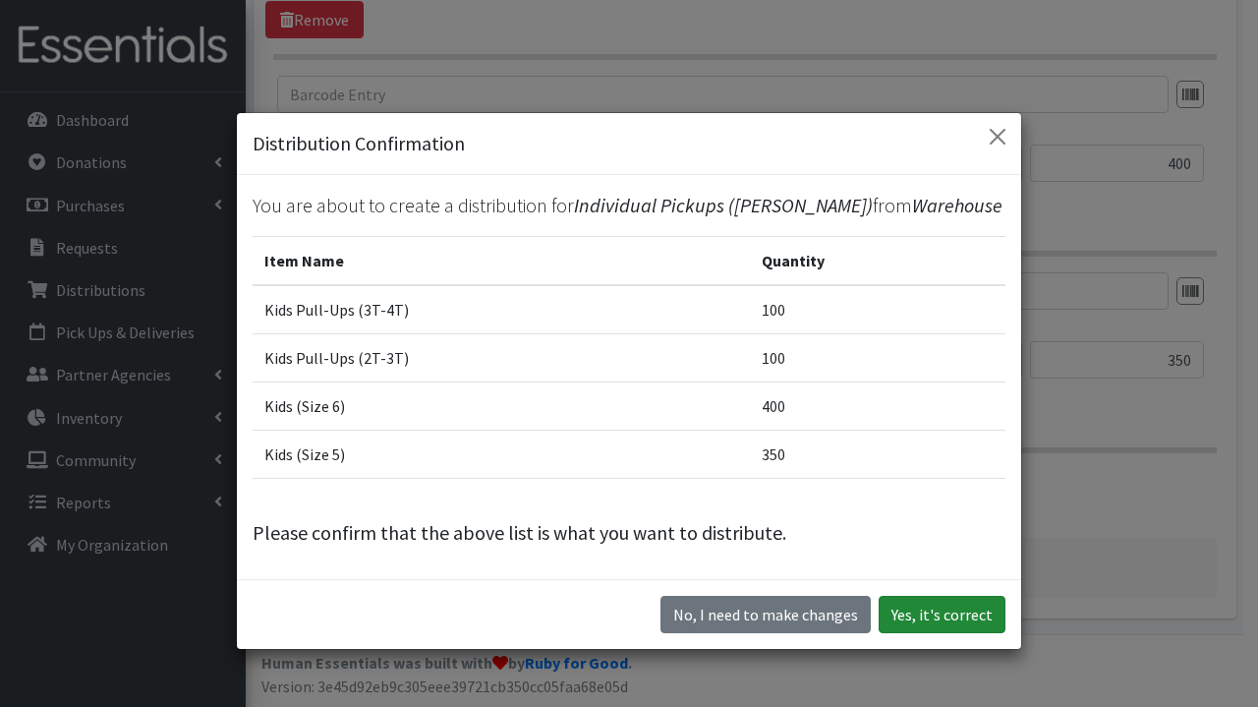
click at [948, 611] on button "Yes, it's correct" at bounding box center [942, 614] width 127 height 37
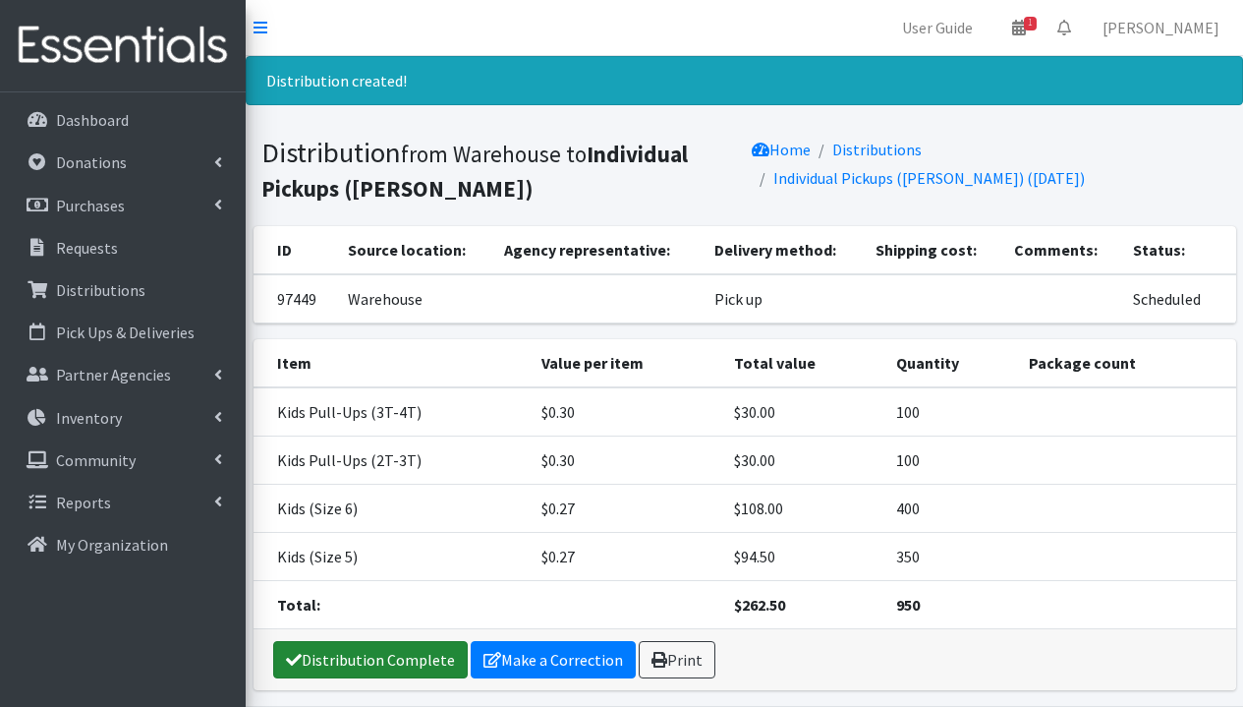
click at [428, 648] on link "Distribution Complete" at bounding box center [370, 659] width 195 height 37
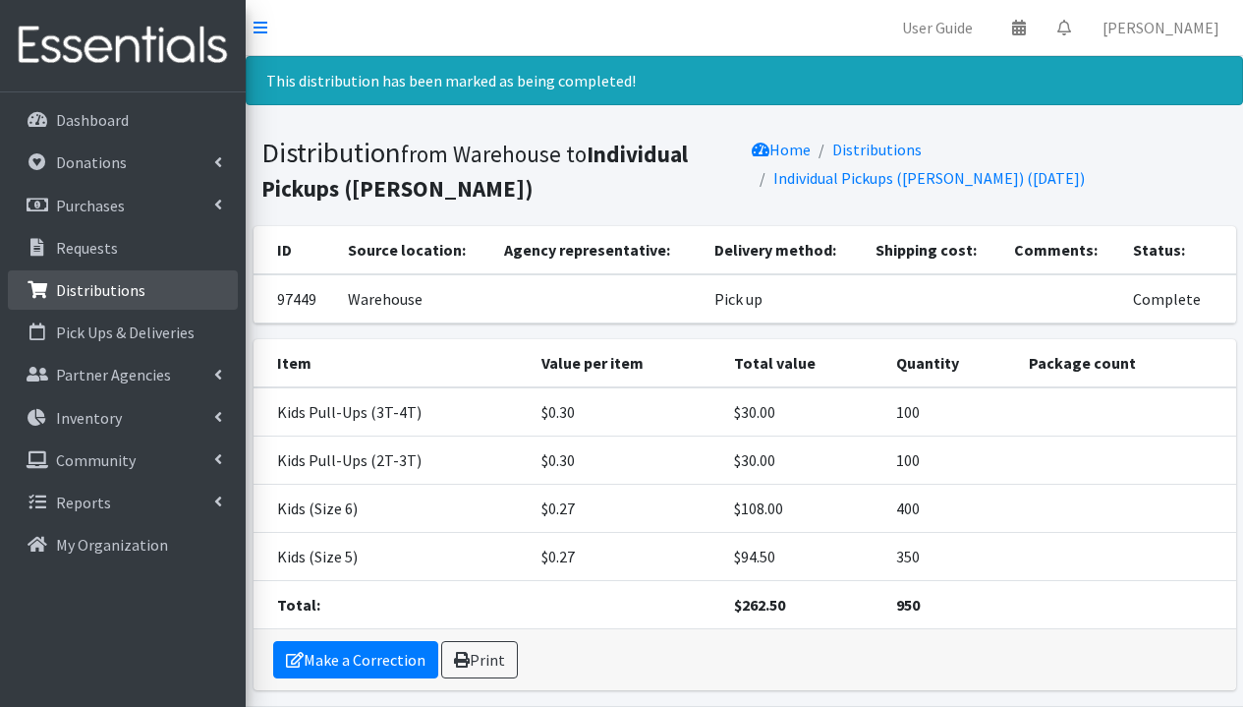
click at [91, 303] on link "Distributions" at bounding box center [123, 289] width 230 height 39
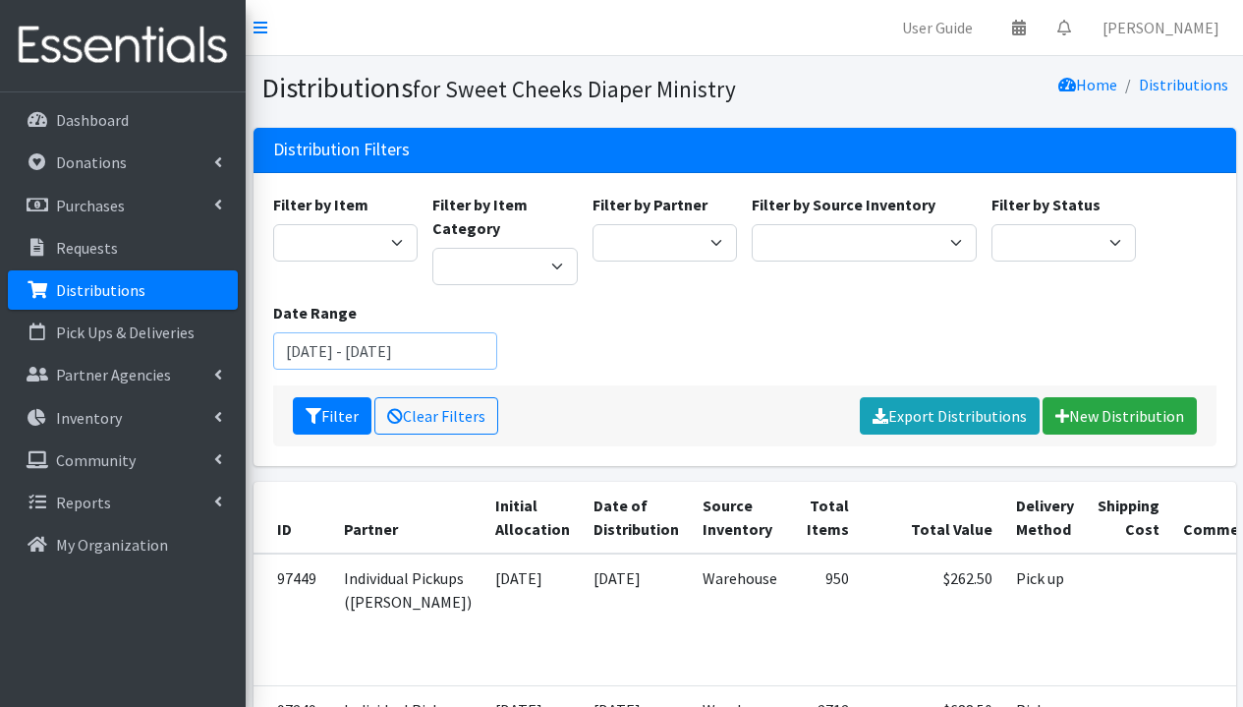
click at [441, 348] on input "July 30, 2025 - October 30, 2025" at bounding box center [385, 350] width 225 height 37
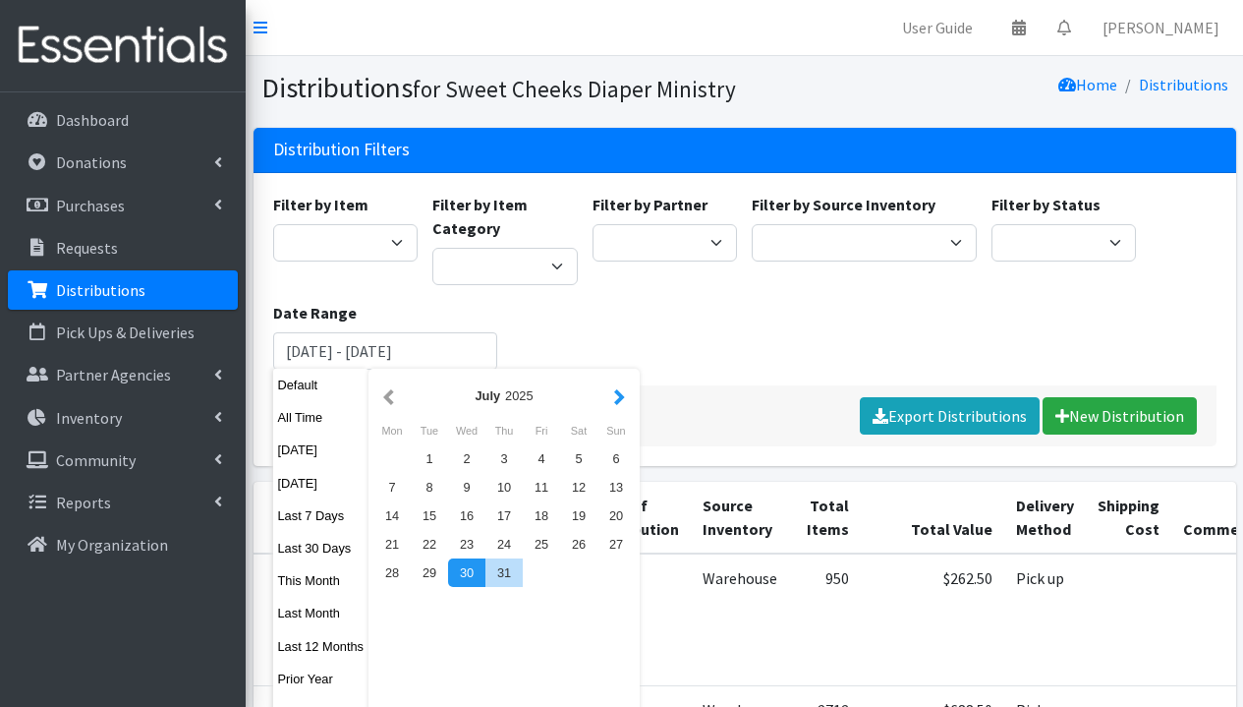
click at [623, 401] on button "button" at bounding box center [619, 395] width 21 height 25
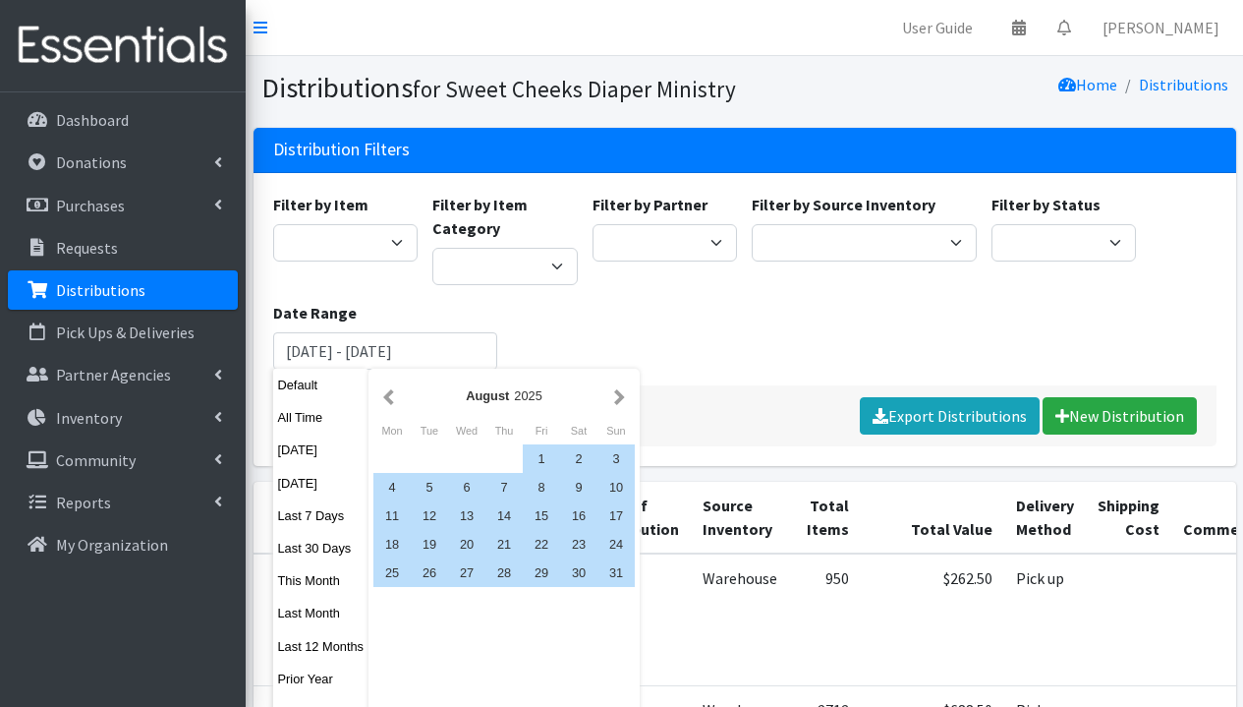
click at [623, 401] on button "button" at bounding box center [619, 395] width 21 height 25
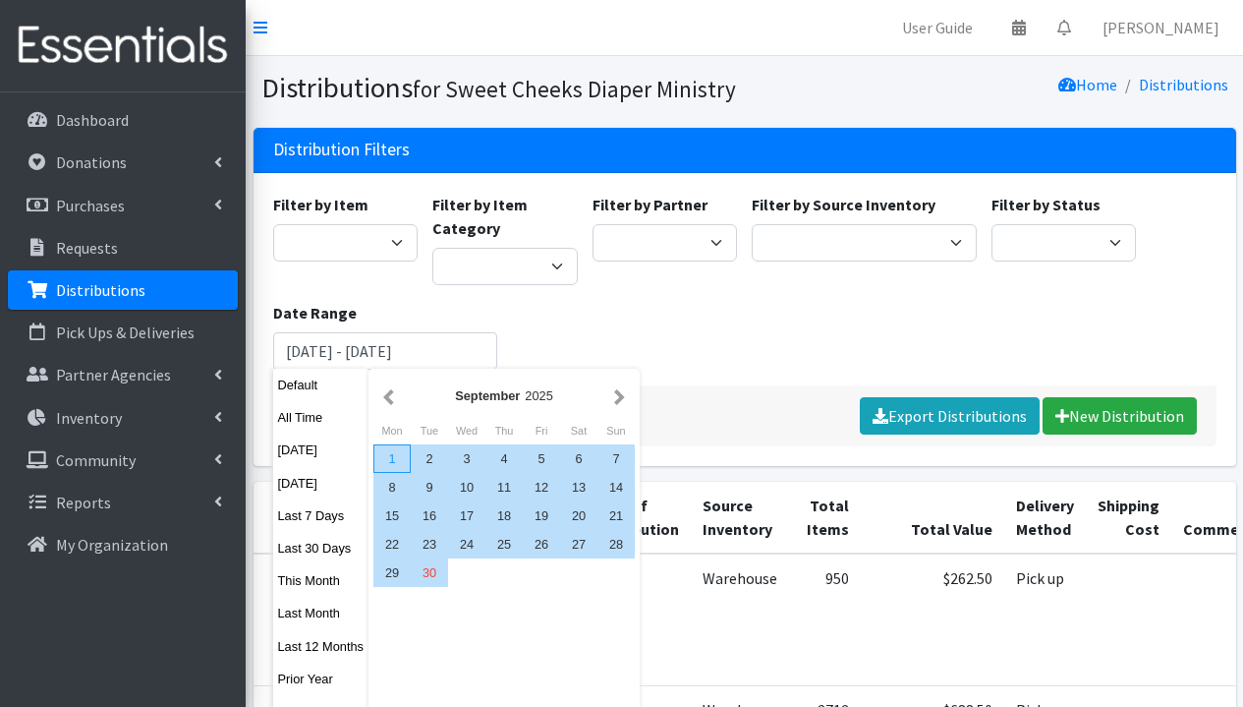
click at [392, 459] on div "1" at bounding box center [391, 458] width 37 height 29
click at [429, 573] on div "30" at bounding box center [429, 572] width 37 height 29
type input "[DATE] - [DATE]"
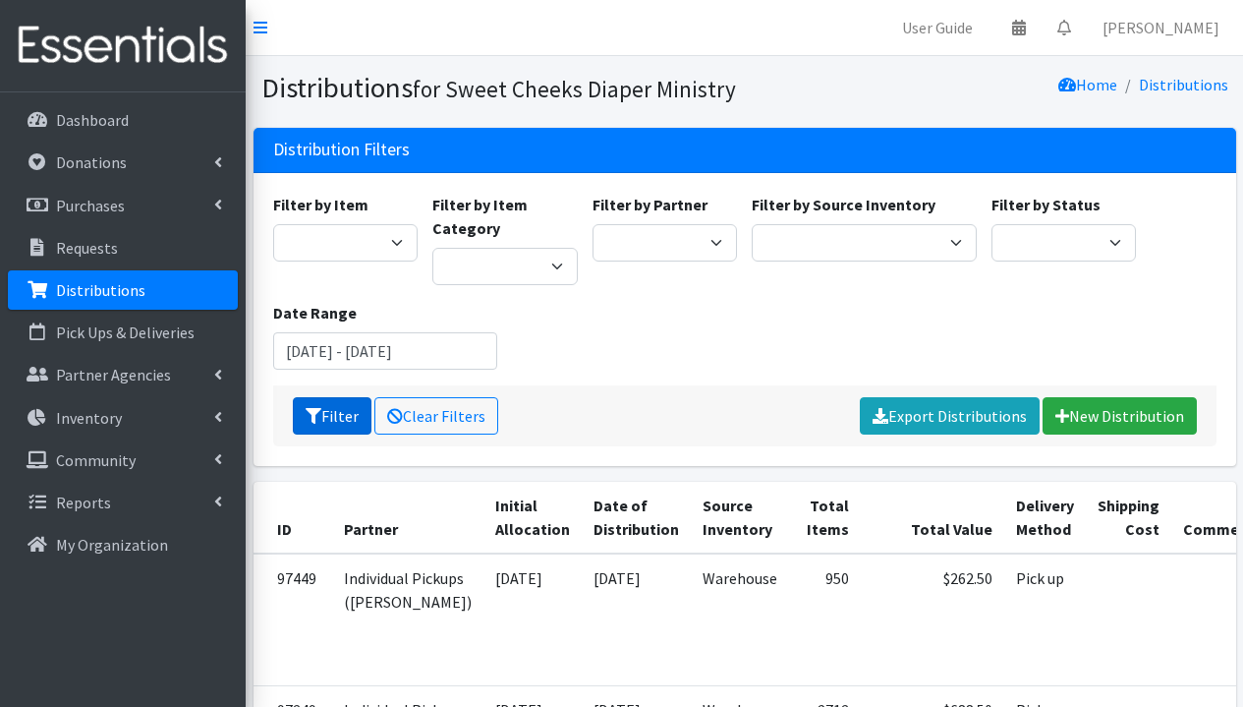
click at [313, 429] on button "Filter" at bounding box center [332, 415] width 79 height 37
click at [350, 356] on input "[DATE] - [DATE]" at bounding box center [385, 350] width 225 height 37
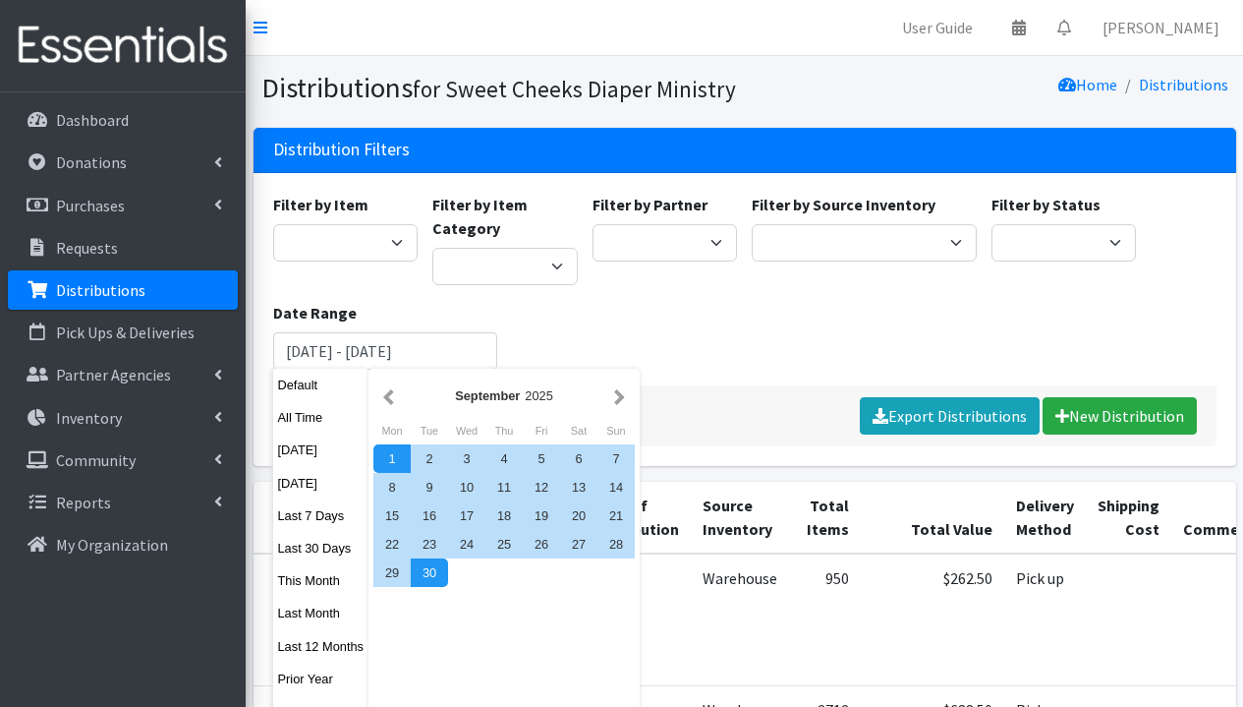
click at [574, 340] on div "Filter by Item Adult Briefs (Large/X-Large) Adult Briefs (Medium/Large) Adult B…" at bounding box center [744, 289] width 958 height 193
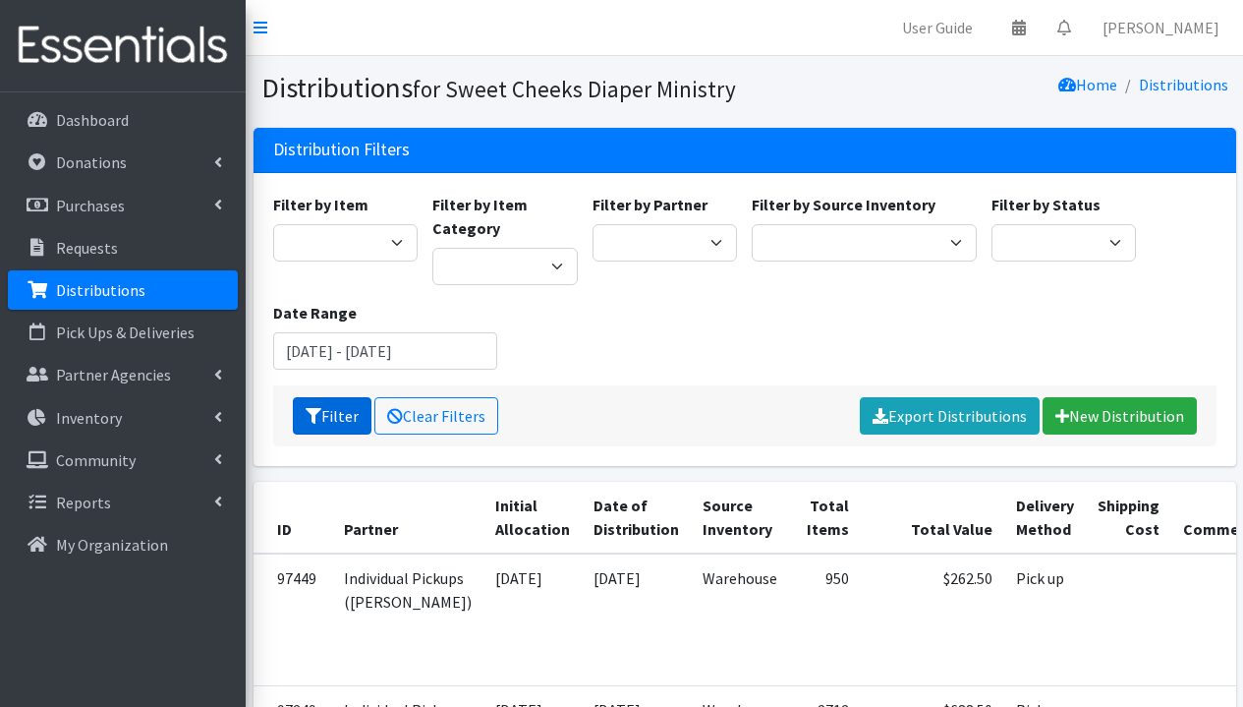
click at [355, 414] on button "Filter" at bounding box center [332, 415] width 79 height 37
click at [818, 305] on div "Filter by Item Adult Briefs (Large/X-Large) Adult Briefs (Medium/Large) Adult B…" at bounding box center [744, 289] width 958 height 193
click at [346, 415] on div "Please wait... Clear Filters Export Distributions New Distribution" at bounding box center [744, 415] width 943 height 61
click at [728, 319] on div "Filter by Item Adult Briefs (Large/X-Large) Adult Briefs (Medium/Large) Adult B…" at bounding box center [744, 289] width 958 height 193
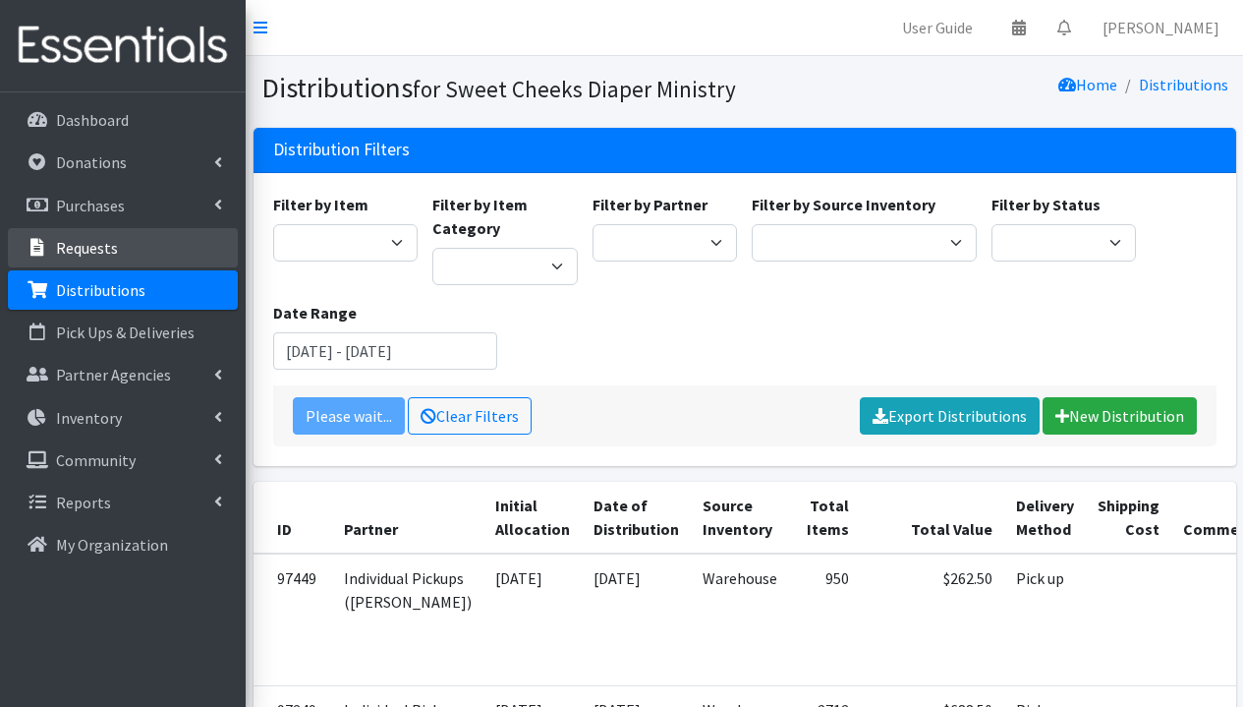
click at [103, 245] on p "Requests" at bounding box center [87, 248] width 62 height 20
click at [621, 68] on section "Distributions for Sweet Cheeks Diaper Ministry Home Distributions" at bounding box center [745, 92] width 998 height 72
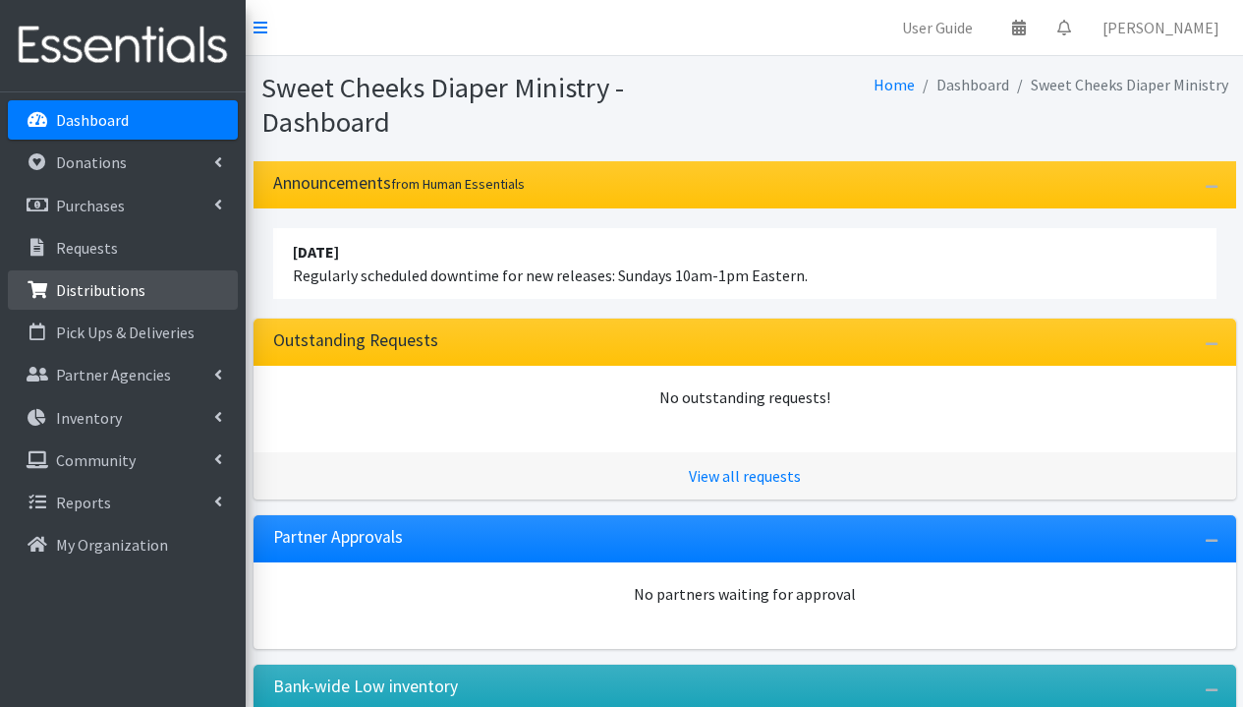
click at [86, 292] on p "Distributions" at bounding box center [100, 290] width 89 height 20
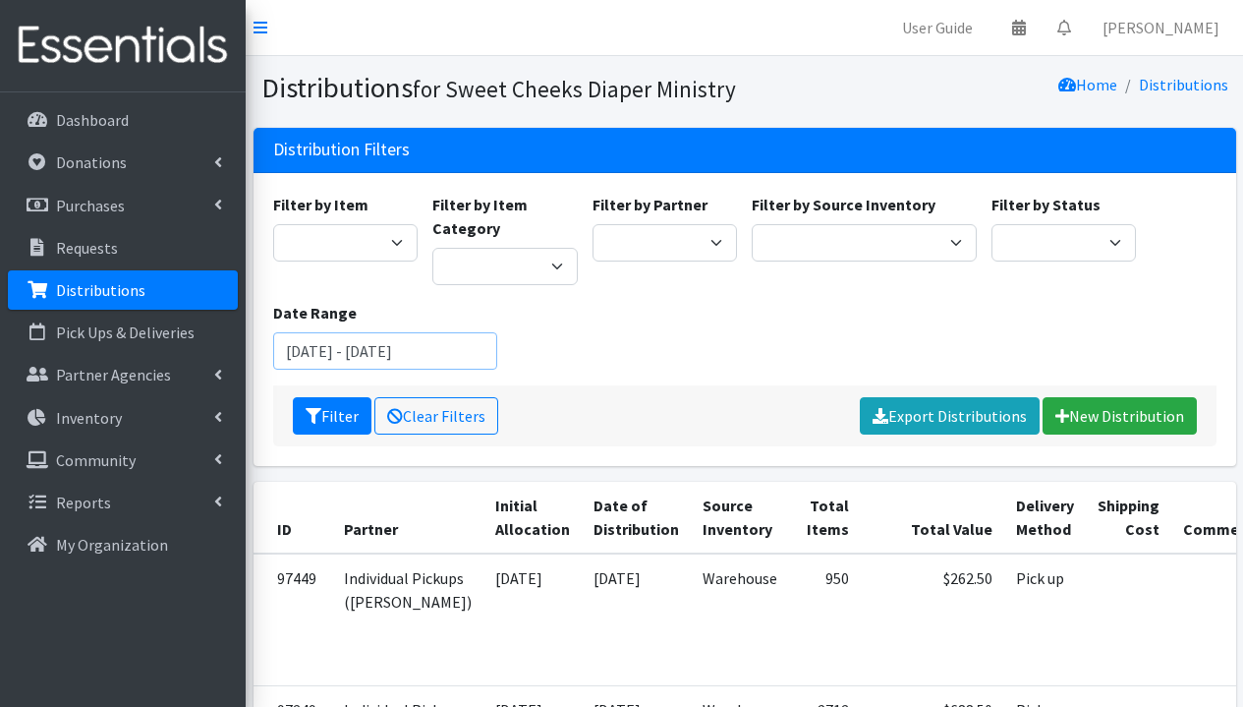
click at [354, 348] on input "[DATE] - [DATE]" at bounding box center [385, 350] width 225 height 37
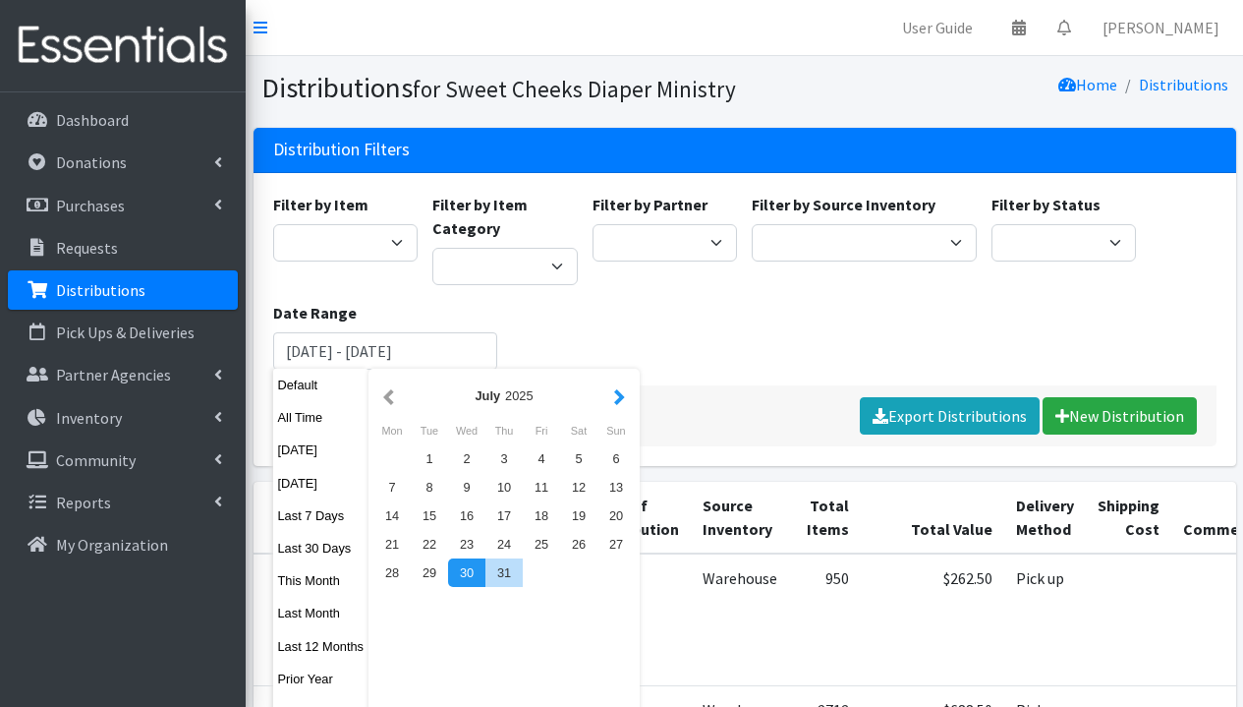
click at [615, 396] on button "button" at bounding box center [619, 395] width 21 height 25
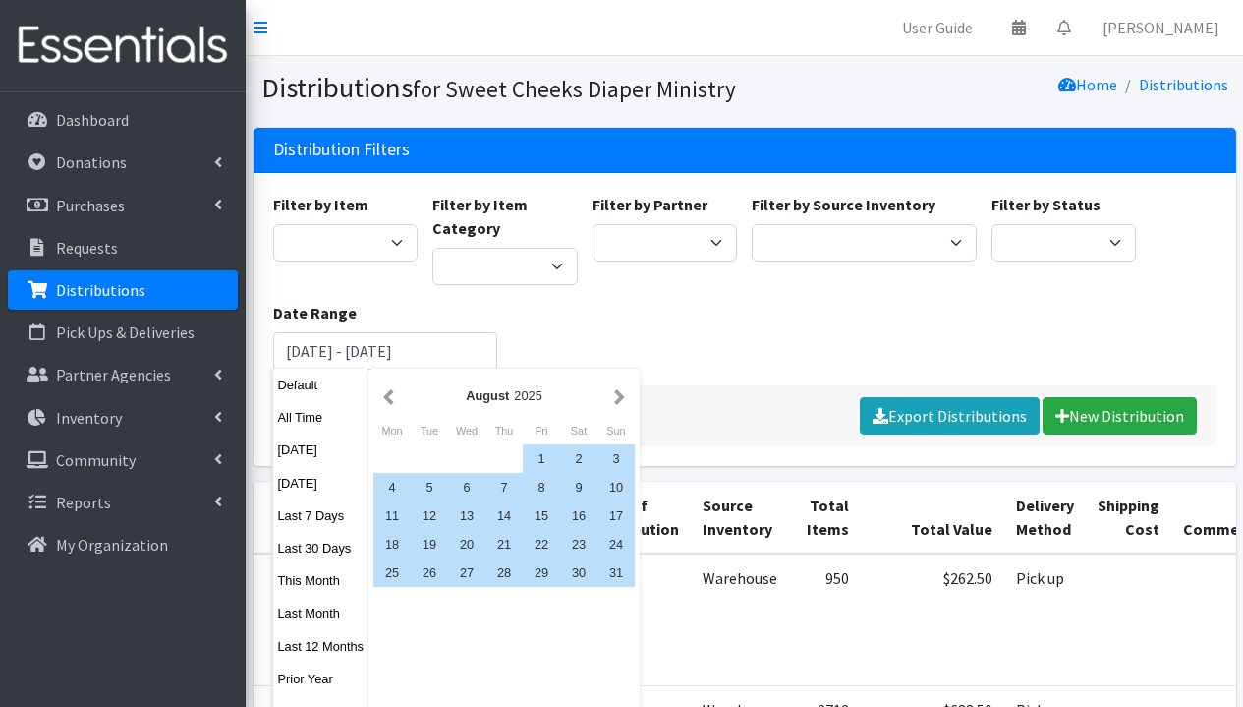
click at [615, 396] on button "button" at bounding box center [619, 395] width 21 height 25
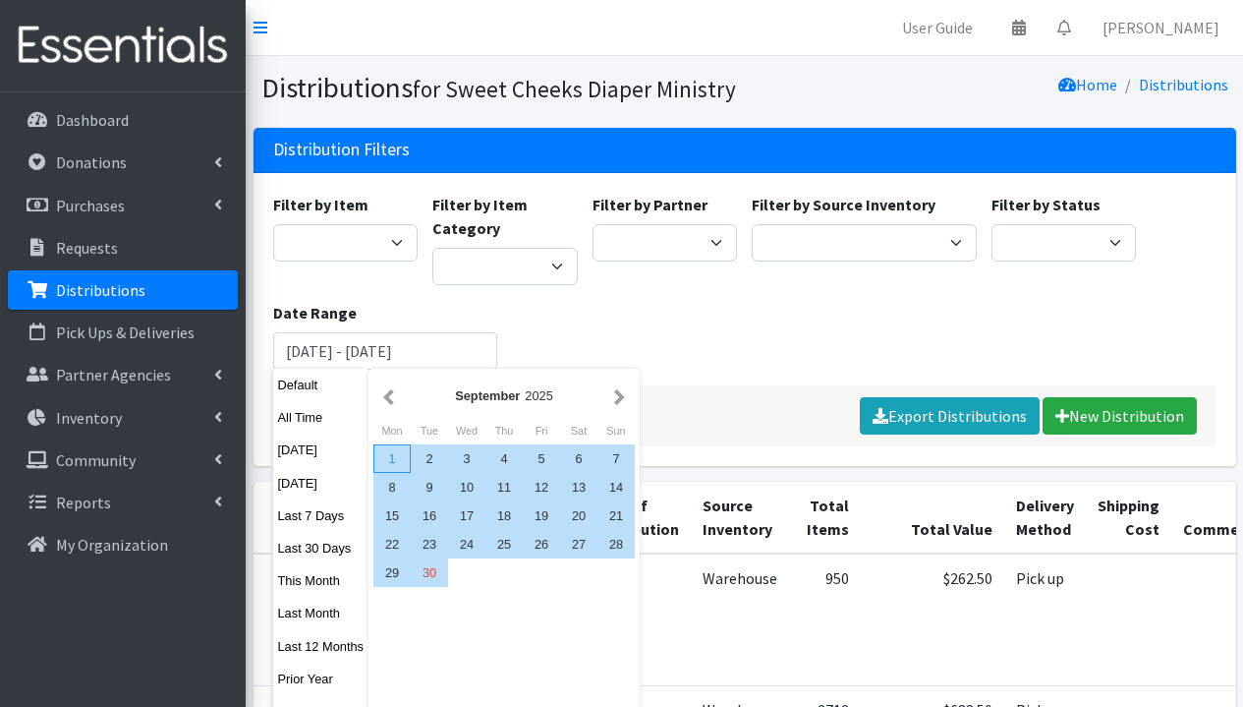
click at [395, 454] on div "1" at bounding box center [391, 458] width 37 height 29
click at [435, 574] on div "30" at bounding box center [429, 572] width 37 height 29
type input "[DATE] - [DATE]"
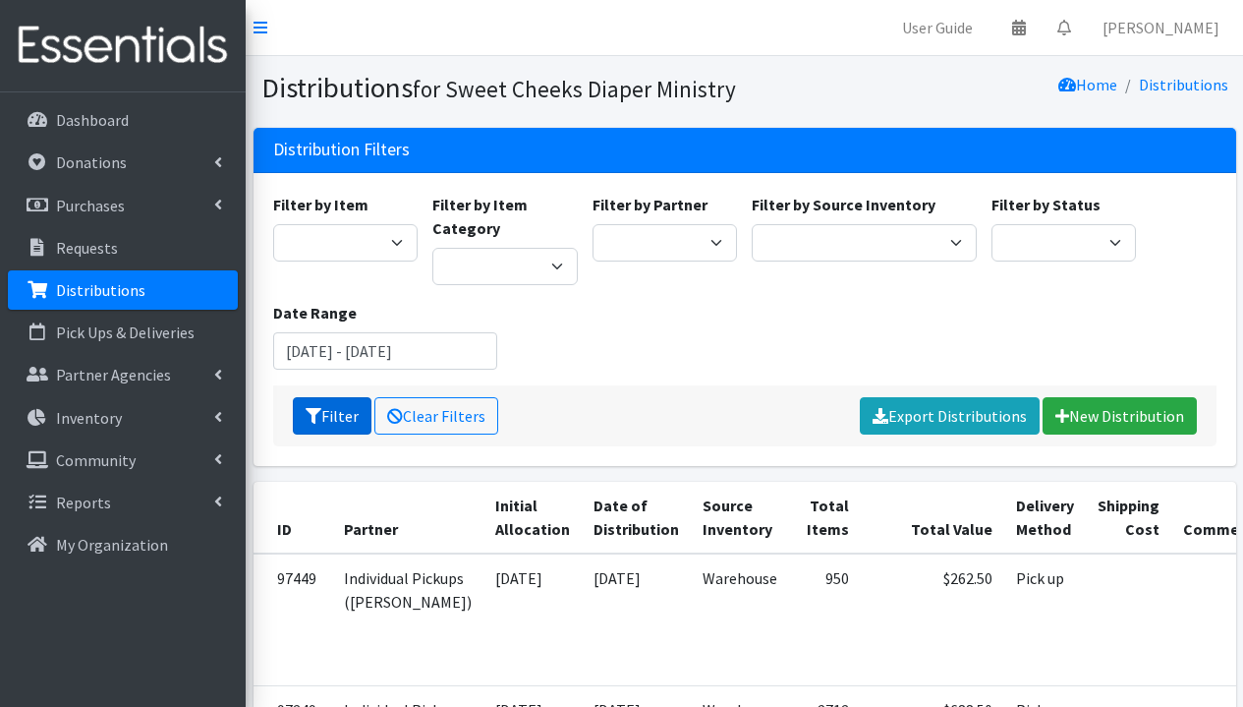
click at [346, 418] on button "Filter" at bounding box center [332, 415] width 79 height 37
click at [933, 405] on link "Export Distributions" at bounding box center [950, 415] width 180 height 37
